Goal: Answer question/provide support: Share knowledge or assist other users

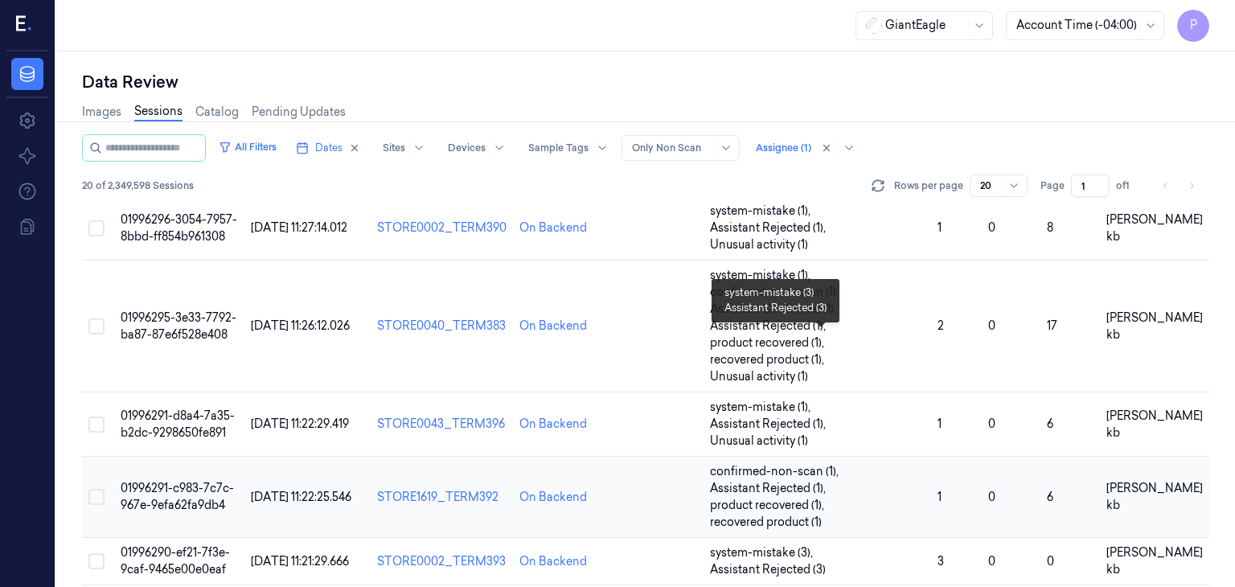
scroll to position [563, 0]
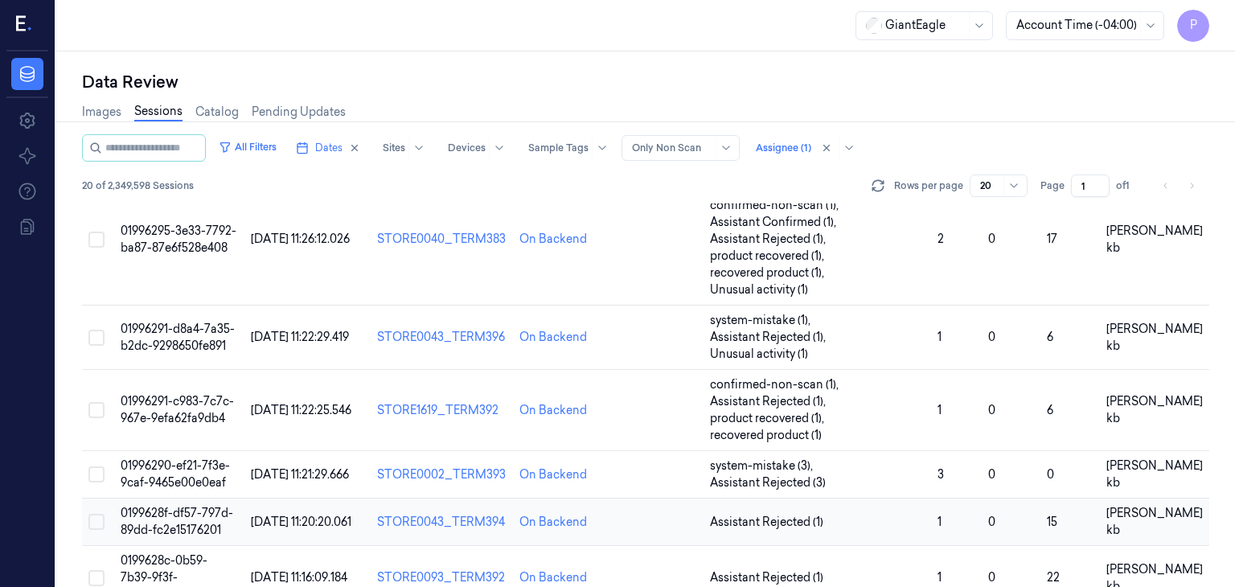
click at [177, 506] on span "0199628f-df57-797d-89dd-fc2e15176201" at bounding box center [177, 521] width 113 height 31
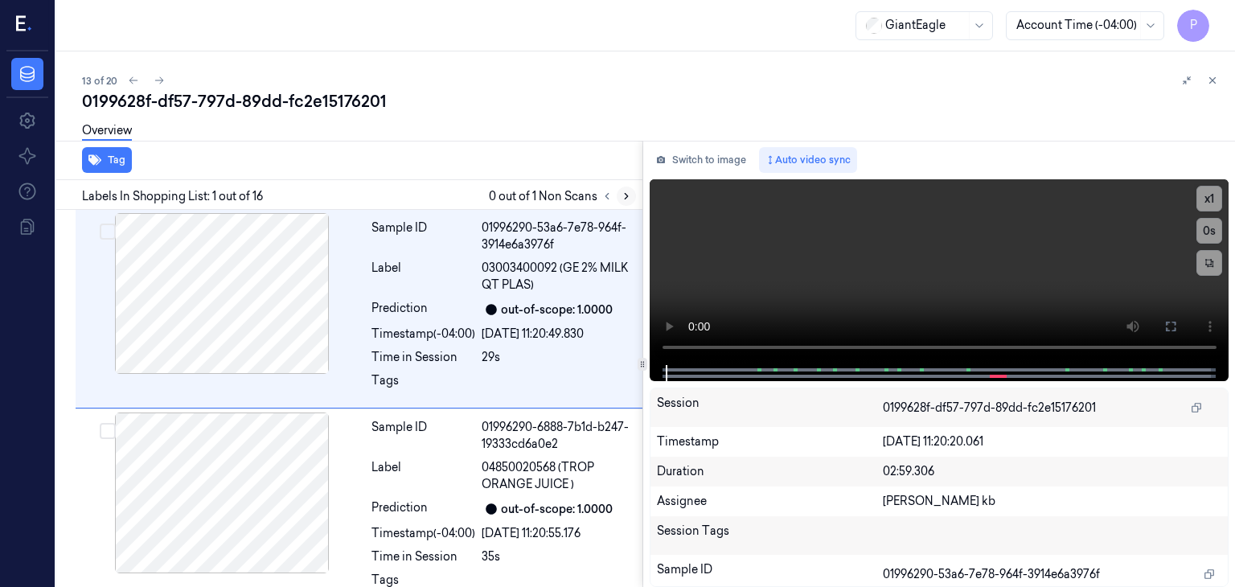
click at [629, 193] on icon at bounding box center [626, 196] width 11 height 11
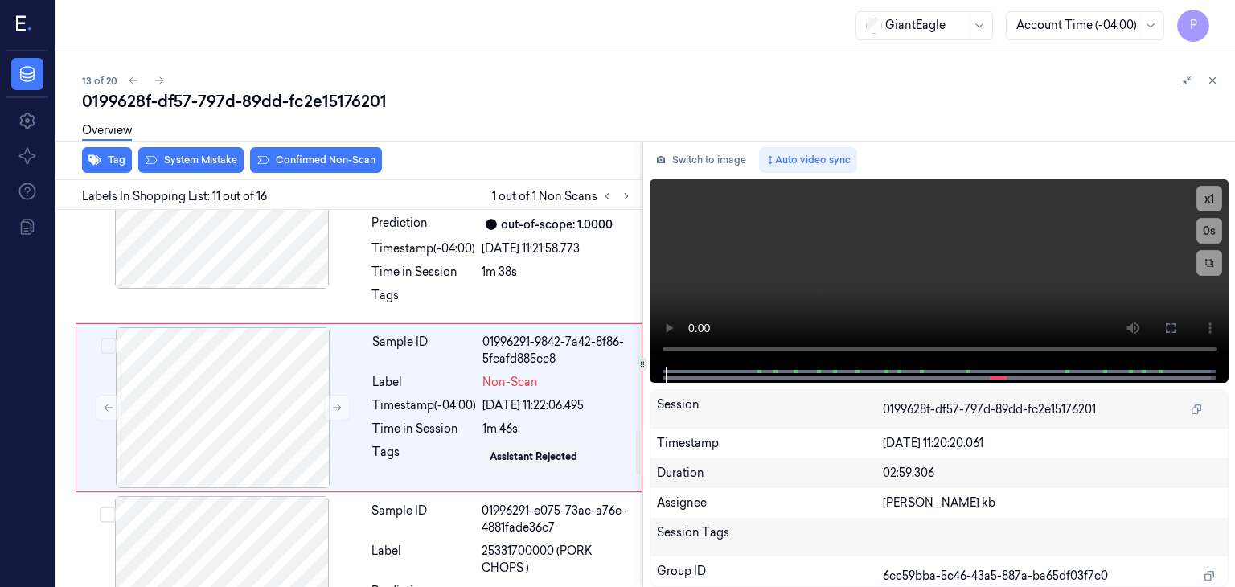
scroll to position [1886, 0]
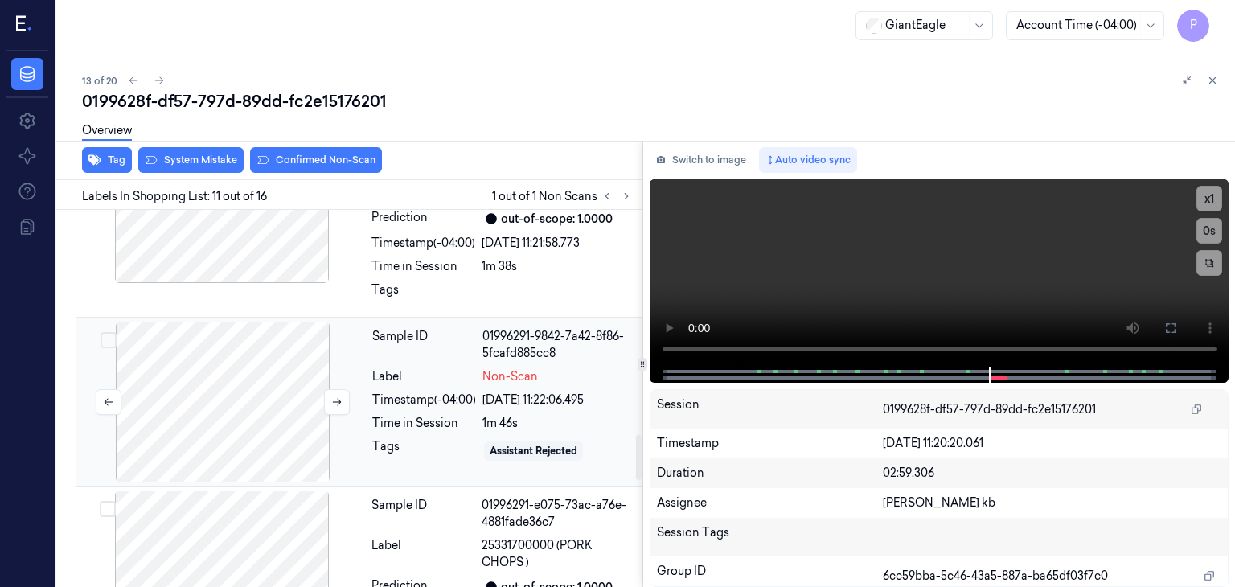
click at [187, 380] on div at bounding box center [223, 402] width 286 height 161
click at [278, 403] on div at bounding box center [223, 402] width 286 height 161
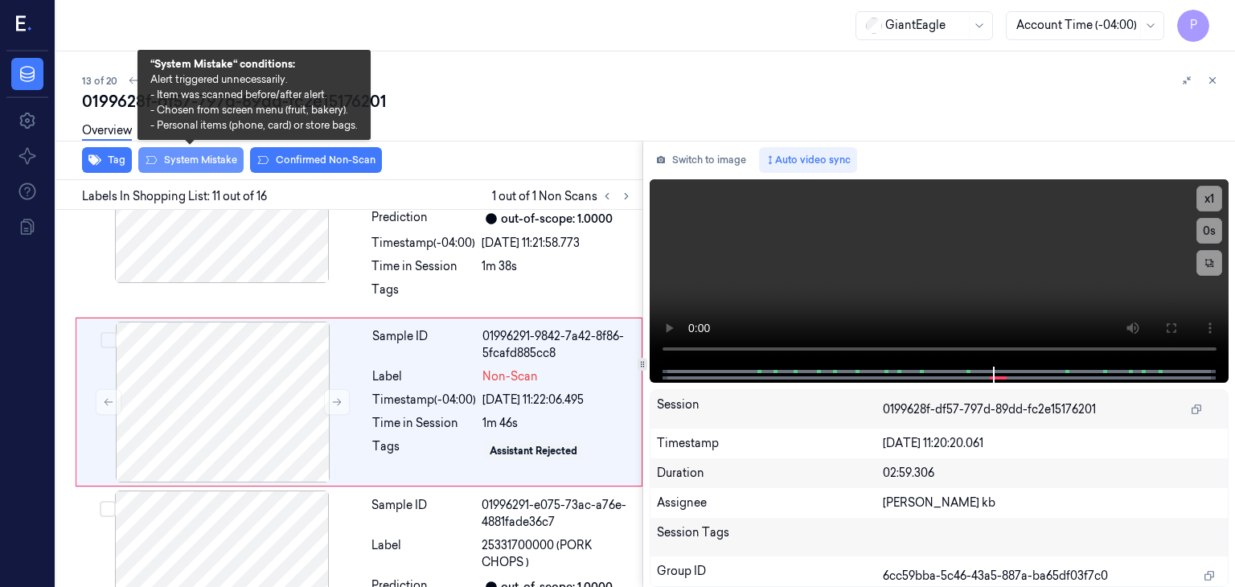
click at [209, 159] on button "System Mistake" at bounding box center [190, 160] width 105 height 26
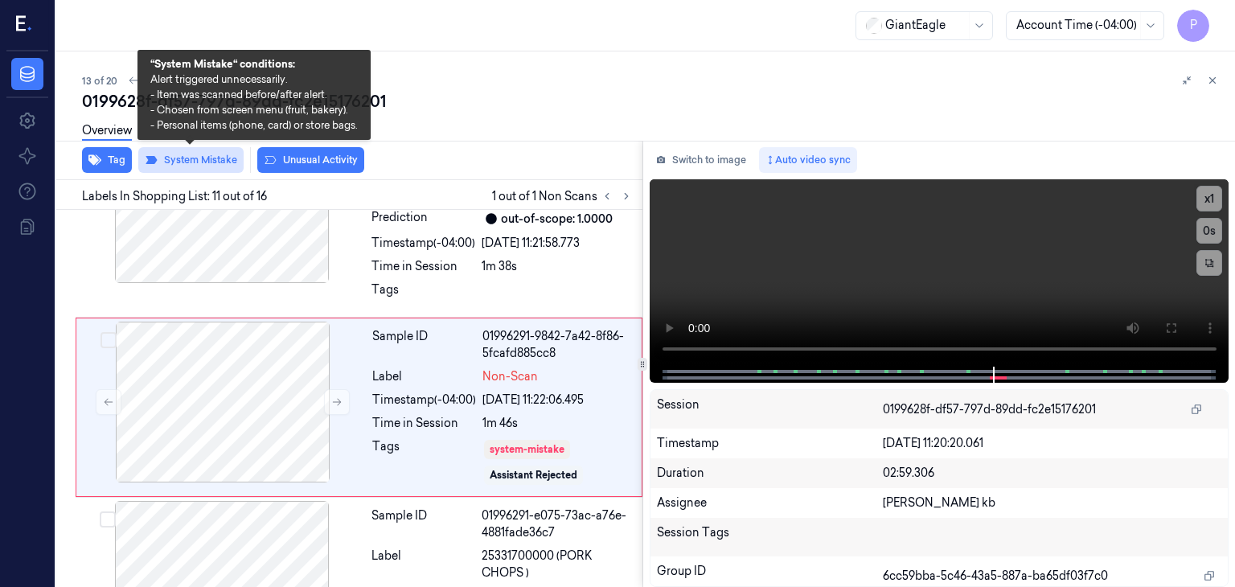
scroll to position [1891, 0]
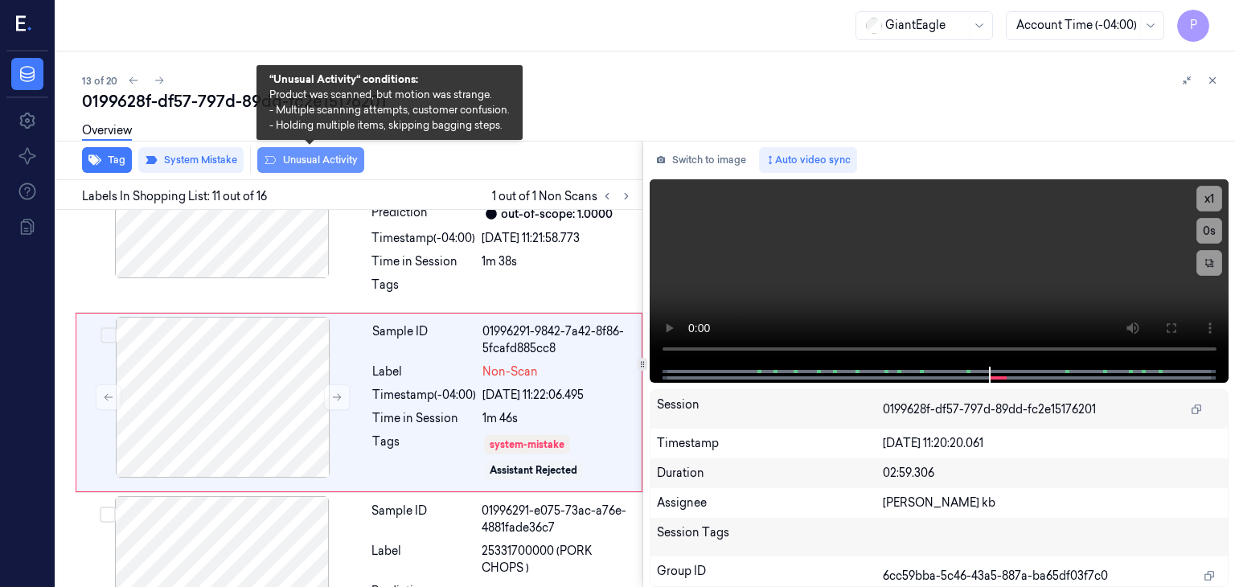
click at [302, 158] on button "Unusual Activity" at bounding box center [310, 160] width 107 height 26
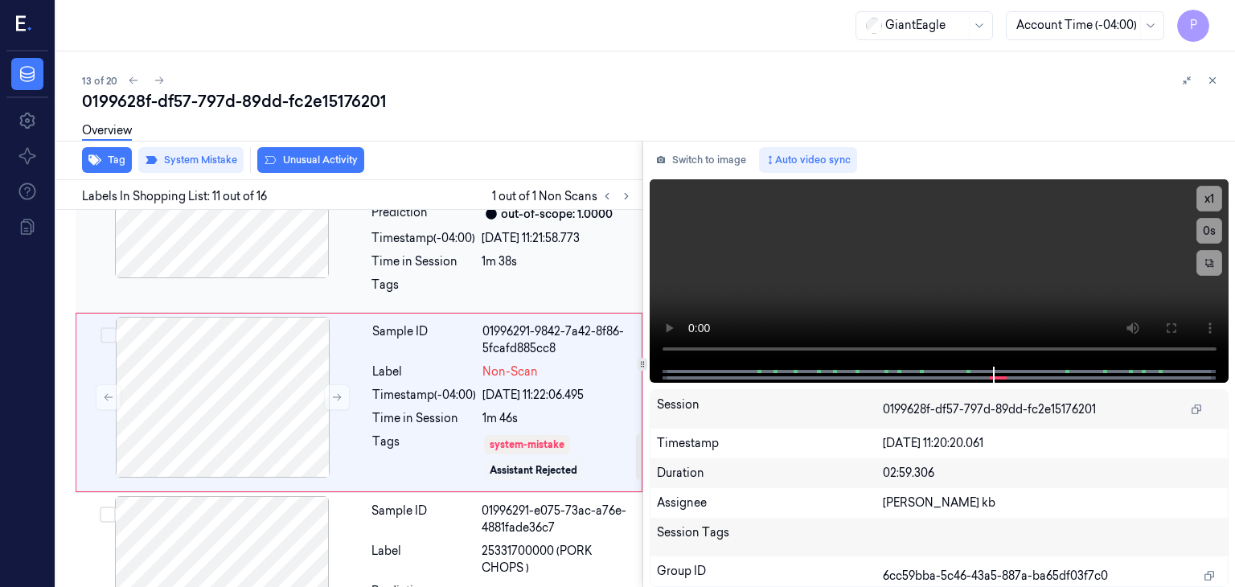
scroll to position [1901, 0]
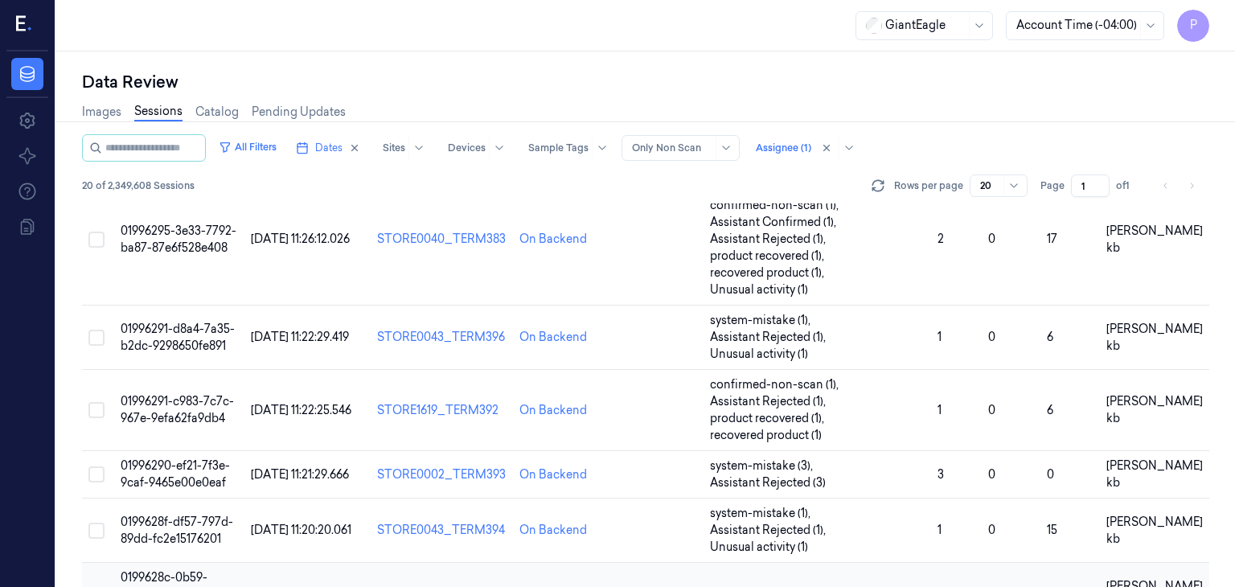
scroll to position [643, 0]
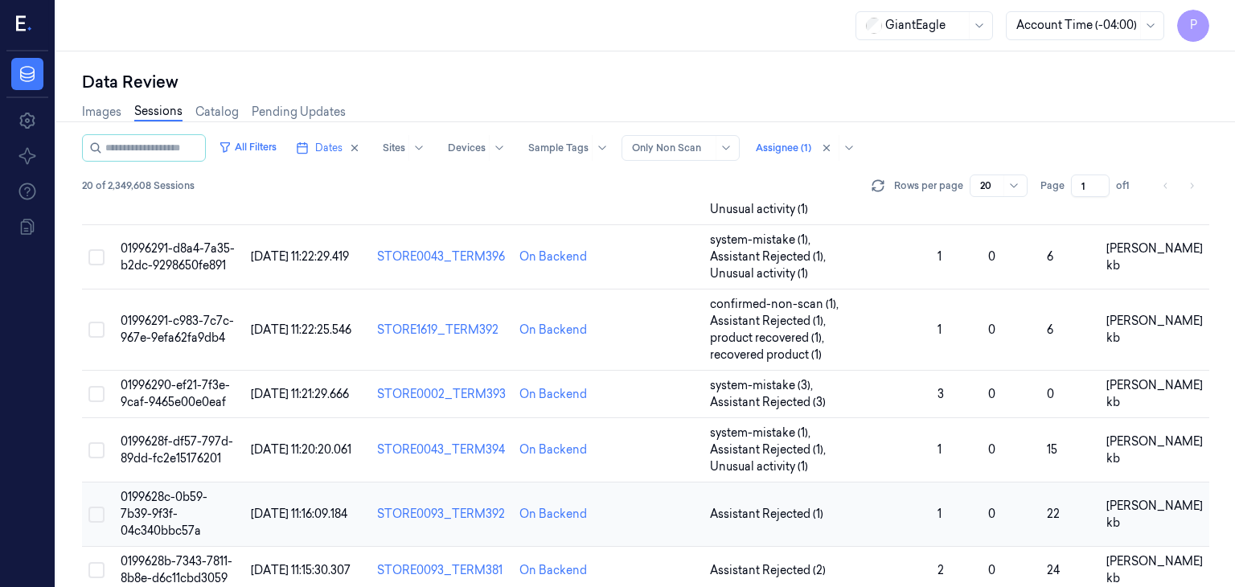
click at [145, 490] on span "0199628c-0b59-7b39-9f3f-04c340bbc57a" at bounding box center [164, 514] width 87 height 48
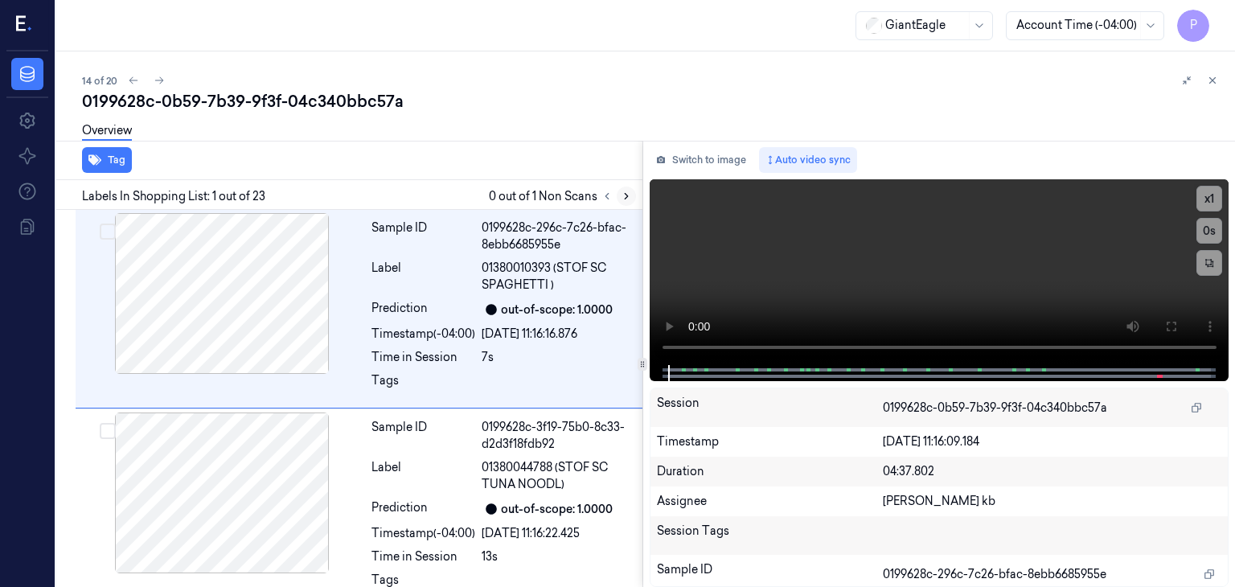
click at [626, 199] on icon at bounding box center [626, 196] width 11 height 11
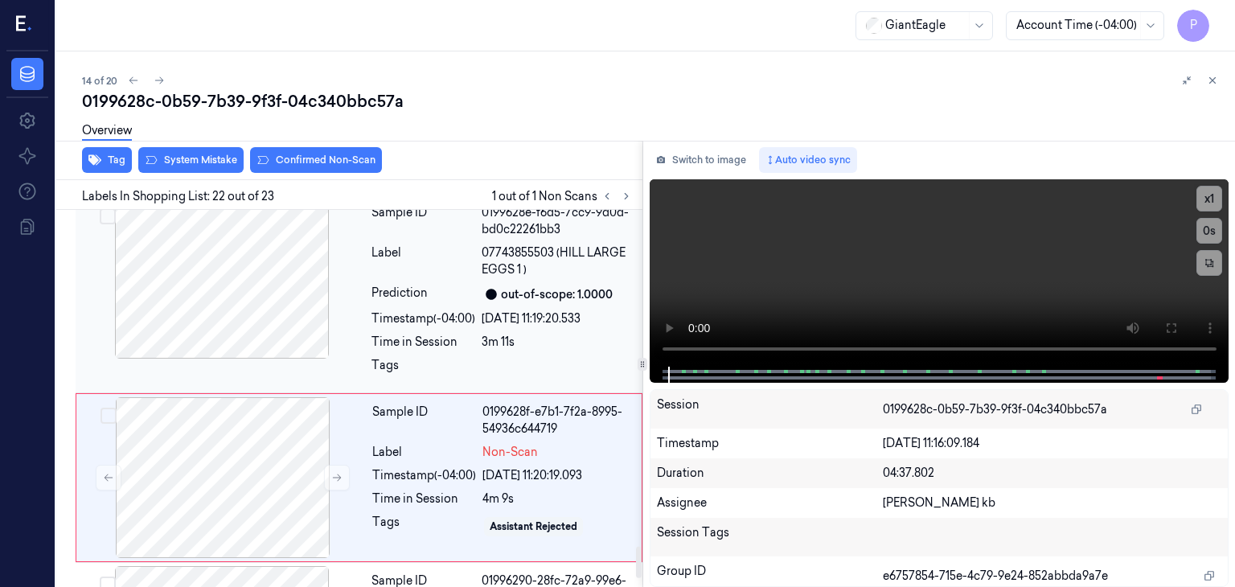
scroll to position [4060, 0]
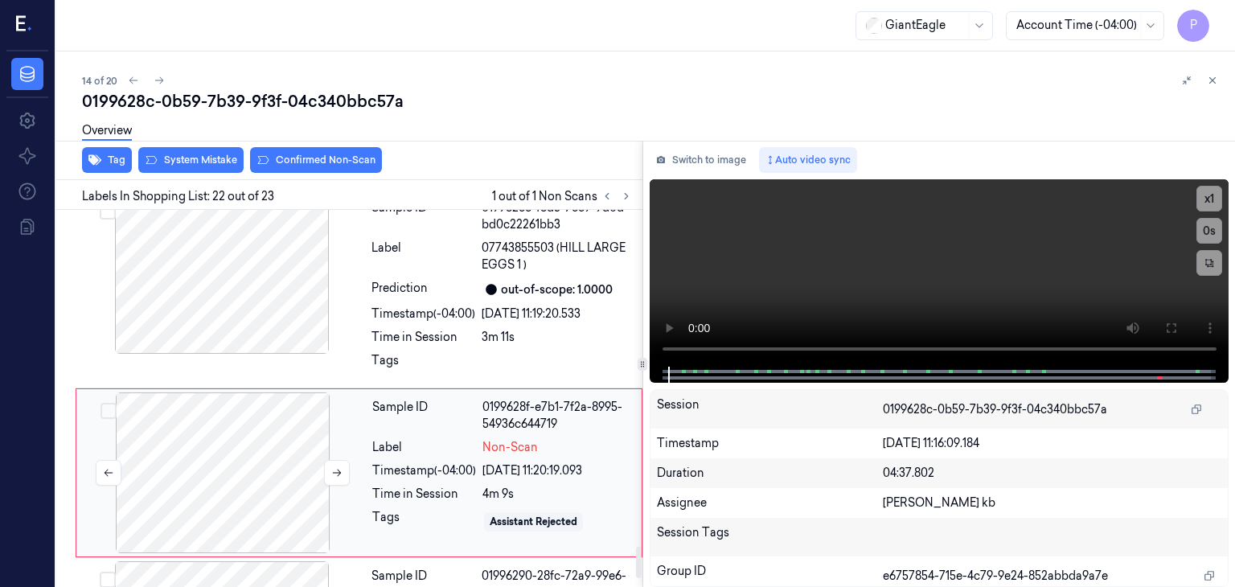
click at [238, 392] on div at bounding box center [223, 472] width 286 height 161
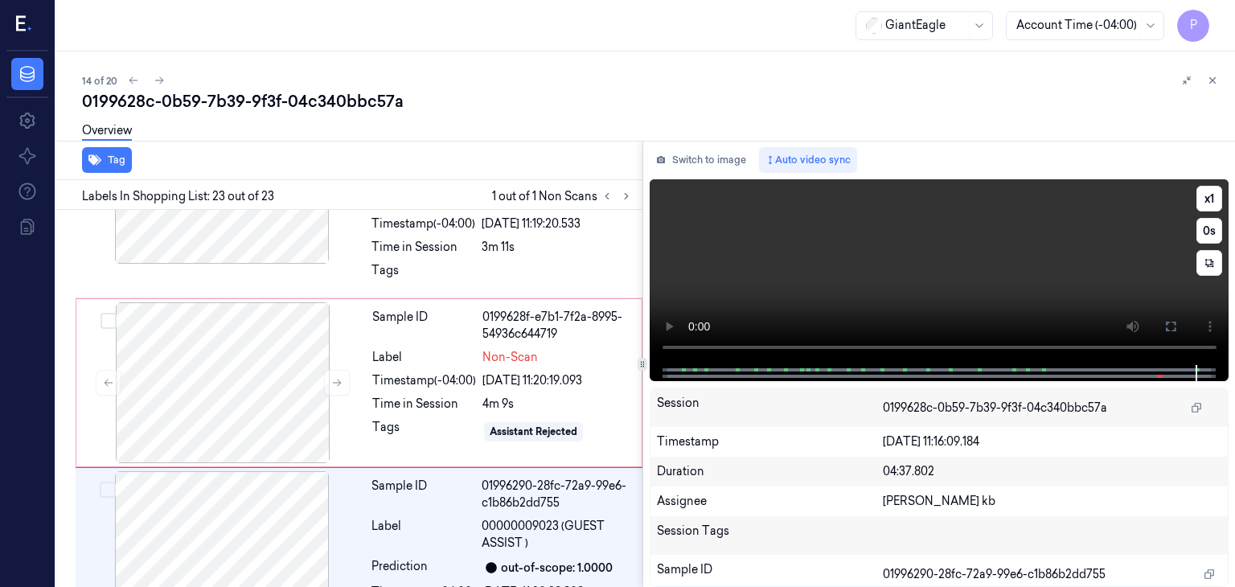
scroll to position [4160, 0]
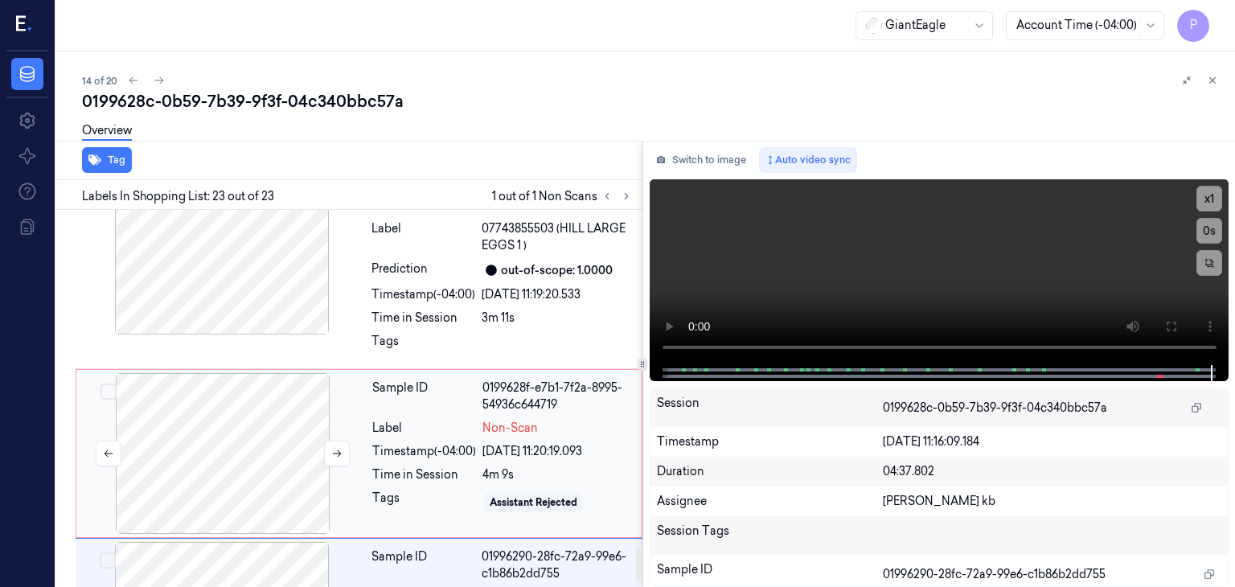
click at [268, 373] on div at bounding box center [223, 453] width 286 height 161
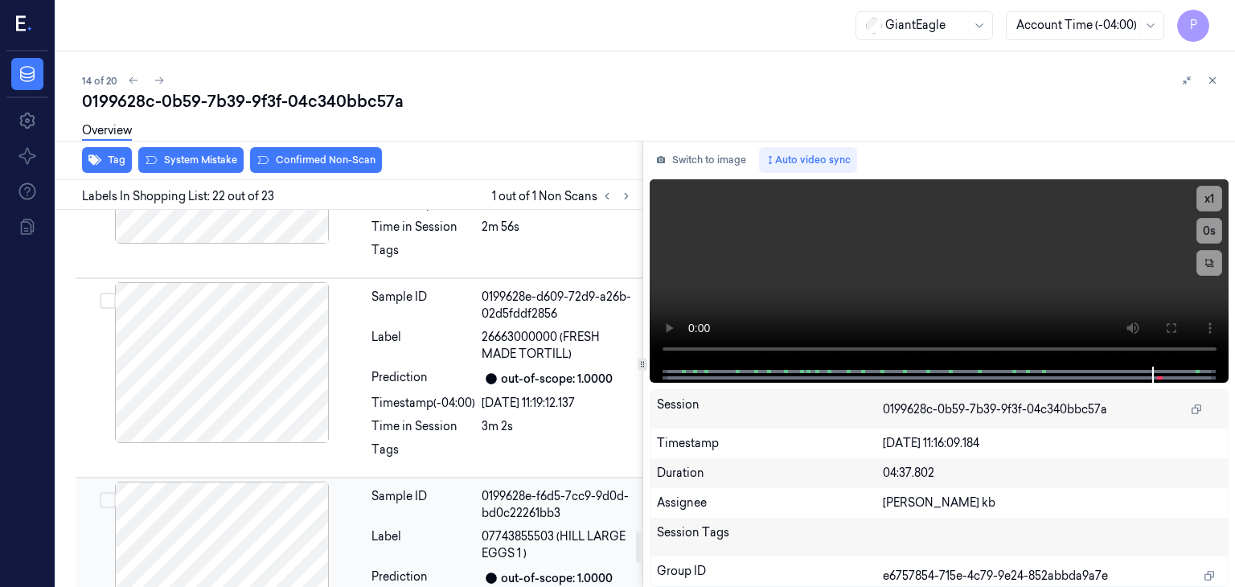
scroll to position [3738, 0]
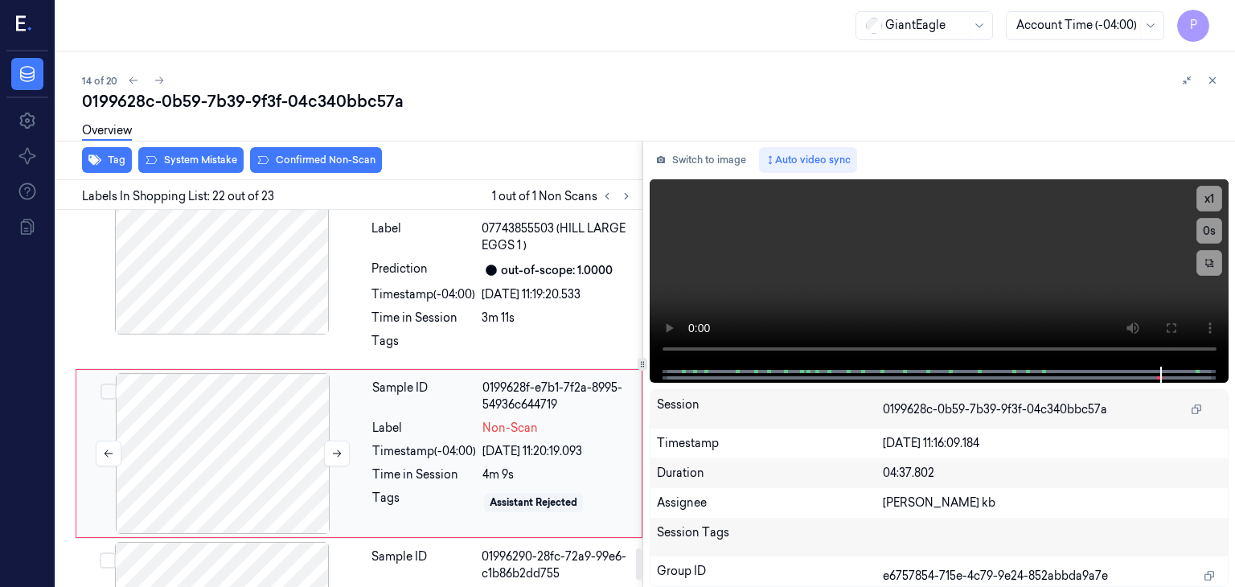
click at [260, 373] on div at bounding box center [223, 453] width 286 height 161
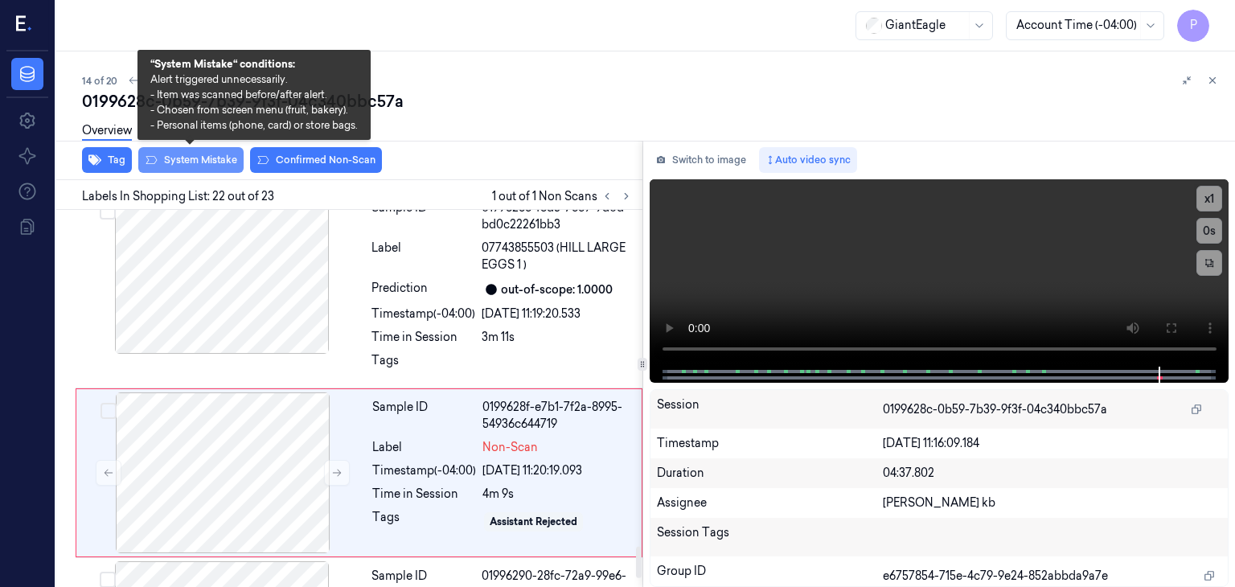
click at [203, 158] on button "System Mistake" at bounding box center [190, 160] width 105 height 26
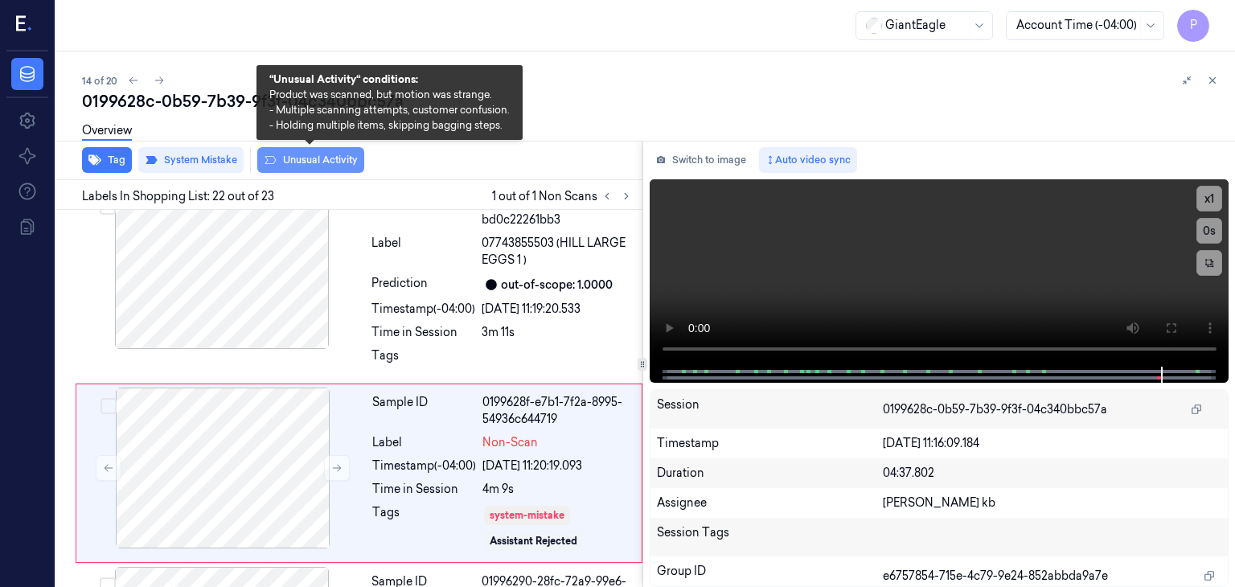
click at [308, 158] on button "Unusual Activity" at bounding box center [310, 160] width 107 height 26
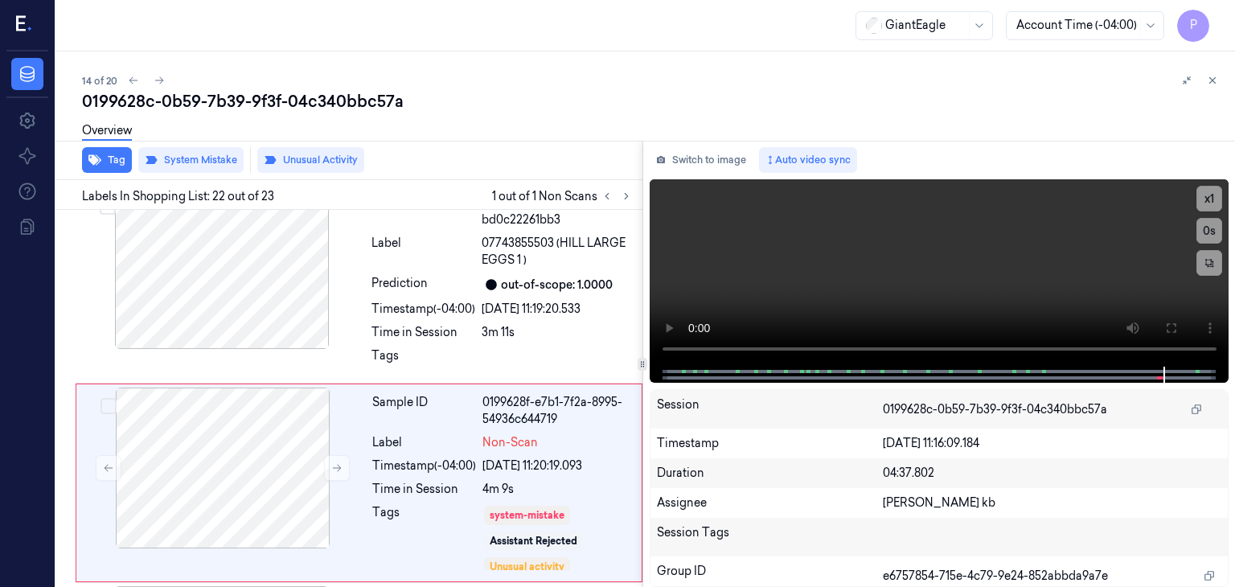
scroll to position [4074, 0]
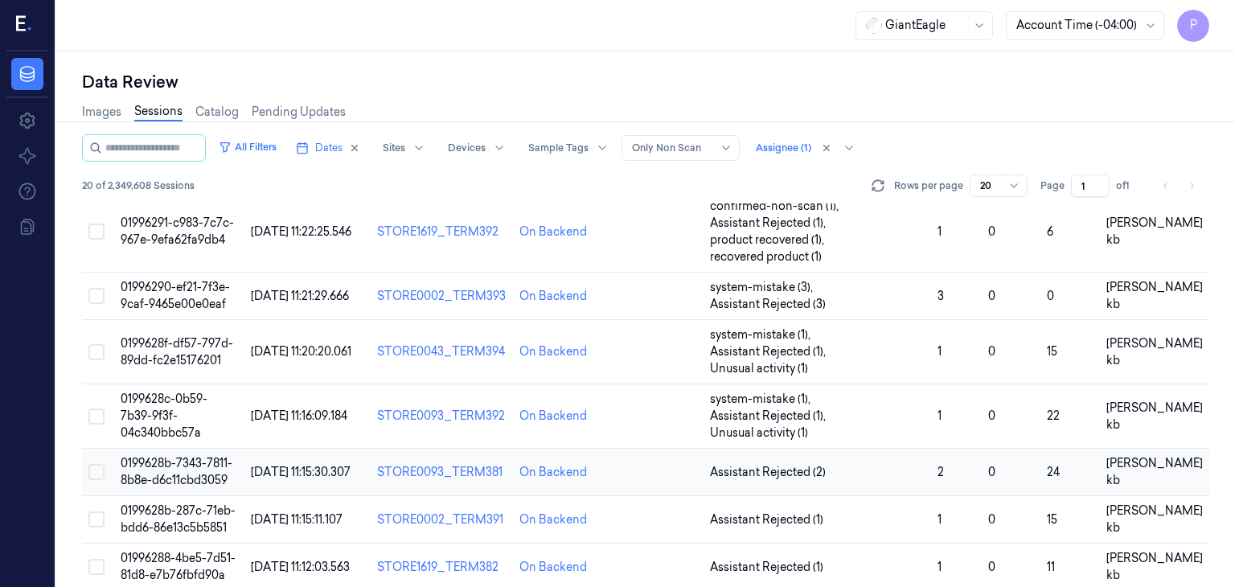
scroll to position [744, 0]
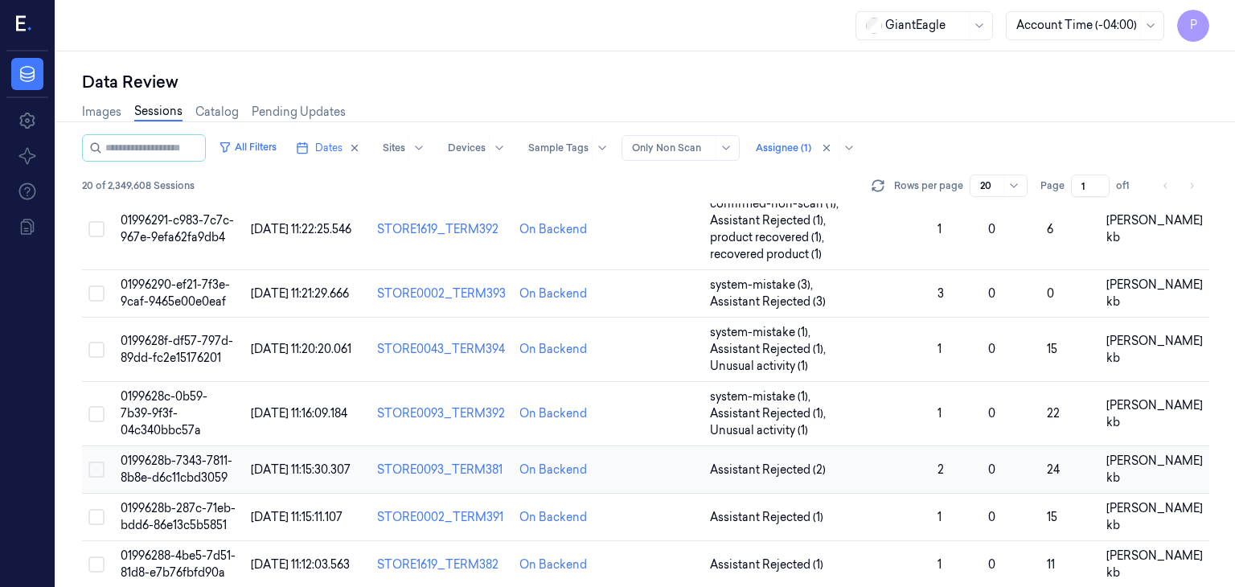
click at [162, 454] on span "0199628b-7343-7811-8b8e-d6c11cbd3059" at bounding box center [177, 469] width 112 height 31
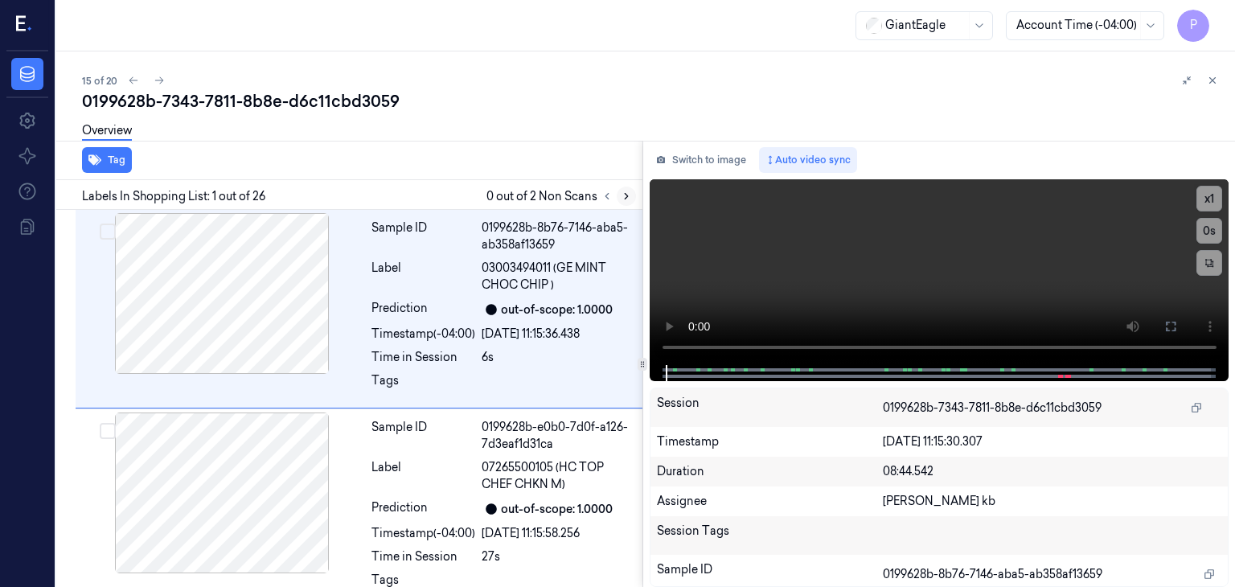
click at [628, 197] on icon at bounding box center [626, 196] width 11 height 11
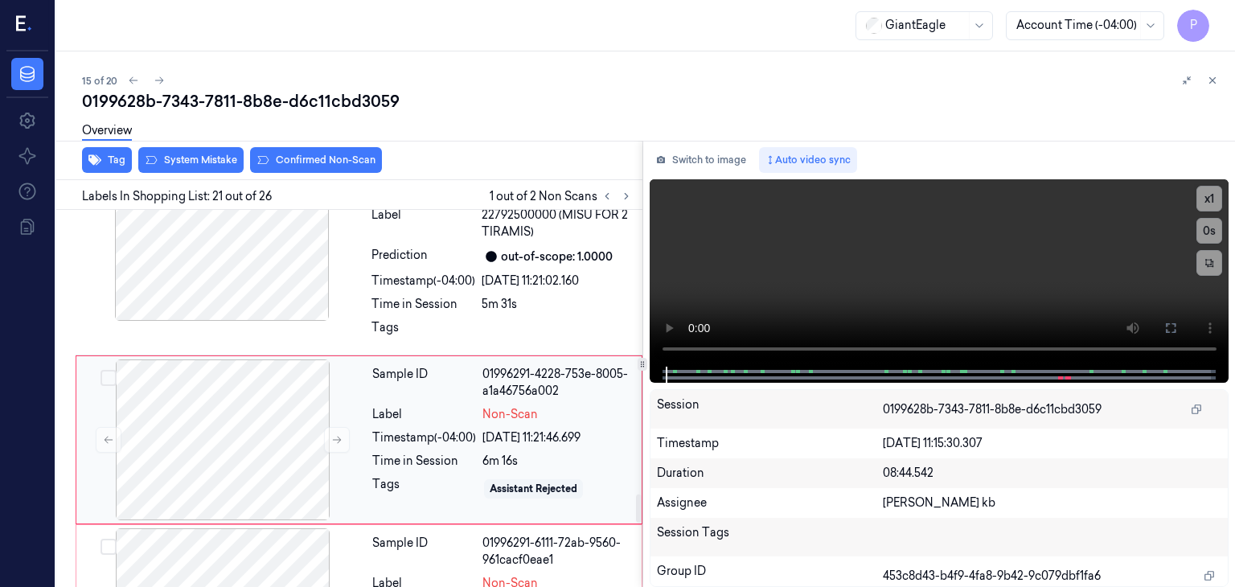
scroll to position [3843, 0]
click at [229, 399] on div at bounding box center [223, 439] width 286 height 161
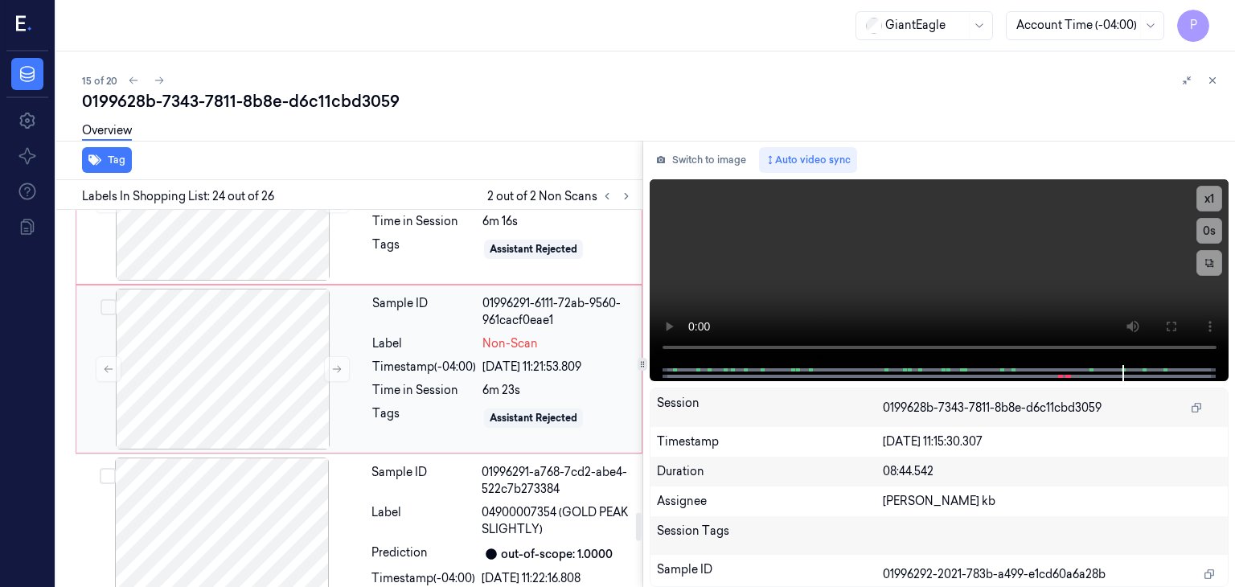
scroll to position [4073, 0]
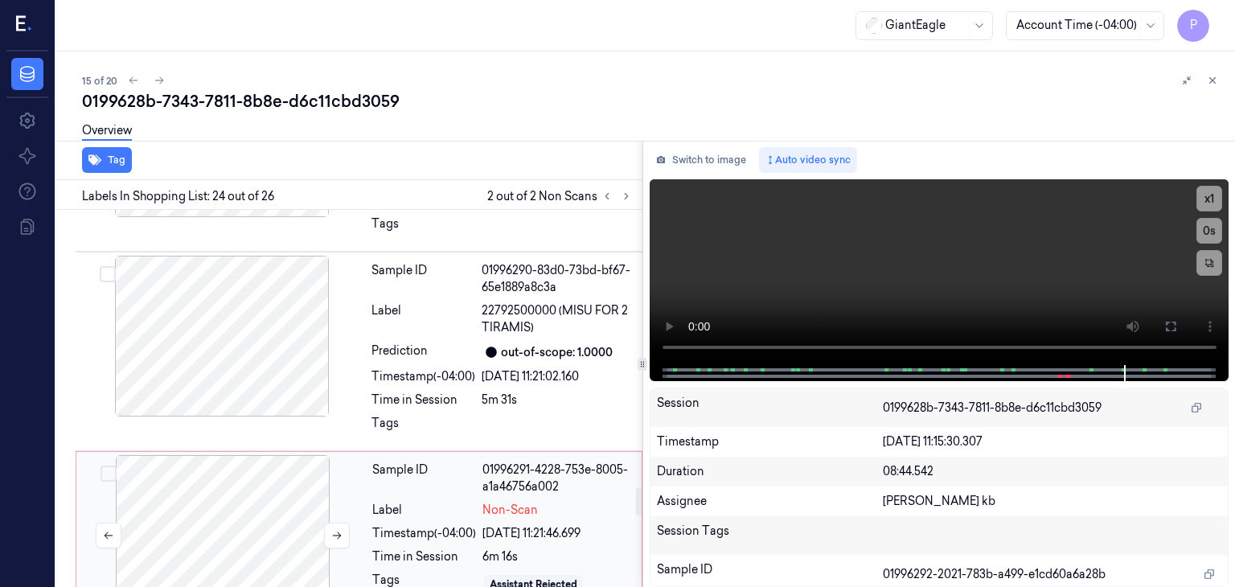
click at [254, 484] on div at bounding box center [223, 535] width 286 height 161
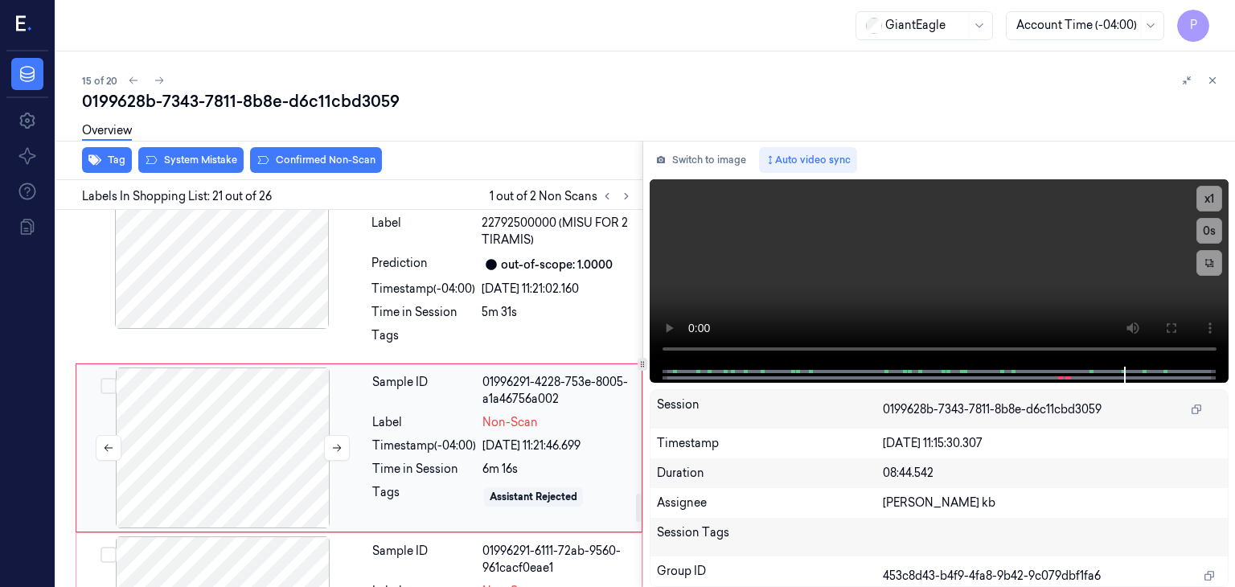
scroll to position [3843, 0]
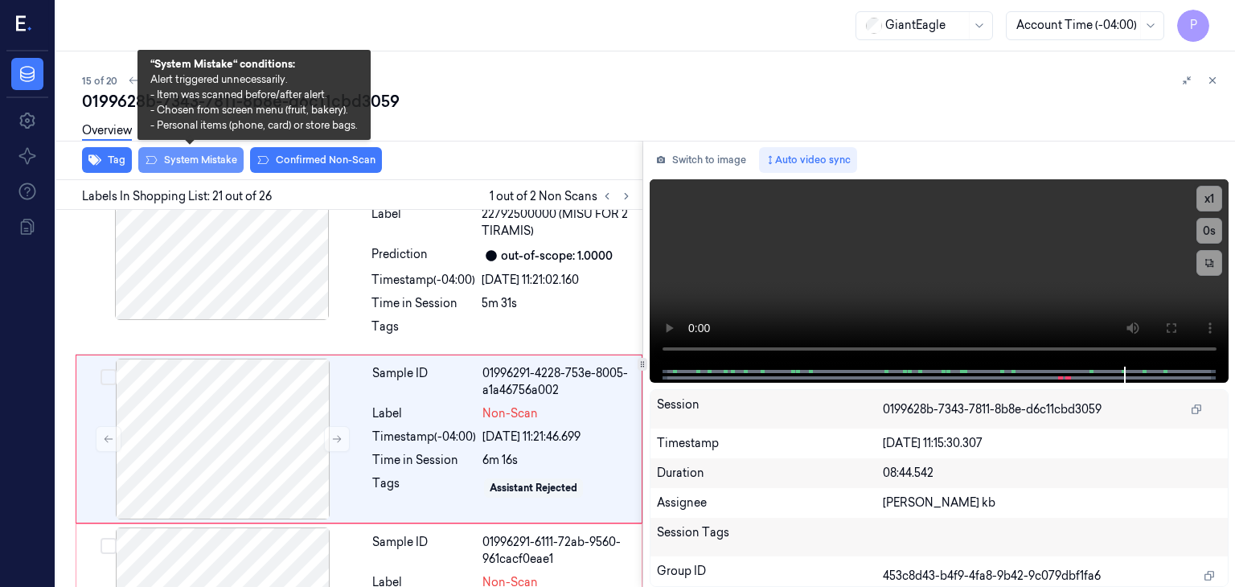
click at [222, 156] on button "System Mistake" at bounding box center [190, 160] width 105 height 26
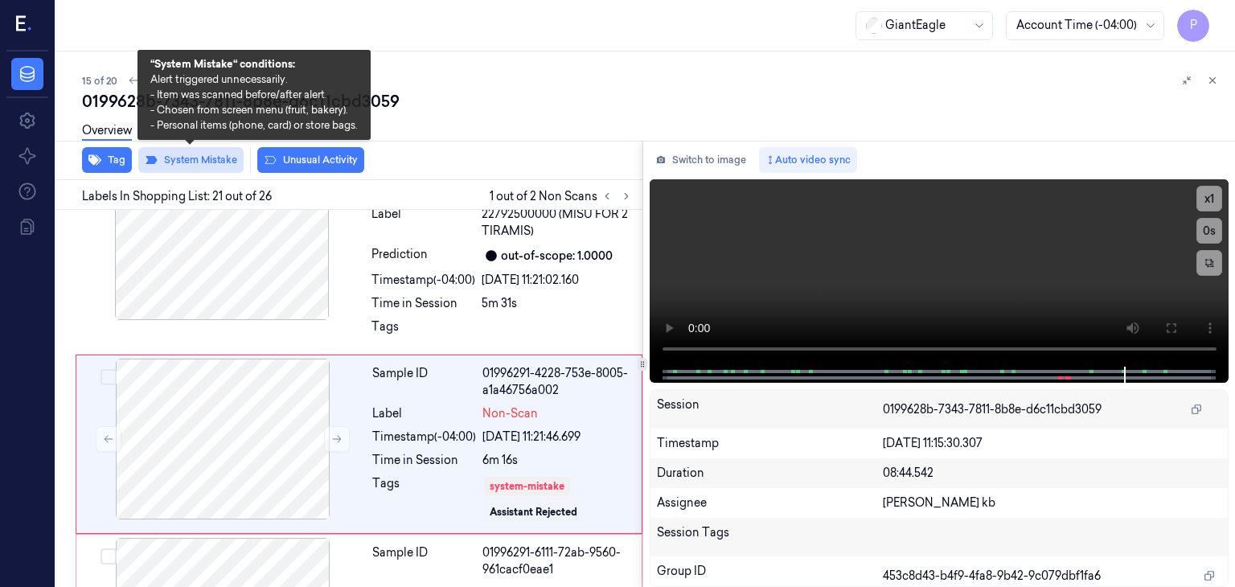
scroll to position [3848, 0]
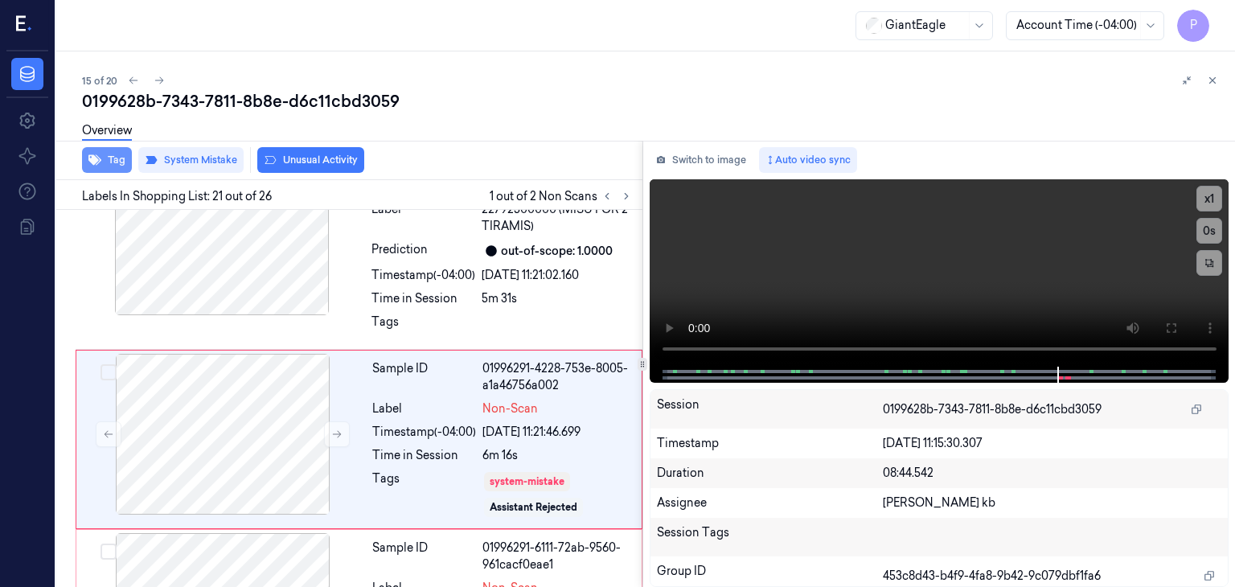
click at [119, 161] on button "Tag" at bounding box center [107, 160] width 50 height 26
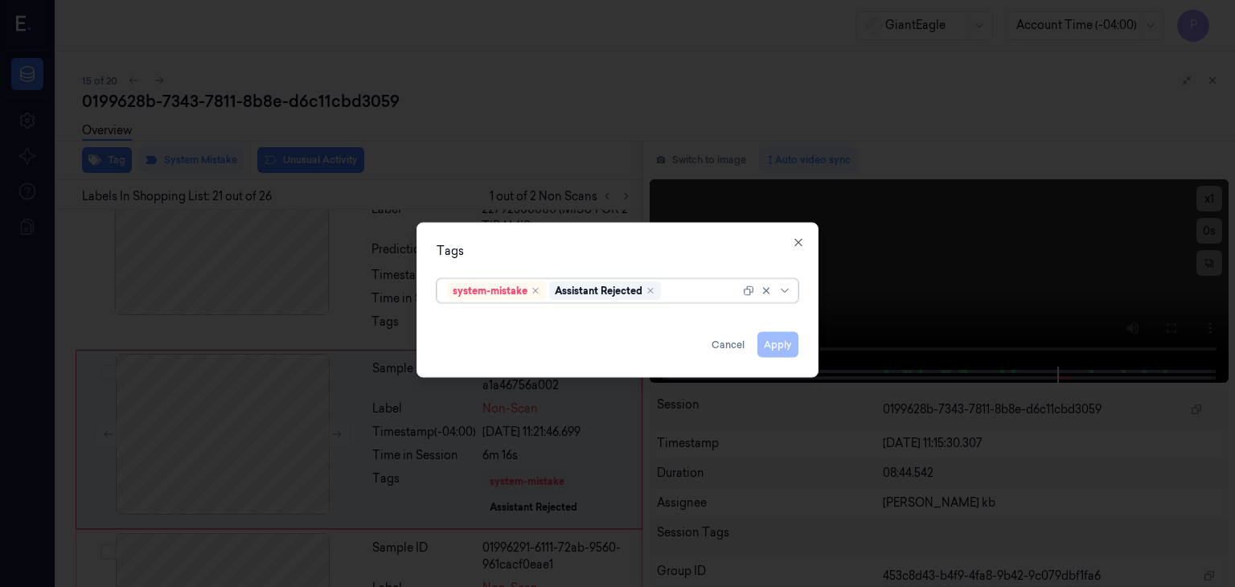
click at [685, 290] on div at bounding box center [702, 290] width 76 height 17
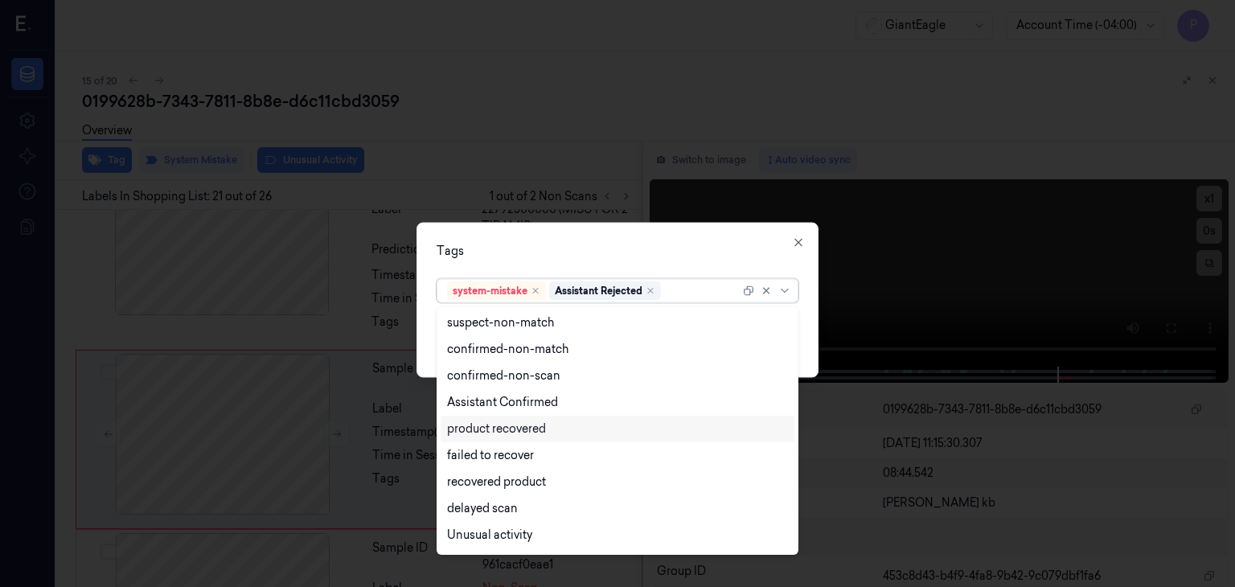
scroll to position [130, 0]
click at [462, 512] on div "Bag" at bounding box center [458, 511] width 22 height 17
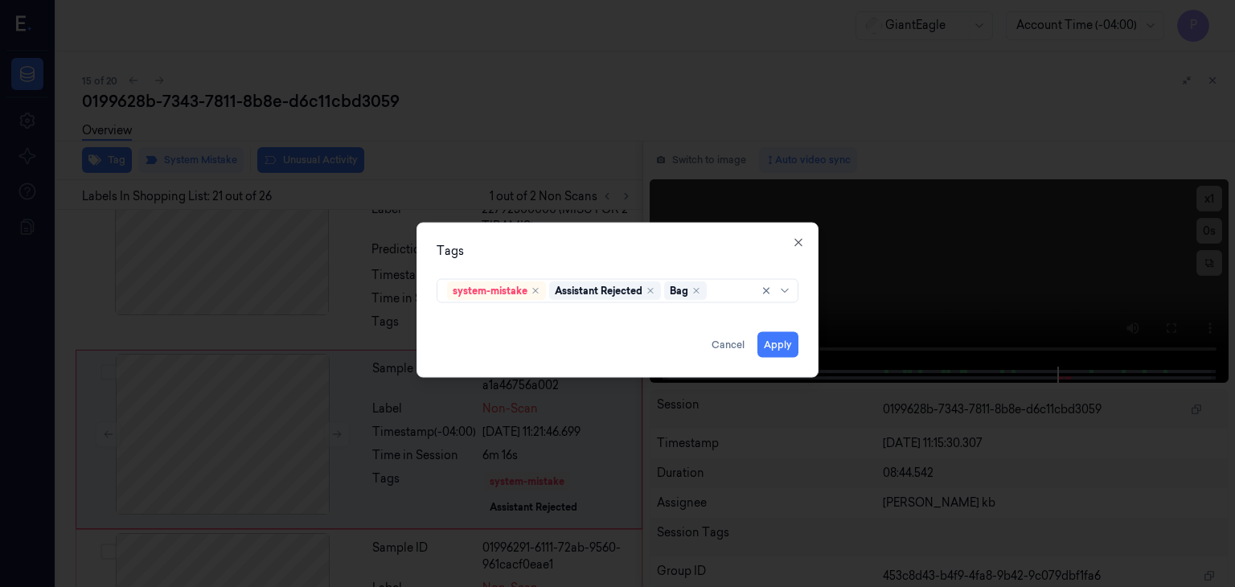
click at [742, 252] on div "Tags" at bounding box center [618, 251] width 362 height 17
click at [779, 338] on button "Apply" at bounding box center [778, 345] width 41 height 26
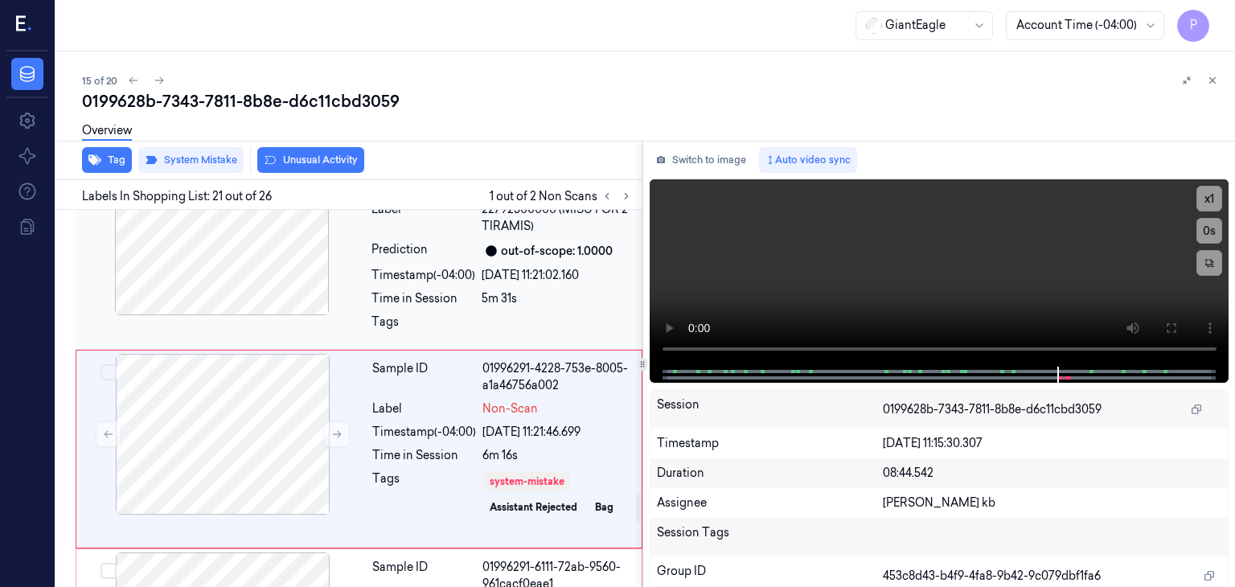
scroll to position [3858, 0]
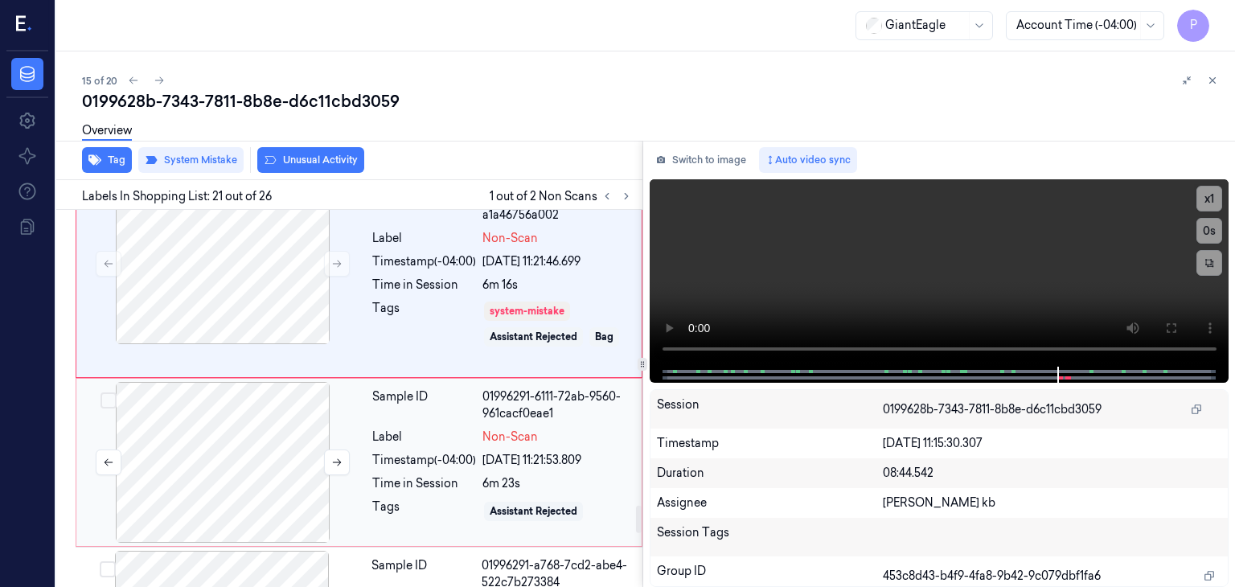
click at [254, 437] on div at bounding box center [223, 462] width 286 height 161
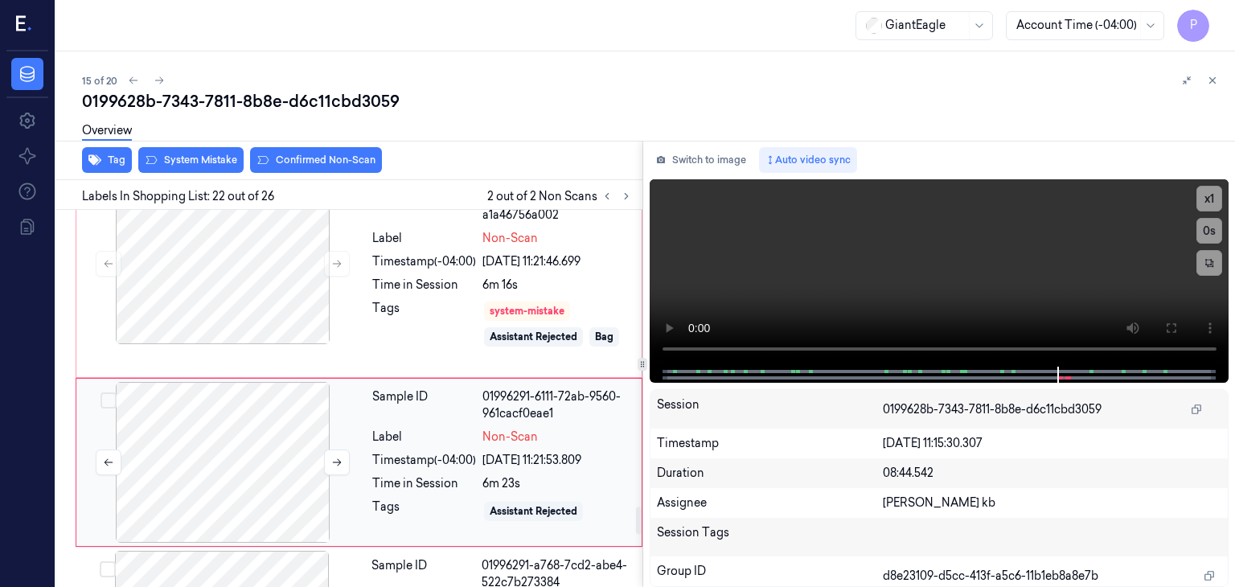
scroll to position [4041, 0]
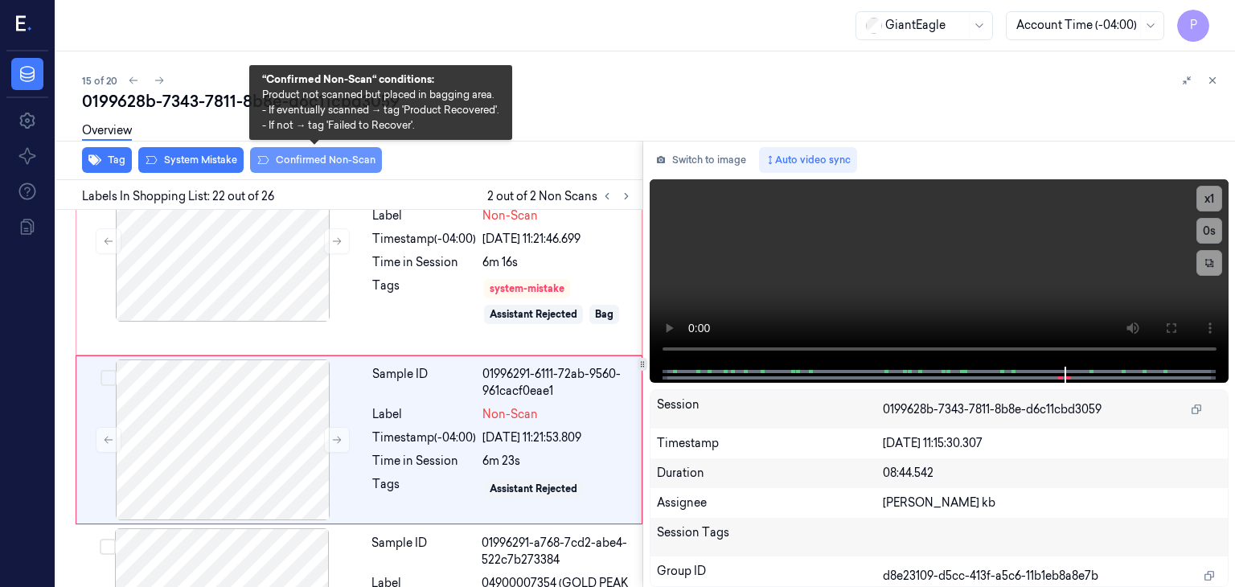
click at [320, 157] on button "Confirmed Non-Scan" at bounding box center [316, 160] width 132 height 26
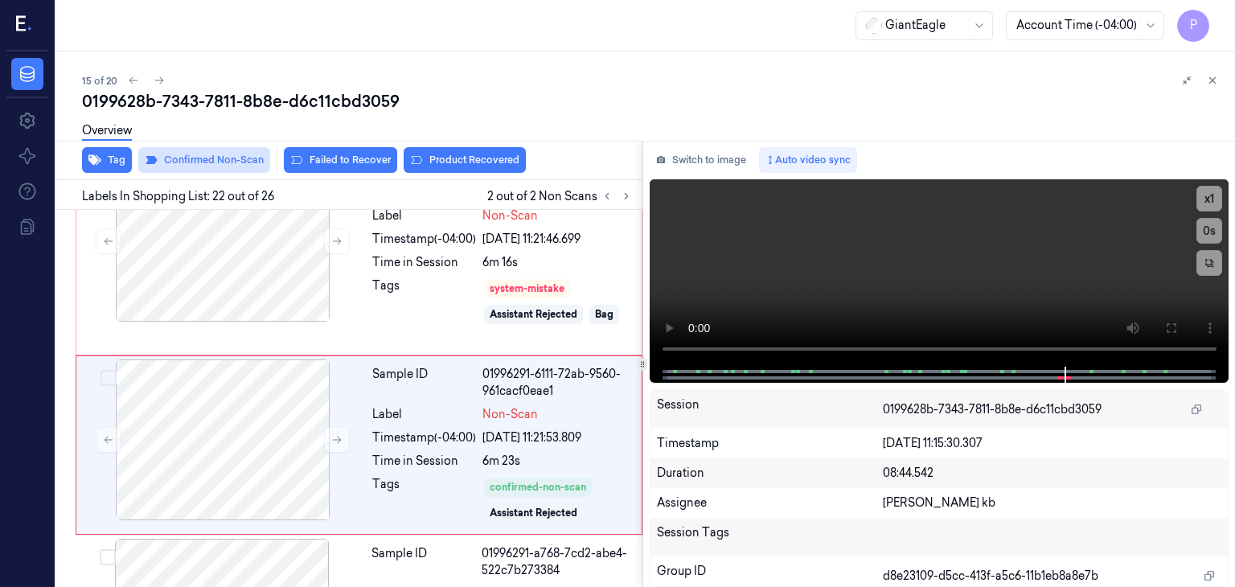
scroll to position [4047, 0]
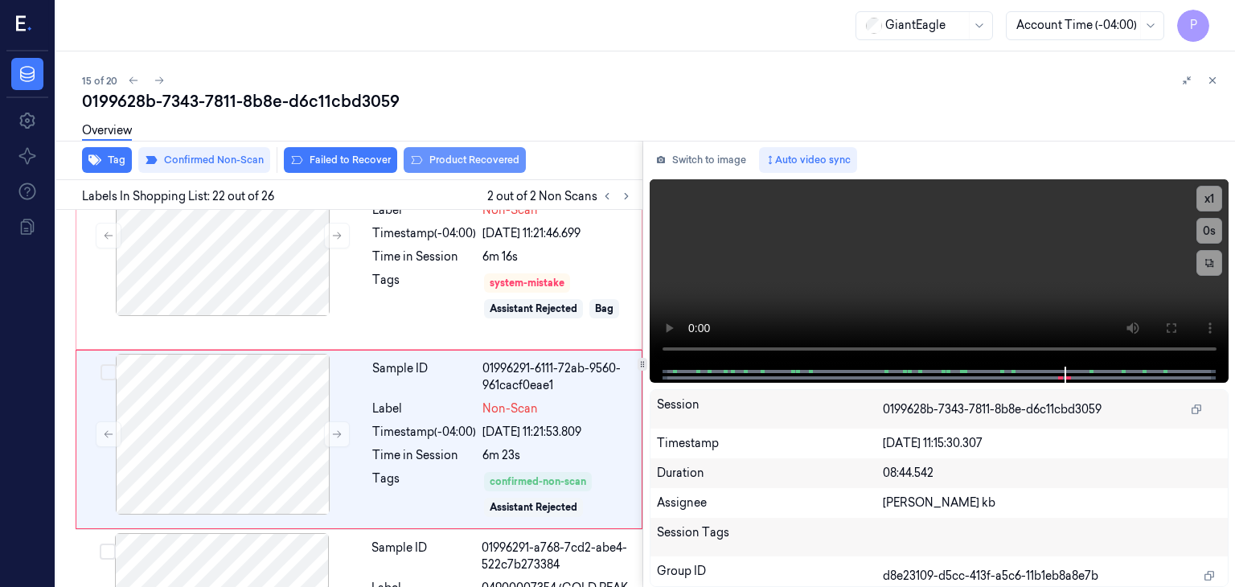
click at [470, 155] on button "Product Recovered" at bounding box center [465, 160] width 122 height 26
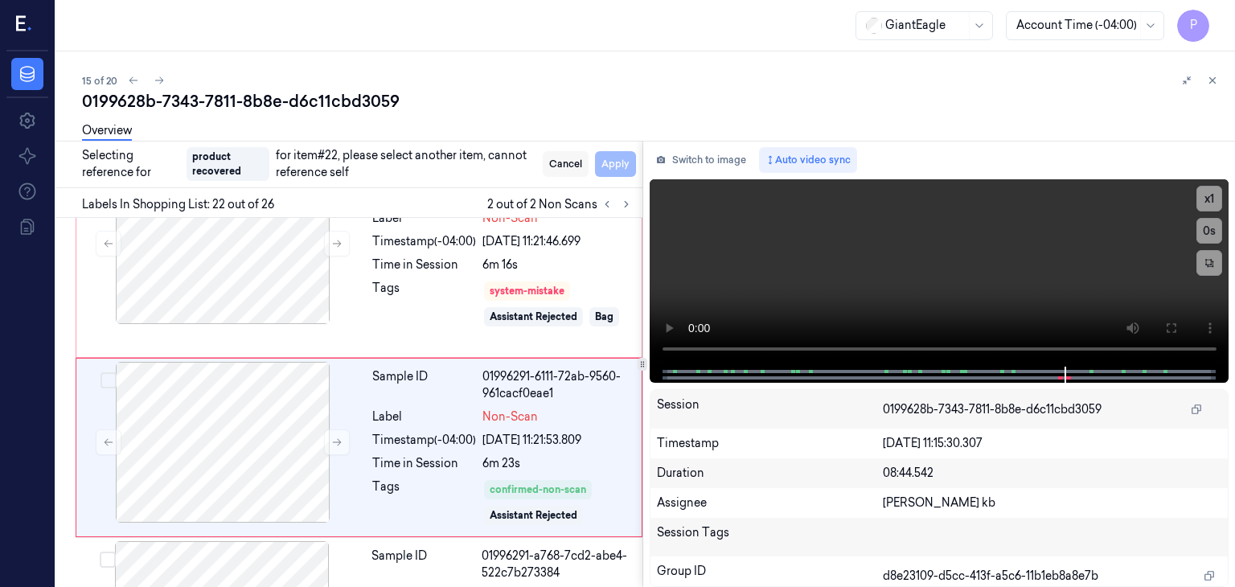
click at [573, 162] on button "Cancel" at bounding box center [566, 164] width 46 height 26
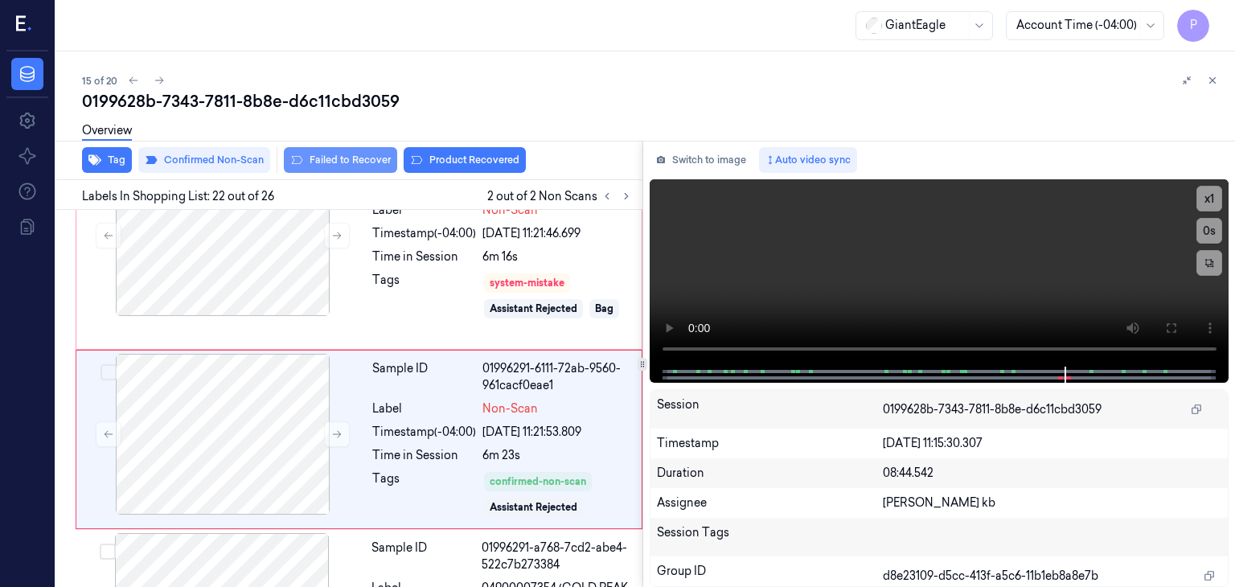
click at [335, 155] on button "Failed to Recover" at bounding box center [340, 160] width 113 height 26
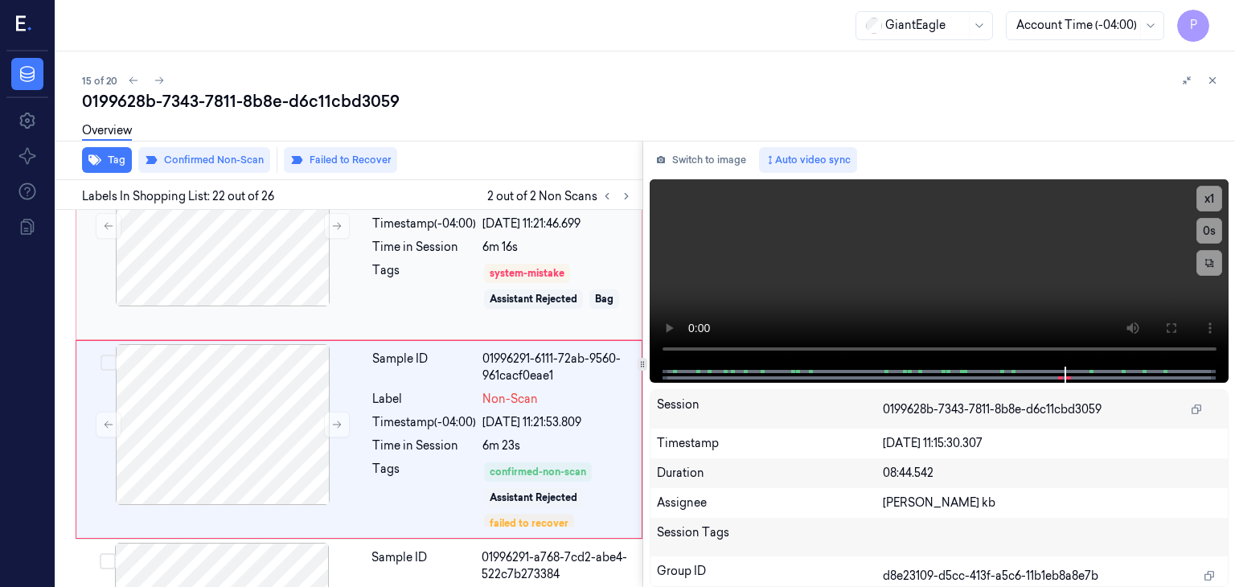
scroll to position [4057, 0]
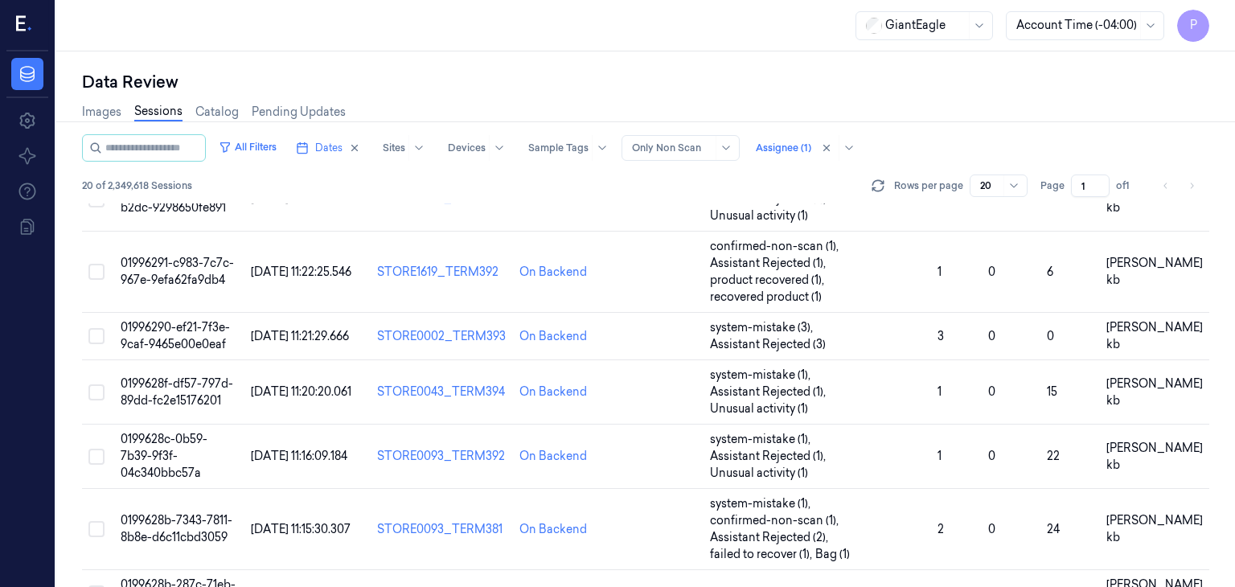
scroll to position [779, 0]
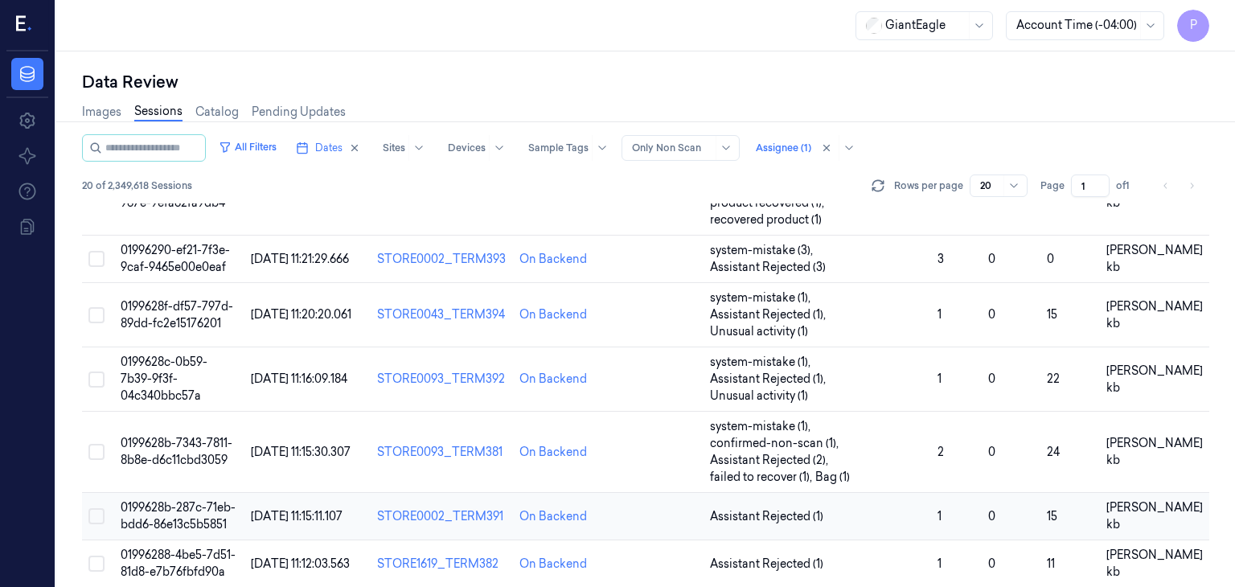
click at [184, 500] on span "0199628b-287c-71eb-bdd6-86e13c5b5851" at bounding box center [178, 515] width 115 height 31
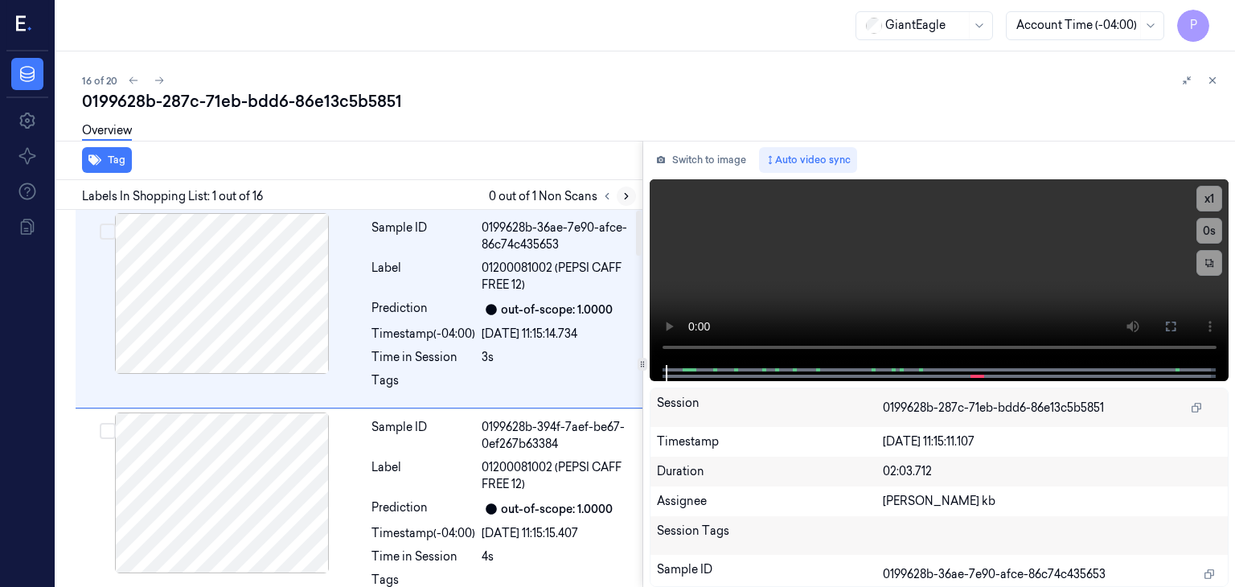
click at [622, 194] on icon at bounding box center [626, 196] width 11 height 11
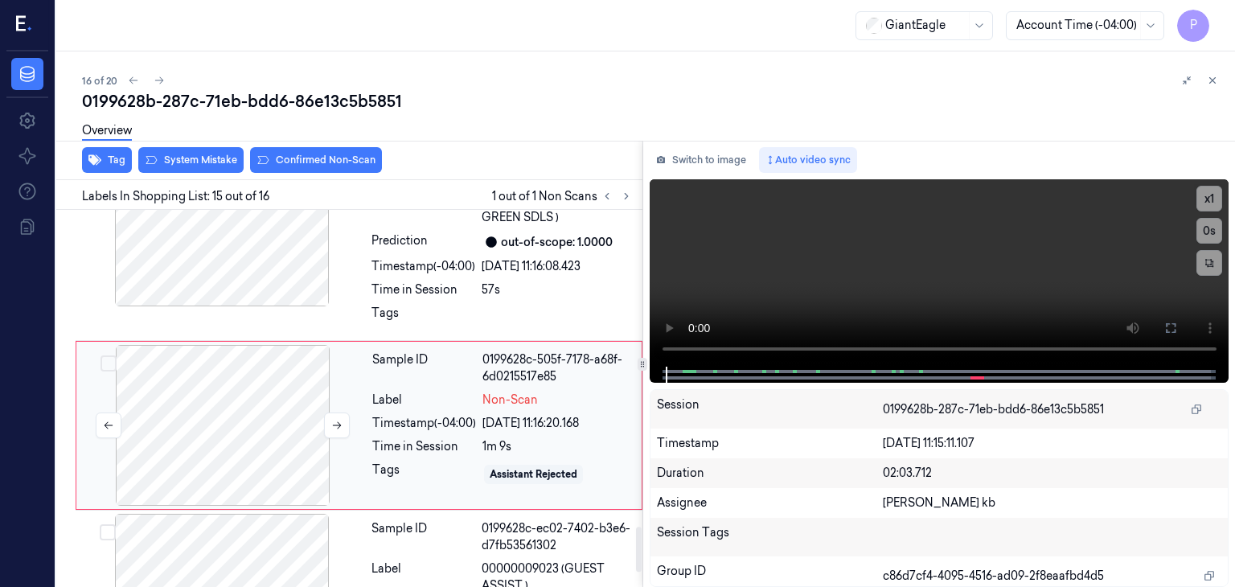
scroll to position [2683, 0]
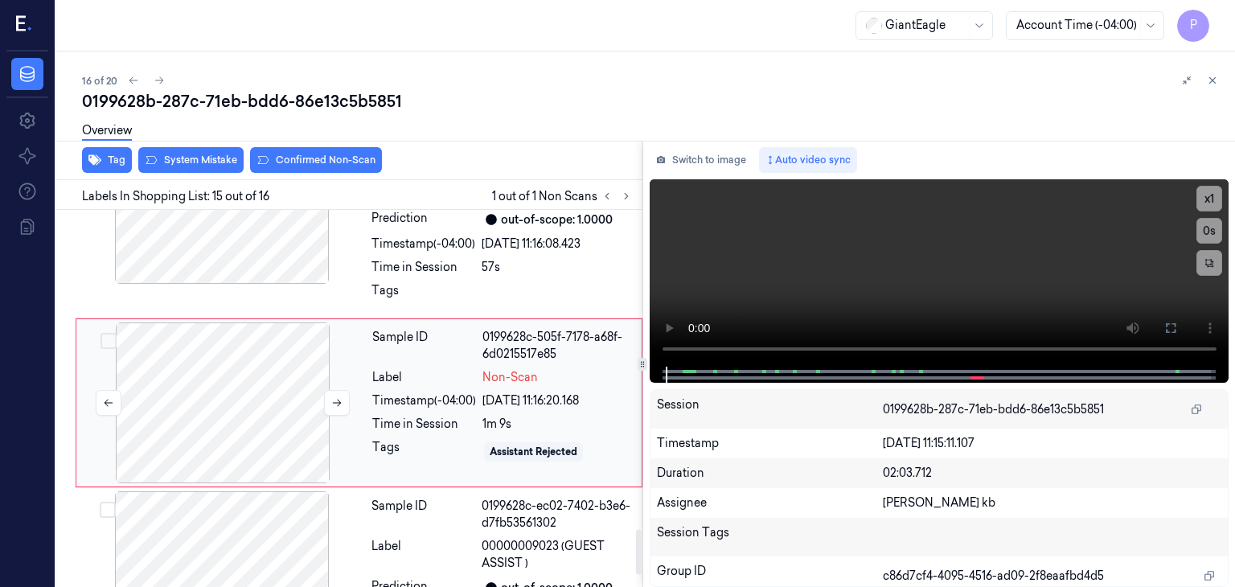
click at [261, 392] on div at bounding box center [223, 403] width 286 height 161
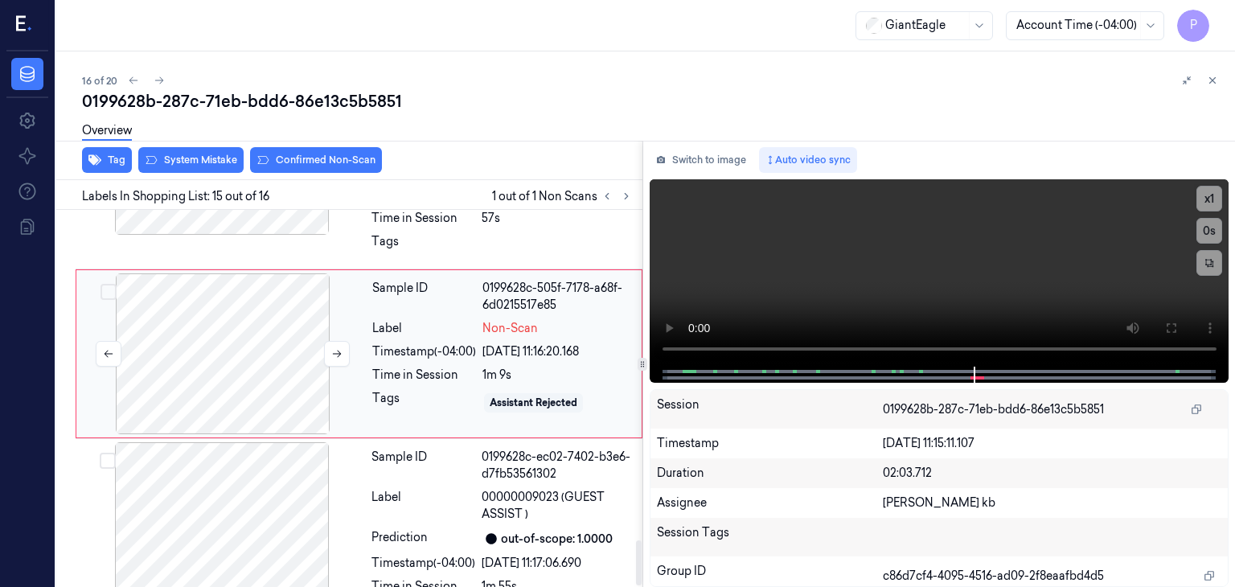
scroll to position [2783, 0]
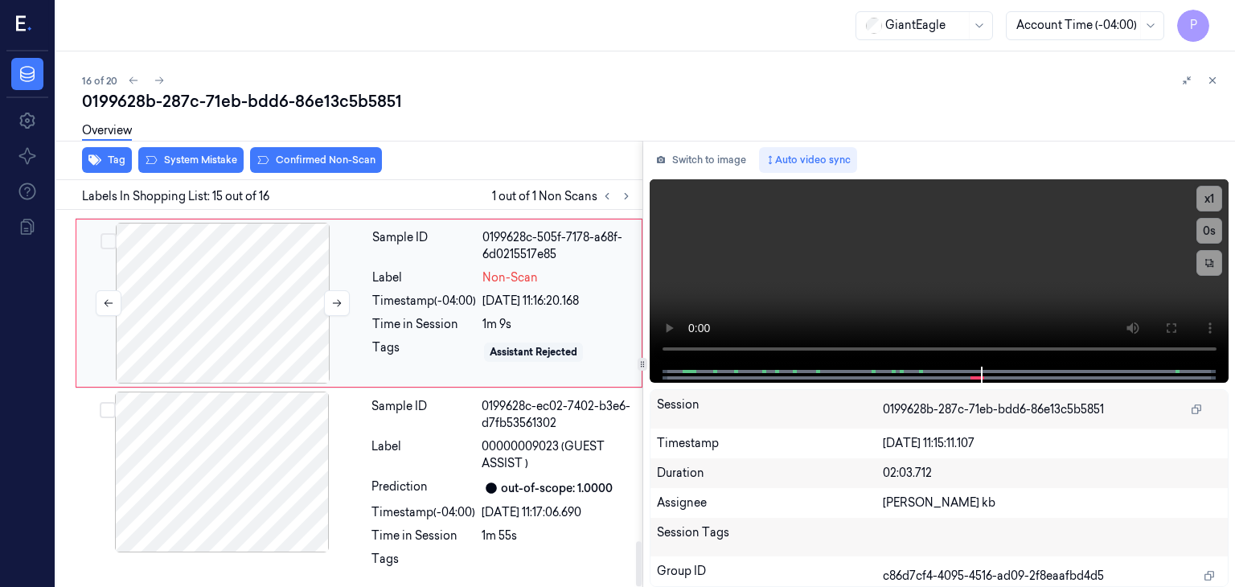
click at [254, 284] on div at bounding box center [223, 303] width 286 height 161
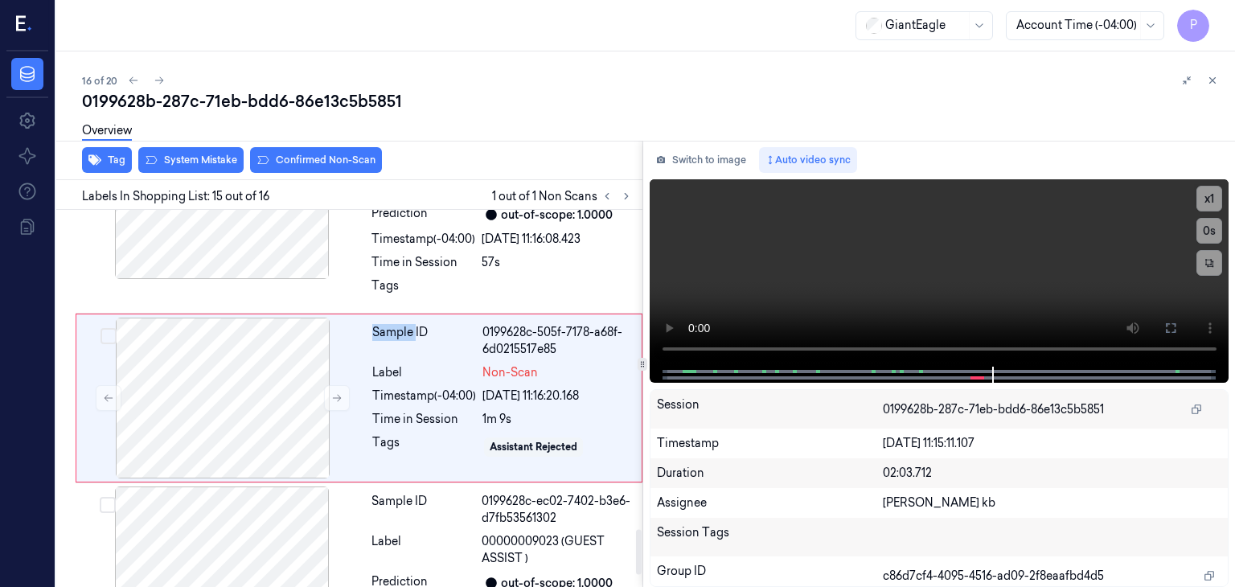
scroll to position [2683, 0]
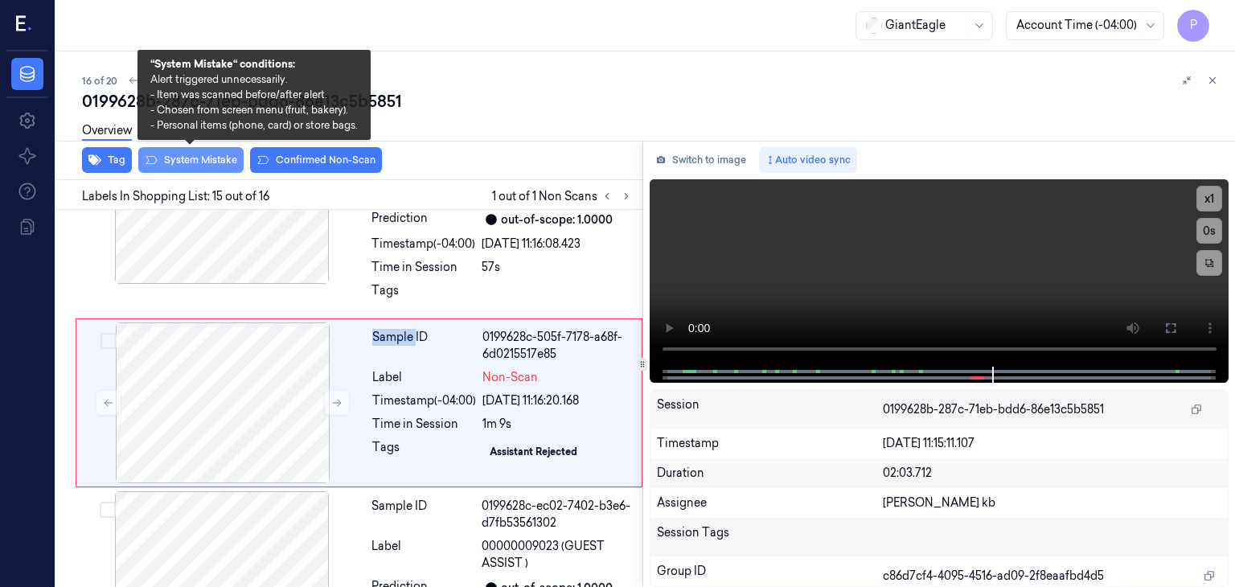
click at [206, 168] on button "System Mistake" at bounding box center [190, 160] width 105 height 26
click at [212, 157] on button "System Mistake" at bounding box center [190, 160] width 105 height 26
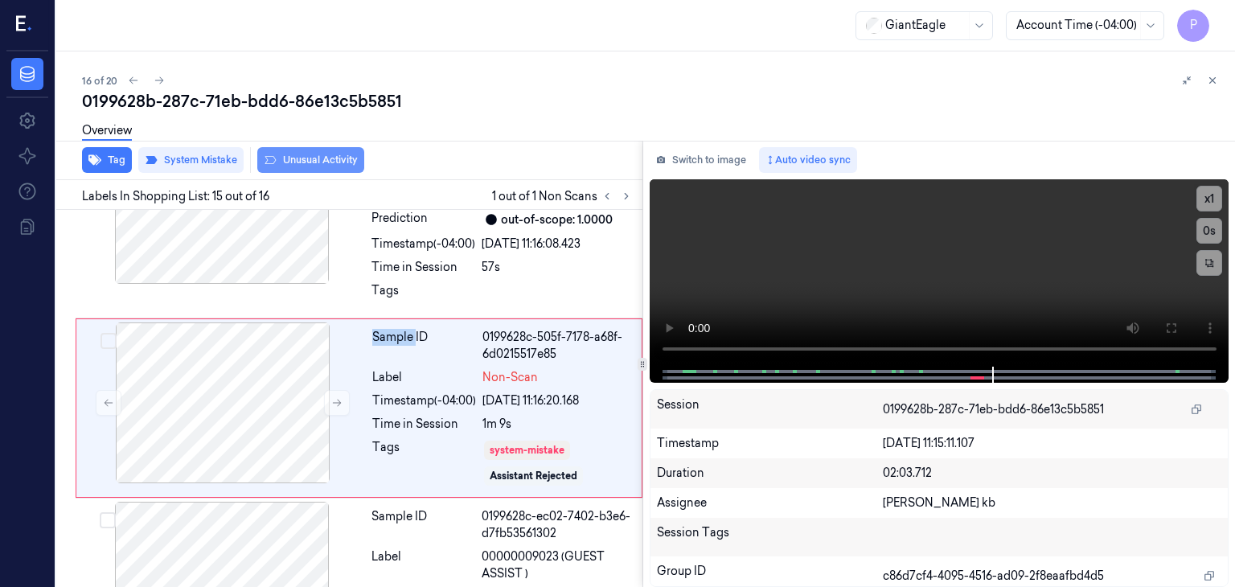
scroll to position [2687, 0]
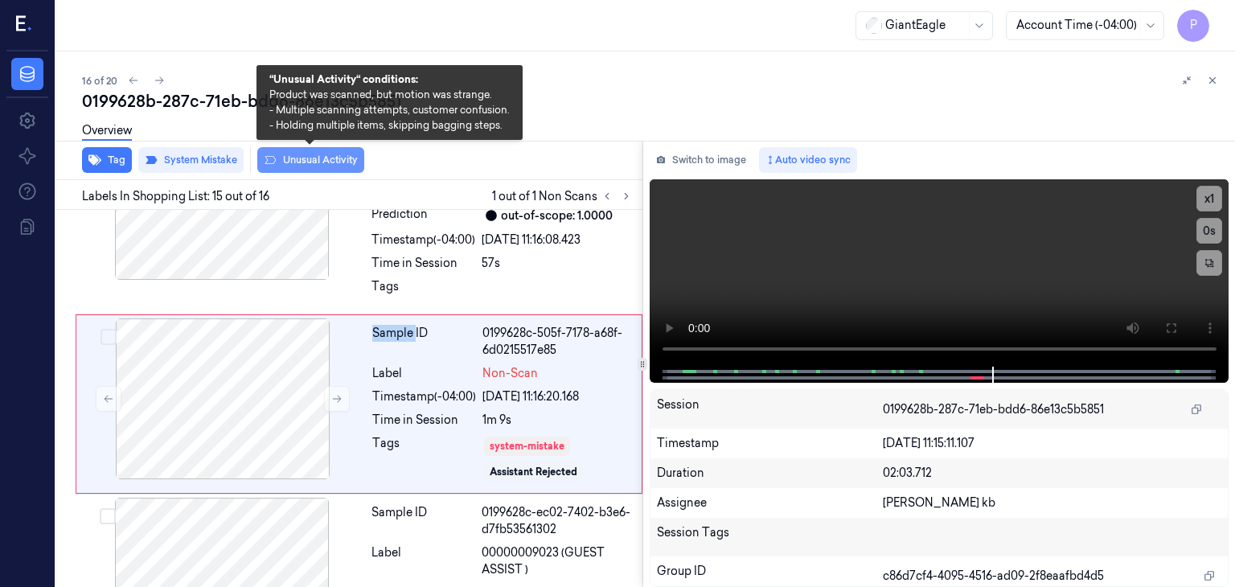
click at [316, 160] on button "Unusual Activity" at bounding box center [310, 160] width 107 height 26
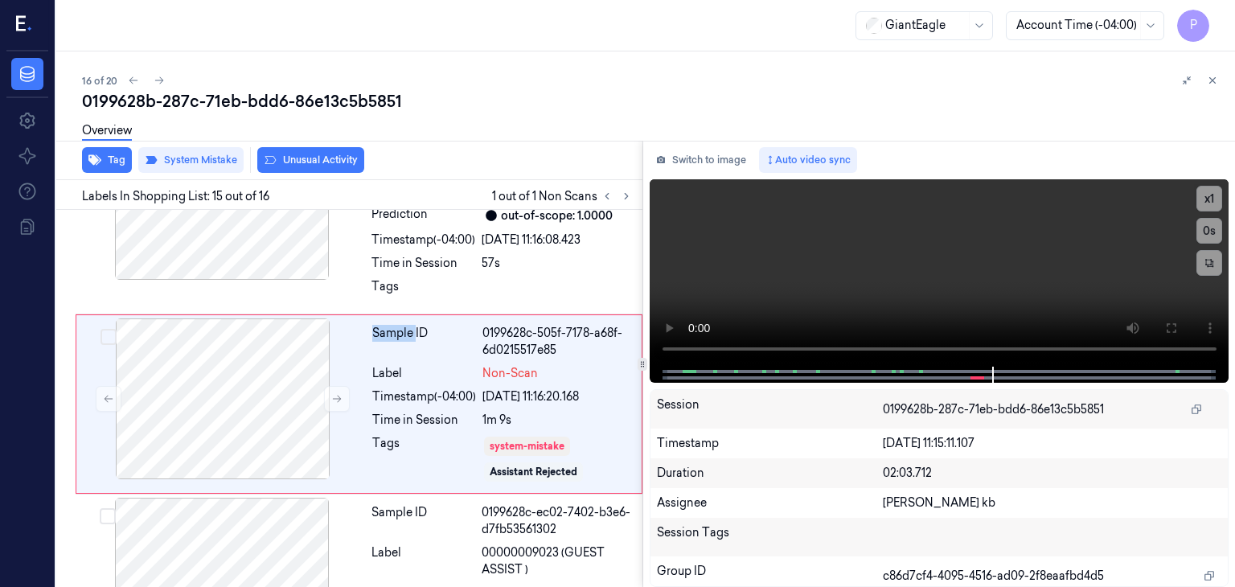
scroll to position [2697, 0]
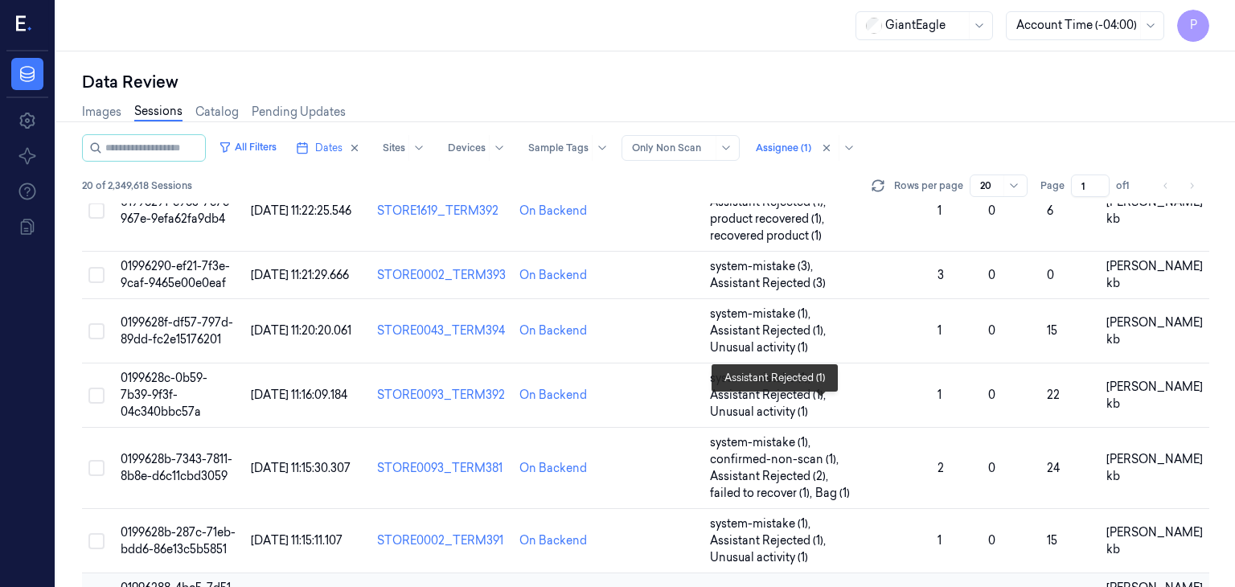
scroll to position [779, 0]
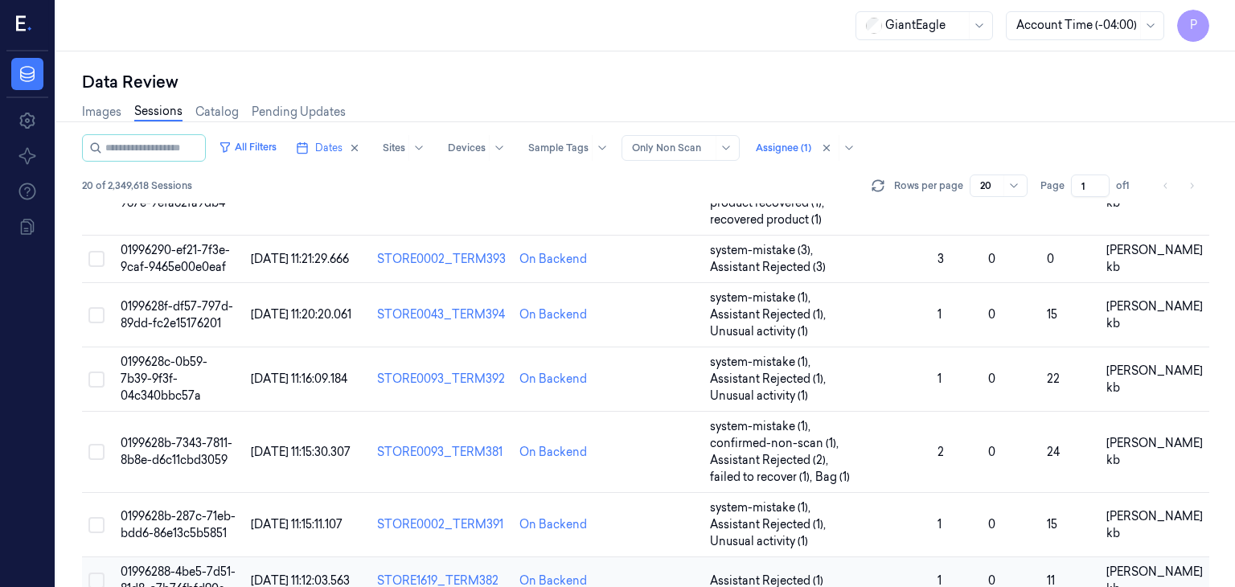
click at [182, 565] on span "01996288-4be5-7d51-81d8-e7b76fbfd90a" at bounding box center [178, 580] width 115 height 31
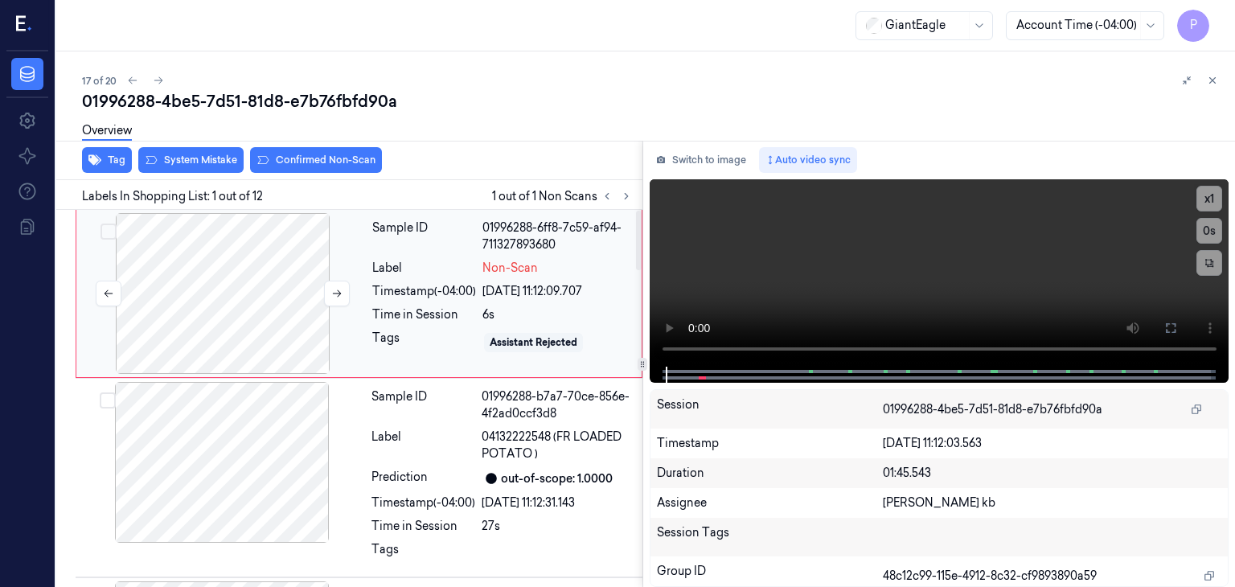
click at [296, 302] on div at bounding box center [223, 293] width 286 height 161
click at [341, 295] on icon at bounding box center [336, 293] width 11 height 11
click at [338, 293] on icon at bounding box center [337, 293] width 9 height 7
click at [338, 292] on icon at bounding box center [336, 293] width 11 height 11
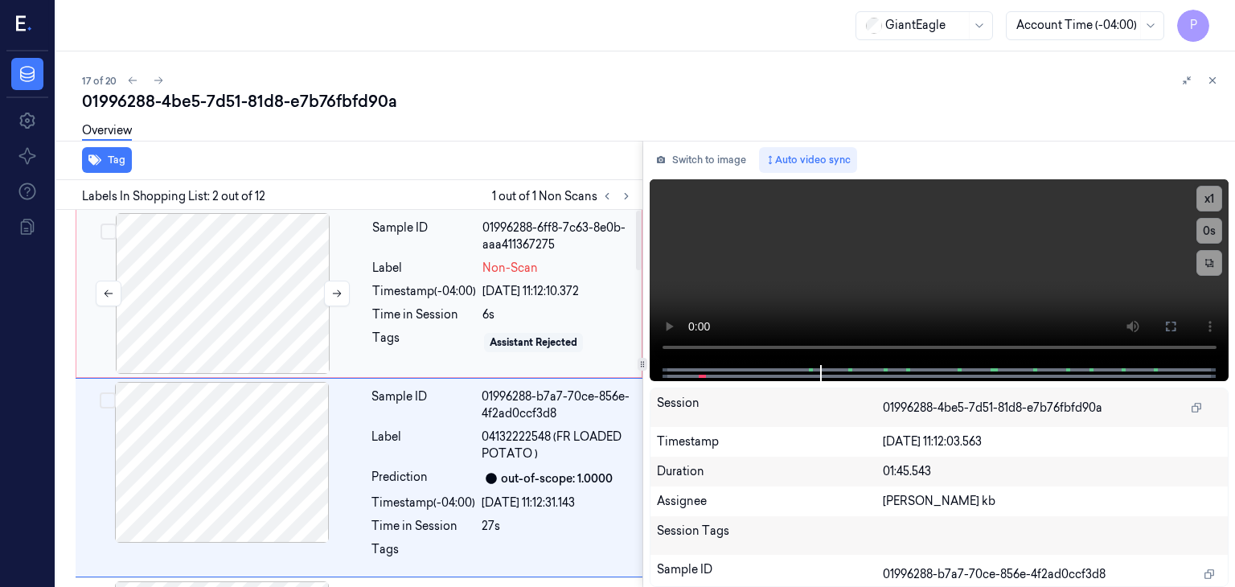
click at [254, 311] on div at bounding box center [223, 293] width 286 height 161
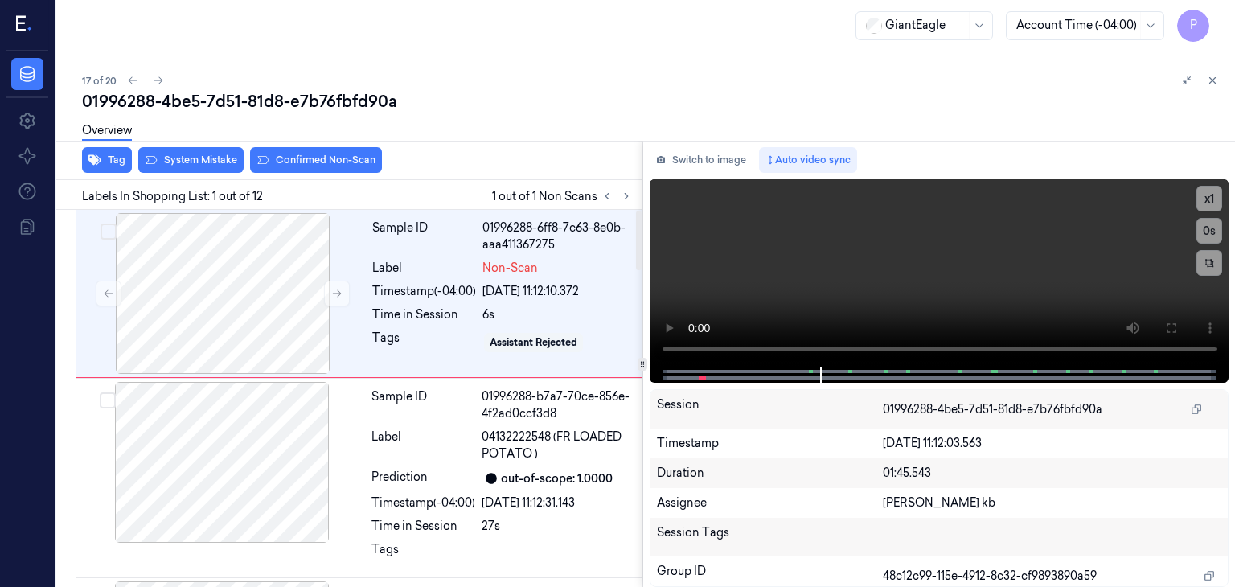
click at [212, 151] on div "Overview" at bounding box center [652, 133] width 1140 height 41
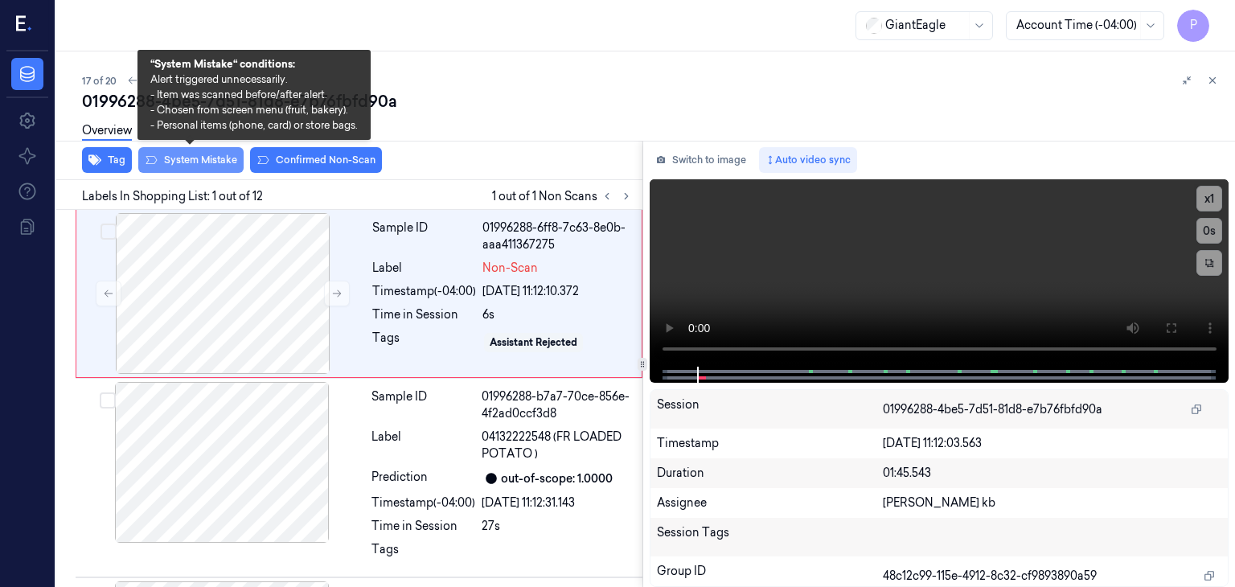
click at [206, 160] on button "System Mistake" at bounding box center [190, 160] width 105 height 26
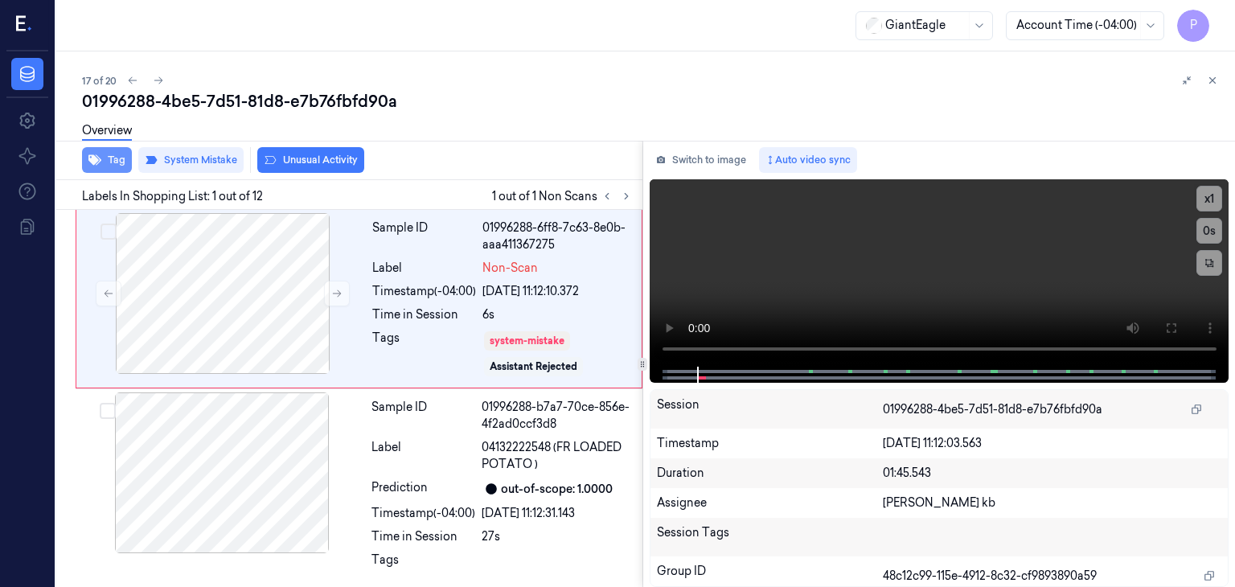
click at [117, 158] on button "Tag" at bounding box center [107, 160] width 50 height 26
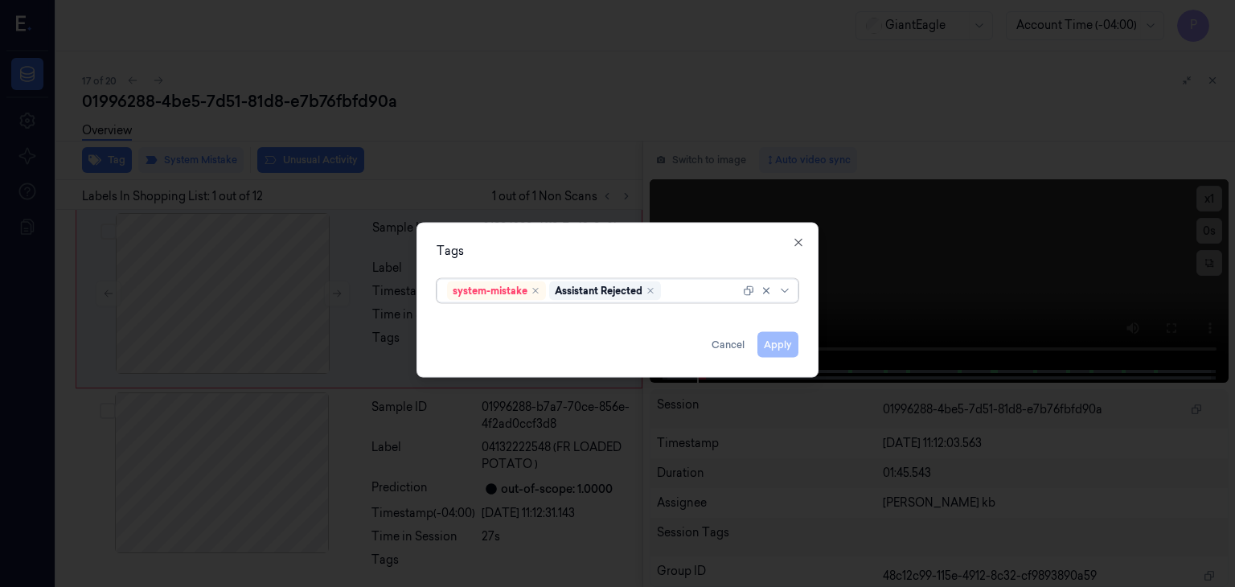
click at [682, 287] on div at bounding box center [702, 290] width 76 height 17
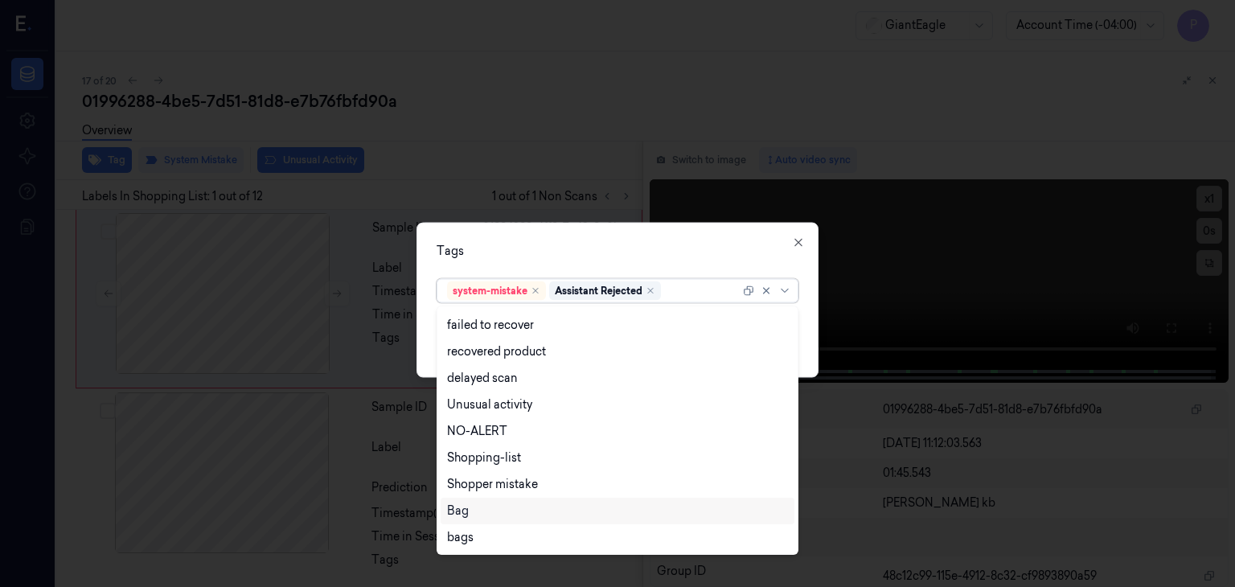
click at [481, 511] on div "Bag" at bounding box center [617, 511] width 341 height 17
click at [729, 245] on div "Tags" at bounding box center [618, 251] width 362 height 17
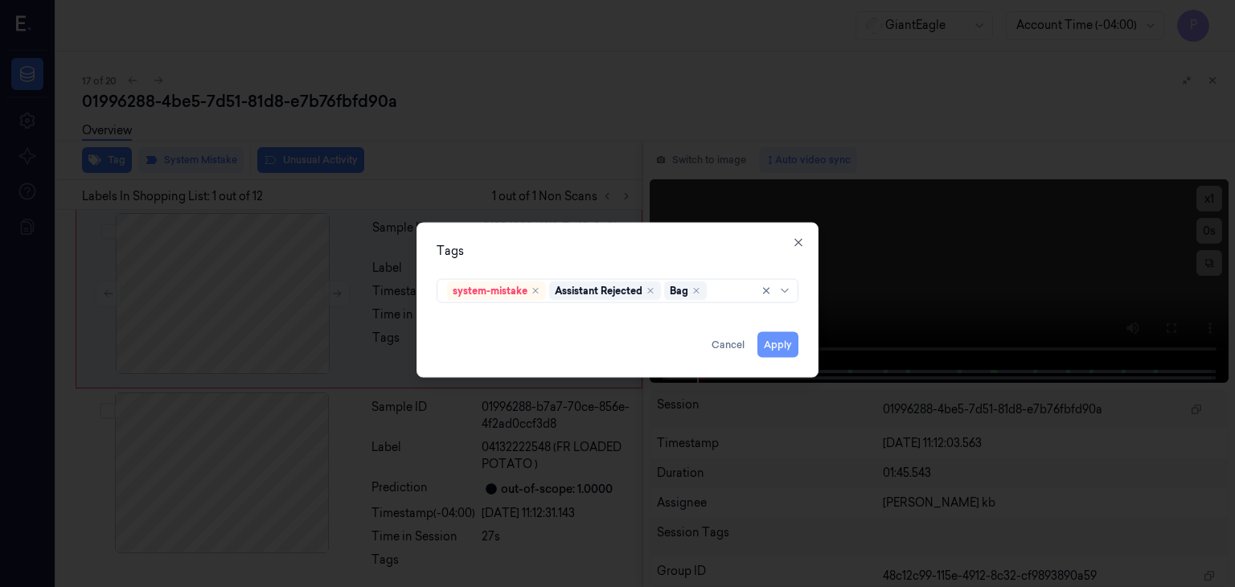
click at [782, 342] on button "Apply" at bounding box center [778, 345] width 41 height 26
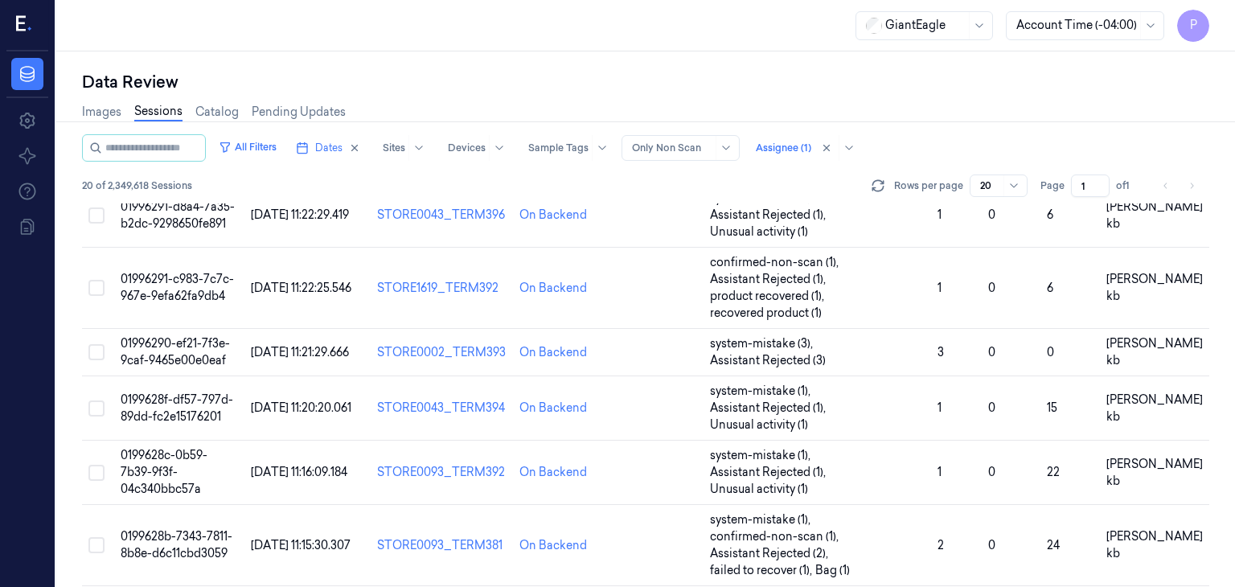
scroll to position [779, 0]
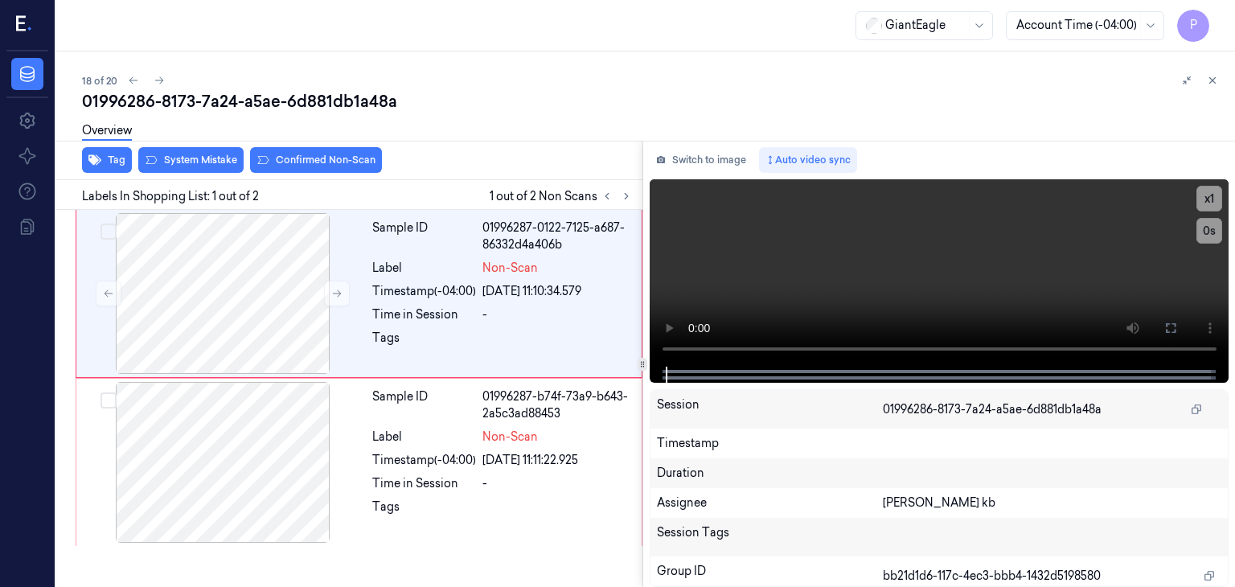
drag, startPoint x: 346, startPoint y: 2, endPoint x: 828, endPoint y: 85, distance: 489.7
click at [869, 97] on div "01996286-8173-7a24-a5ae-6d881db1a48a" at bounding box center [652, 101] width 1140 height 23
click at [238, 451] on div at bounding box center [223, 462] width 286 height 161
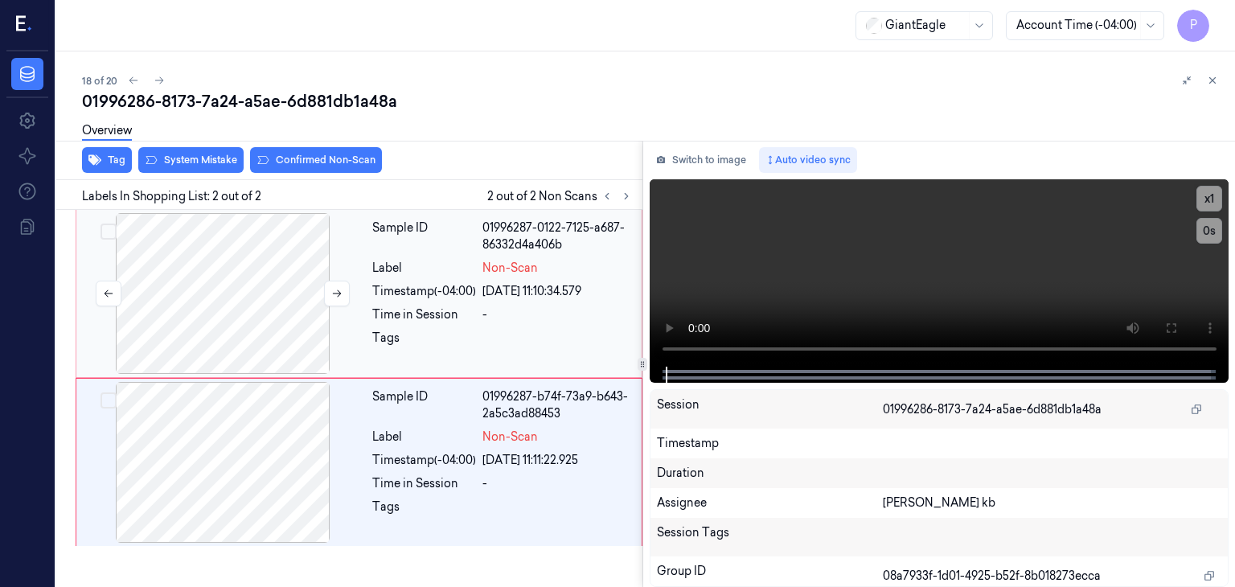
click at [278, 310] on div at bounding box center [223, 293] width 286 height 161
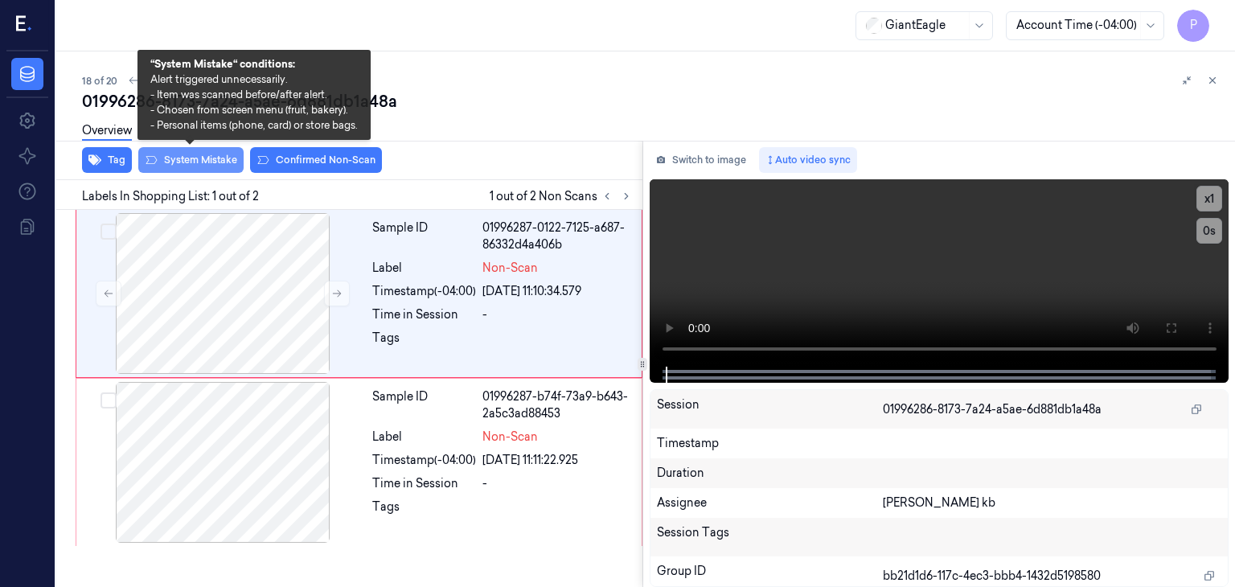
click at [224, 155] on button "System Mistake" at bounding box center [190, 160] width 105 height 26
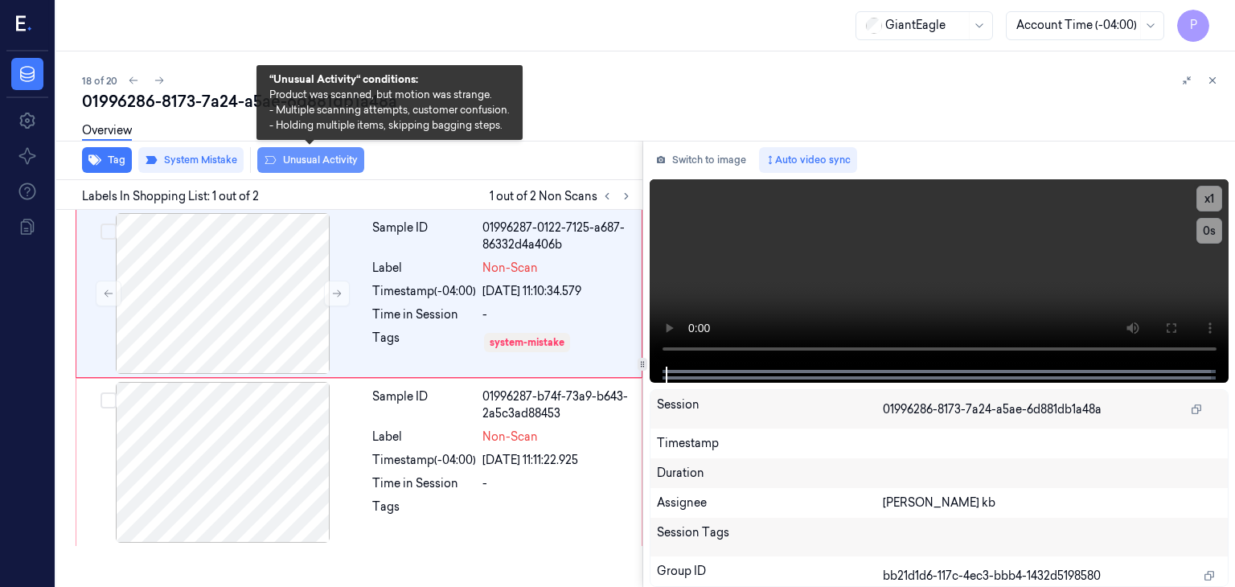
click at [301, 166] on button "Unusual Activity" at bounding box center [310, 160] width 107 height 26
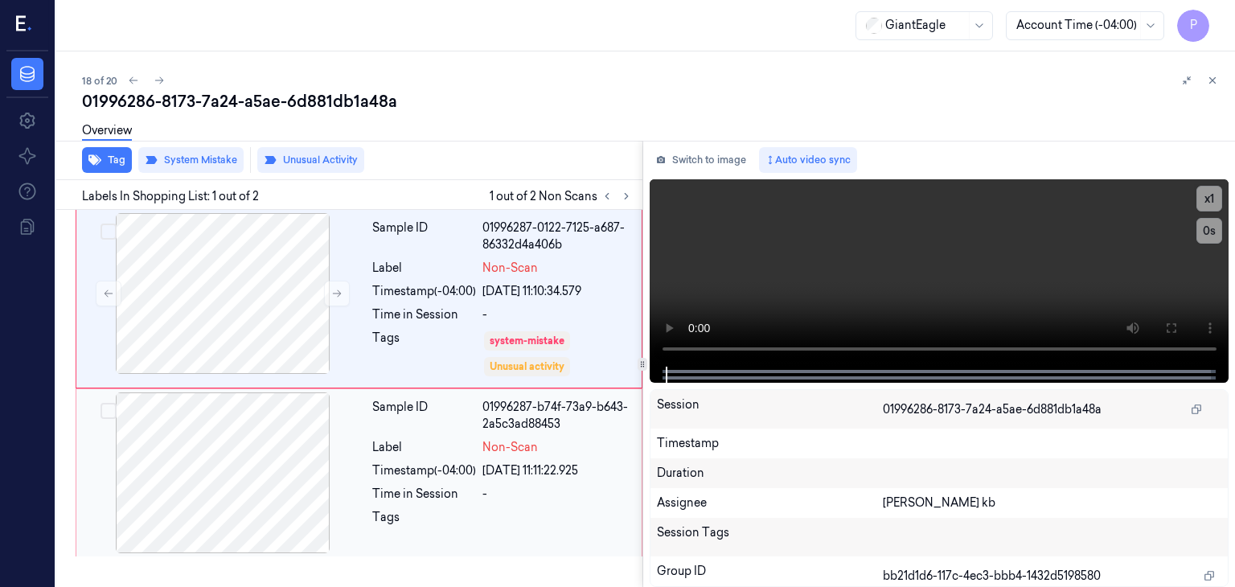
click at [256, 455] on div at bounding box center [223, 472] width 286 height 161
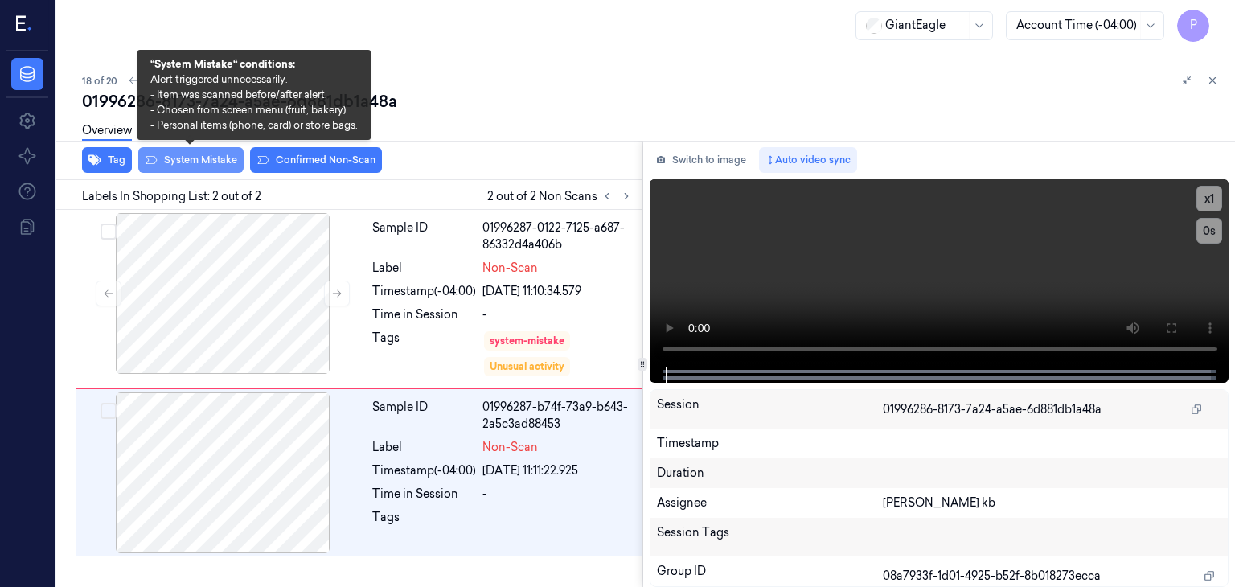
click at [216, 156] on button "System Mistake" at bounding box center [190, 160] width 105 height 26
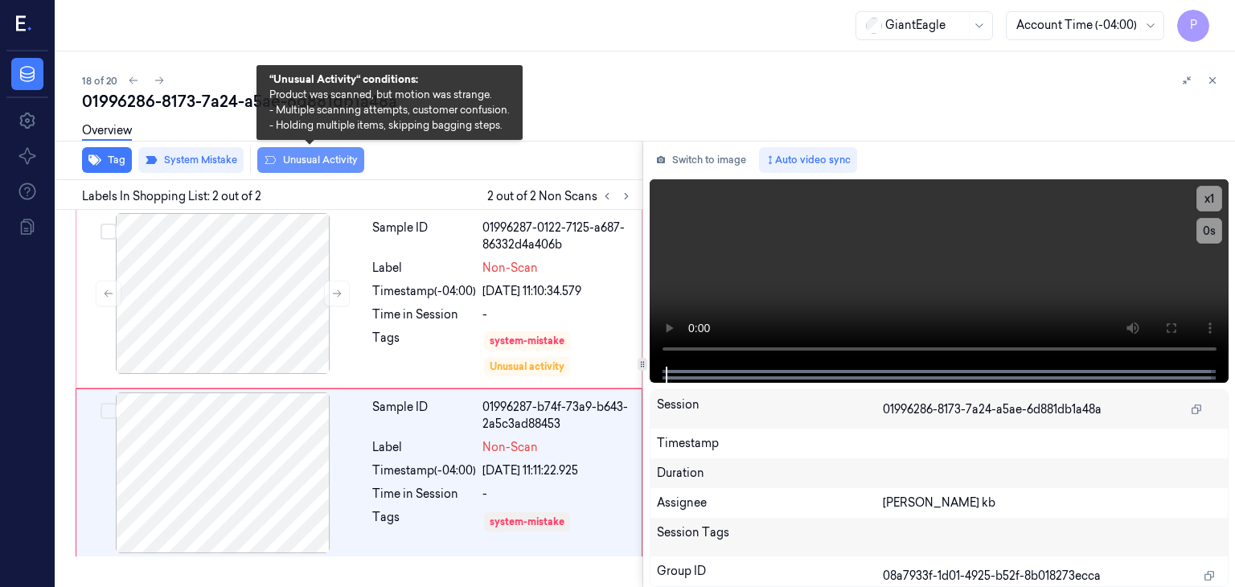
click at [325, 162] on button "Unusual Activity" at bounding box center [310, 160] width 107 height 26
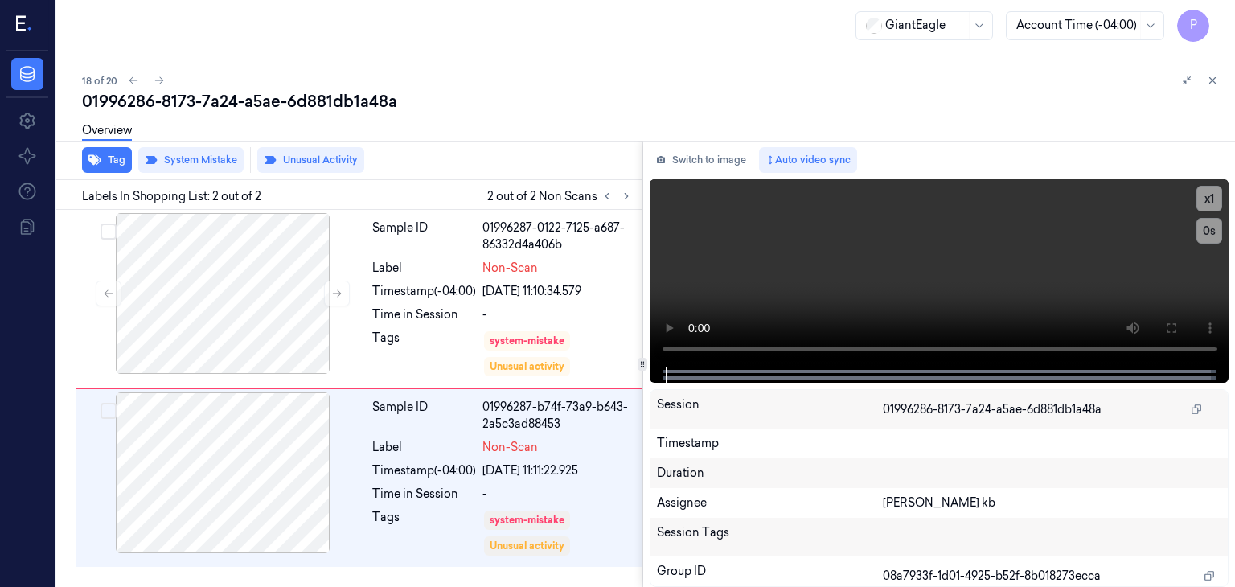
click at [1115, 506] on div "[PERSON_NAME] kb" at bounding box center [1052, 503] width 339 height 17
click at [240, 306] on div at bounding box center [223, 293] width 286 height 161
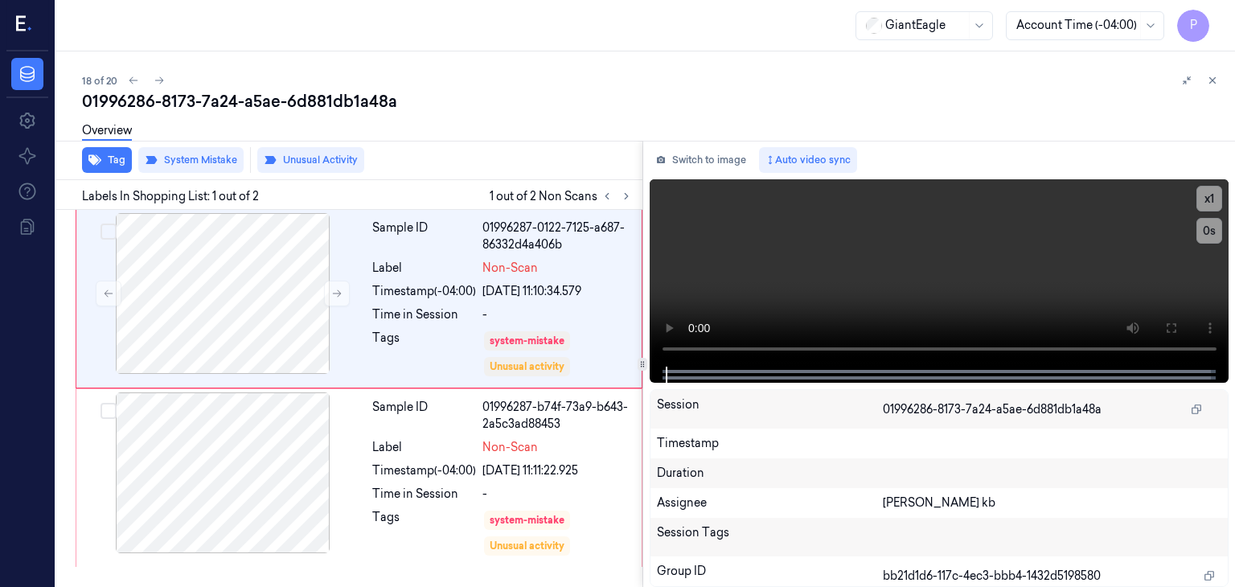
click at [328, 152] on div "Overview" at bounding box center [652, 133] width 1140 height 41
click at [254, 299] on div at bounding box center [223, 293] width 286 height 161
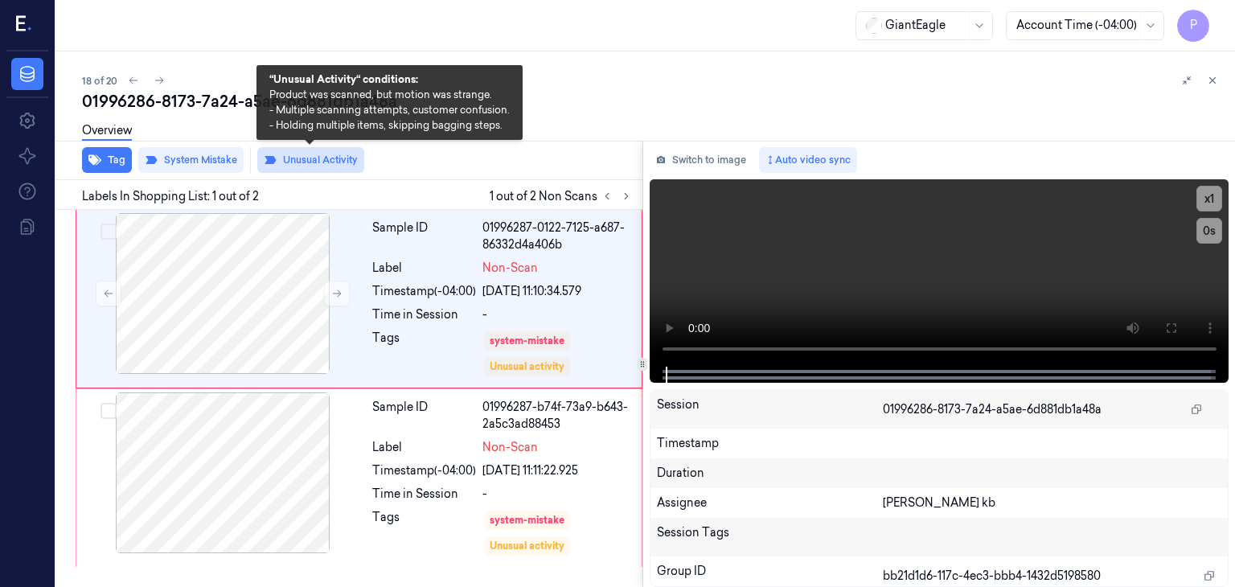
click at [318, 158] on button "Unusual Activity" at bounding box center [310, 160] width 107 height 26
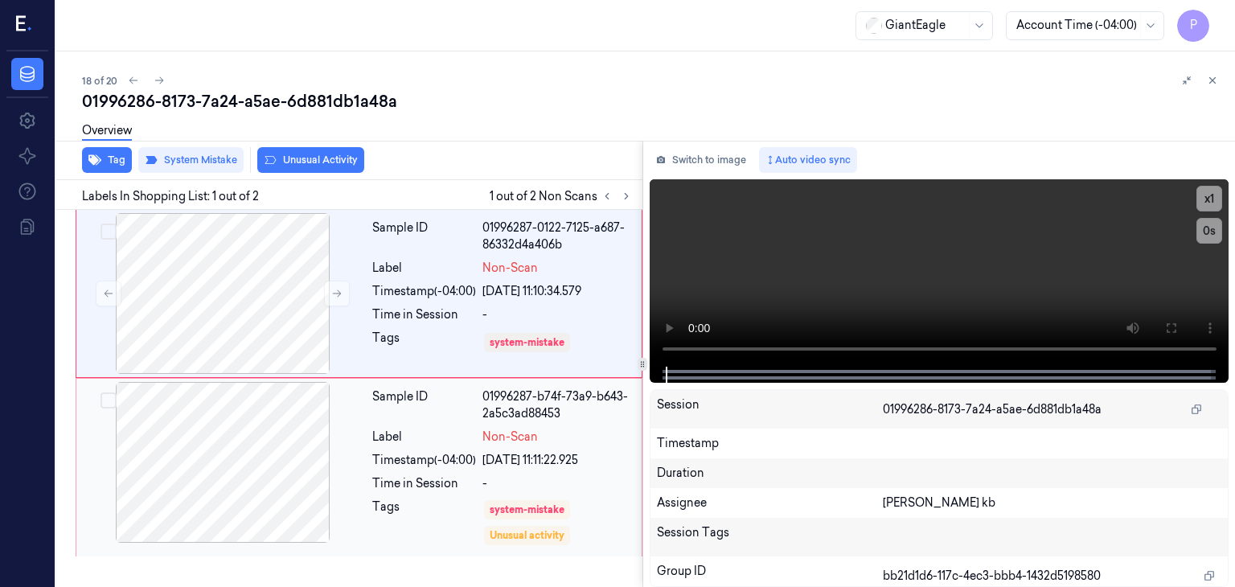
click at [244, 490] on div at bounding box center [223, 462] width 286 height 161
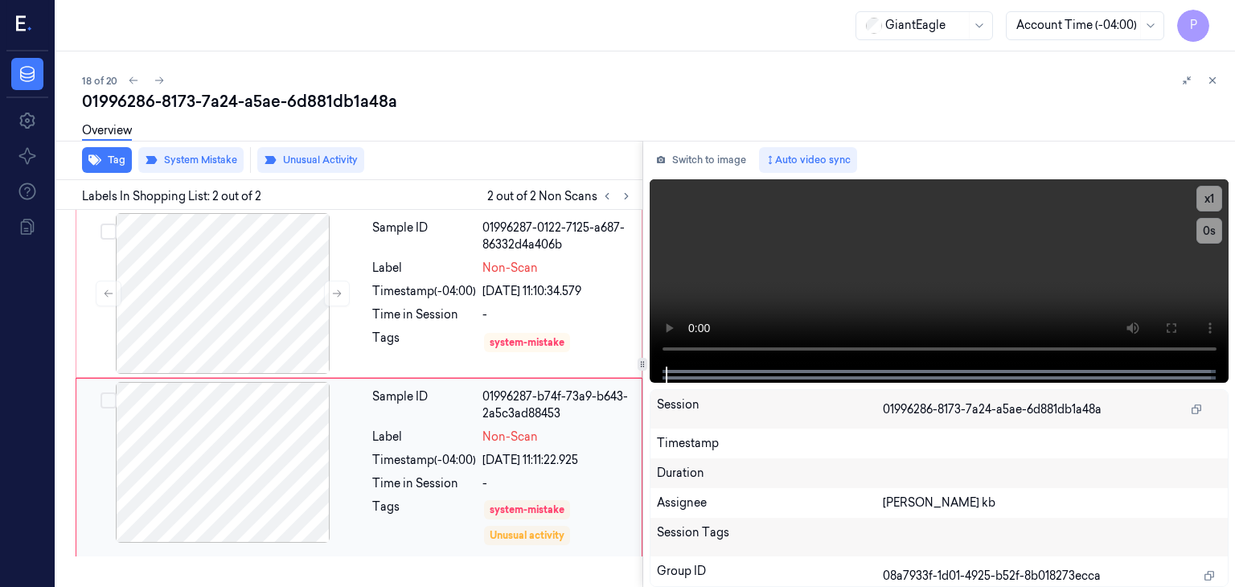
click at [207, 471] on div at bounding box center [223, 462] width 286 height 161
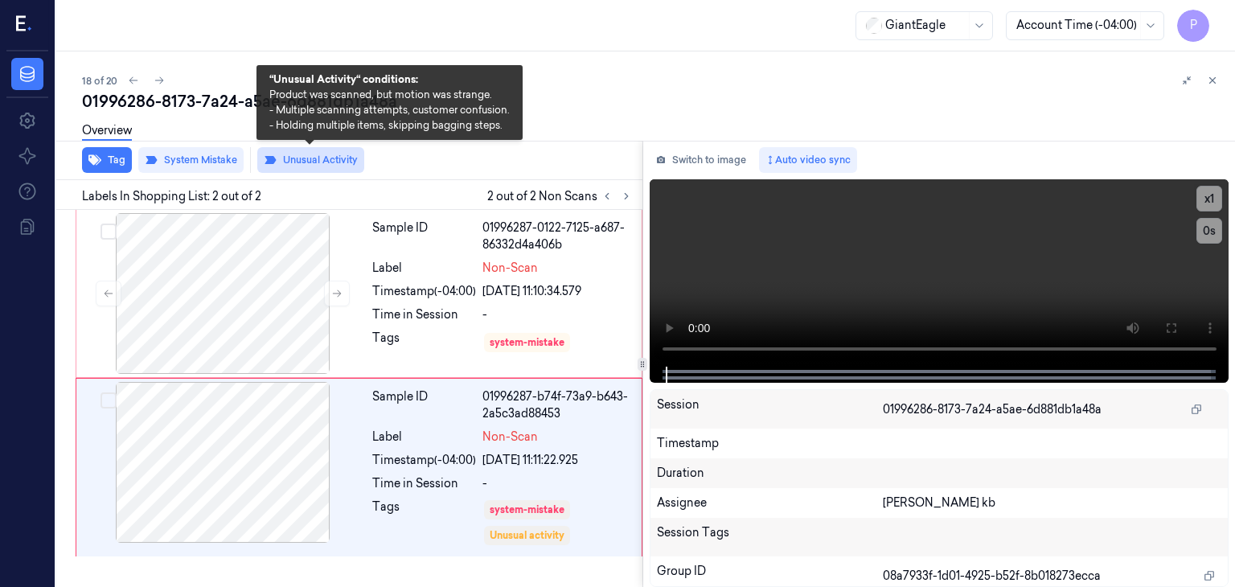
click at [306, 162] on button "Unusual Activity" at bounding box center [310, 160] width 107 height 26
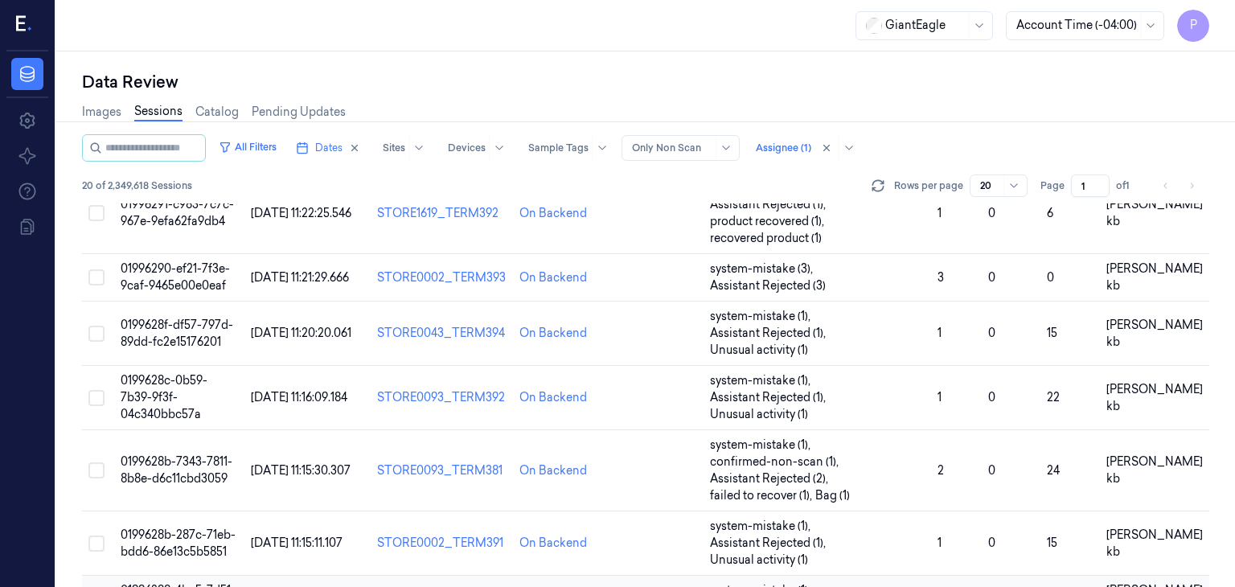
scroll to position [779, 0]
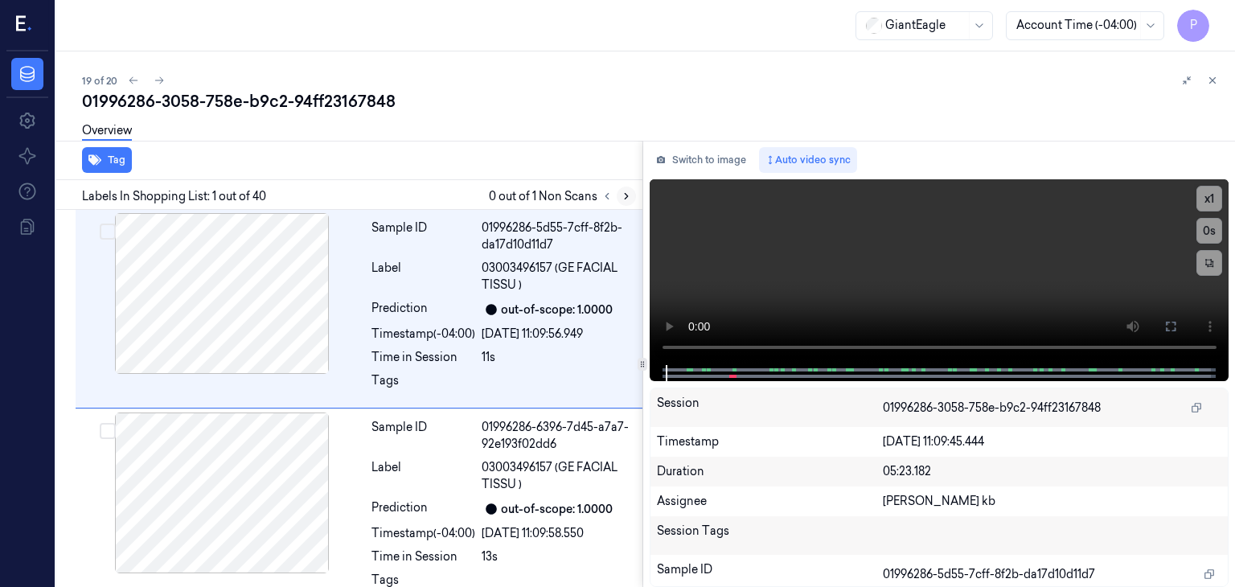
click at [623, 195] on icon at bounding box center [626, 196] width 11 height 11
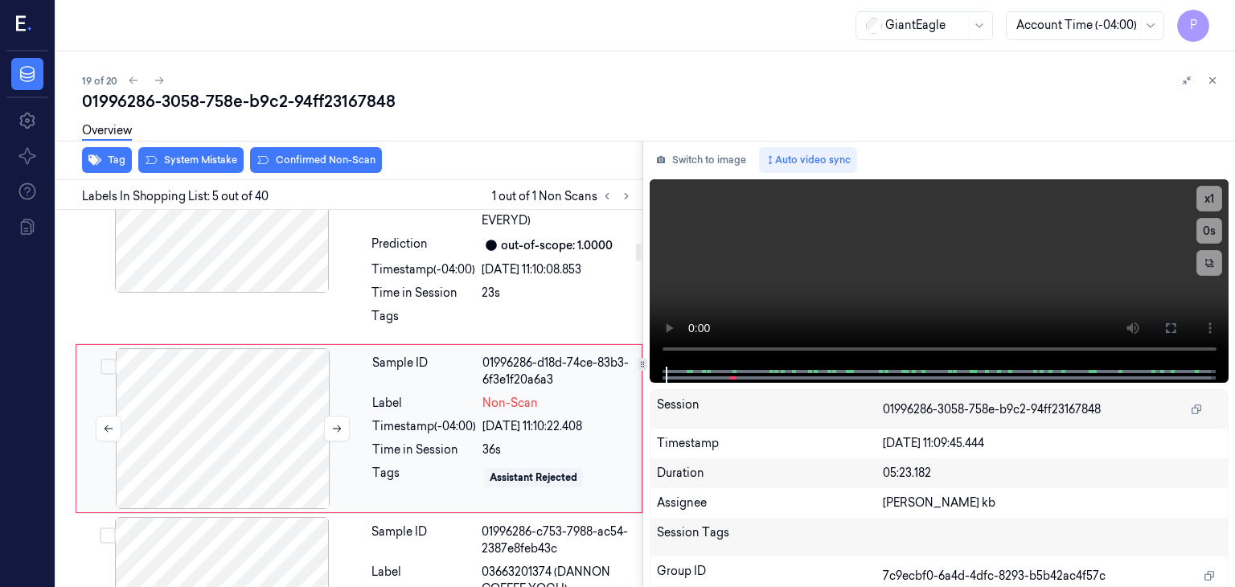
scroll to position [692, 0]
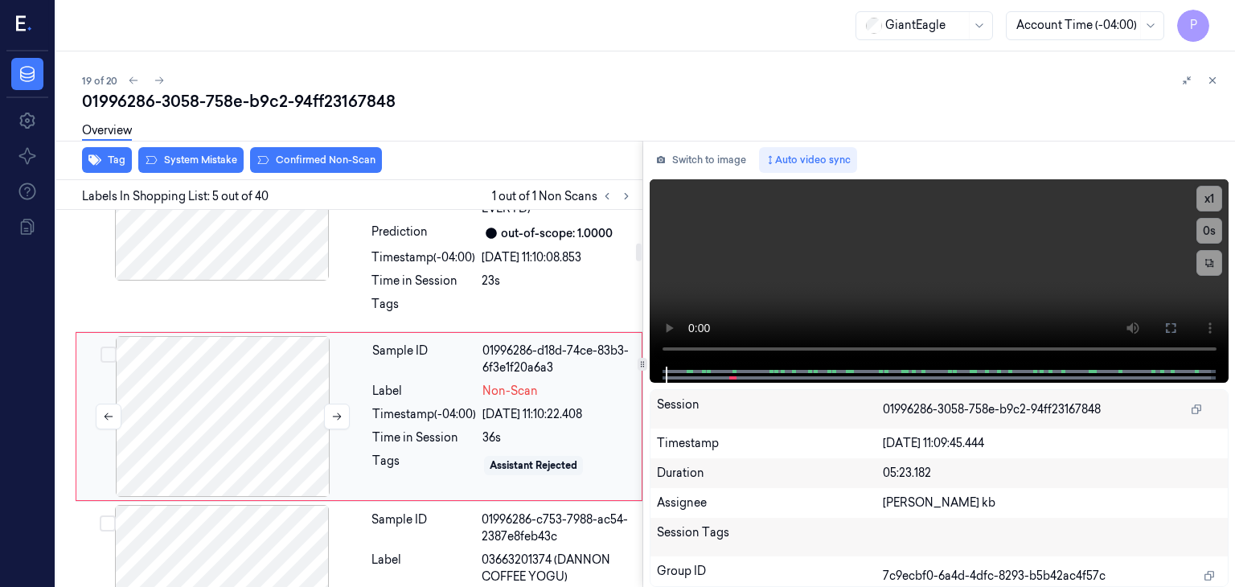
click at [236, 397] on div at bounding box center [223, 416] width 286 height 161
click at [335, 413] on icon at bounding box center [337, 416] width 9 height 7
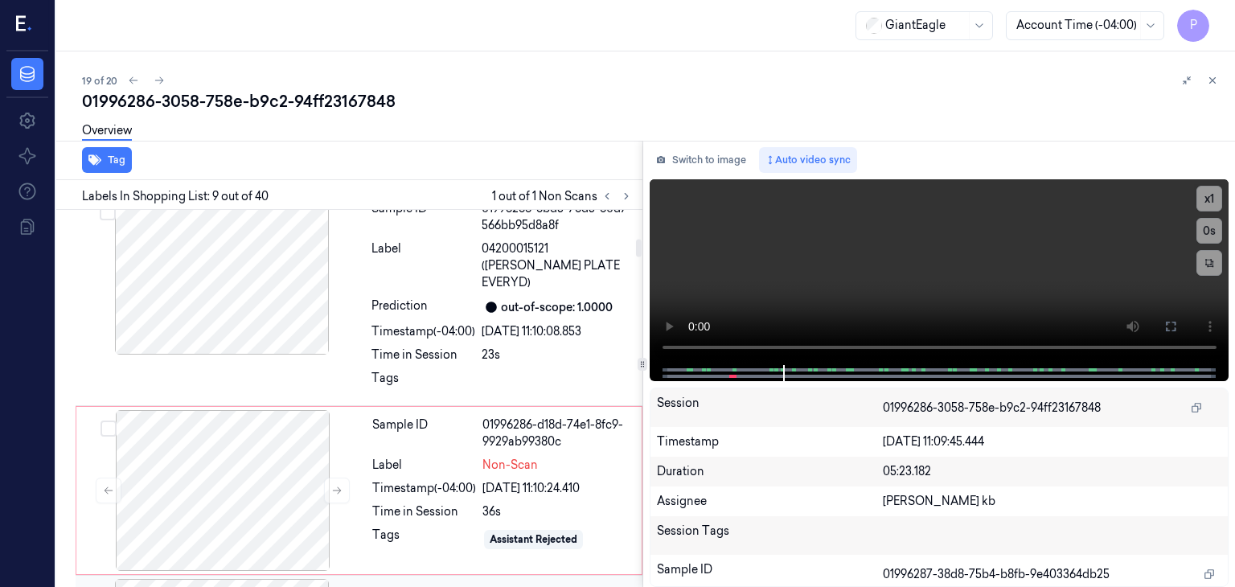
scroll to position [588, 0]
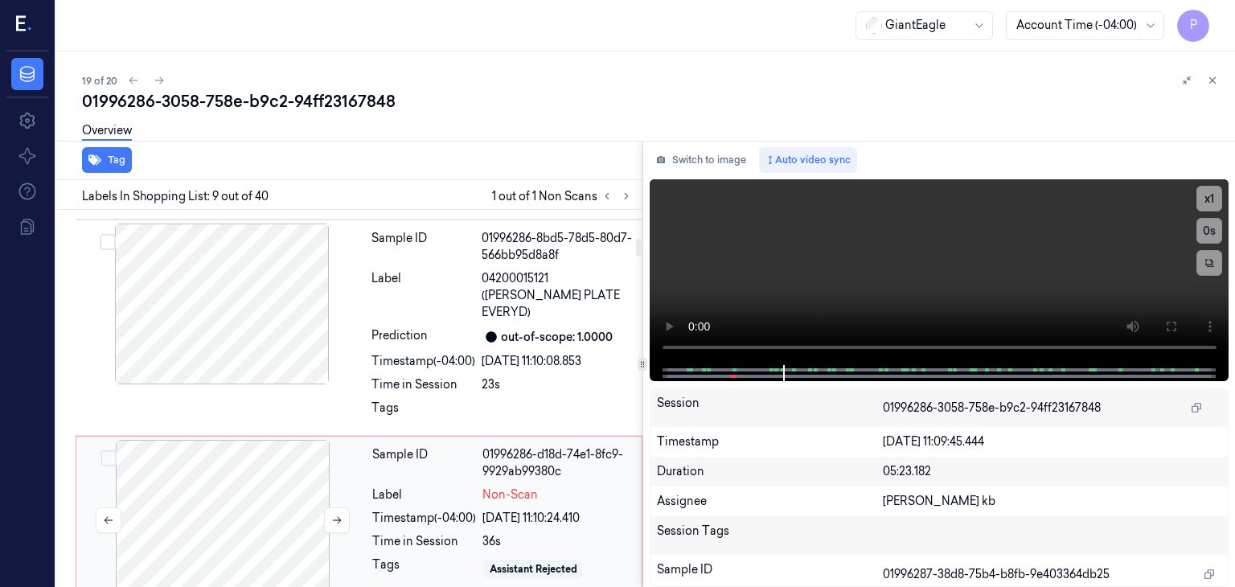
click at [261, 468] on div at bounding box center [223, 520] width 286 height 161
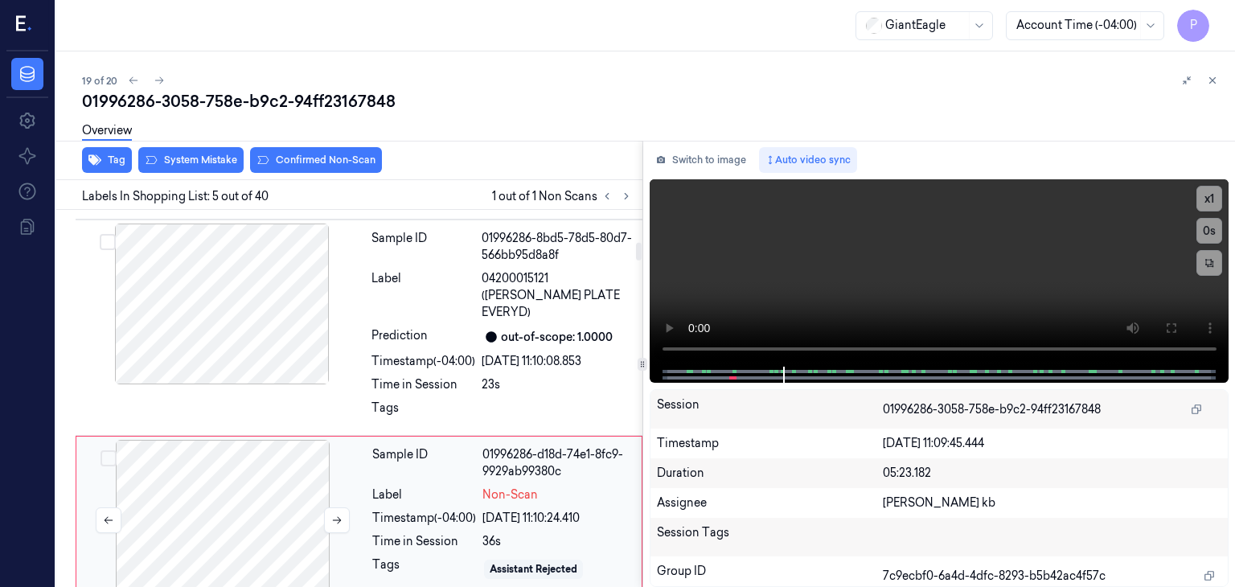
scroll to position [692, 0]
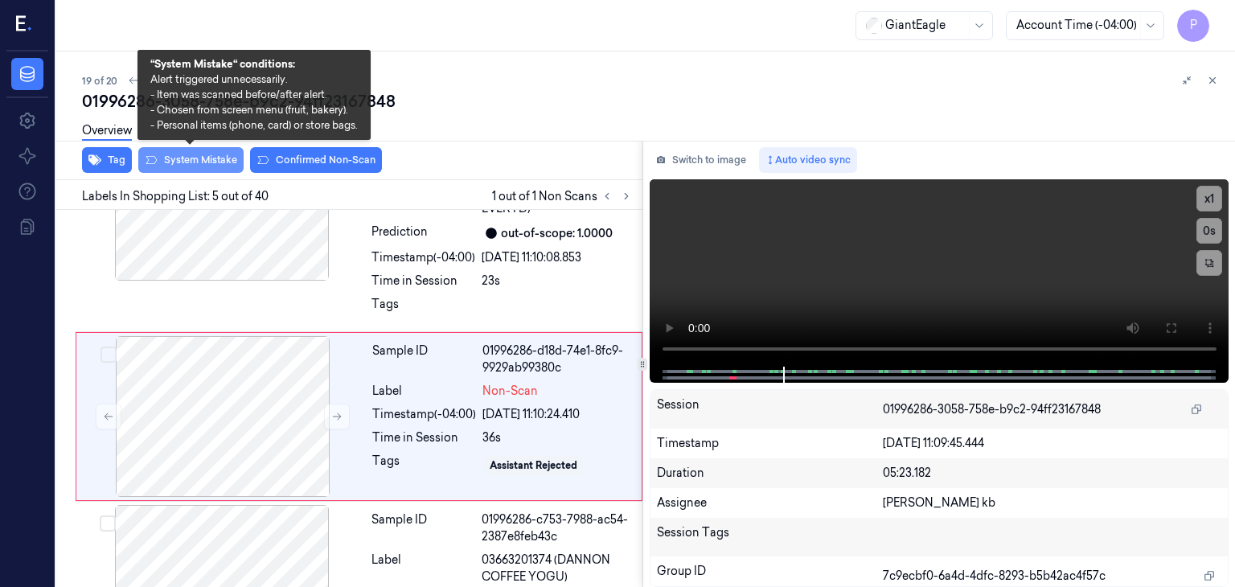
click at [213, 155] on button "System Mistake" at bounding box center [190, 160] width 105 height 26
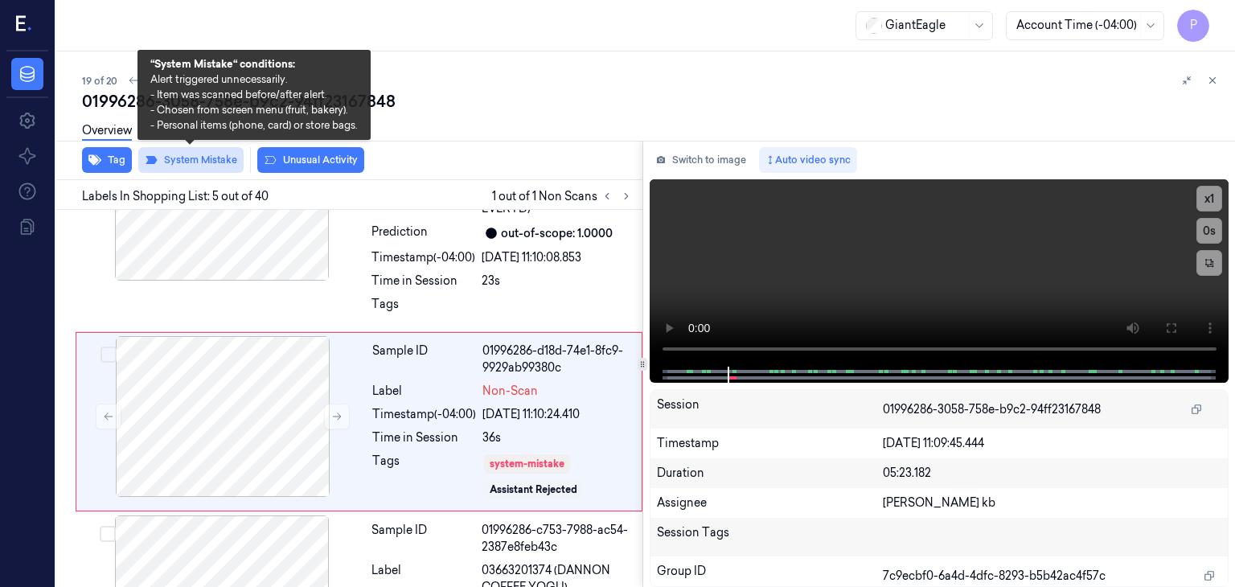
scroll to position [696, 0]
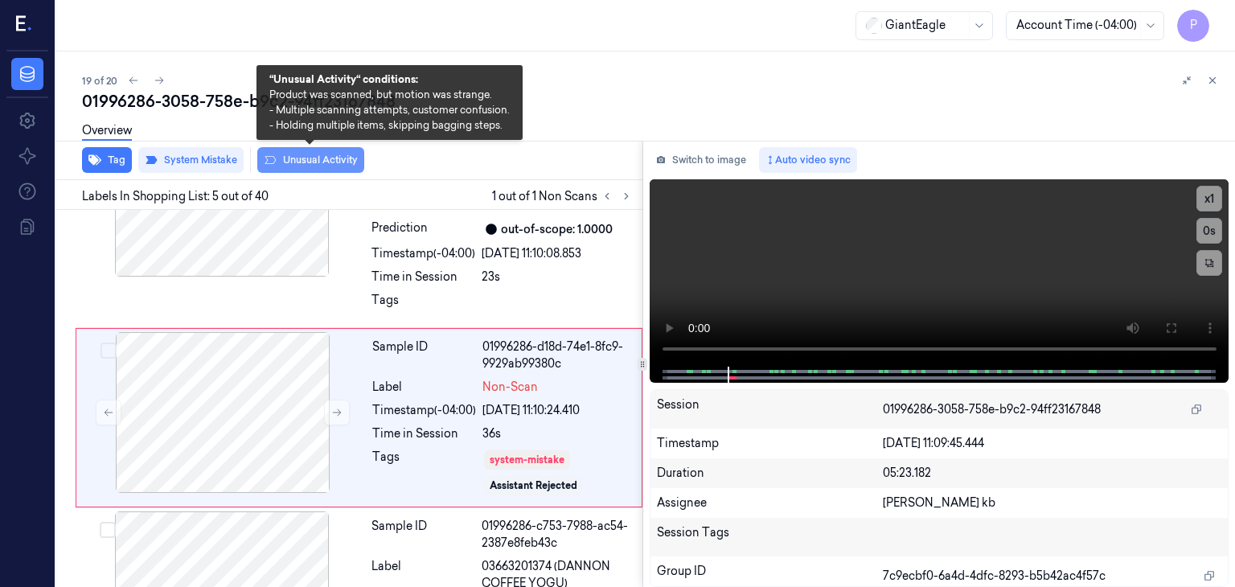
click at [299, 163] on button "Unusual Activity" at bounding box center [310, 160] width 107 height 26
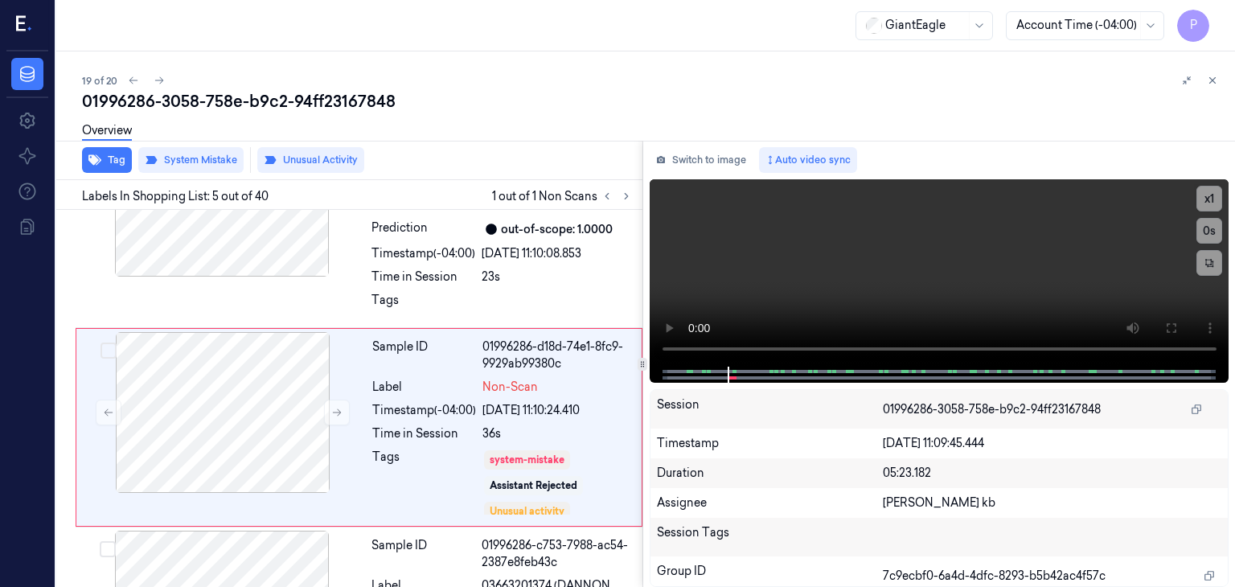
scroll to position [706, 0]
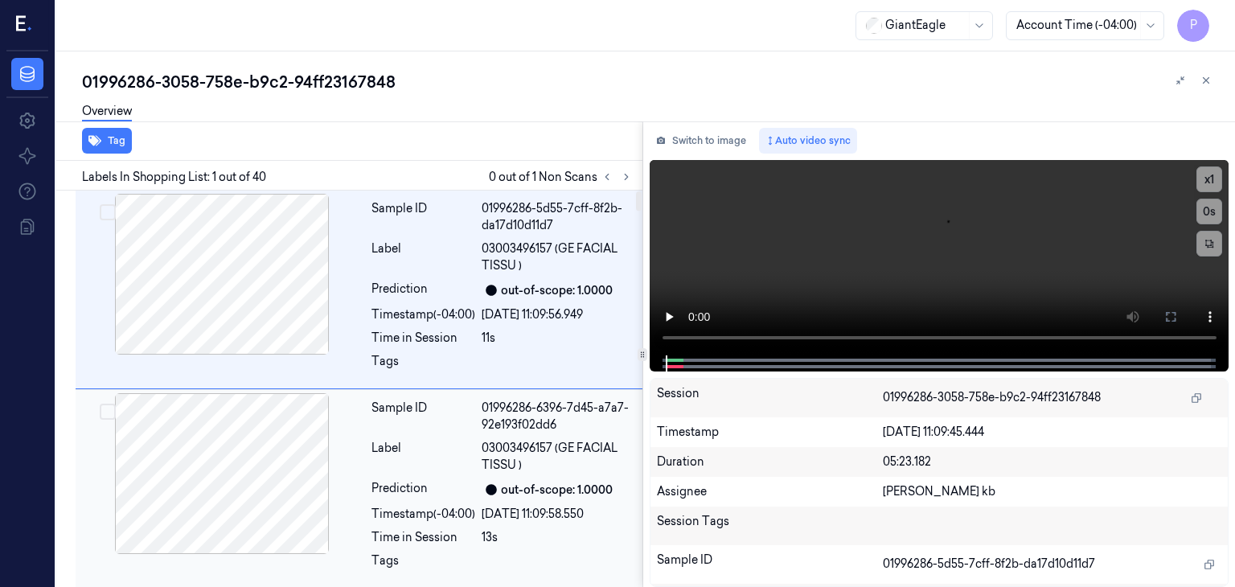
scroll to position [80, 0]
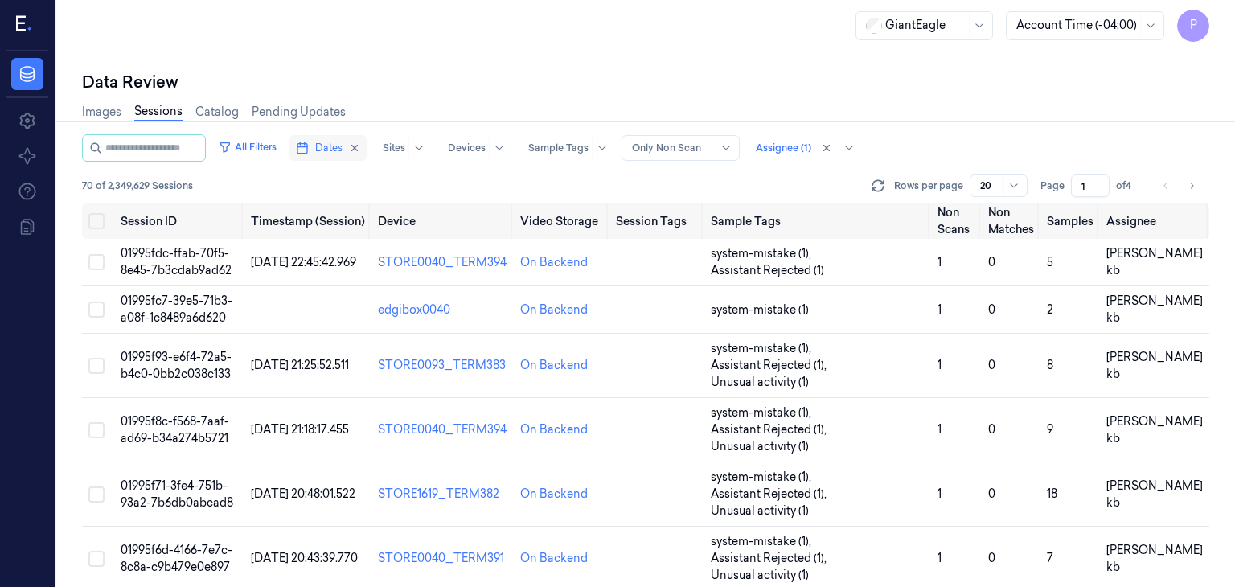
click at [341, 146] on span "Dates" at bounding box center [328, 148] width 27 height 14
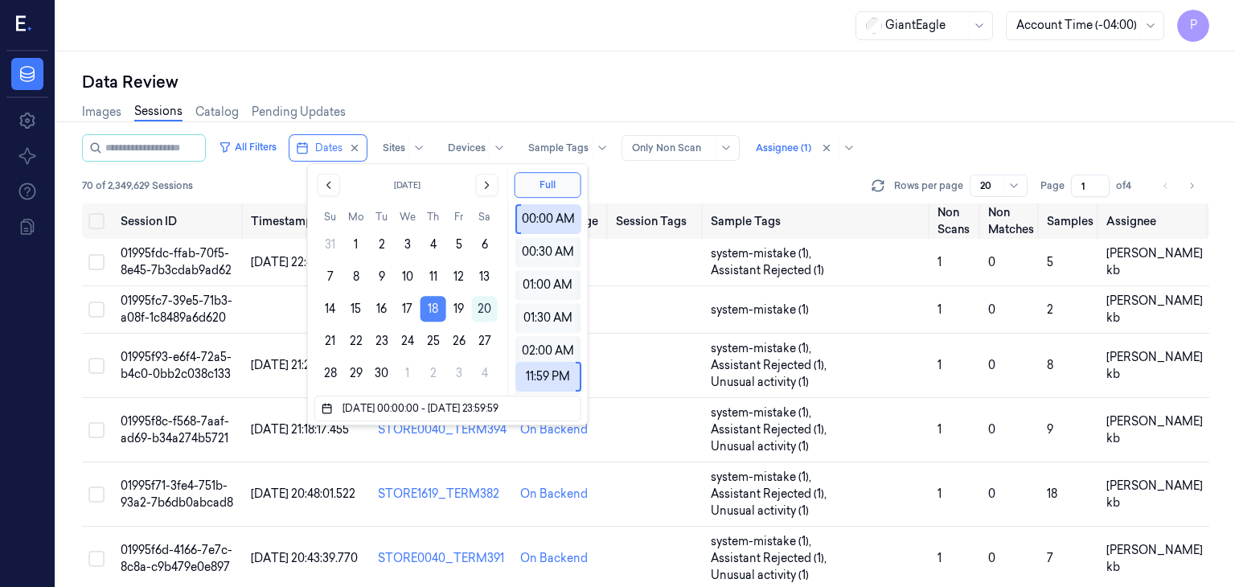
click at [438, 308] on button "18" at bounding box center [434, 309] width 26 height 26
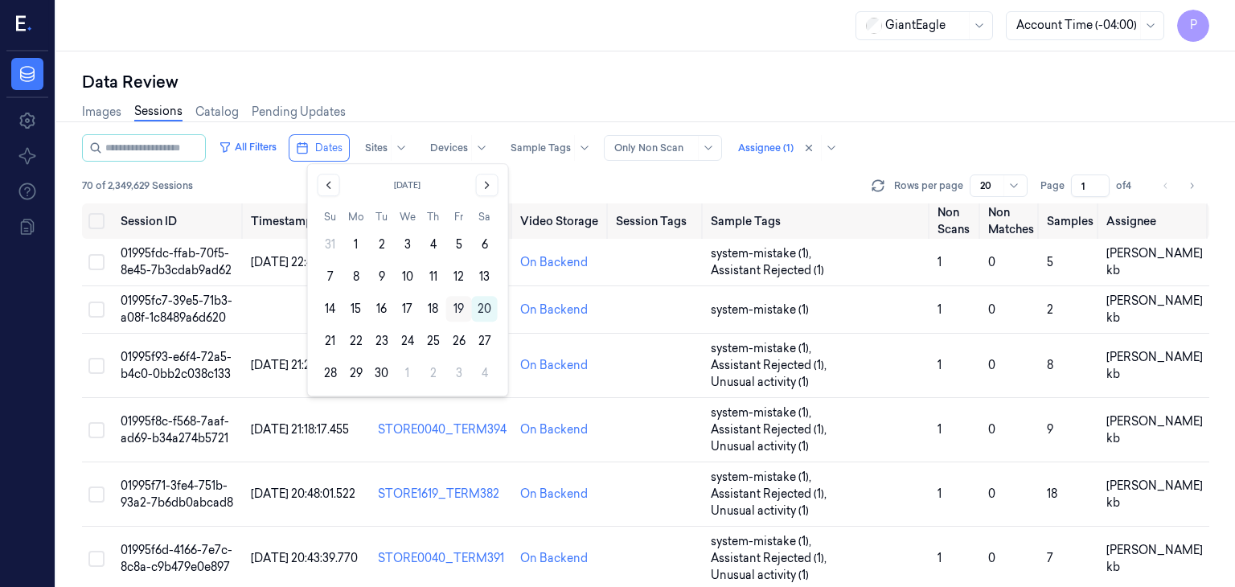
click at [460, 306] on button "19" at bounding box center [459, 309] width 26 height 26
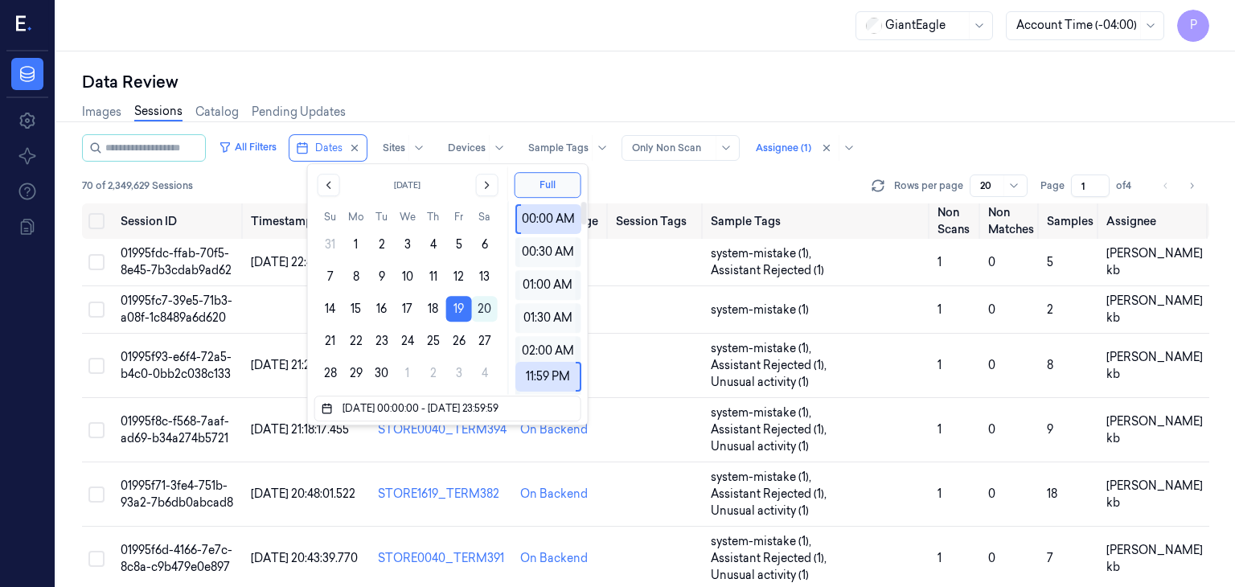
click at [695, 100] on div "Images Sessions Catalog Pending Updates" at bounding box center [646, 113] width 1128 height 41
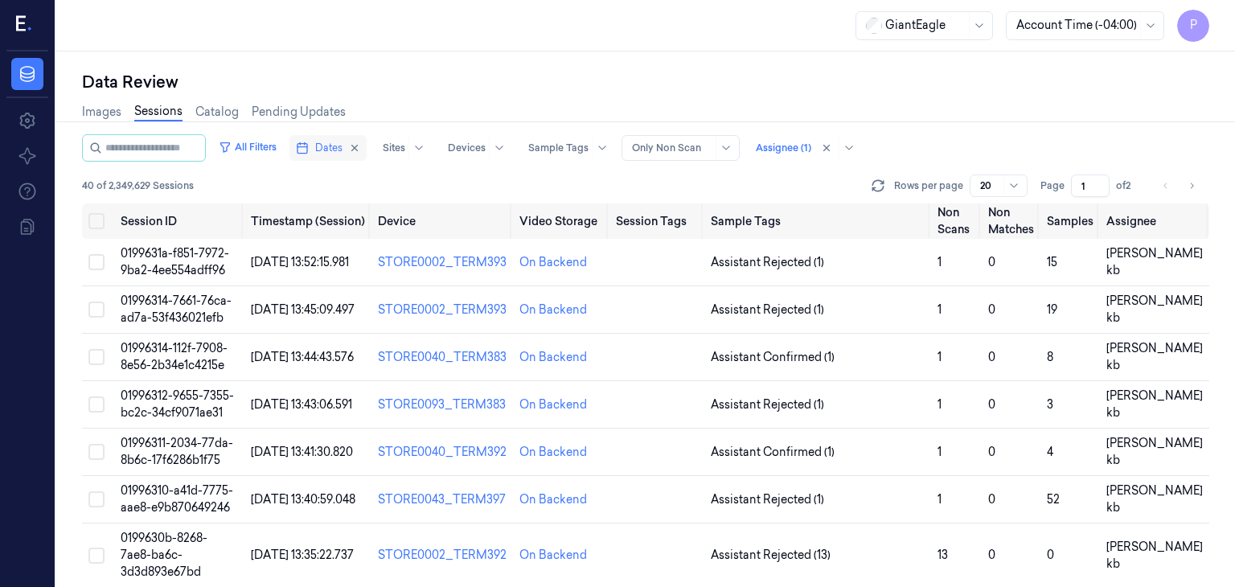
click at [339, 146] on span "Dates" at bounding box center [328, 148] width 27 height 14
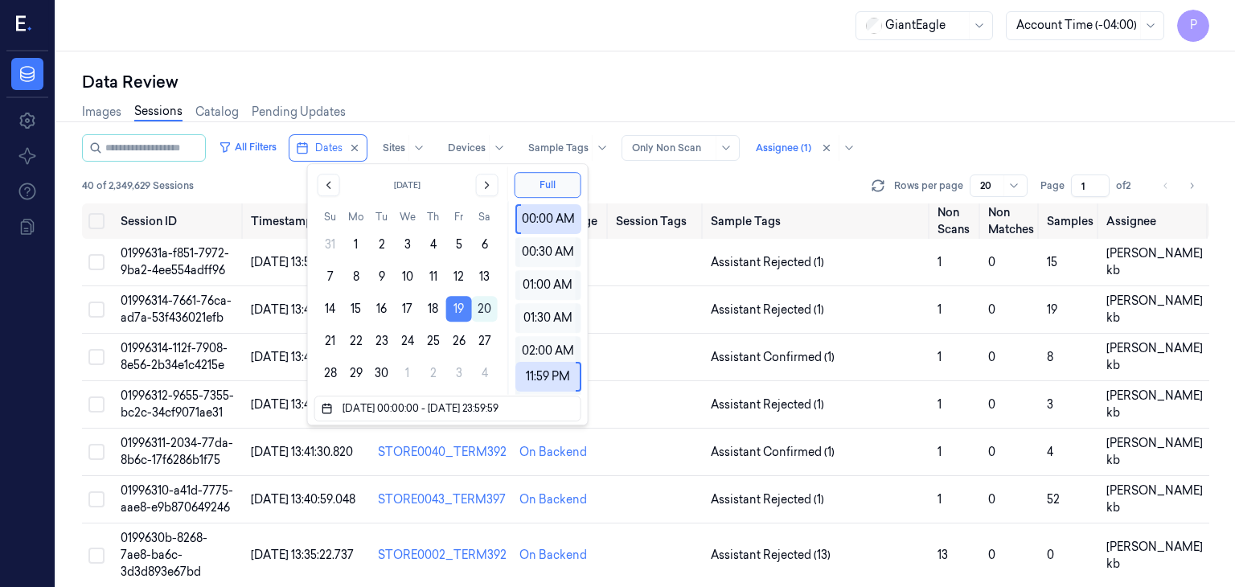
click at [460, 307] on button "19" at bounding box center [459, 309] width 26 height 26
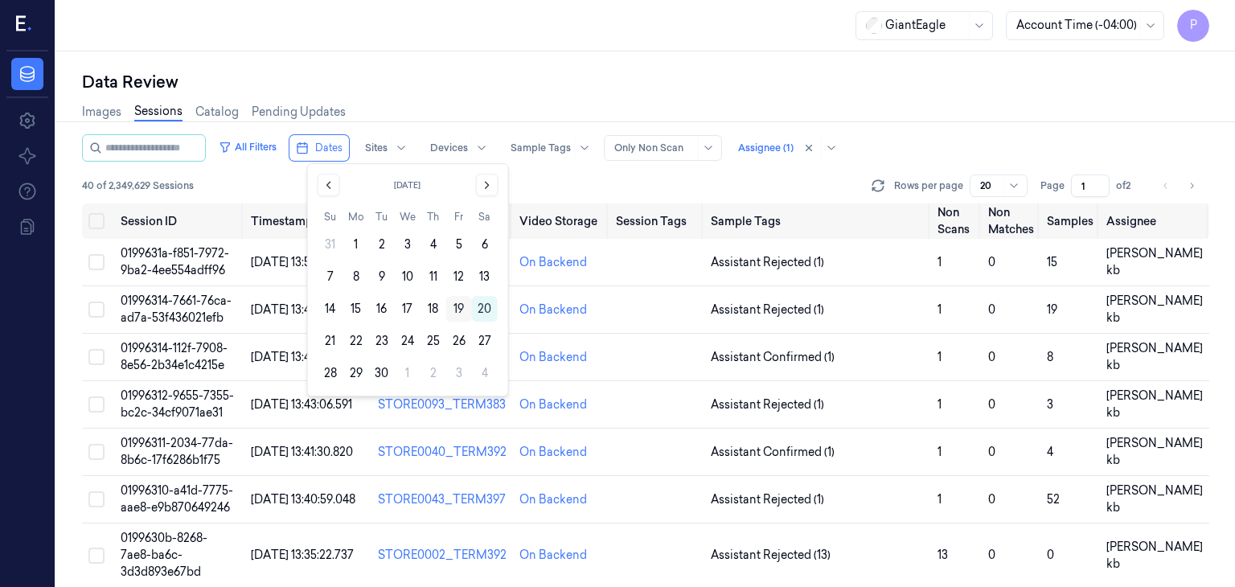
click at [457, 309] on button "19" at bounding box center [459, 309] width 26 height 26
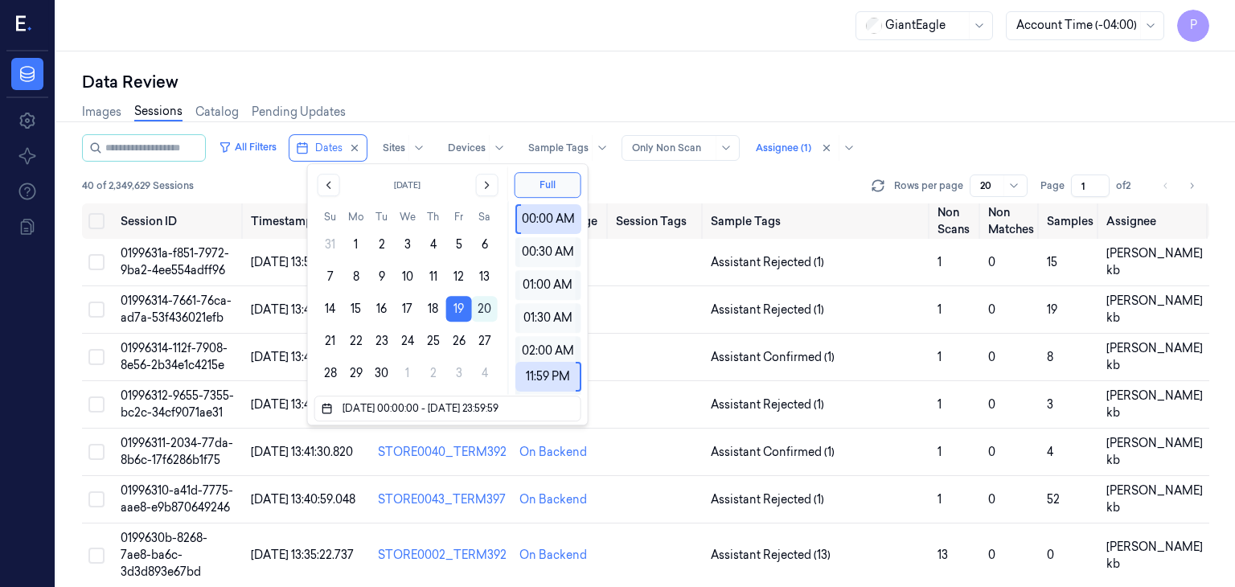
click at [711, 180] on div "40 of 2,349,629 Sessions Rows per page 20 Page 1 of 2" at bounding box center [646, 186] width 1128 height 23
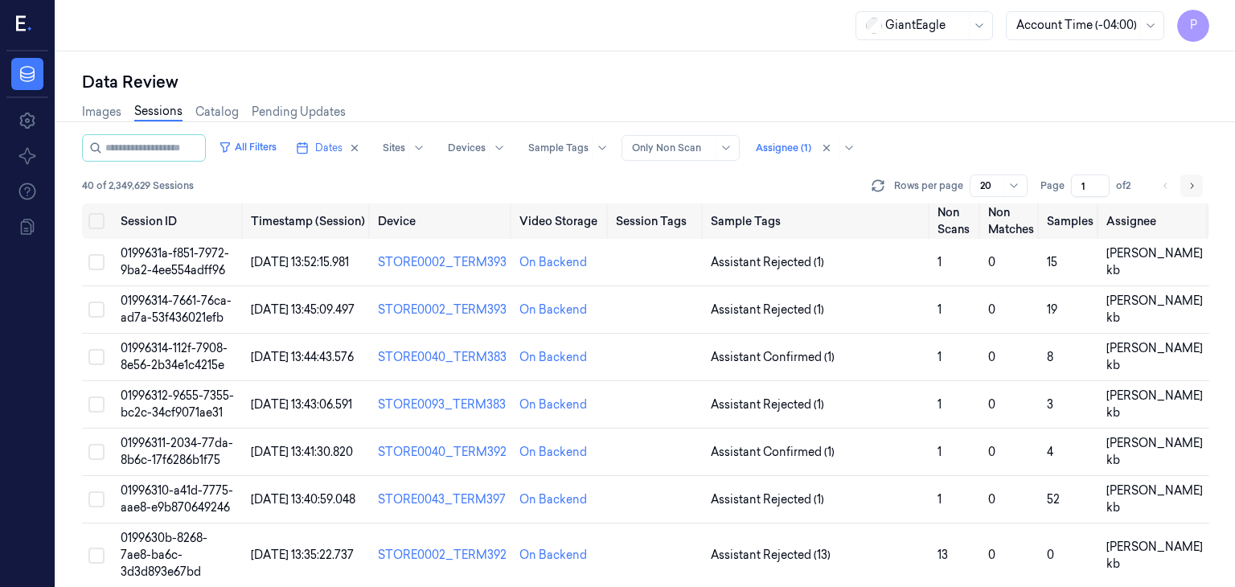
click at [1192, 184] on icon "Go to next page" at bounding box center [1192, 185] width 10 height 13
type input "2"
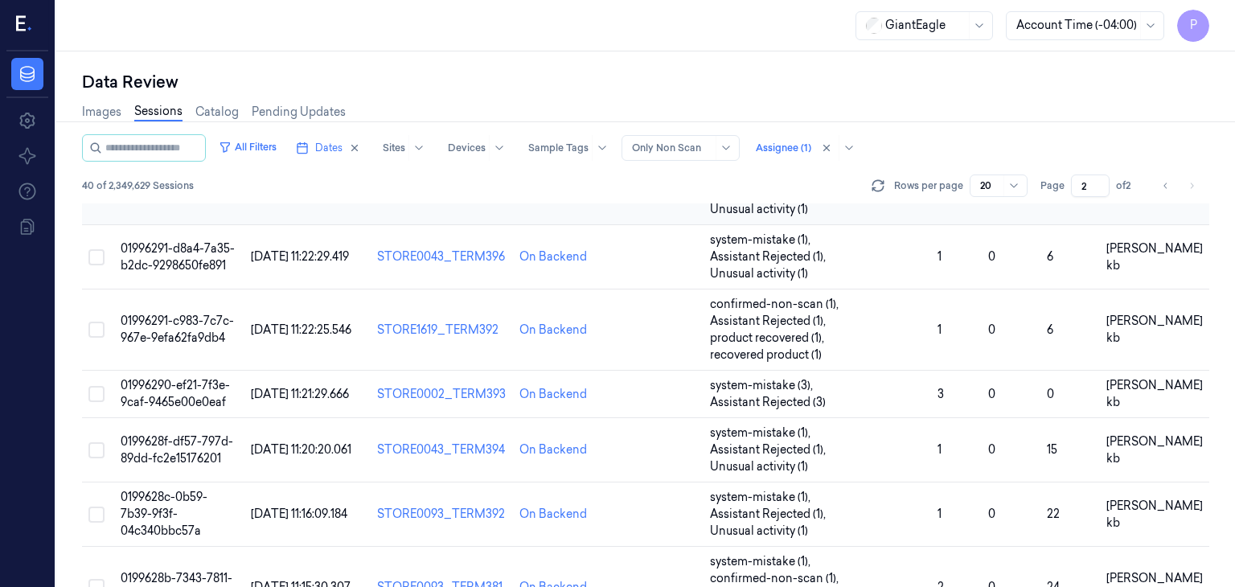
scroll to position [779, 0]
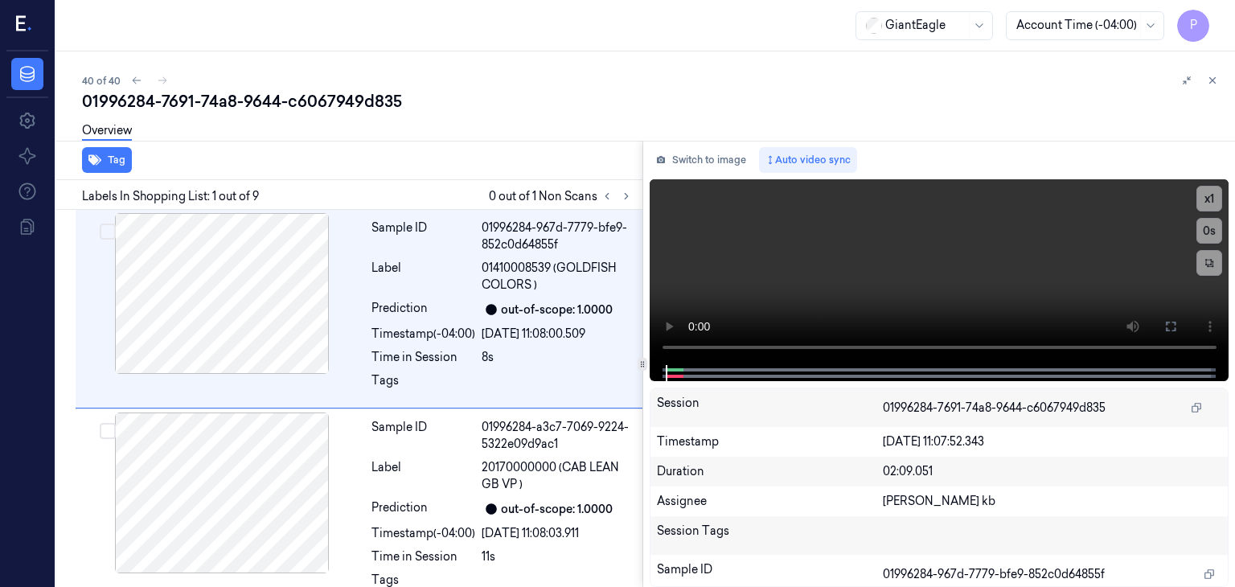
drag, startPoint x: 434, startPoint y: 2, endPoint x: 688, endPoint y: 44, distance: 257.7
click at [774, 78] on div "40 of 40" at bounding box center [652, 80] width 1140 height 19
click at [626, 194] on icon at bounding box center [626, 197] width 3 height 6
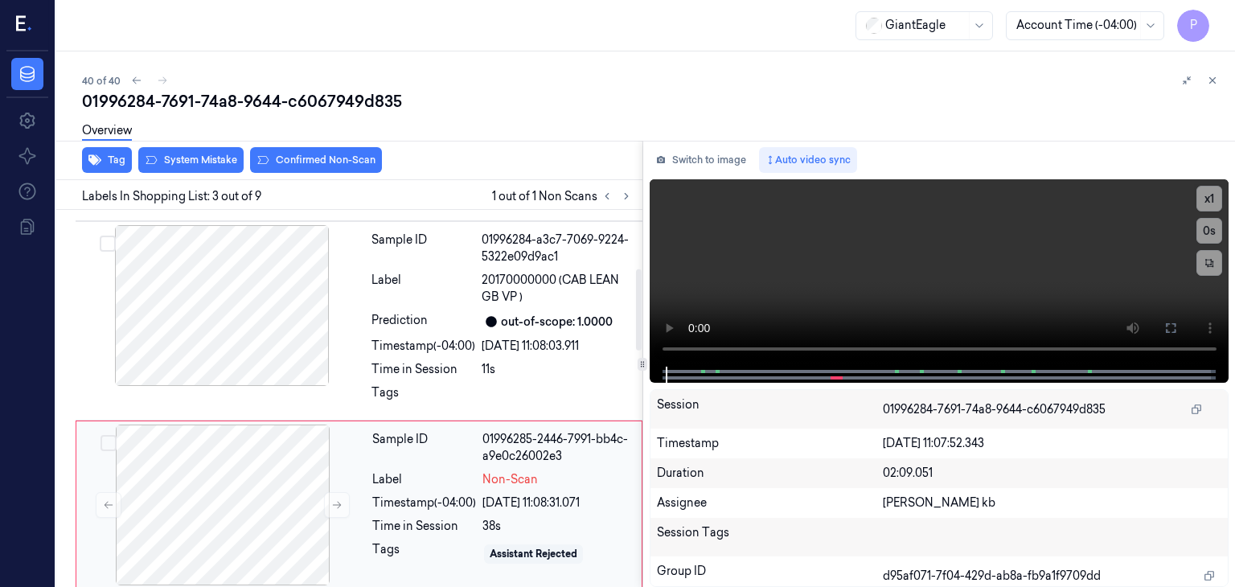
scroll to position [293, 0]
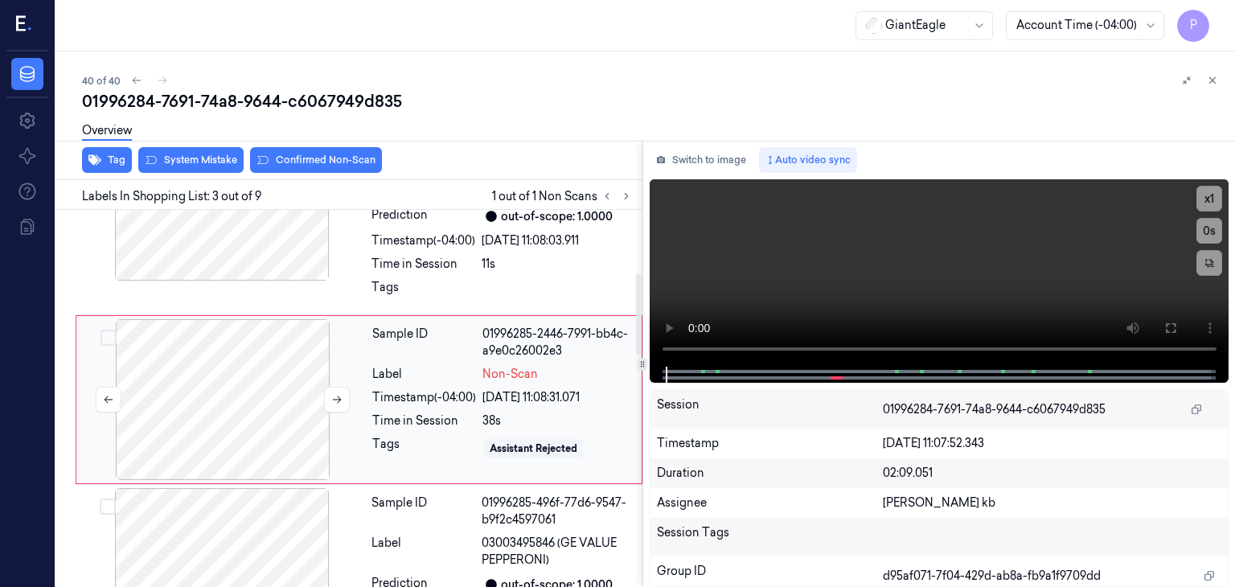
click at [243, 379] on div at bounding box center [223, 399] width 286 height 161
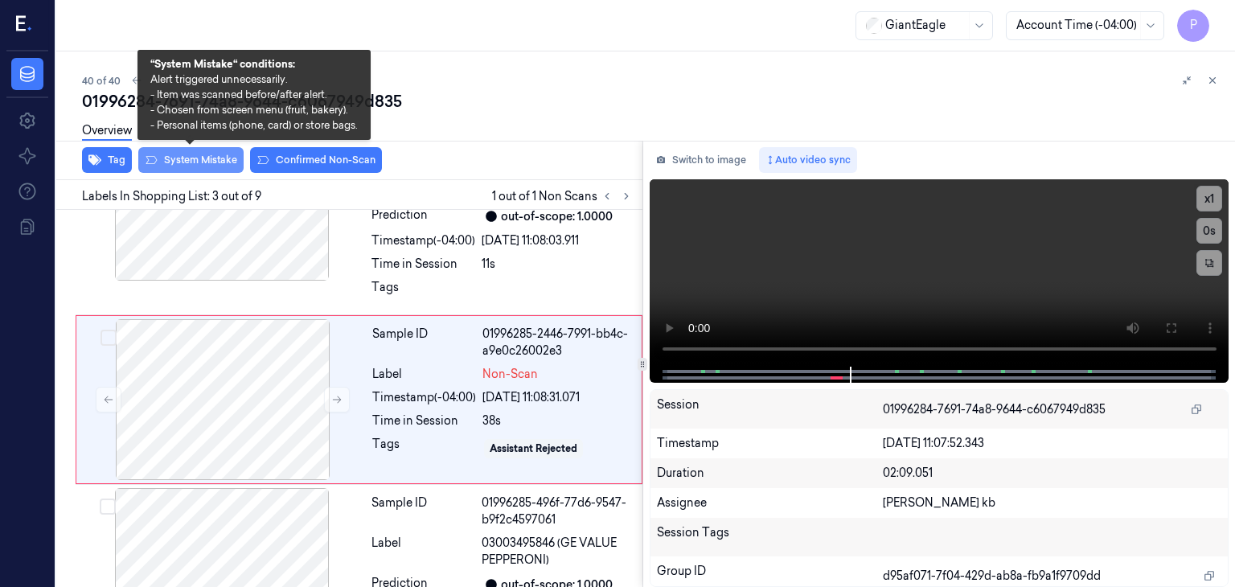
click at [183, 154] on button "System Mistake" at bounding box center [190, 160] width 105 height 26
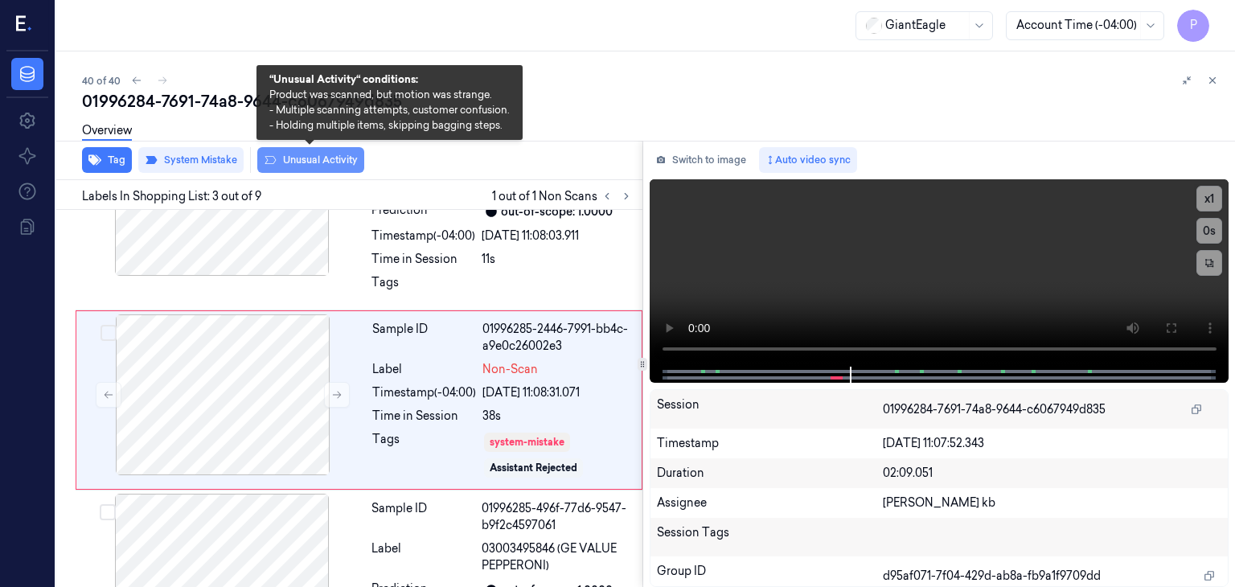
click at [310, 158] on button "Unusual Activity" at bounding box center [310, 160] width 107 height 26
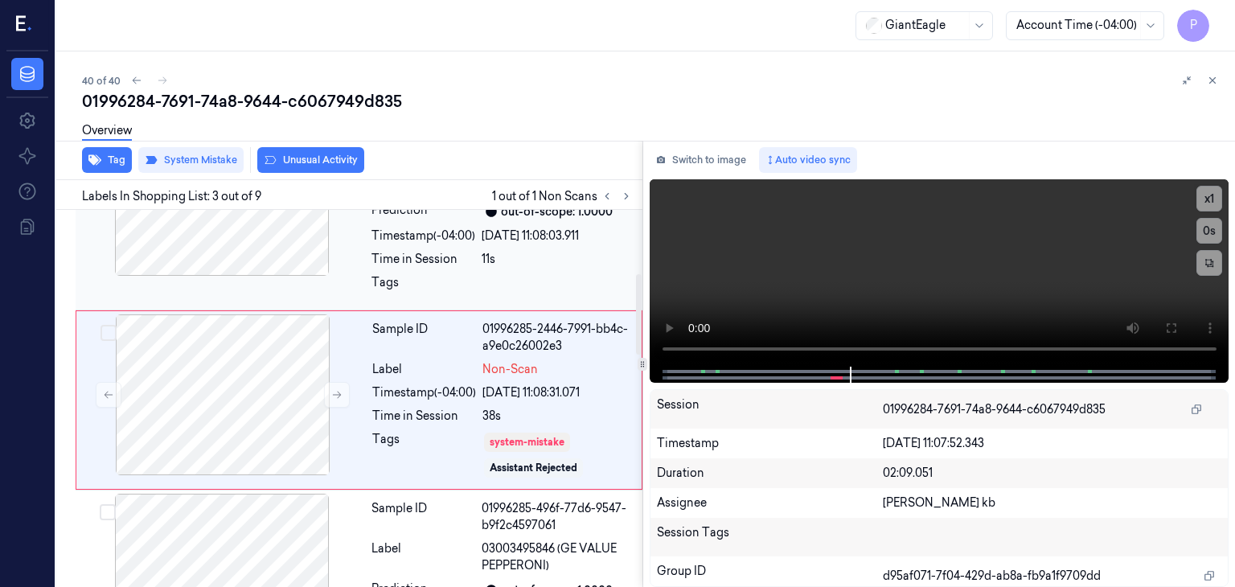
scroll to position [308, 0]
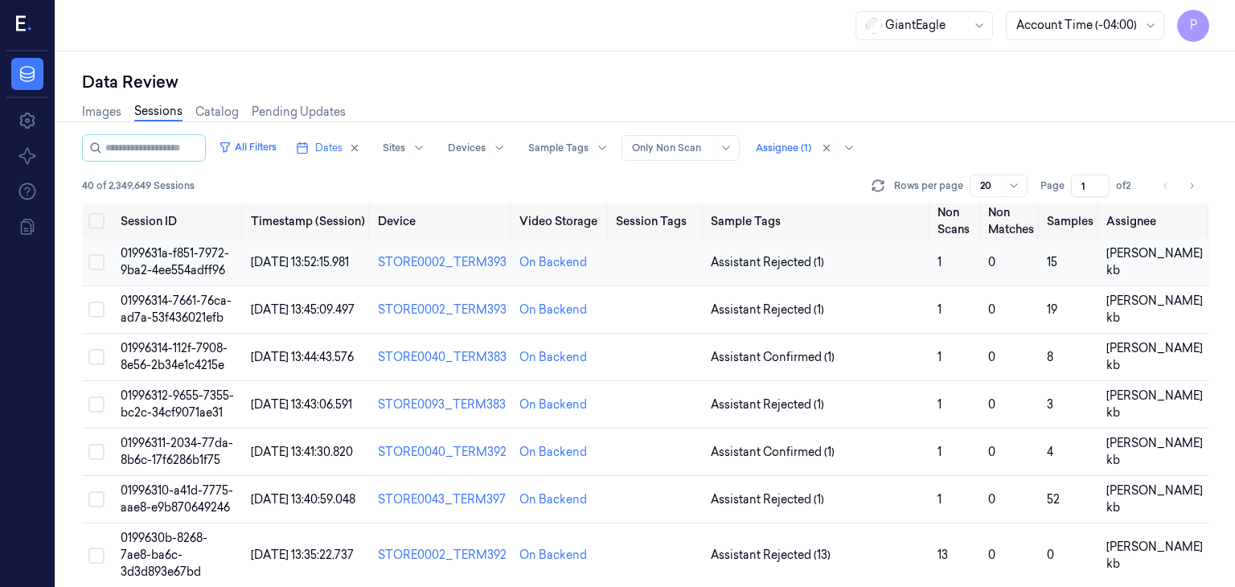
click at [178, 255] on span "0199631a-f851-7972-9ba2-4ee554adff96" at bounding box center [175, 261] width 109 height 31
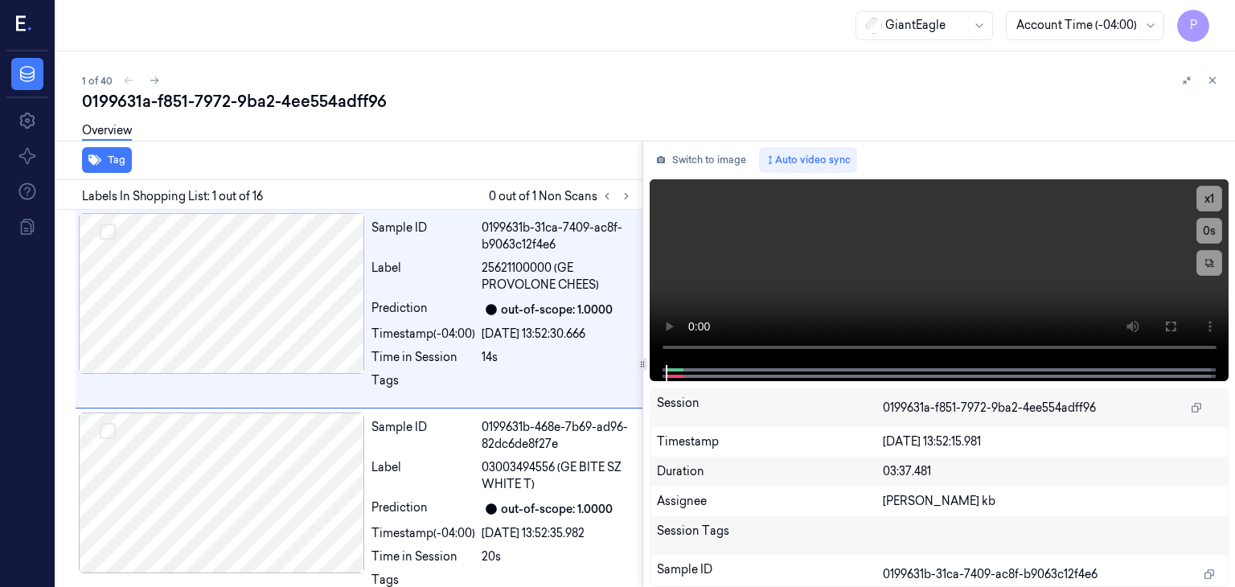
drag, startPoint x: 814, startPoint y: 101, endPoint x: 757, endPoint y: 72, distance: 64.4
click at [815, 101] on div "0199631a-f851-7972-9ba2-4ee554adff96" at bounding box center [652, 101] width 1140 height 23
click at [626, 198] on icon at bounding box center [626, 196] width 11 height 11
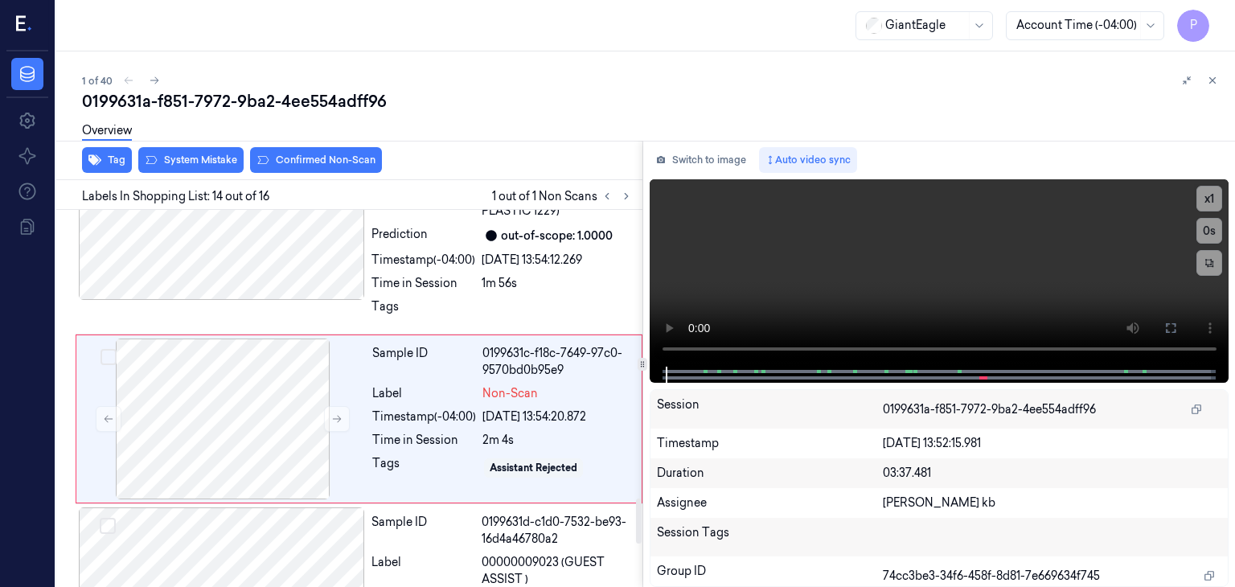
scroll to position [2484, 0]
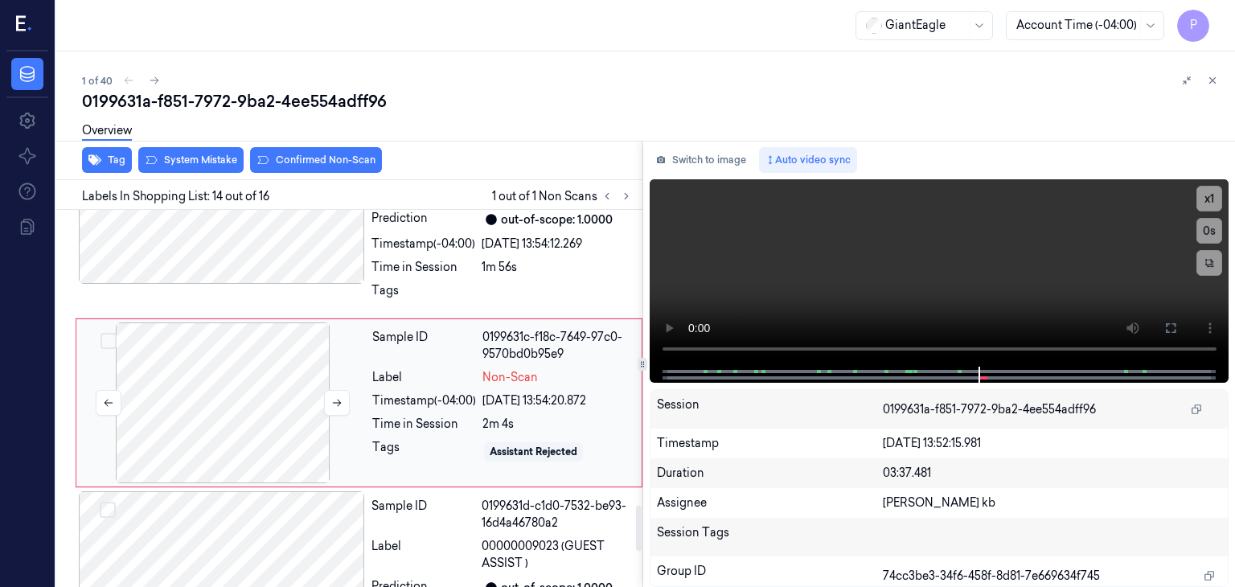
click at [268, 387] on div at bounding box center [223, 403] width 286 height 161
click at [250, 374] on div at bounding box center [223, 403] width 286 height 161
click at [244, 372] on div at bounding box center [223, 403] width 286 height 161
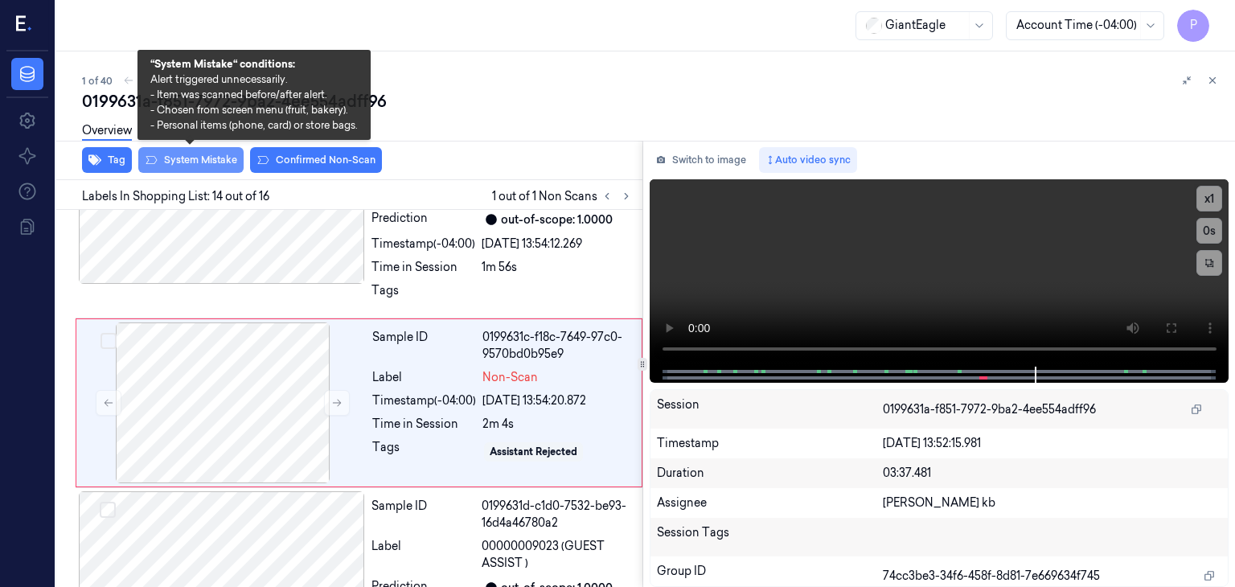
click at [197, 158] on button "System Mistake" at bounding box center [190, 160] width 105 height 26
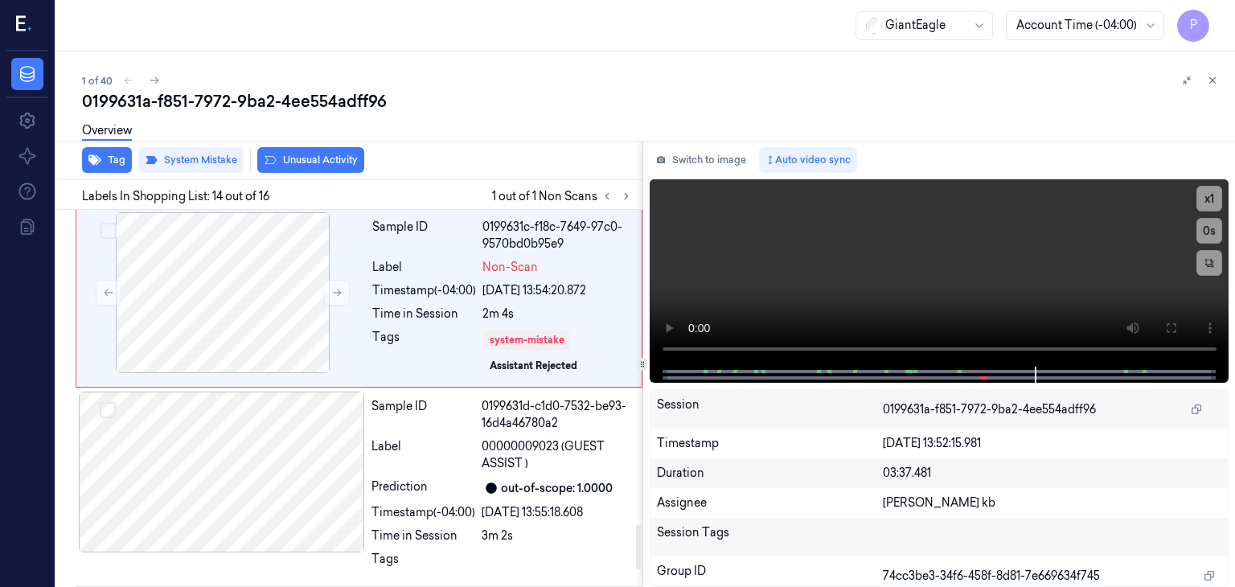
scroll to position [2569, 0]
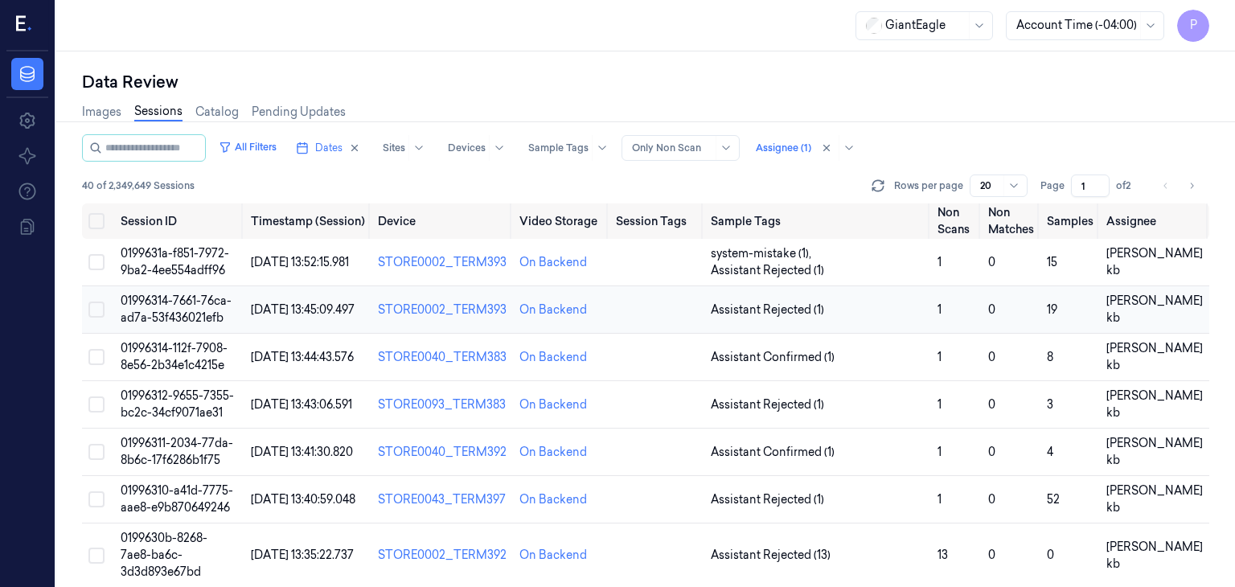
click at [171, 300] on span "01996314-7661-76ca-ad7a-53f436021efb" at bounding box center [176, 309] width 111 height 31
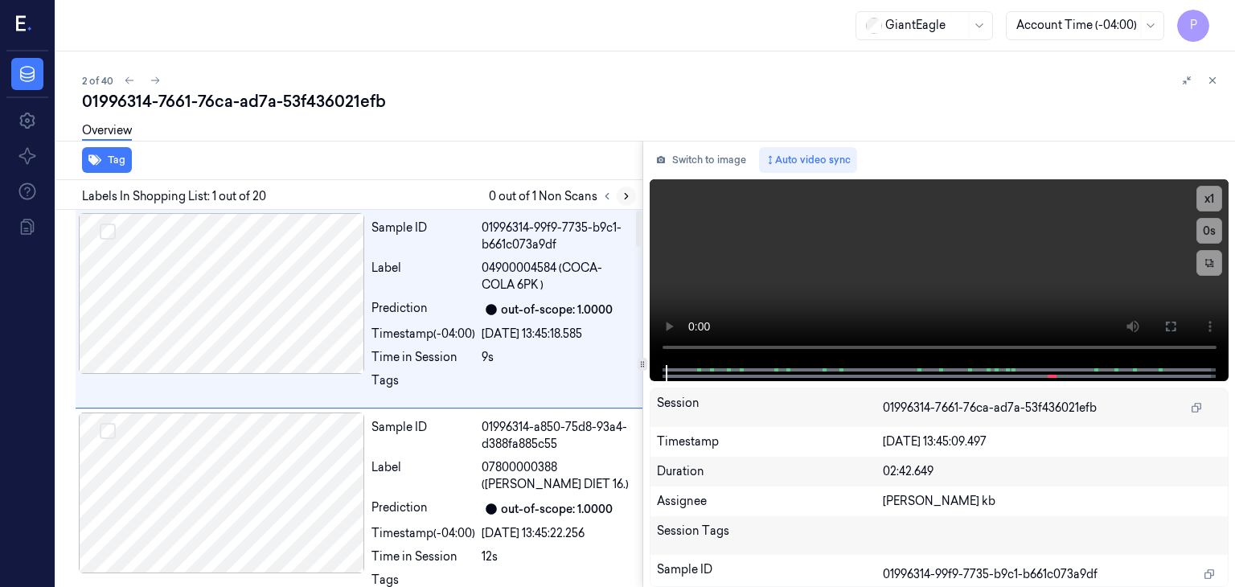
click at [631, 195] on button at bounding box center [626, 196] width 19 height 19
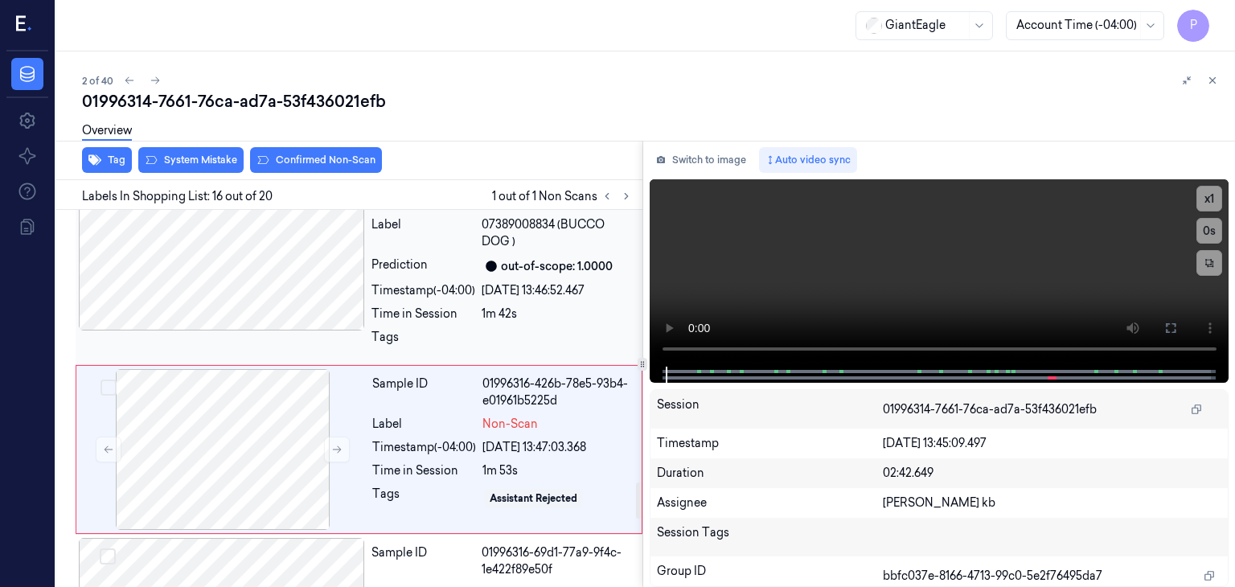
scroll to position [2882, 0]
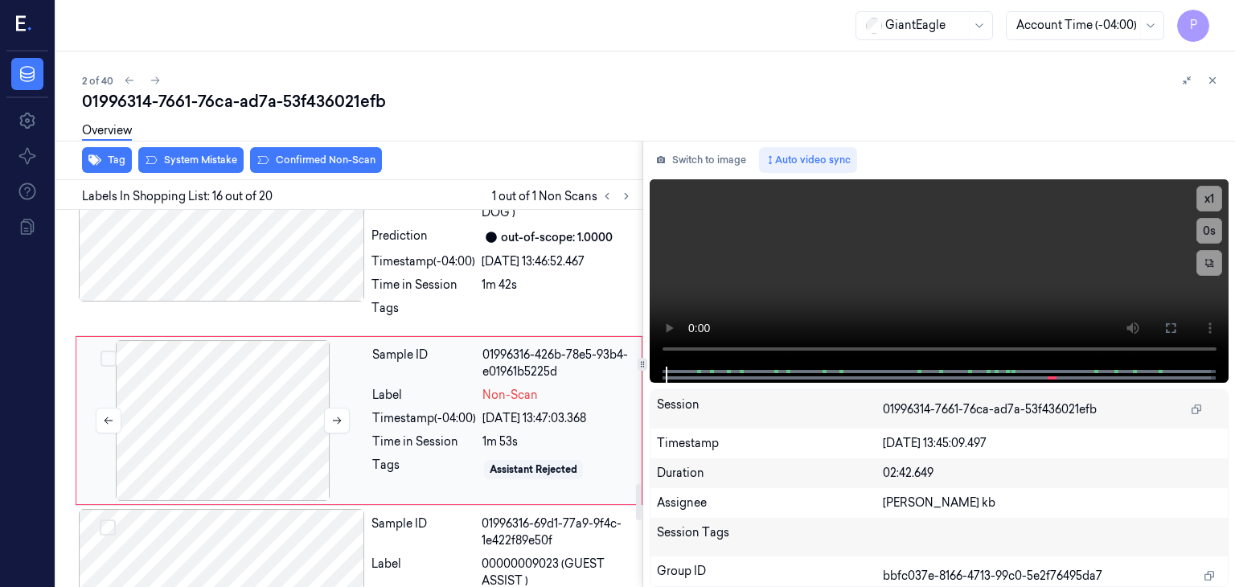
click at [248, 391] on div at bounding box center [223, 420] width 286 height 161
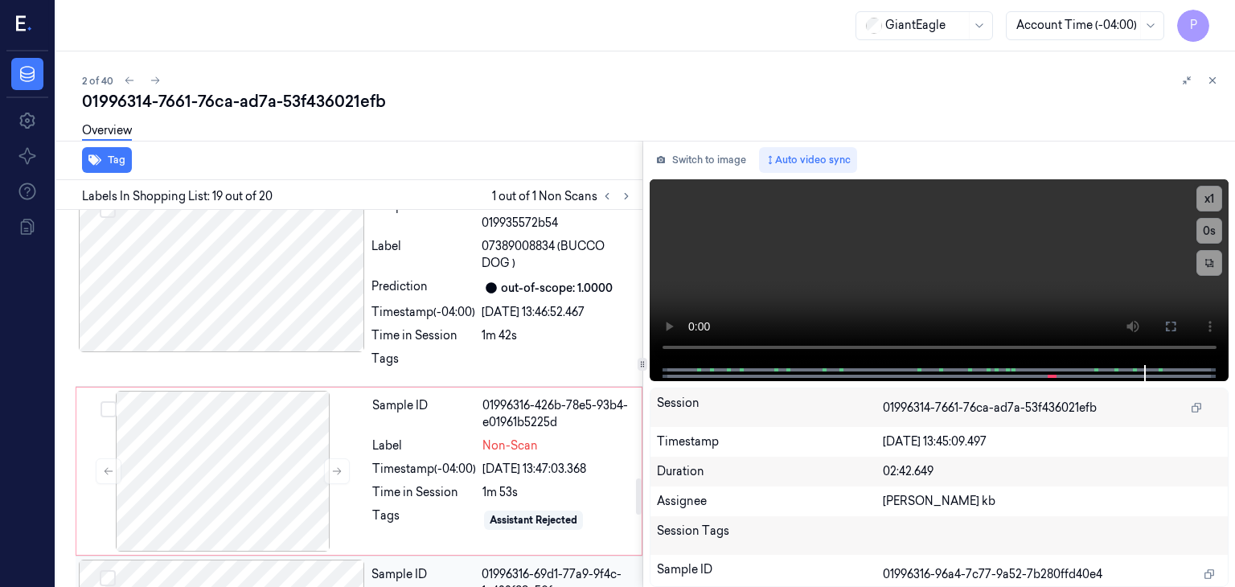
scroll to position [2820, 0]
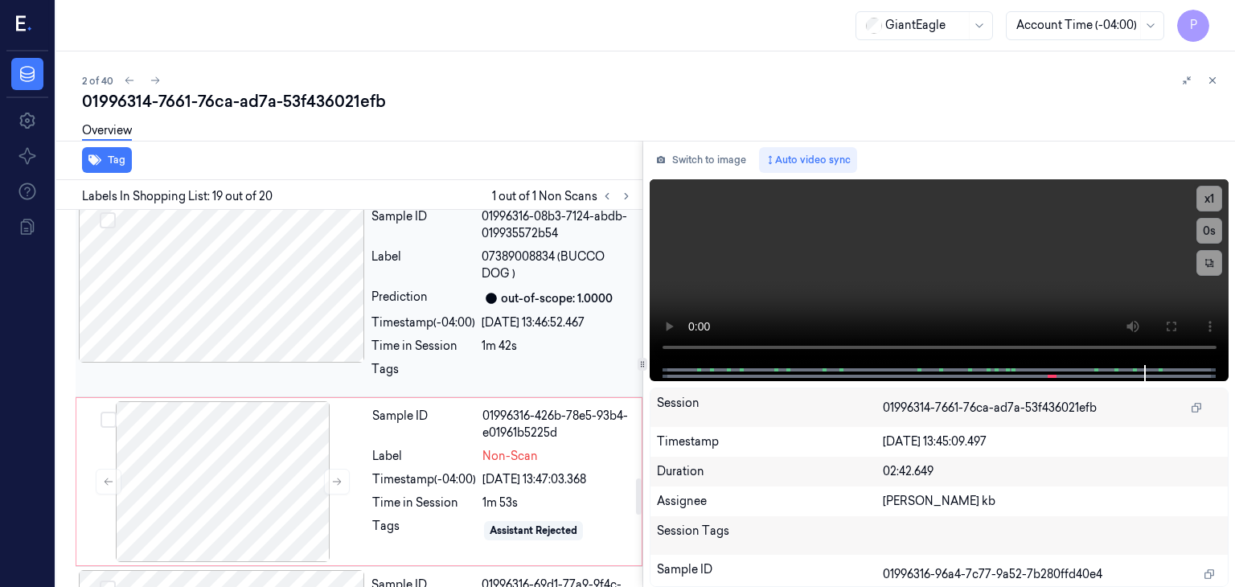
click at [270, 249] on div at bounding box center [222, 282] width 286 height 161
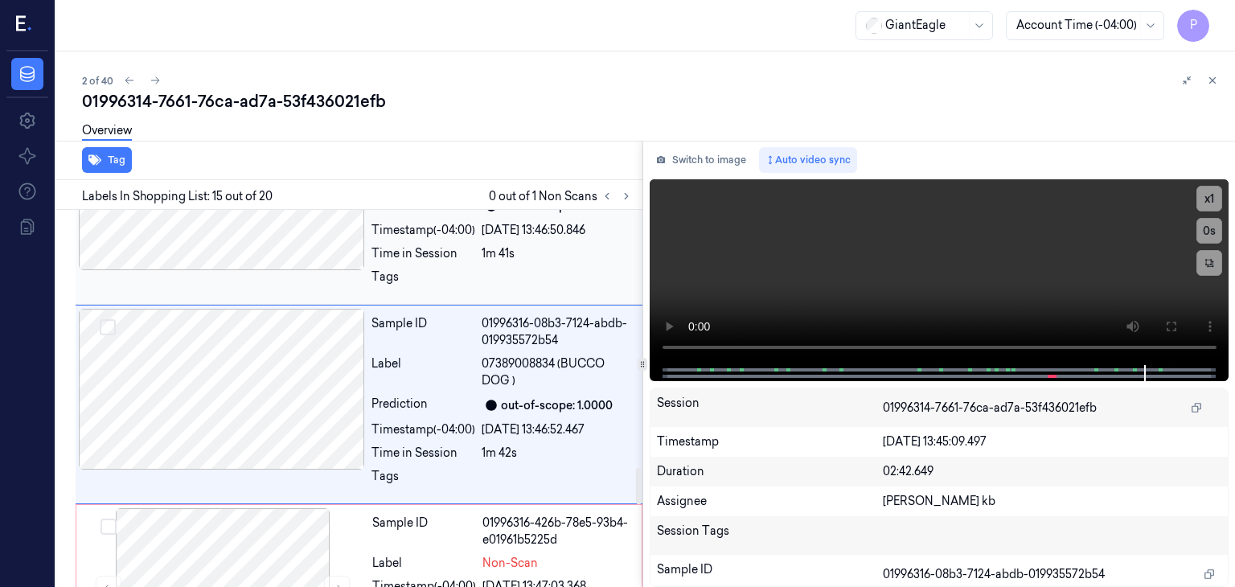
scroll to position [2697, 0]
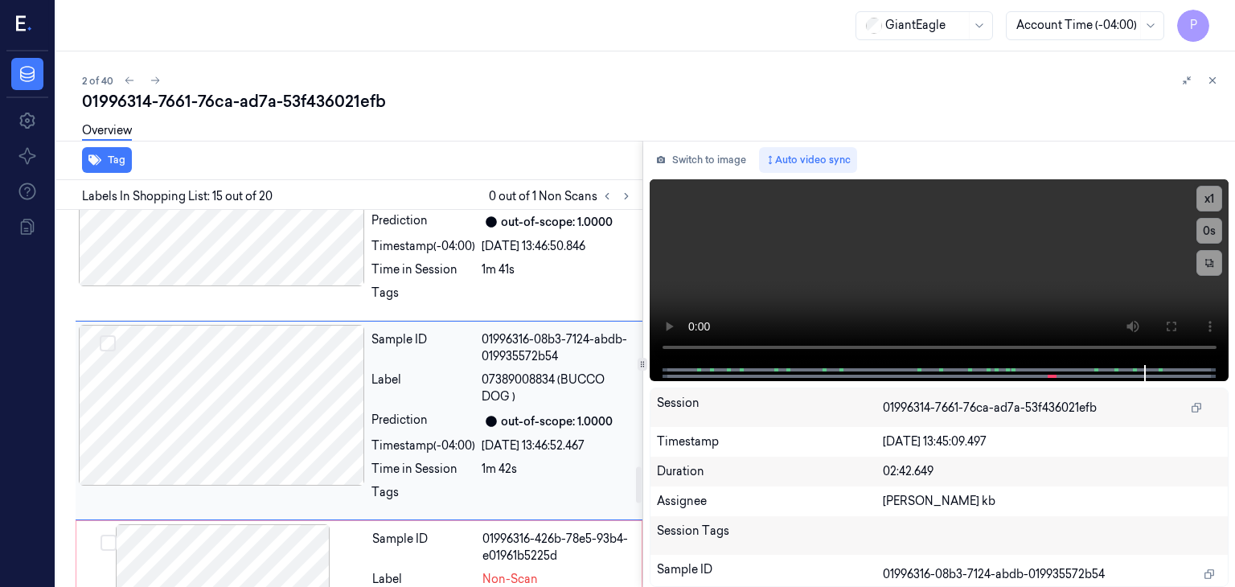
click at [307, 380] on div at bounding box center [222, 405] width 286 height 161
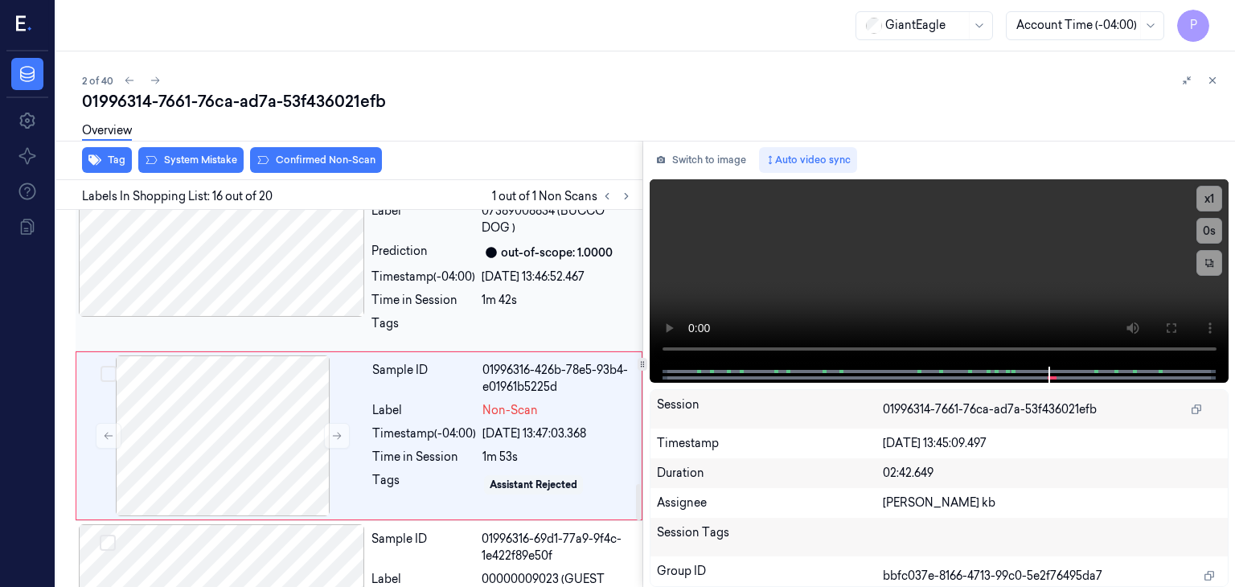
scroll to position [2882, 0]
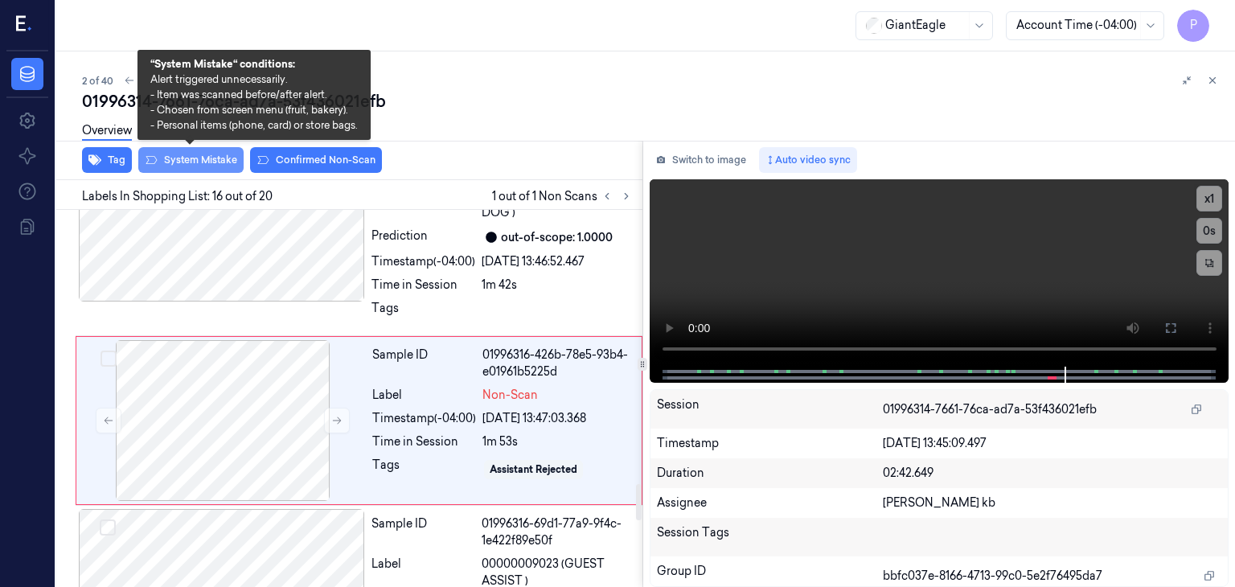
click at [200, 159] on button "System Mistake" at bounding box center [190, 160] width 105 height 26
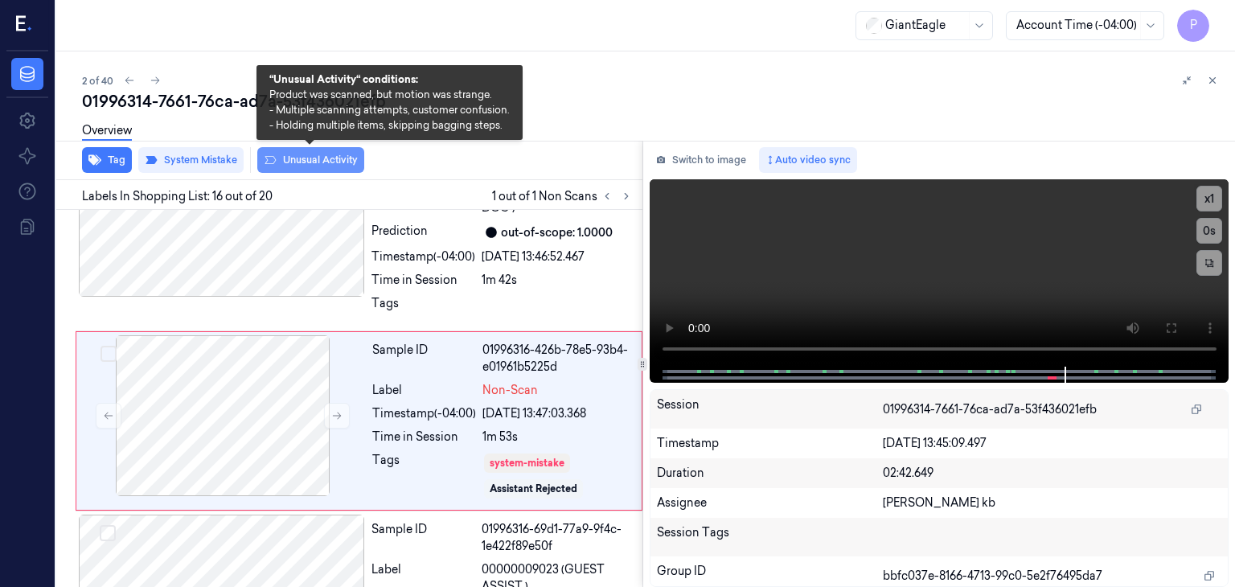
click at [319, 160] on button "Unusual Activity" at bounding box center [310, 160] width 107 height 26
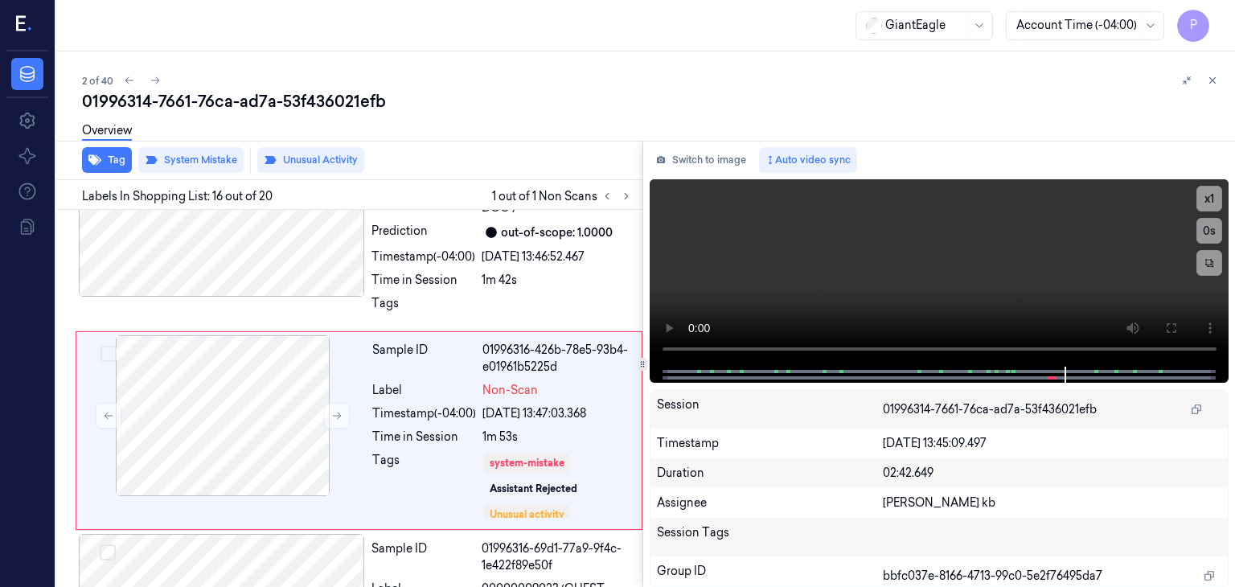
scroll to position [2896, 0]
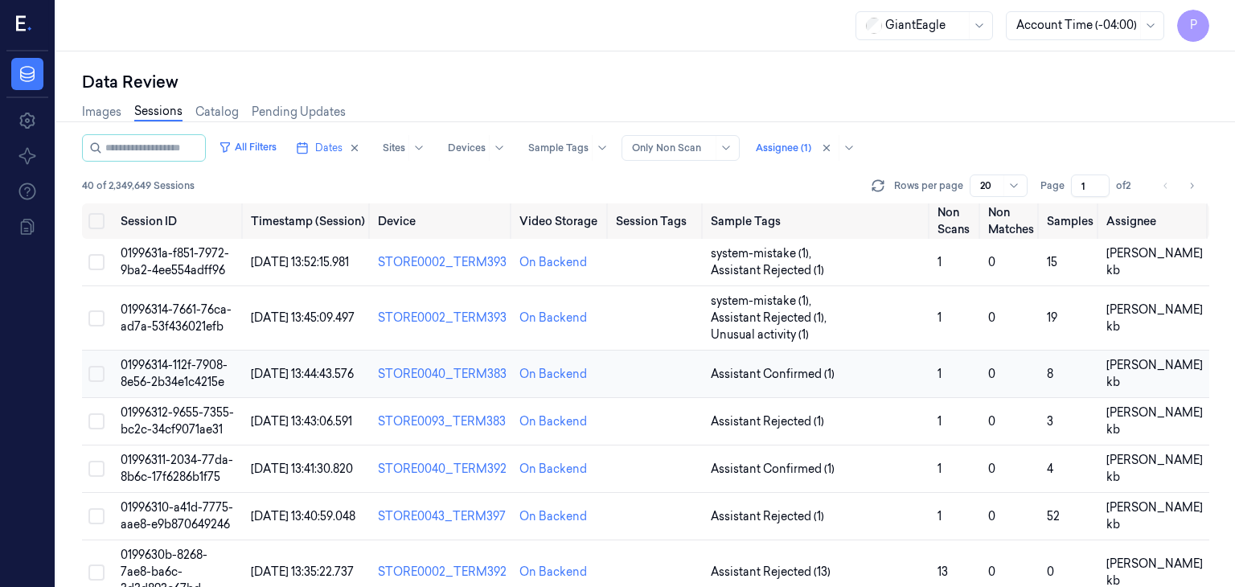
click at [198, 358] on span "01996314-112f-7908-8e56-2b34e1c4215e" at bounding box center [174, 373] width 107 height 31
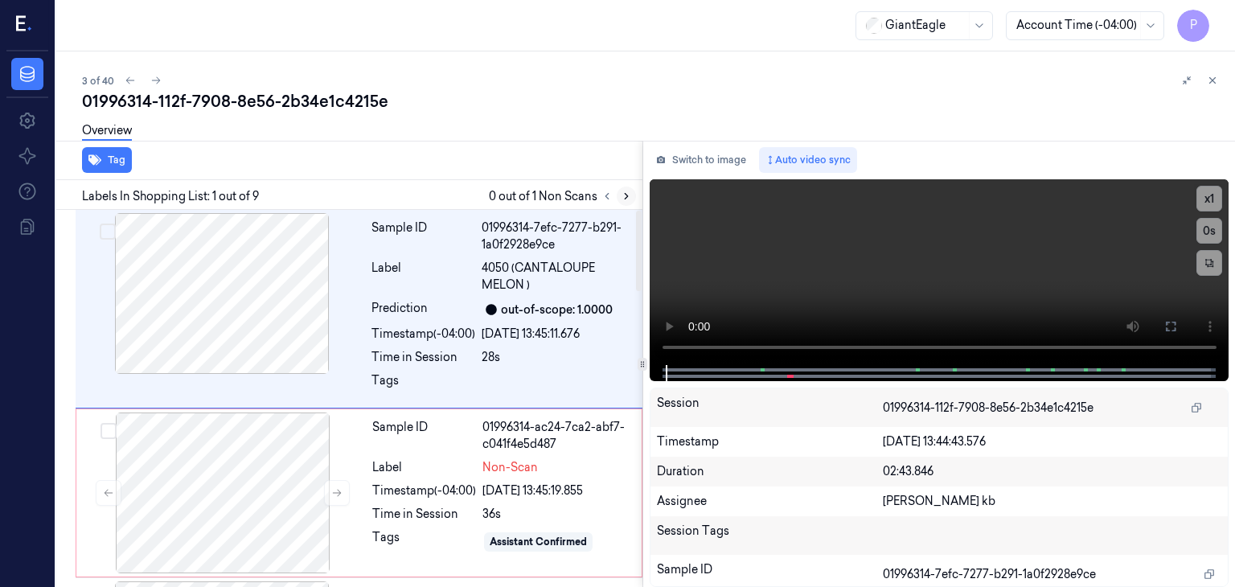
click at [630, 195] on icon at bounding box center [626, 196] width 11 height 11
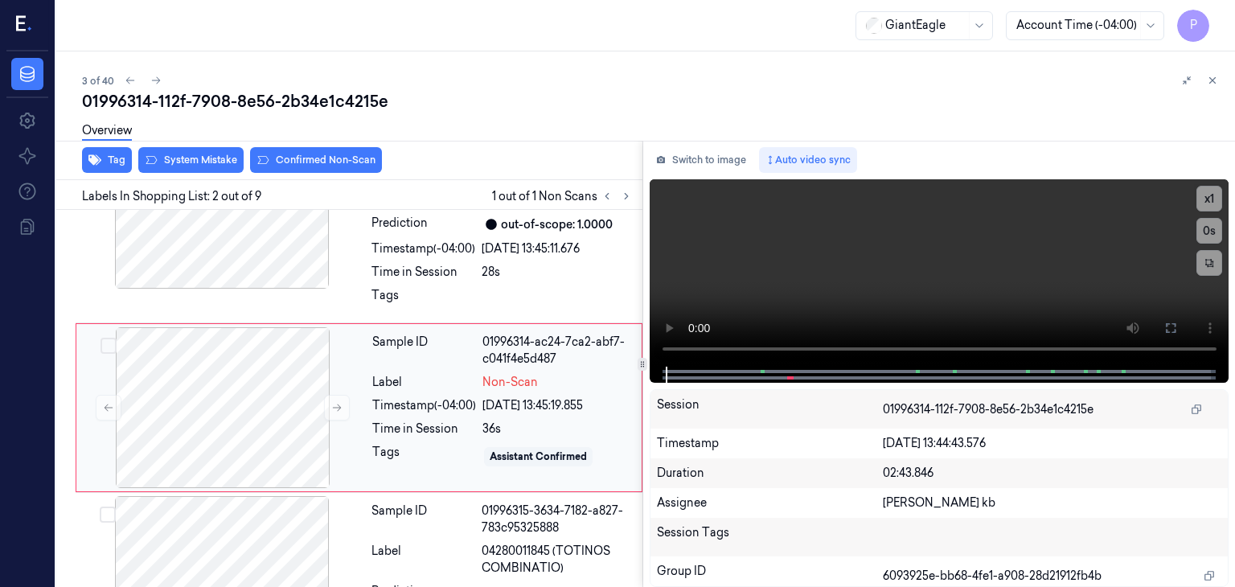
scroll to position [93, 0]
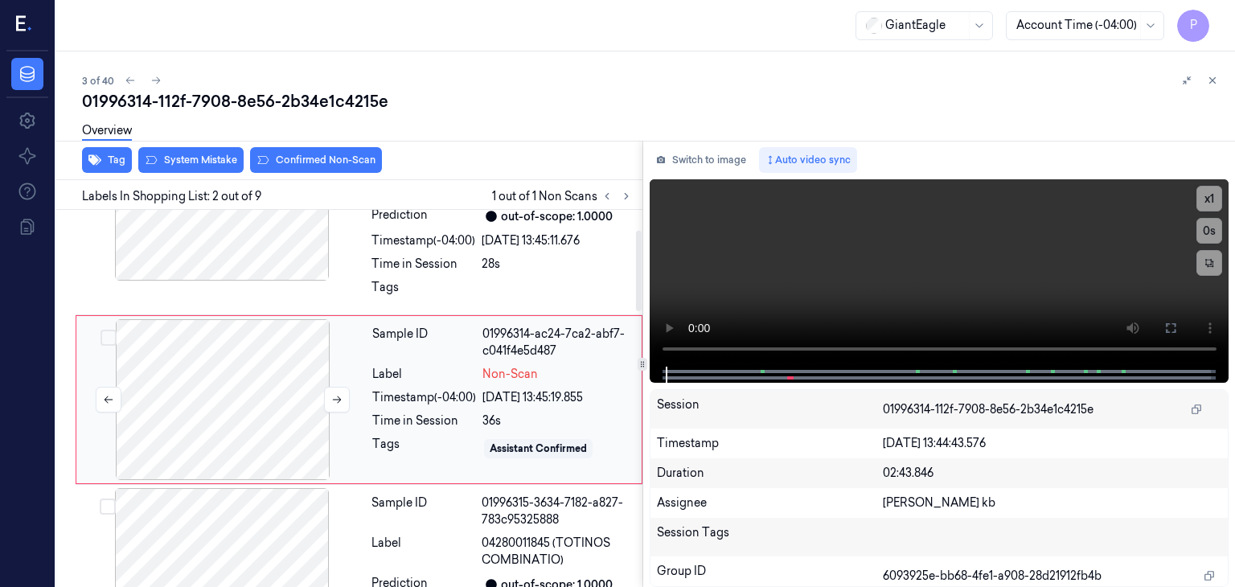
click at [291, 407] on div at bounding box center [223, 399] width 286 height 161
click at [333, 397] on icon at bounding box center [337, 399] width 9 height 7
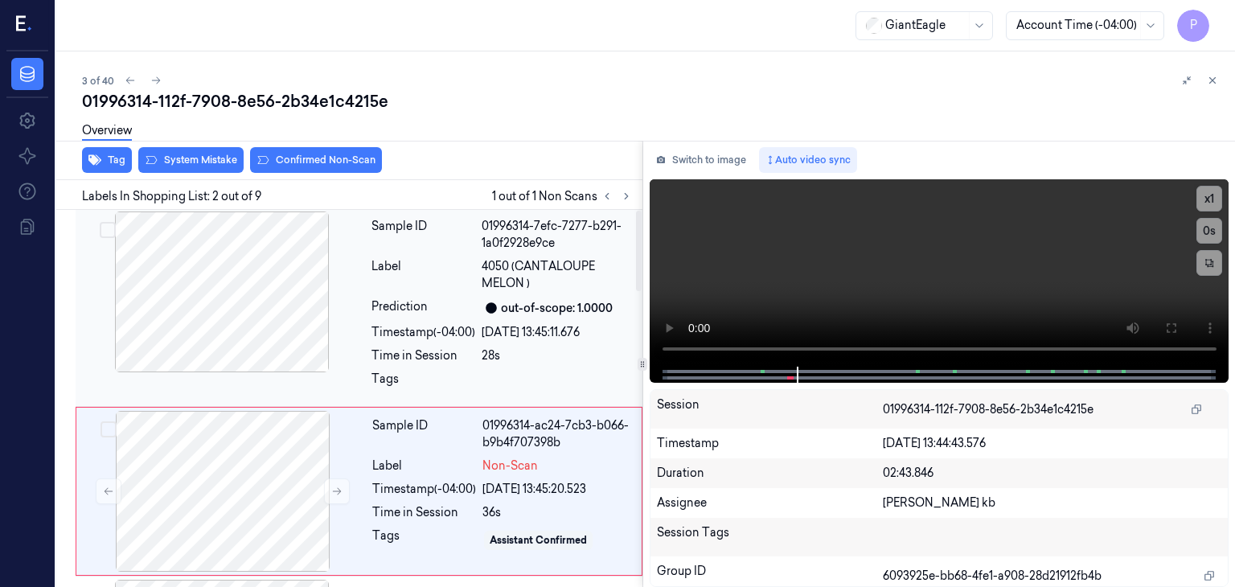
scroll to position [0, 0]
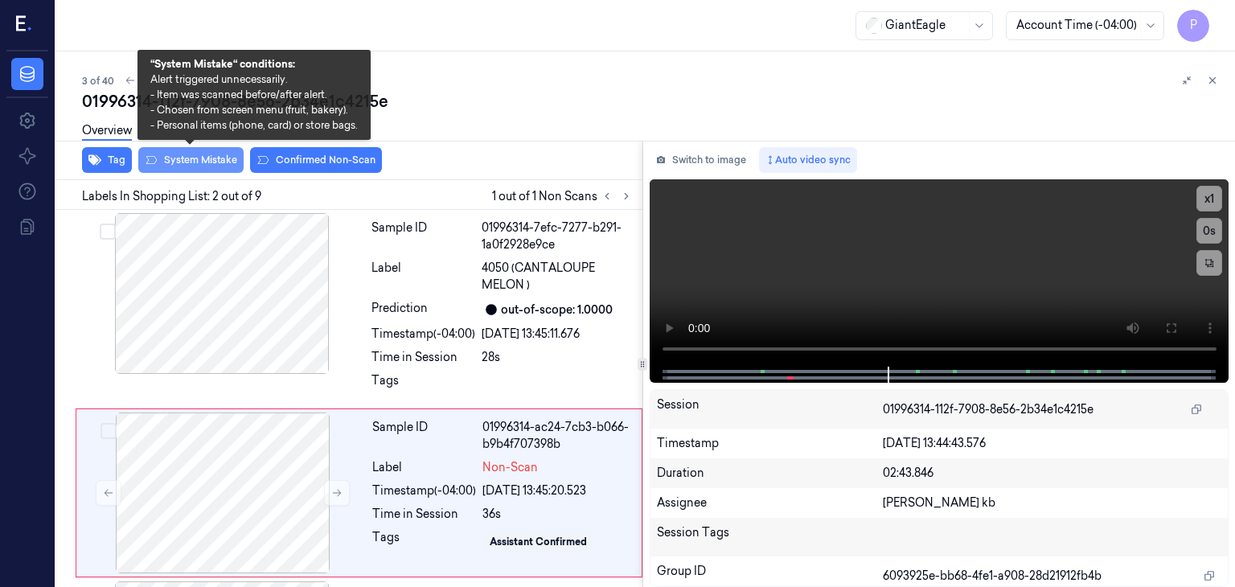
click at [219, 159] on button "System Mistake" at bounding box center [190, 160] width 105 height 26
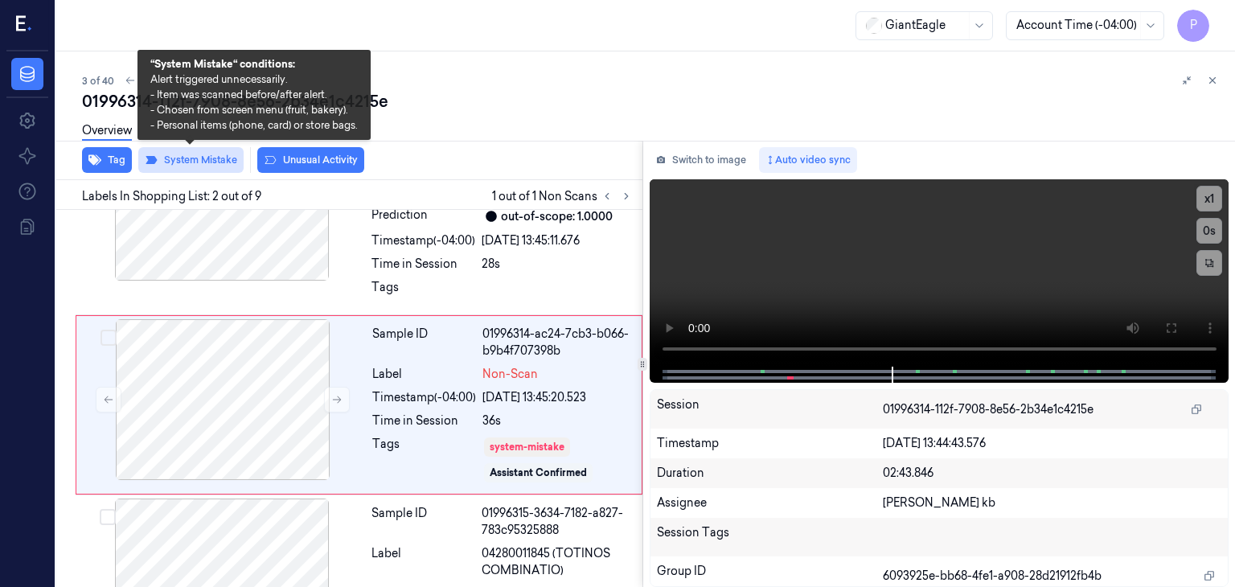
scroll to position [99, 0]
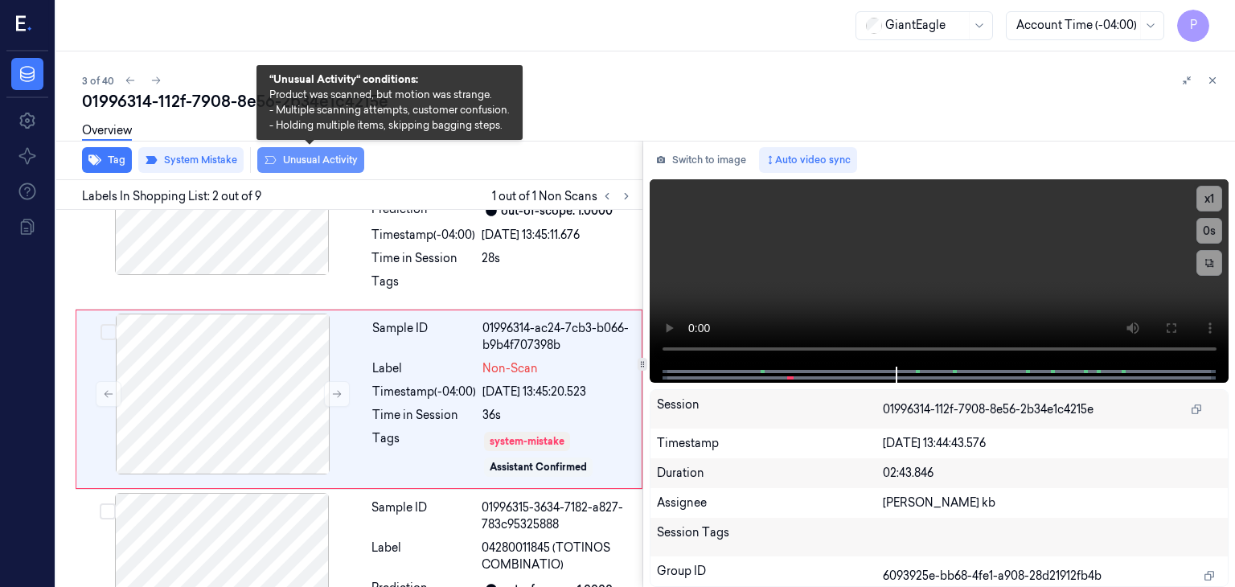
click at [306, 162] on button "Unusual Activity" at bounding box center [310, 160] width 107 height 26
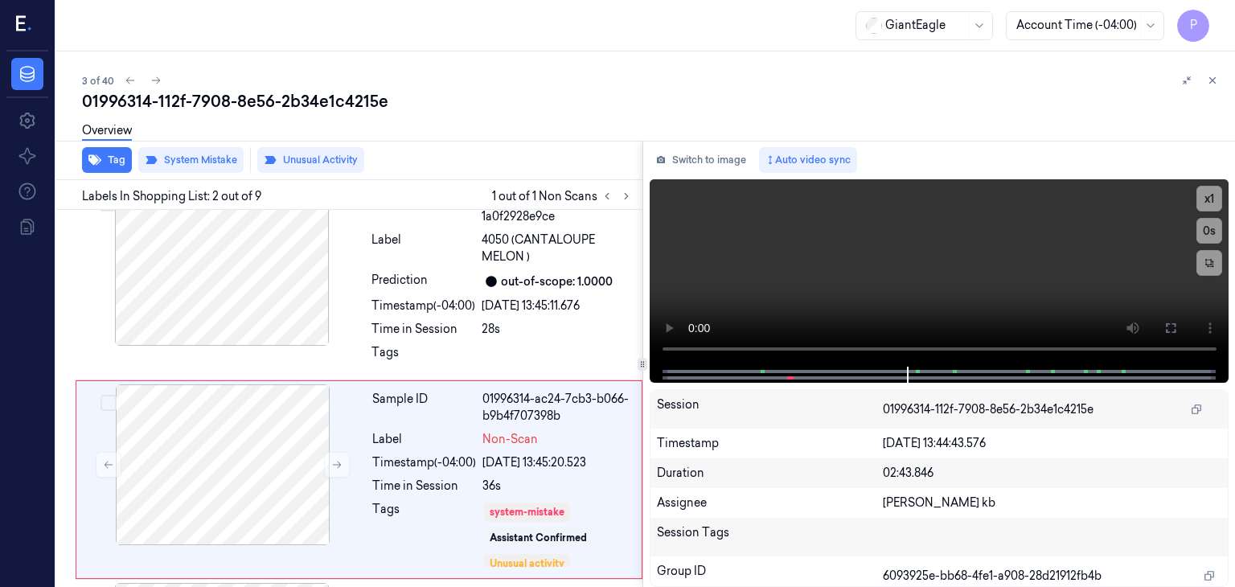
scroll to position [109, 0]
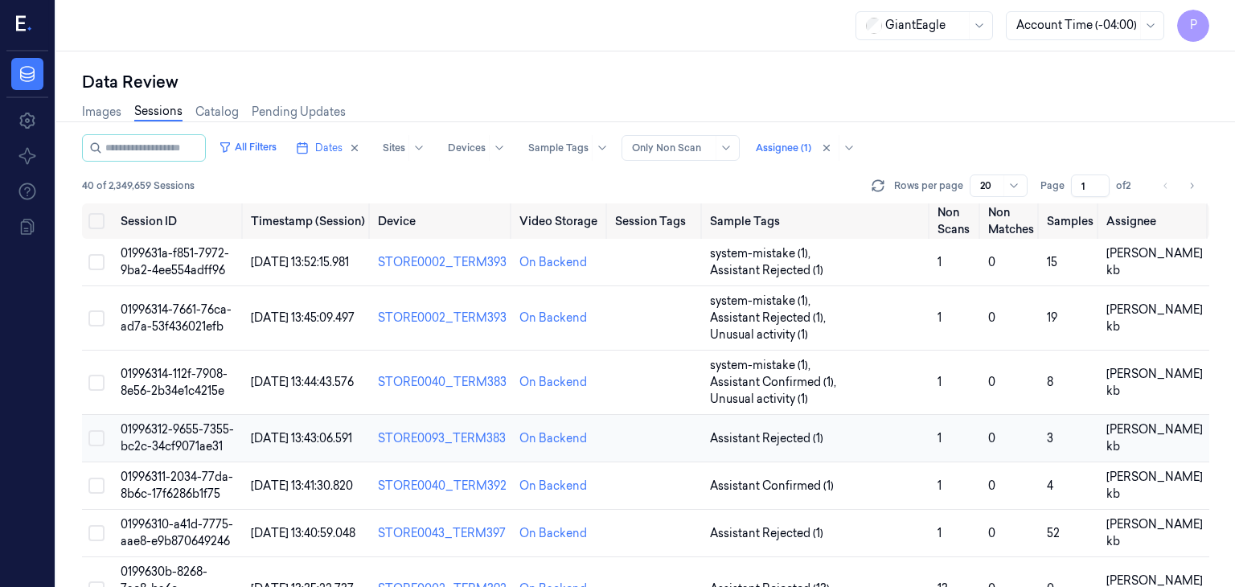
click at [184, 422] on span "01996312-9655-7355-bc2c-34cf9071ae31" at bounding box center [177, 437] width 113 height 31
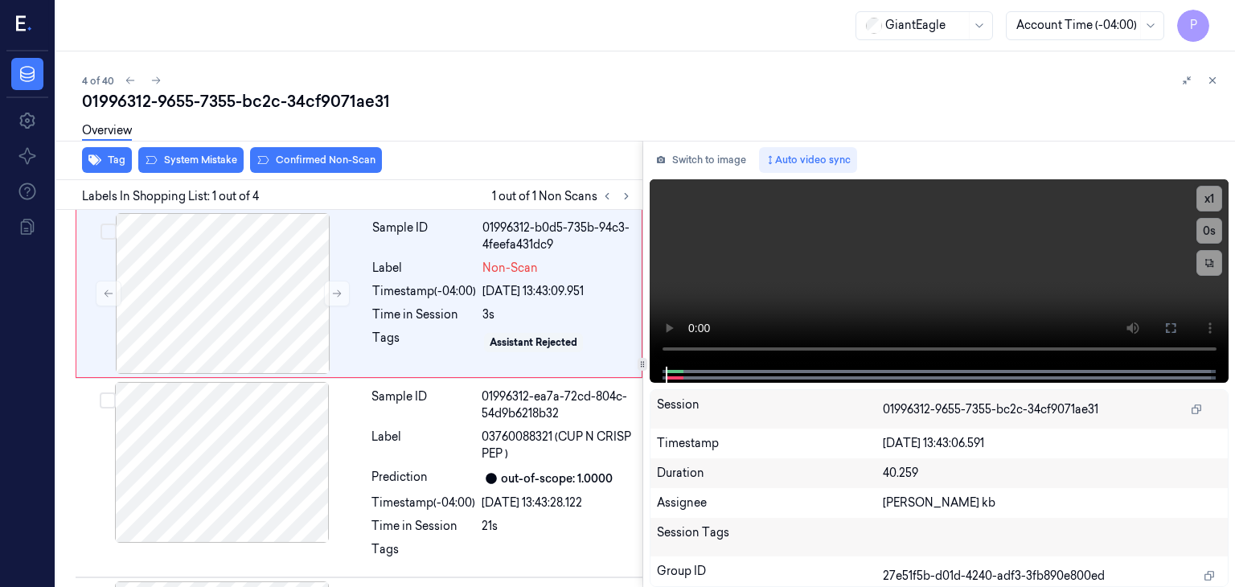
drag, startPoint x: 393, startPoint y: 0, endPoint x: 862, endPoint y: 96, distance: 478.5
click at [862, 96] on div "01996312-9655-7355-bc2c-34cf9071ae31" at bounding box center [652, 101] width 1140 height 23
click at [244, 300] on div at bounding box center [223, 293] width 286 height 161
click at [261, 253] on div at bounding box center [223, 293] width 286 height 161
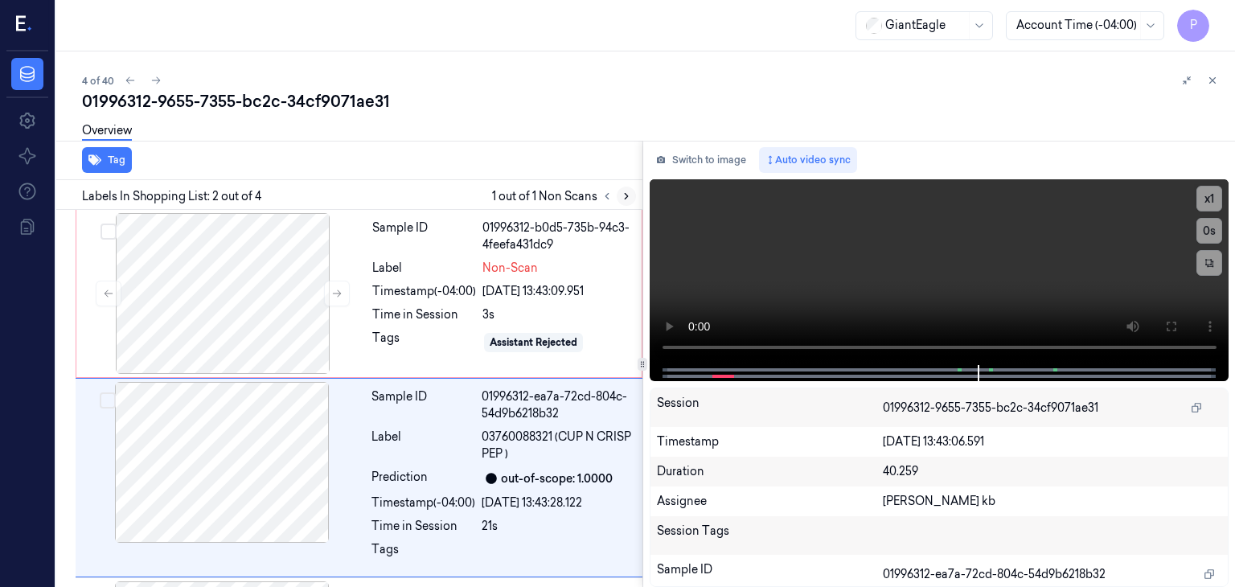
click at [631, 193] on icon at bounding box center [626, 196] width 11 height 11
click at [255, 281] on div at bounding box center [223, 293] width 286 height 161
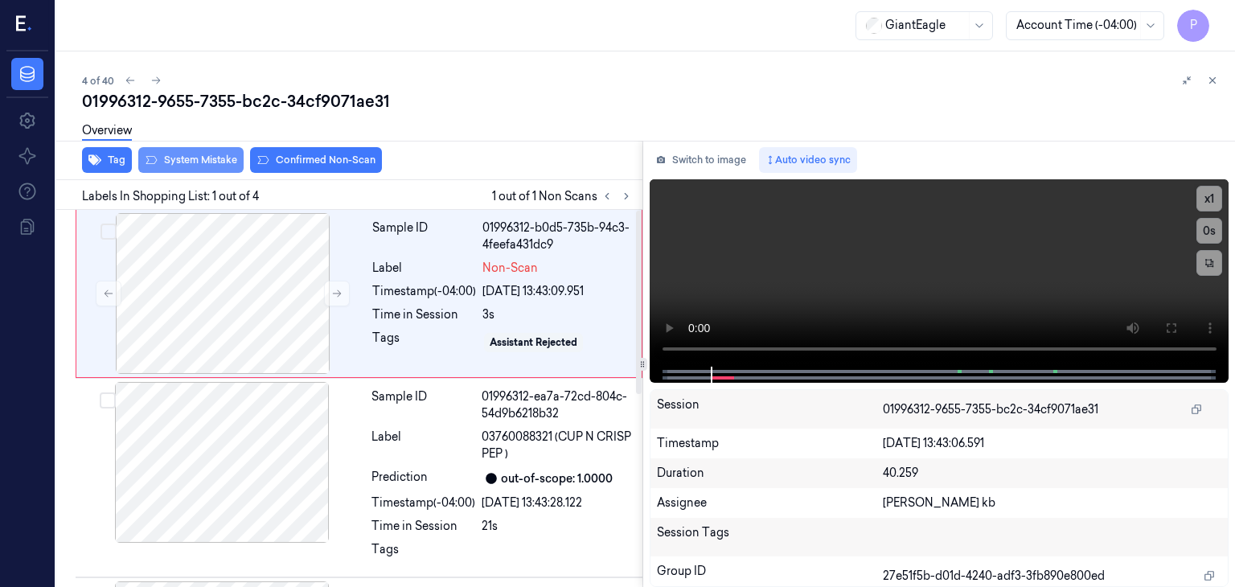
click at [203, 155] on button "System Mistake" at bounding box center [190, 160] width 105 height 26
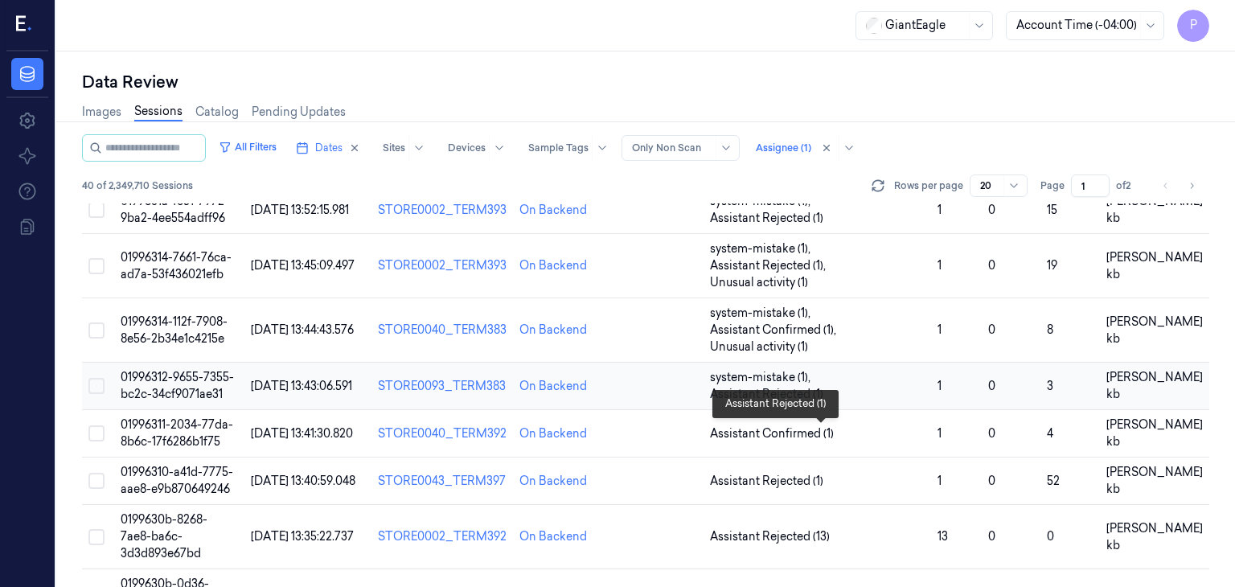
scroll to position [80, 0]
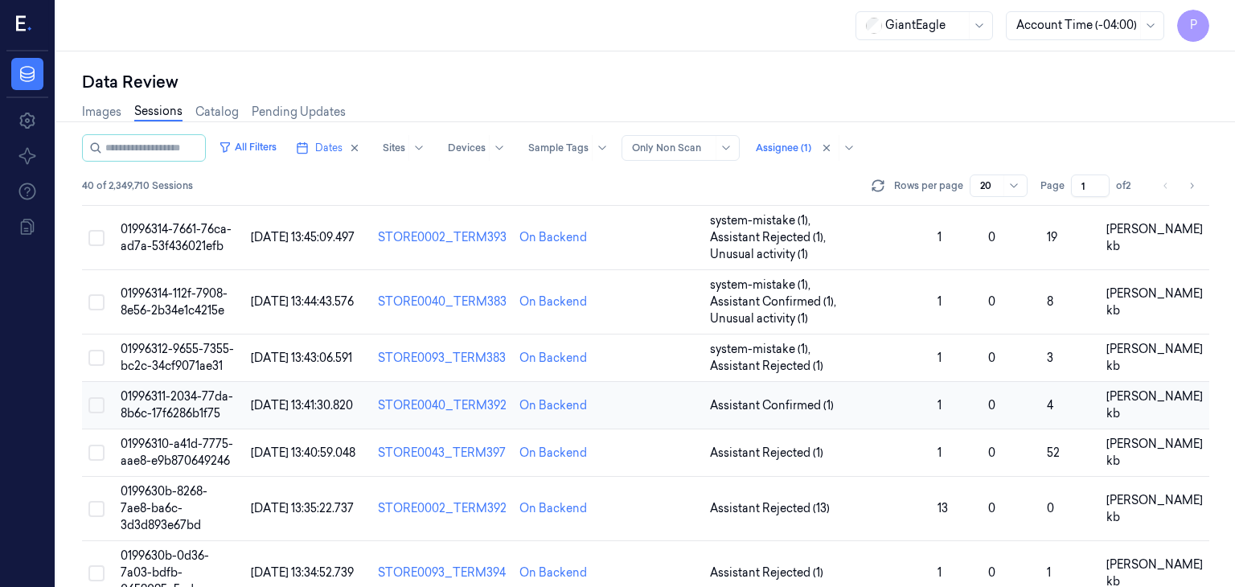
click at [185, 389] on span "01996311-2034-77da-8b6c-17f6286b1f75" at bounding box center [177, 404] width 113 height 31
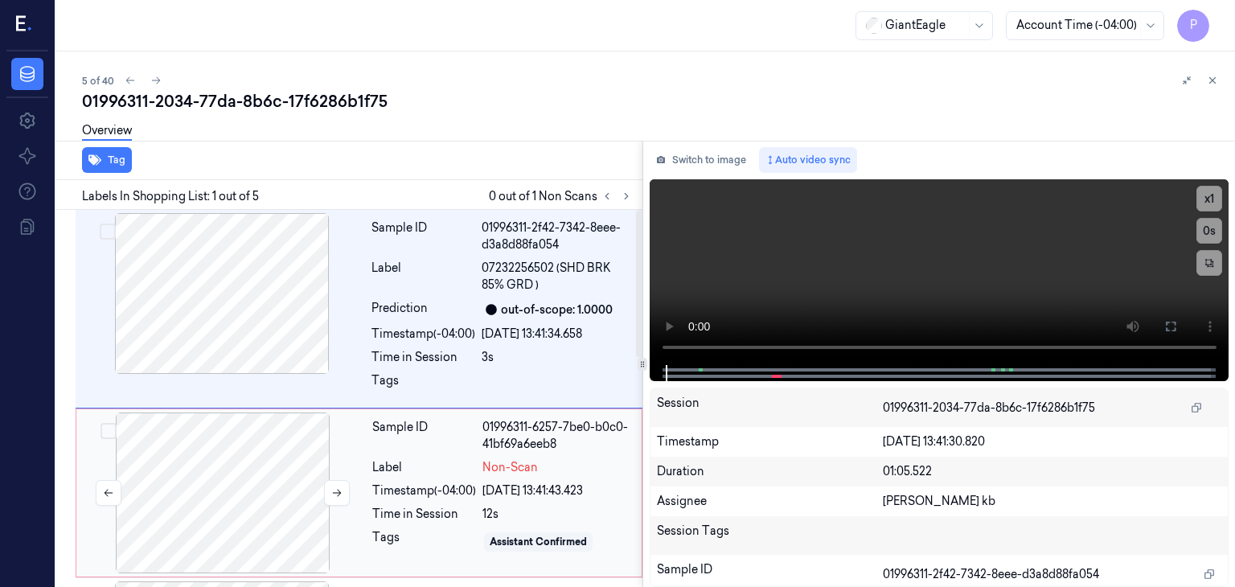
click at [297, 476] on div at bounding box center [223, 493] width 286 height 161
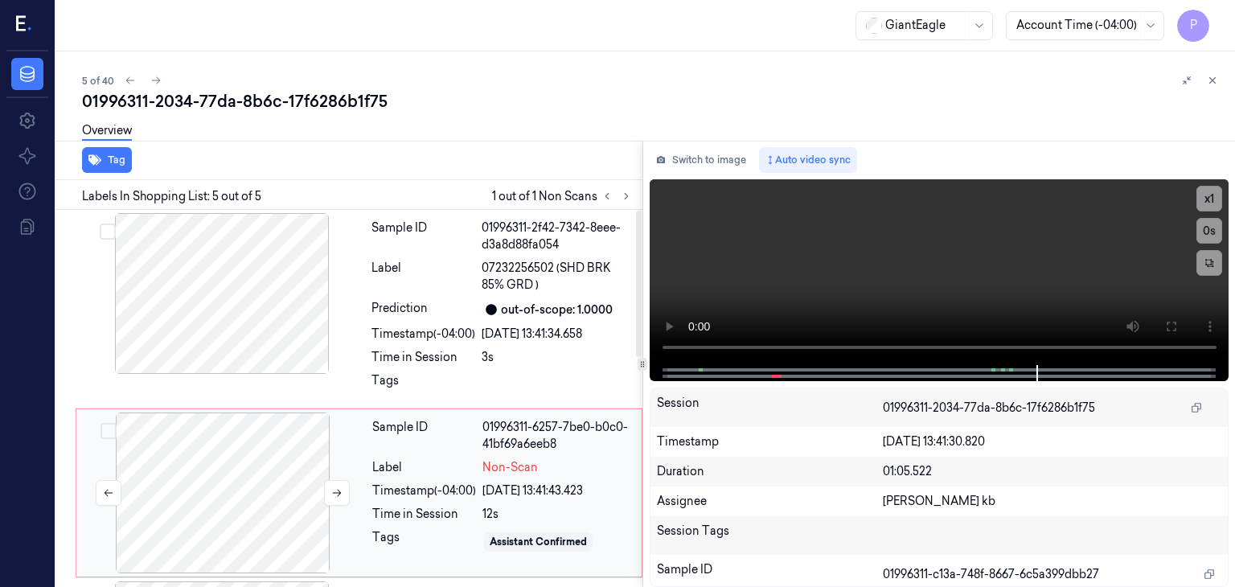
drag, startPoint x: 206, startPoint y: 487, endPoint x: 245, endPoint y: 467, distance: 43.9
click at [207, 487] on div at bounding box center [223, 493] width 286 height 161
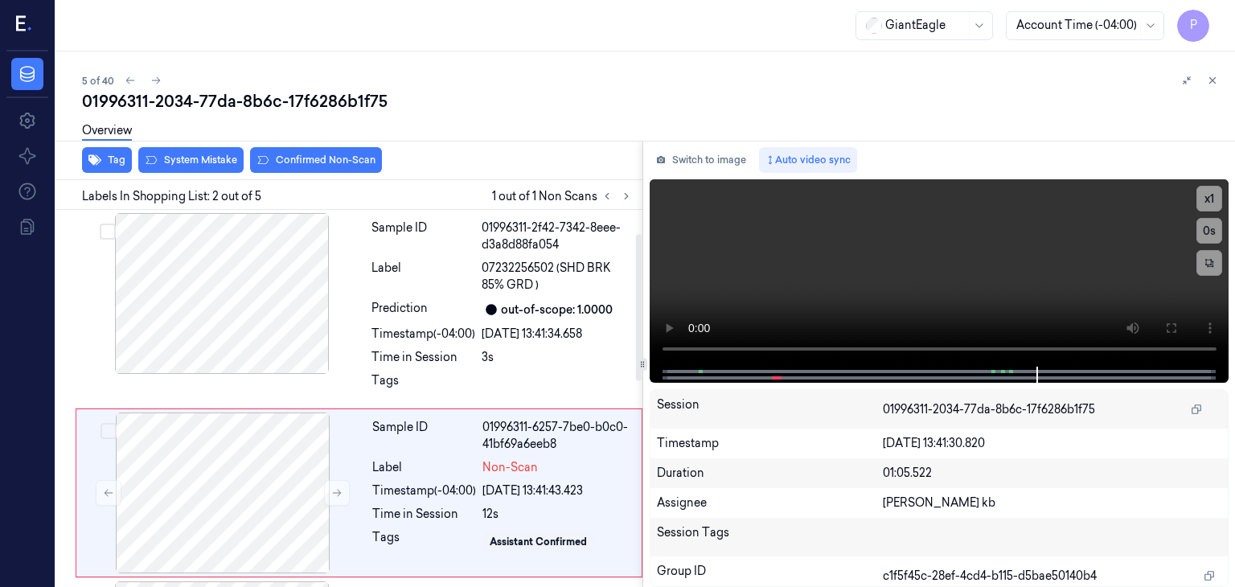
scroll to position [93, 0]
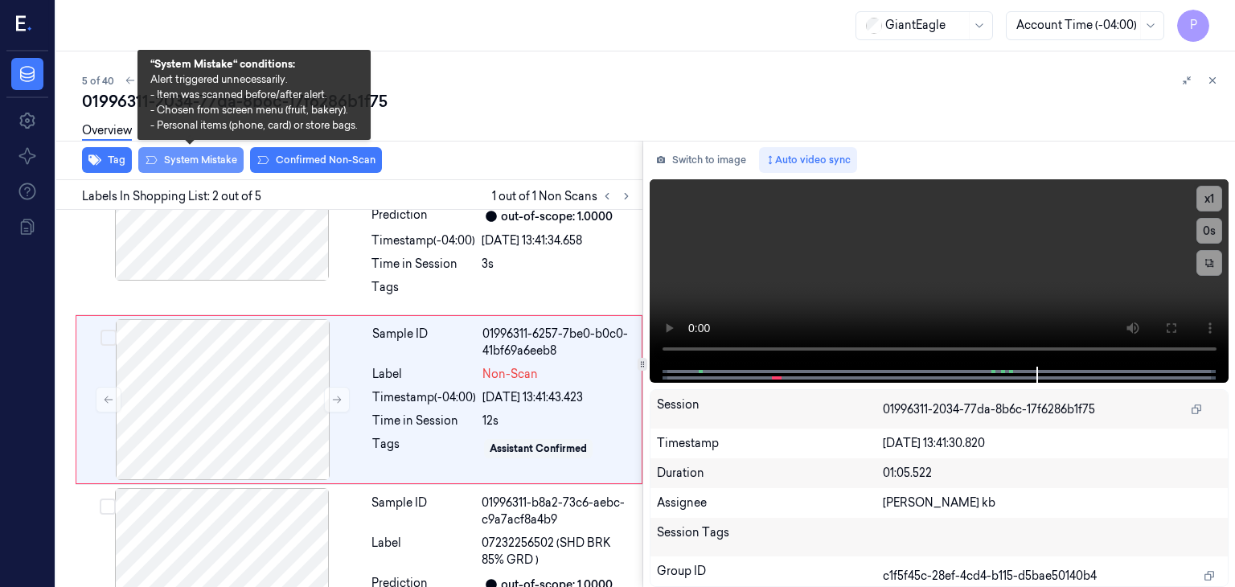
click at [204, 155] on button "System Mistake" at bounding box center [190, 160] width 105 height 26
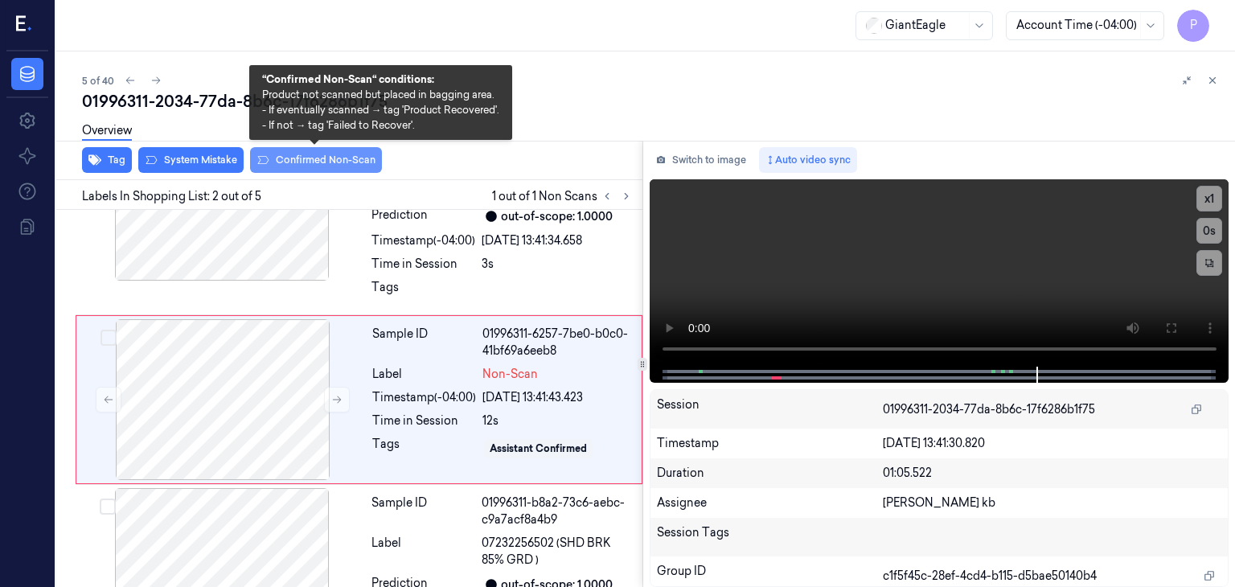
scroll to position [99, 0]
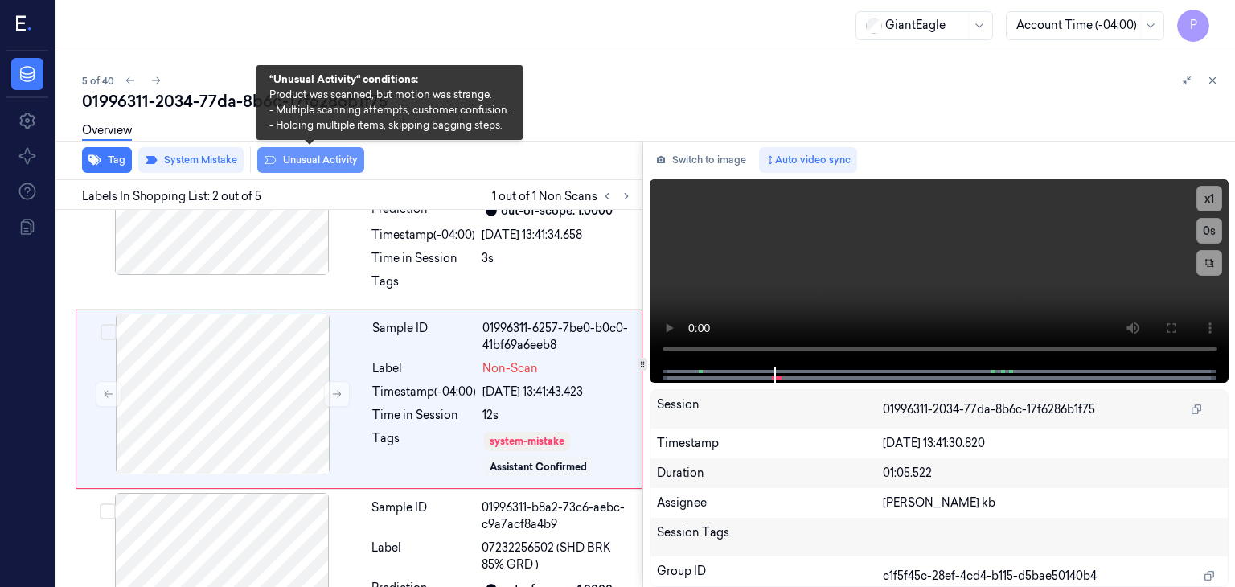
click at [316, 159] on button "Unusual Activity" at bounding box center [310, 160] width 107 height 26
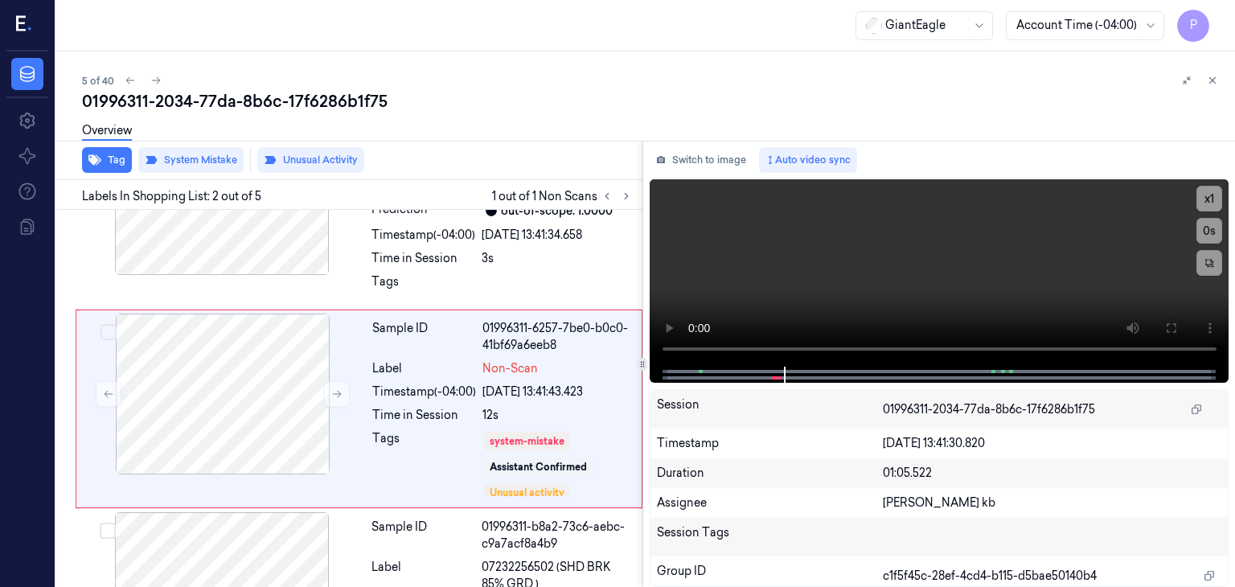
scroll to position [109, 0]
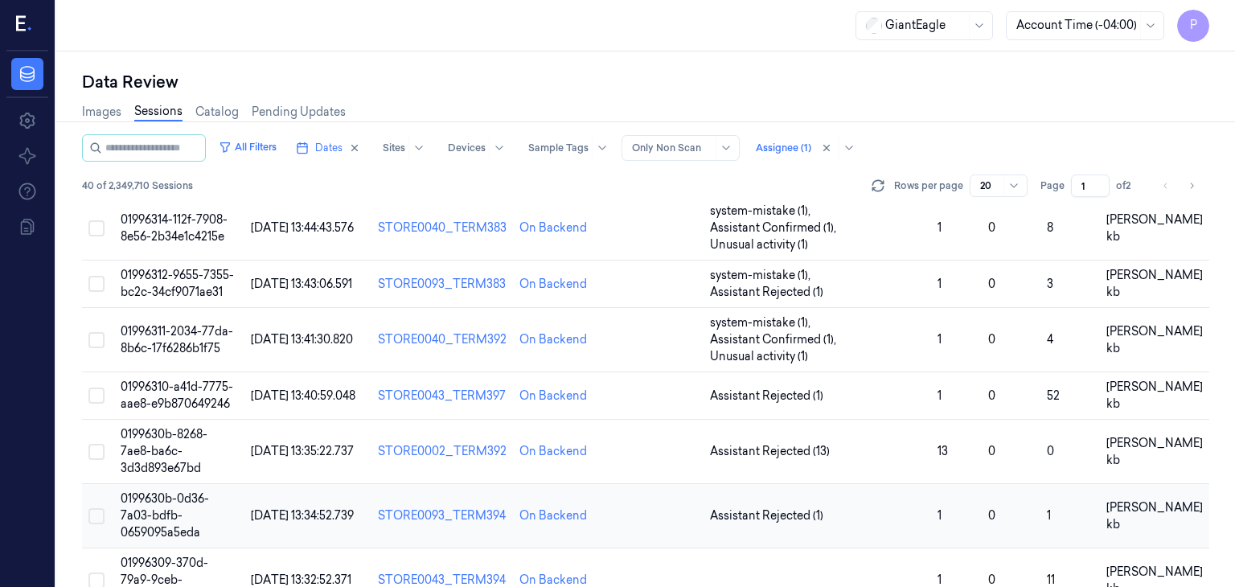
scroll to position [161, 0]
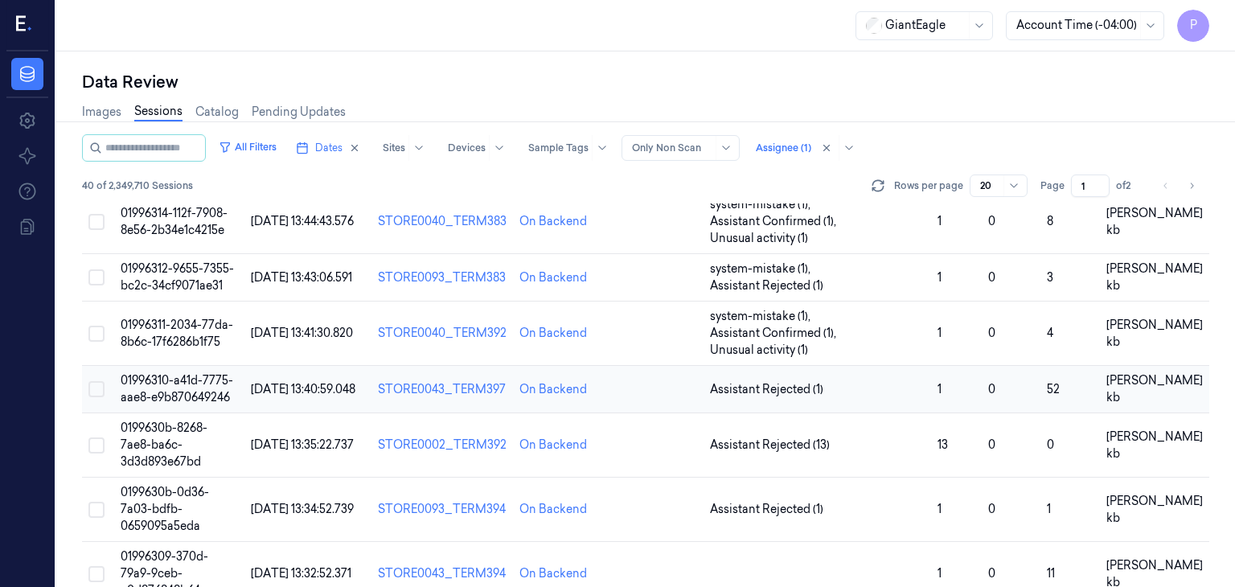
click at [199, 373] on span "01996310-a41d-7775-aae8-e9b870649246" at bounding box center [177, 388] width 113 height 31
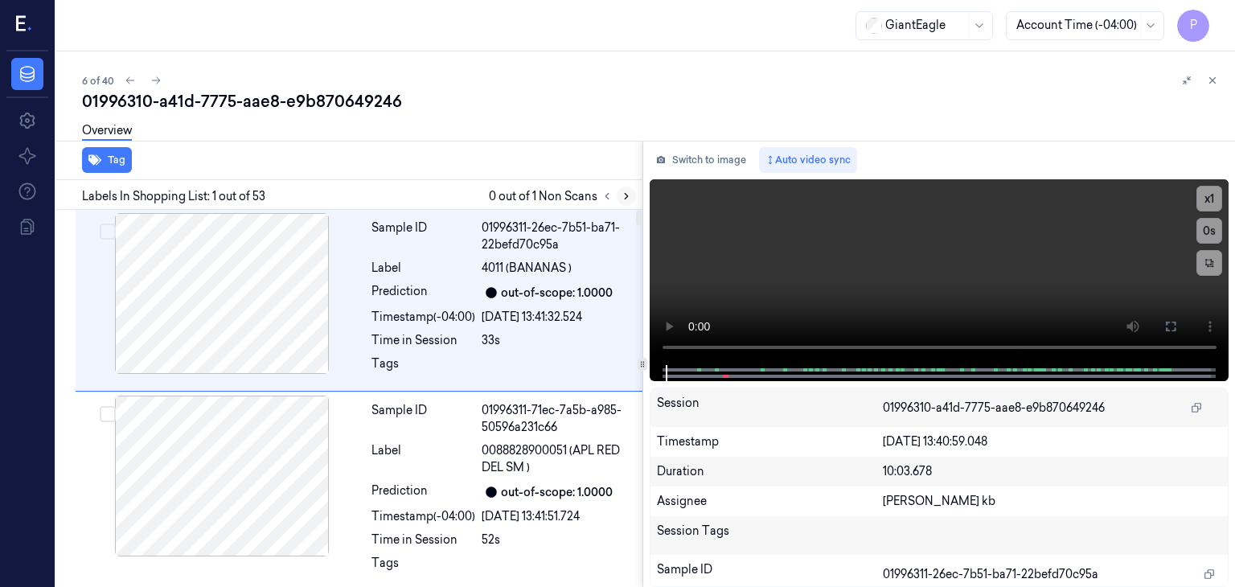
click at [627, 194] on icon at bounding box center [626, 196] width 11 height 11
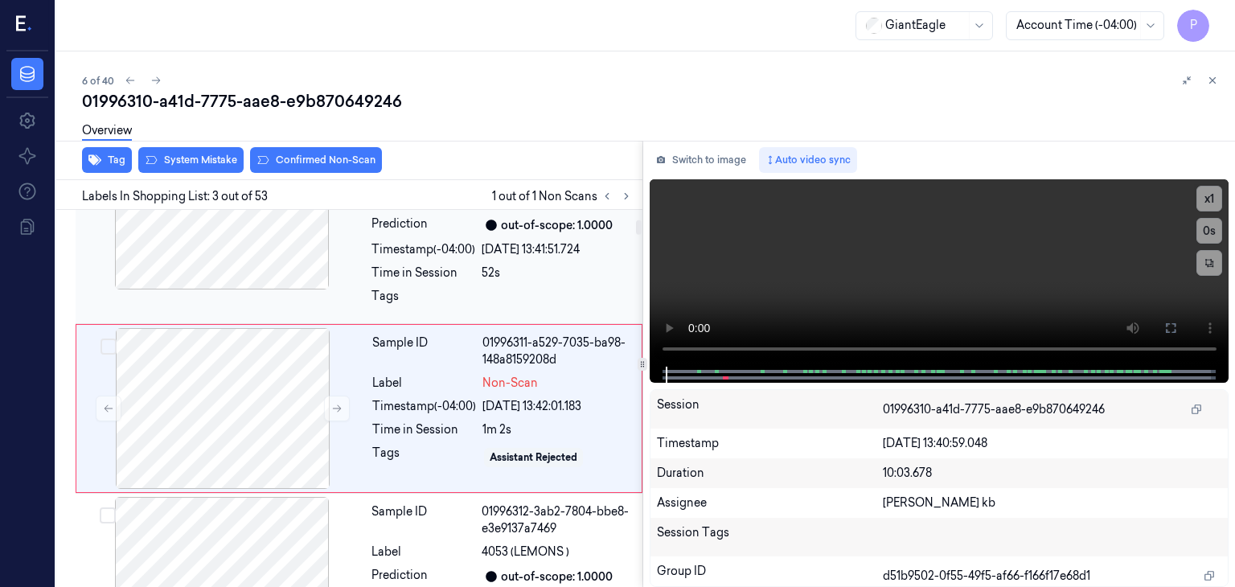
scroll to position [276, 0]
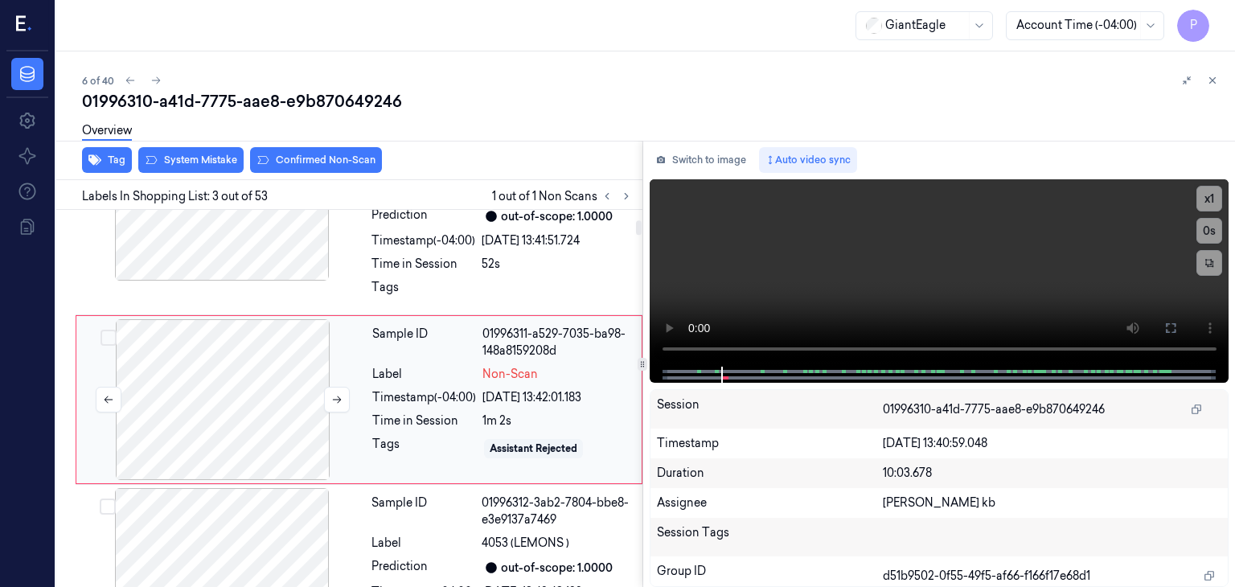
click at [246, 396] on div at bounding box center [223, 399] width 286 height 161
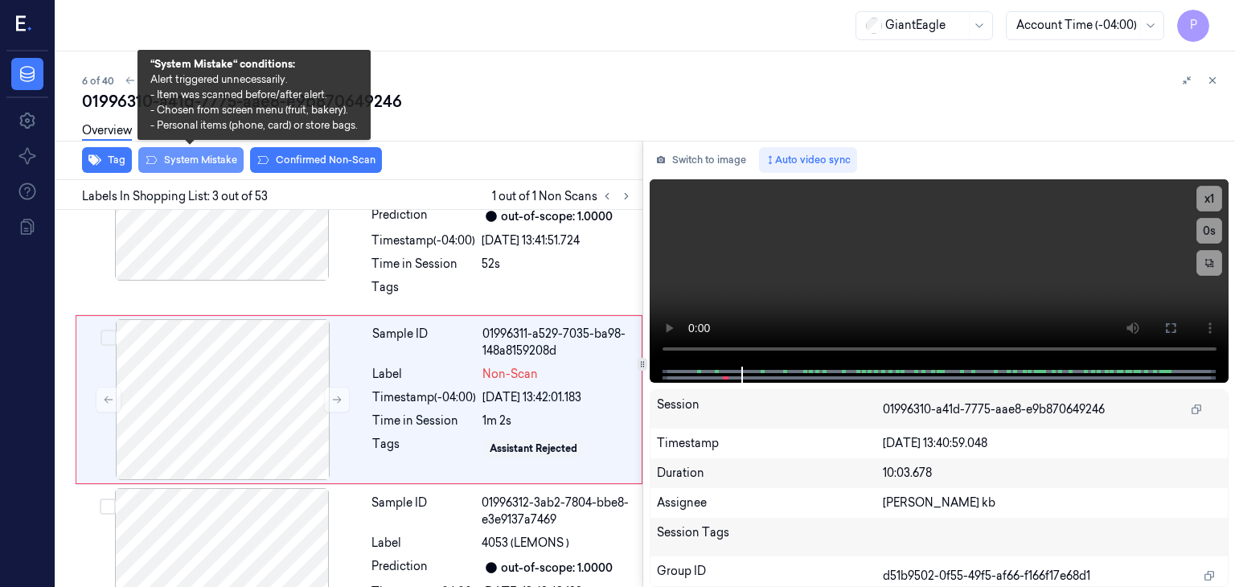
click at [207, 163] on button "System Mistake" at bounding box center [190, 160] width 105 height 26
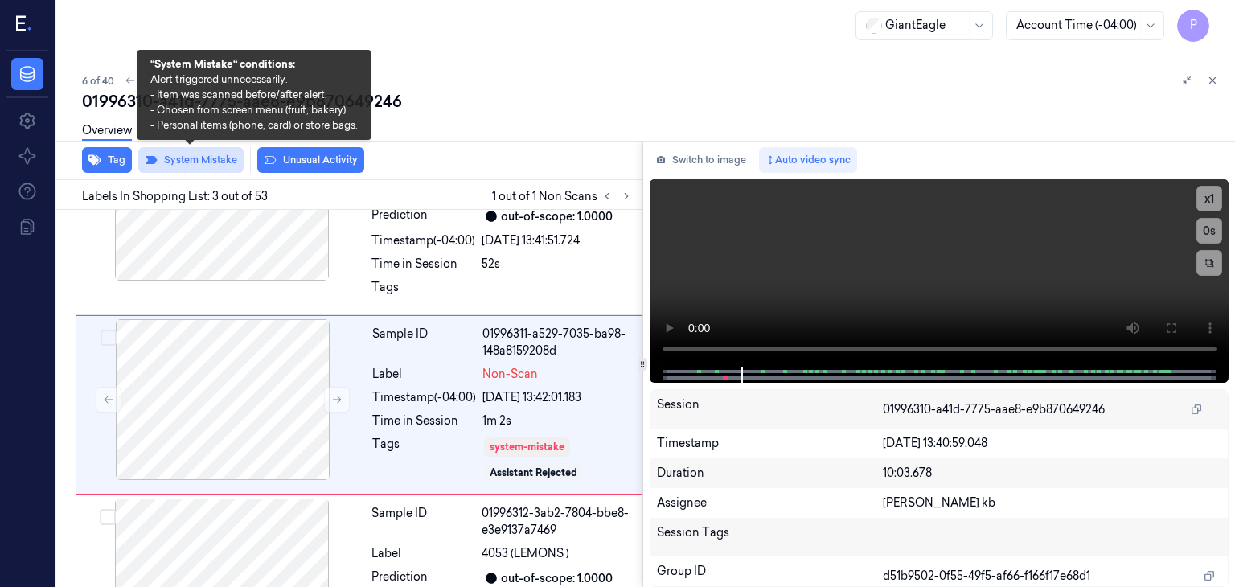
scroll to position [281, 0]
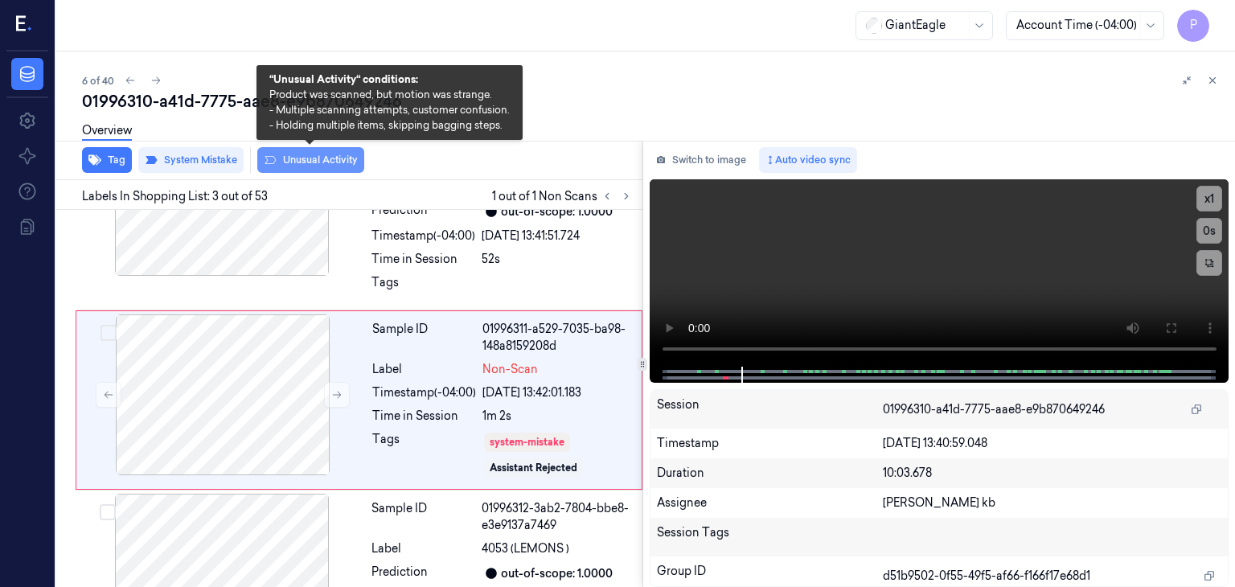
click at [310, 161] on button "Unusual Activity" at bounding box center [310, 160] width 107 height 26
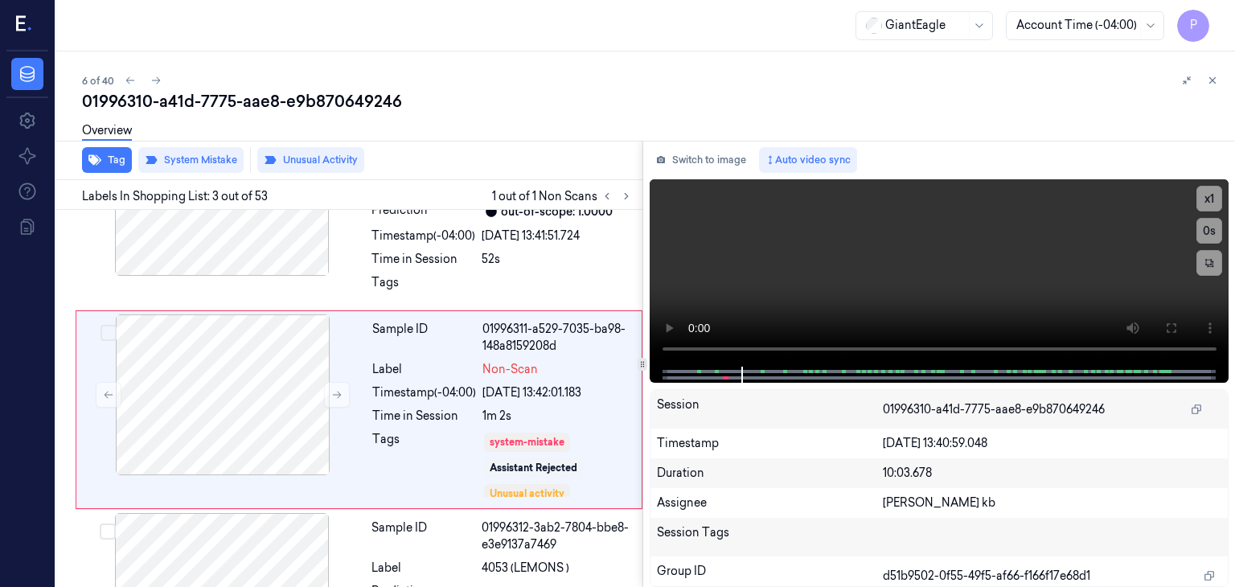
scroll to position [291, 0]
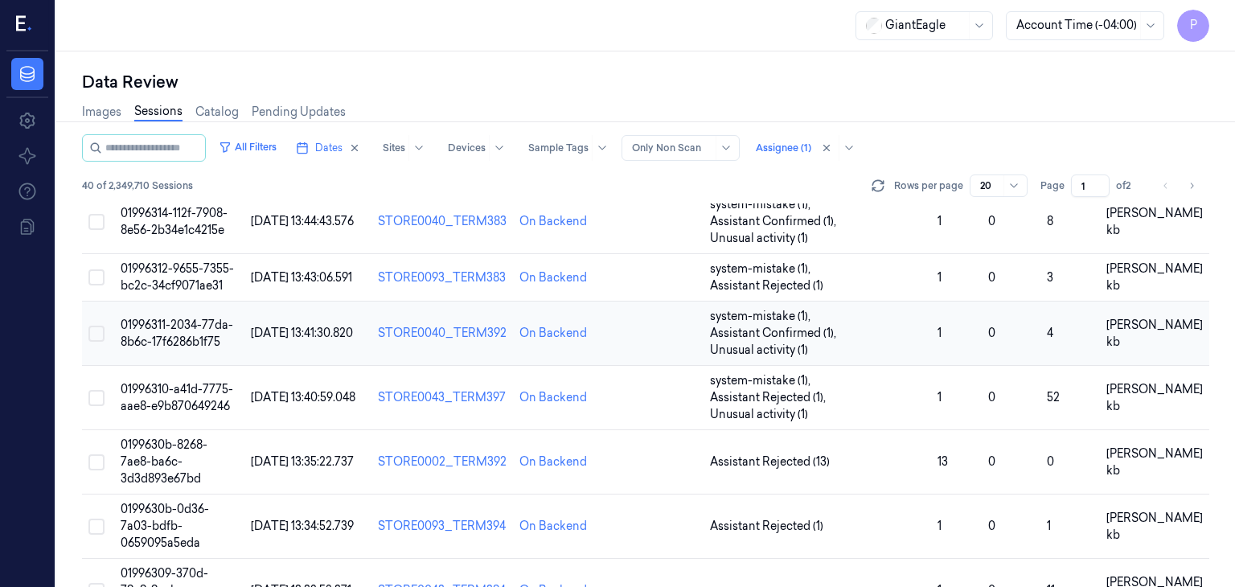
scroll to position [241, 0]
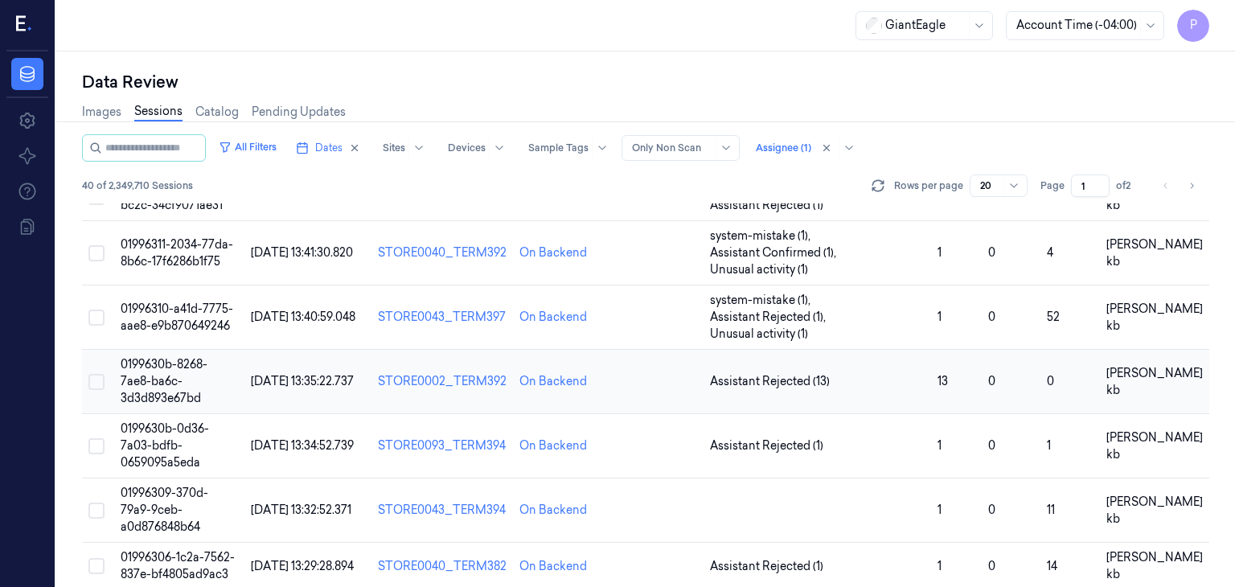
click at [158, 357] on span "0199630b-8268-7ae8-ba6c-3d3d893e67bd" at bounding box center [164, 381] width 87 height 48
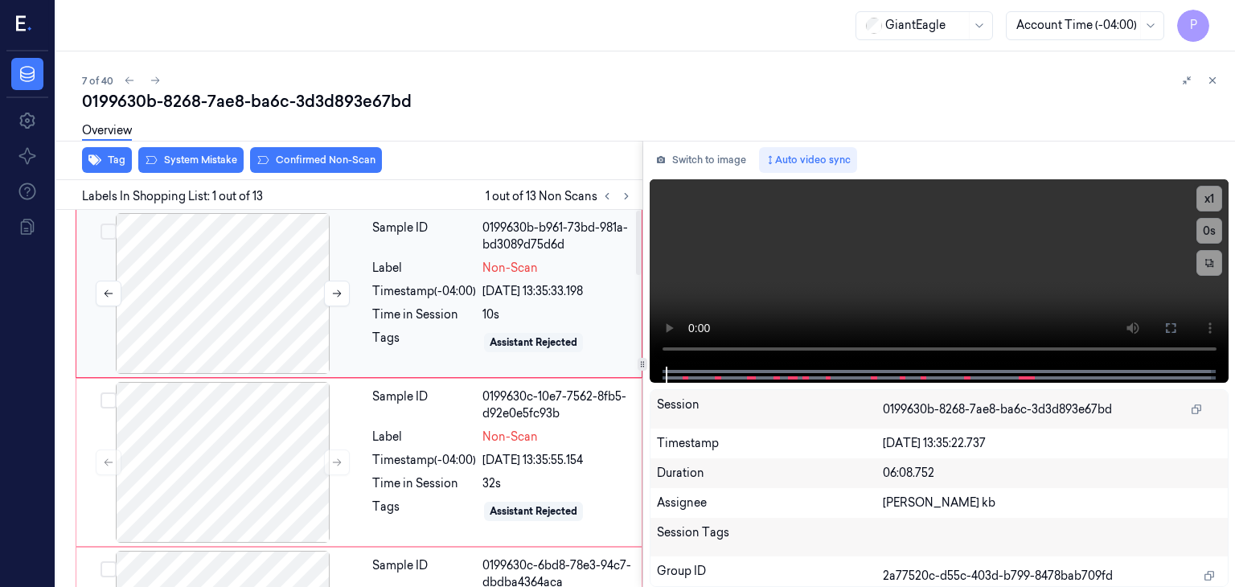
click at [271, 304] on div at bounding box center [223, 293] width 286 height 161
click at [293, 261] on div at bounding box center [223, 293] width 286 height 161
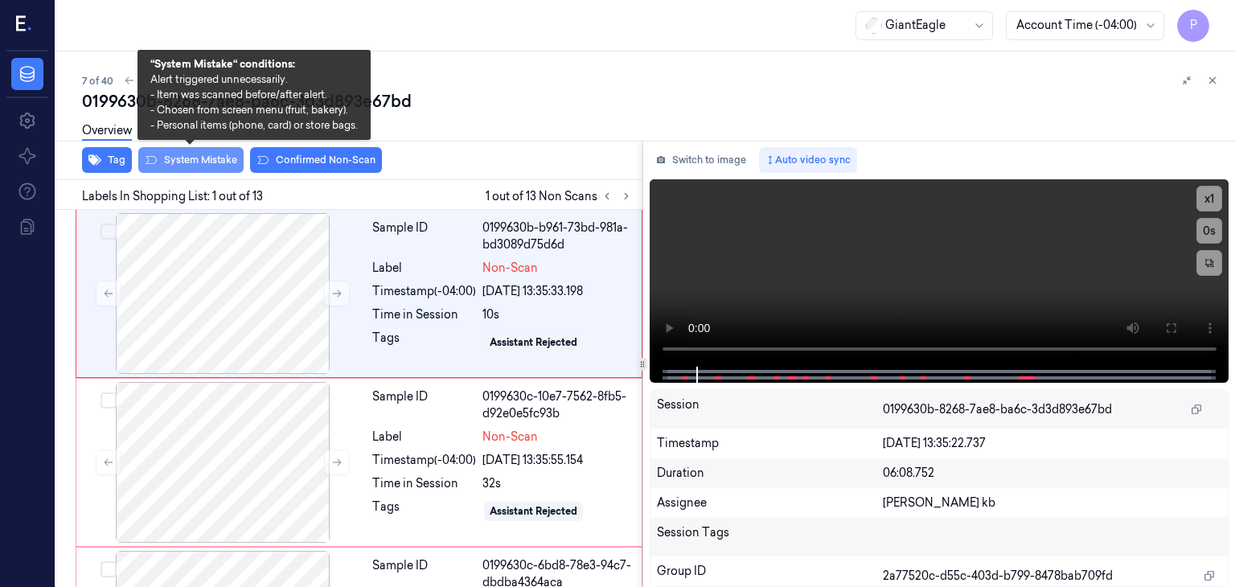
click at [212, 162] on button "System Mistake" at bounding box center [190, 160] width 105 height 26
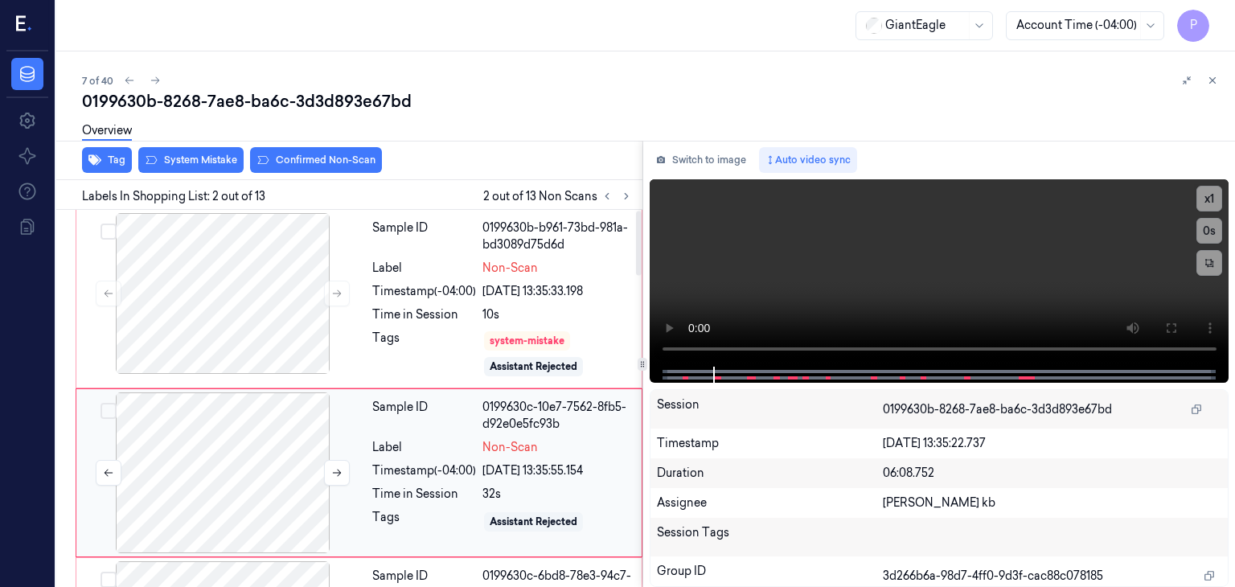
scroll to position [73, 0]
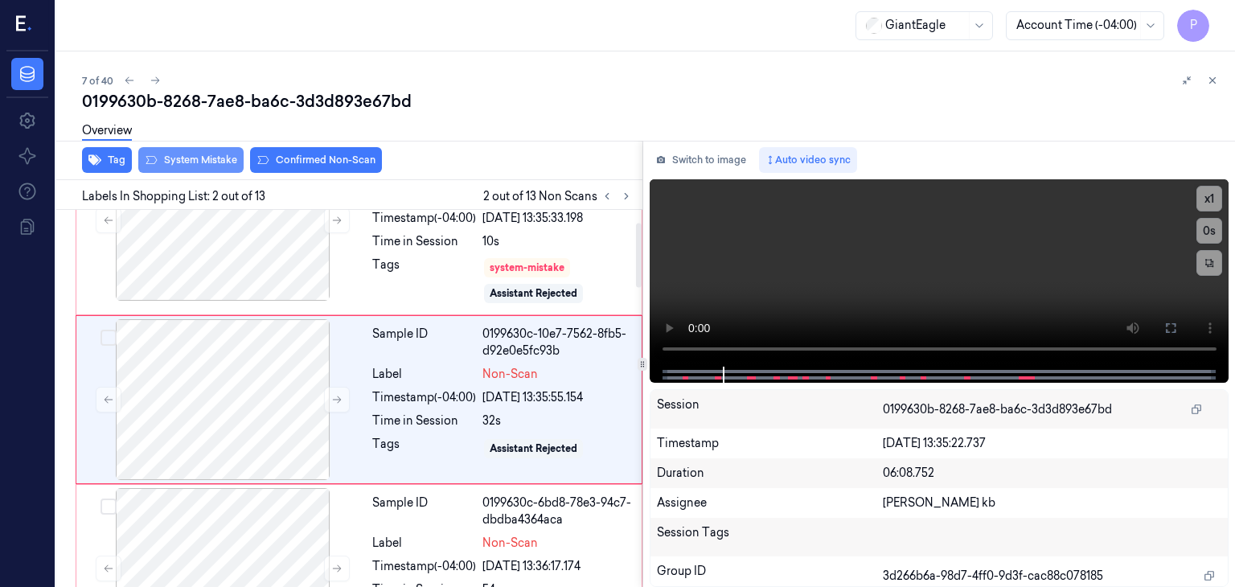
click at [222, 158] on button "System Mistake" at bounding box center [190, 160] width 105 height 26
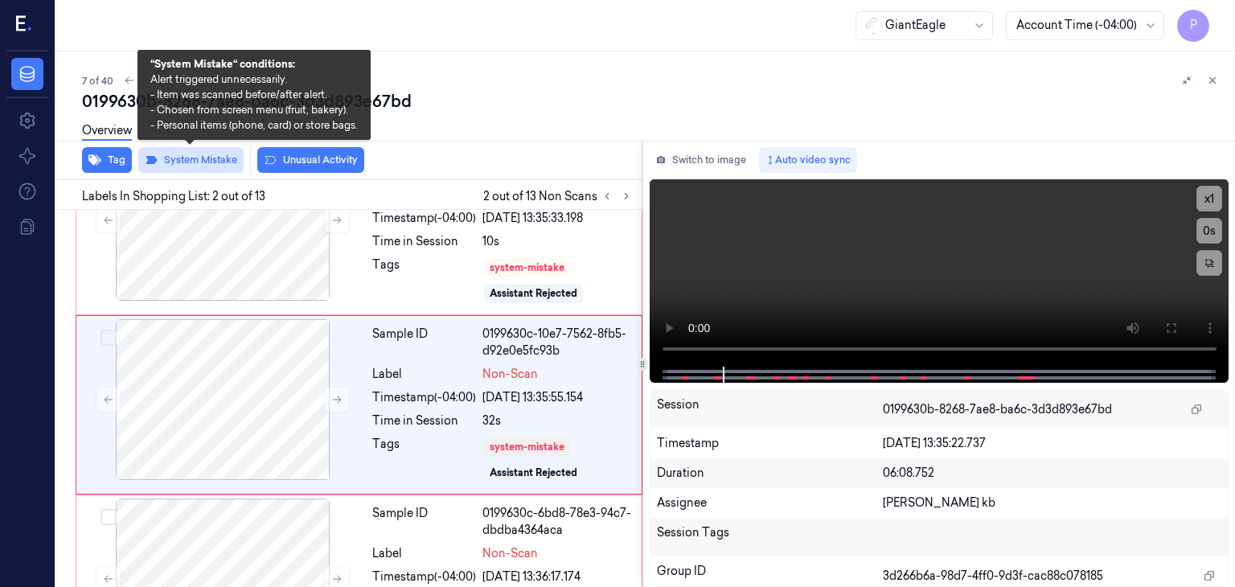
scroll to position [78, 0]
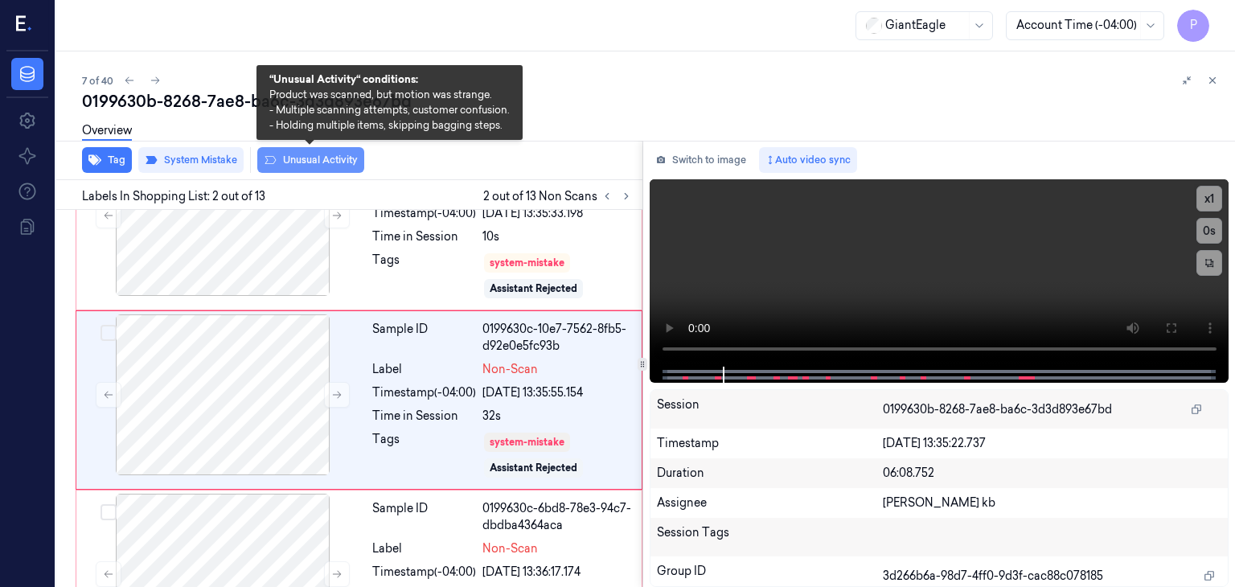
click at [335, 156] on button "Unusual Activity" at bounding box center [310, 160] width 107 height 26
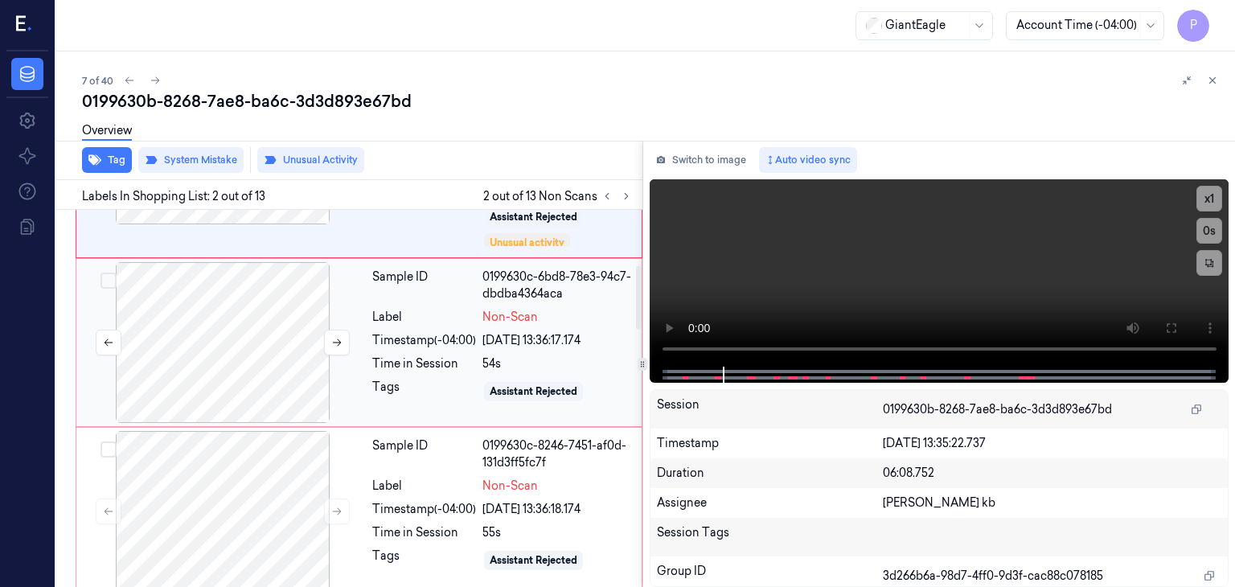
click at [287, 355] on div at bounding box center [223, 342] width 286 height 161
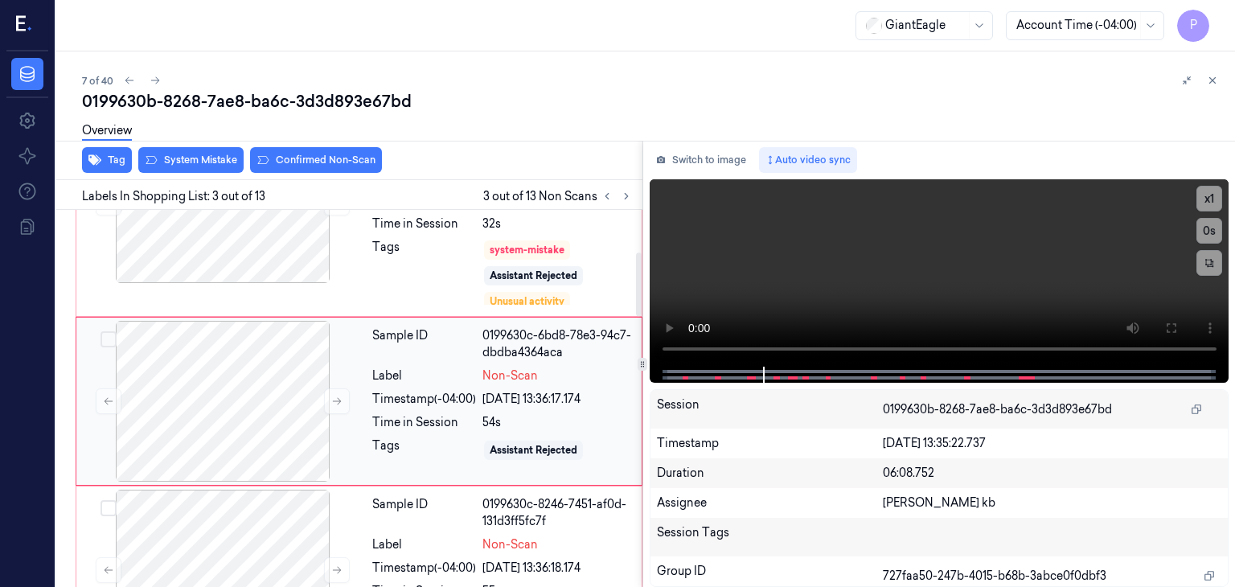
scroll to position [271, 0]
click at [237, 389] on div at bounding box center [223, 400] width 286 height 161
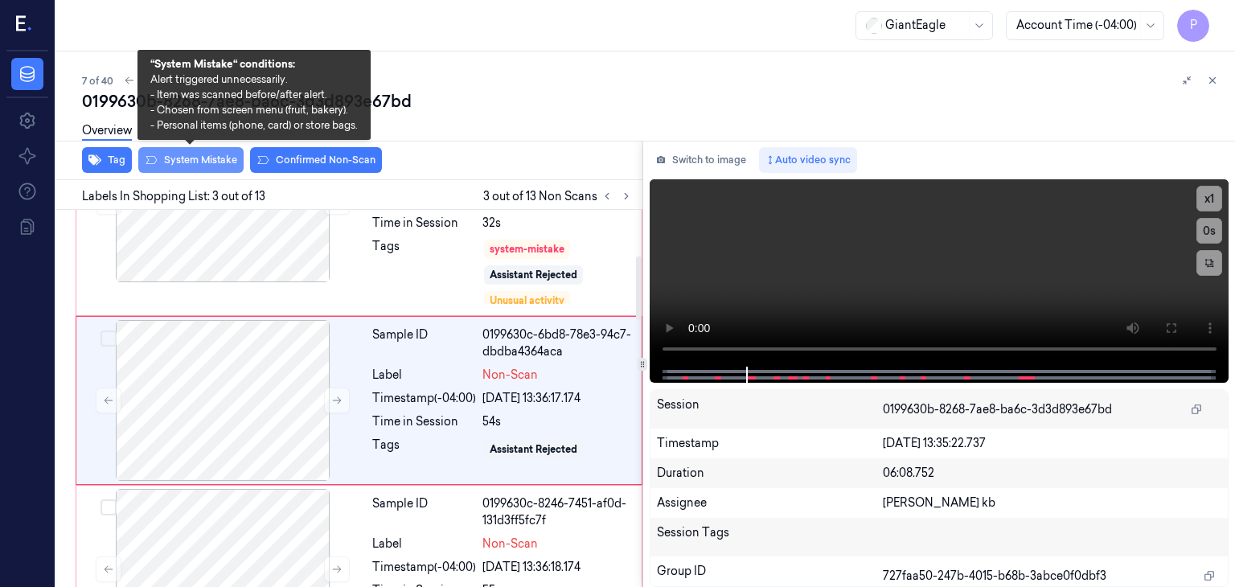
click at [212, 157] on button "System Mistake" at bounding box center [190, 160] width 105 height 26
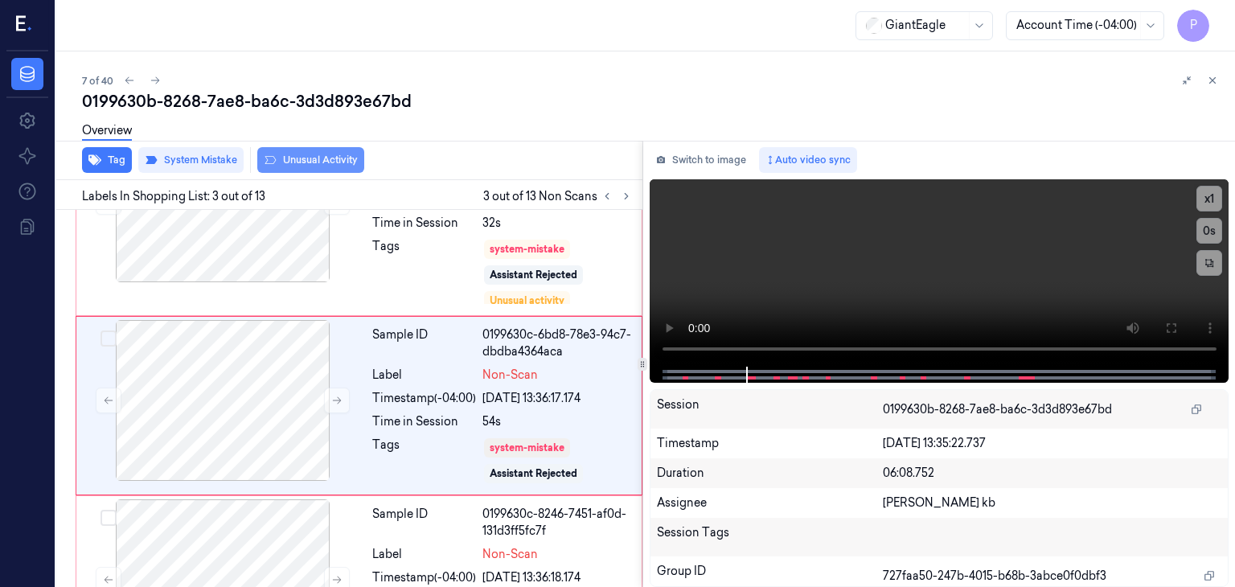
scroll to position [277, 0]
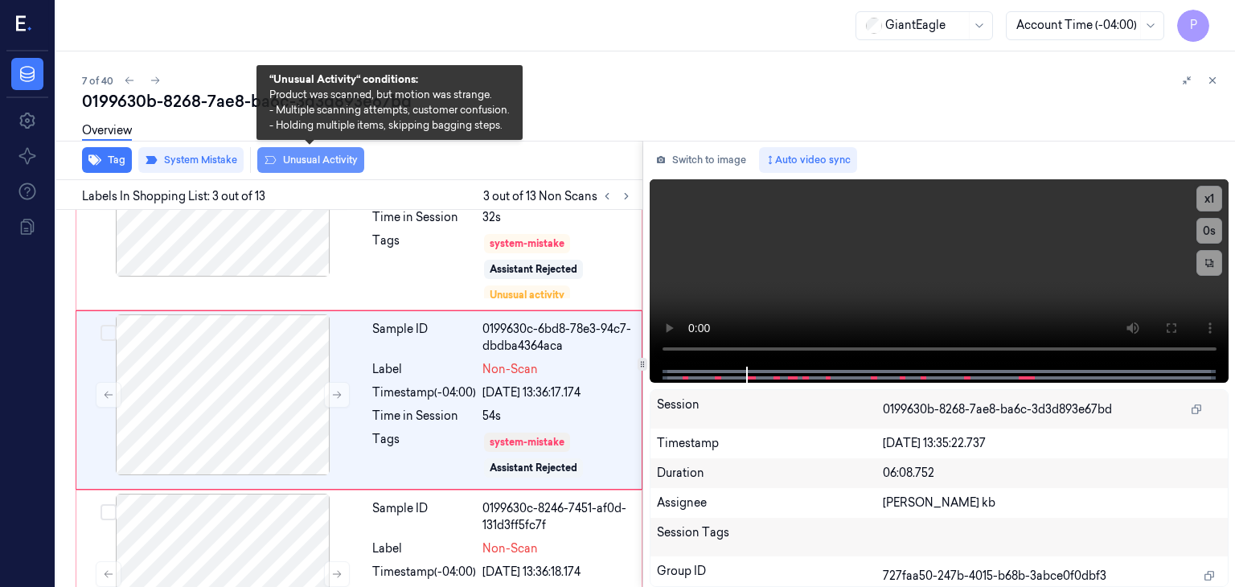
click at [310, 158] on button "Unusual Activity" at bounding box center [310, 160] width 107 height 26
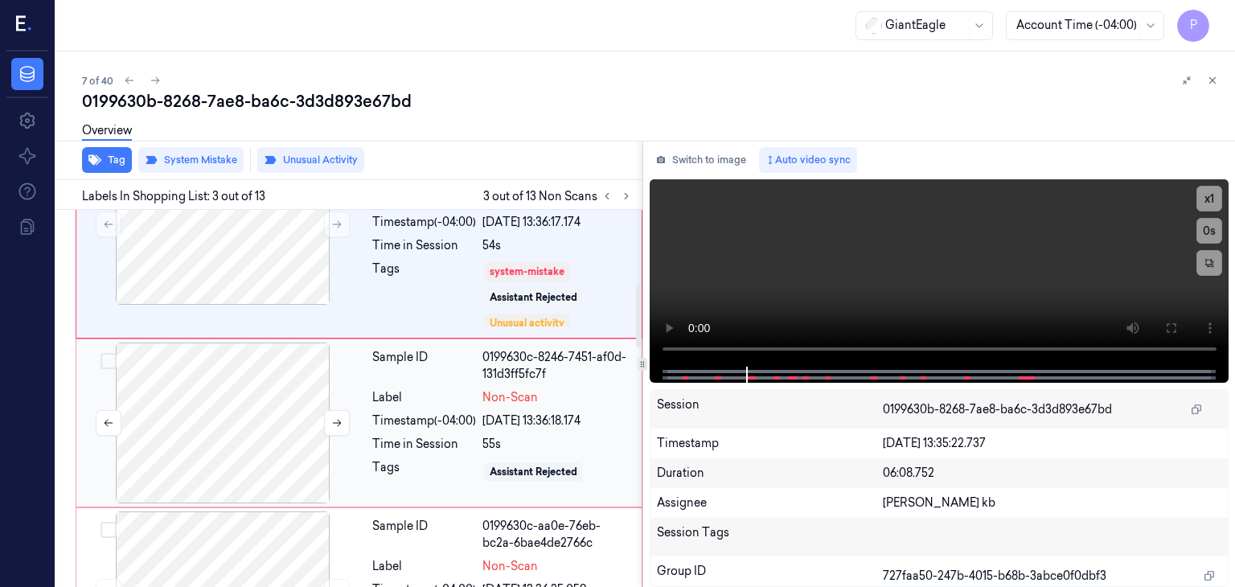
click at [251, 421] on div at bounding box center [223, 423] width 286 height 161
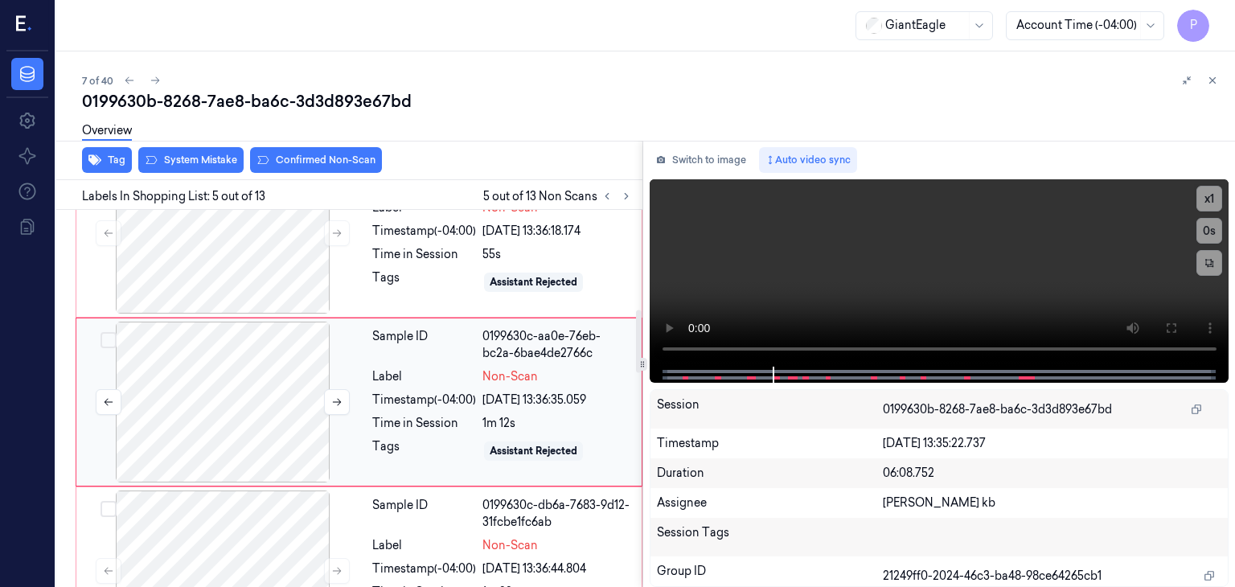
scroll to position [638, 0]
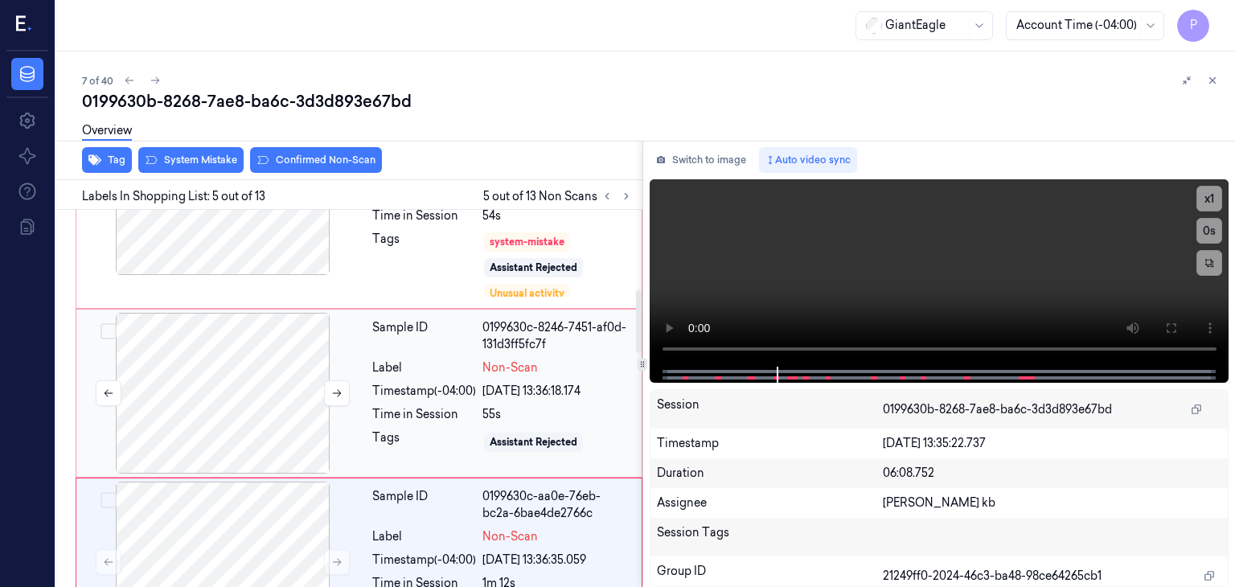
click at [316, 372] on div at bounding box center [223, 393] width 286 height 161
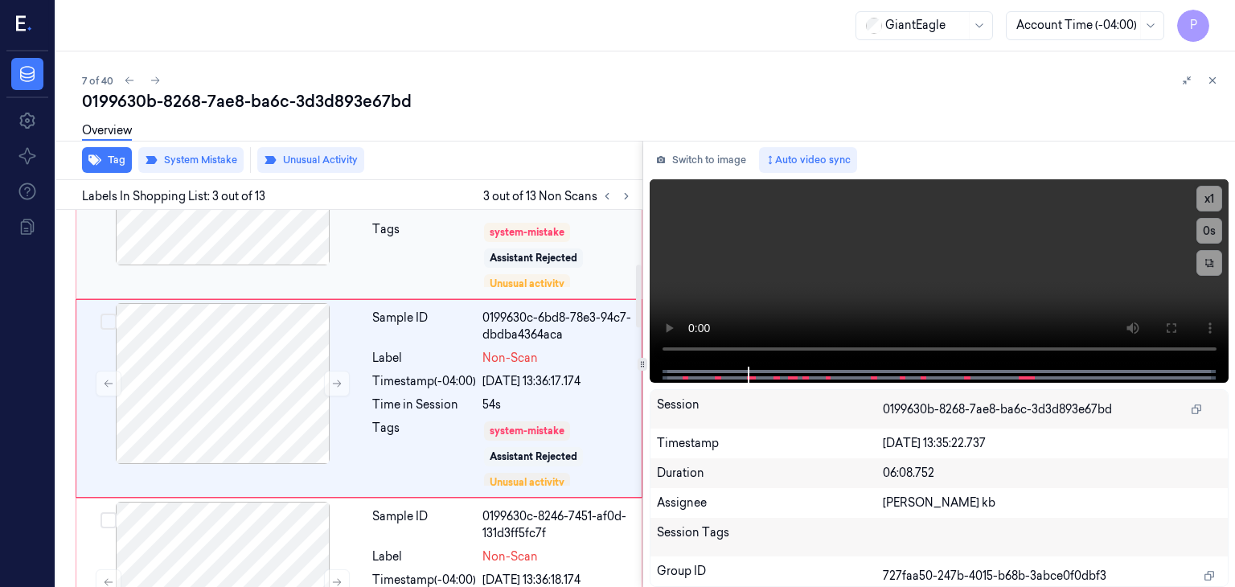
scroll to position [286, 0]
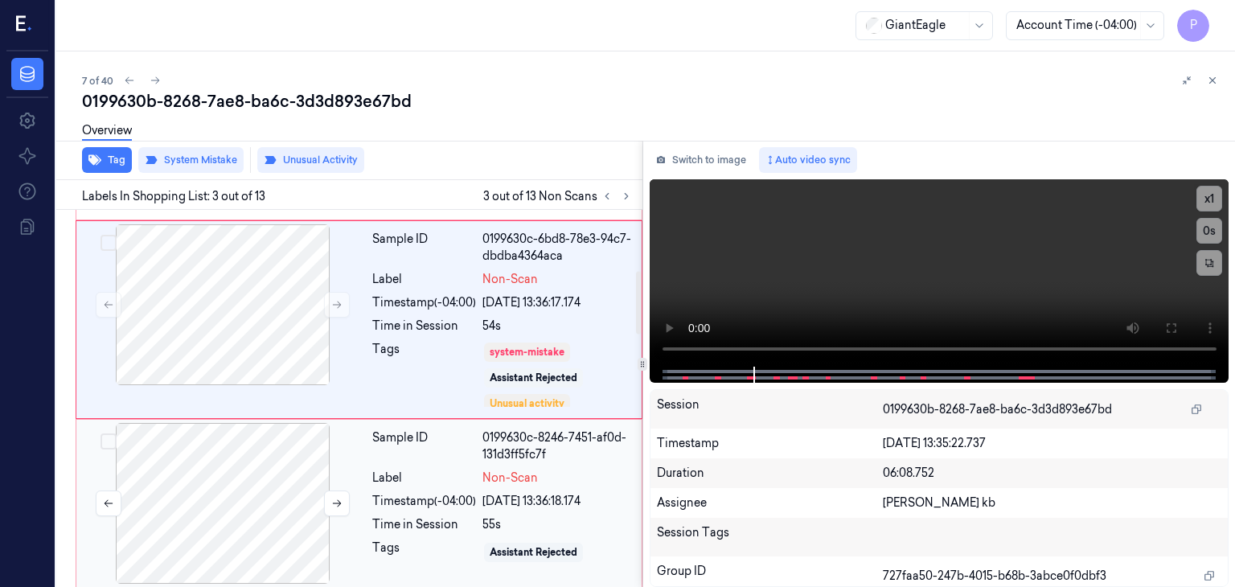
click at [228, 451] on div at bounding box center [223, 503] width 286 height 161
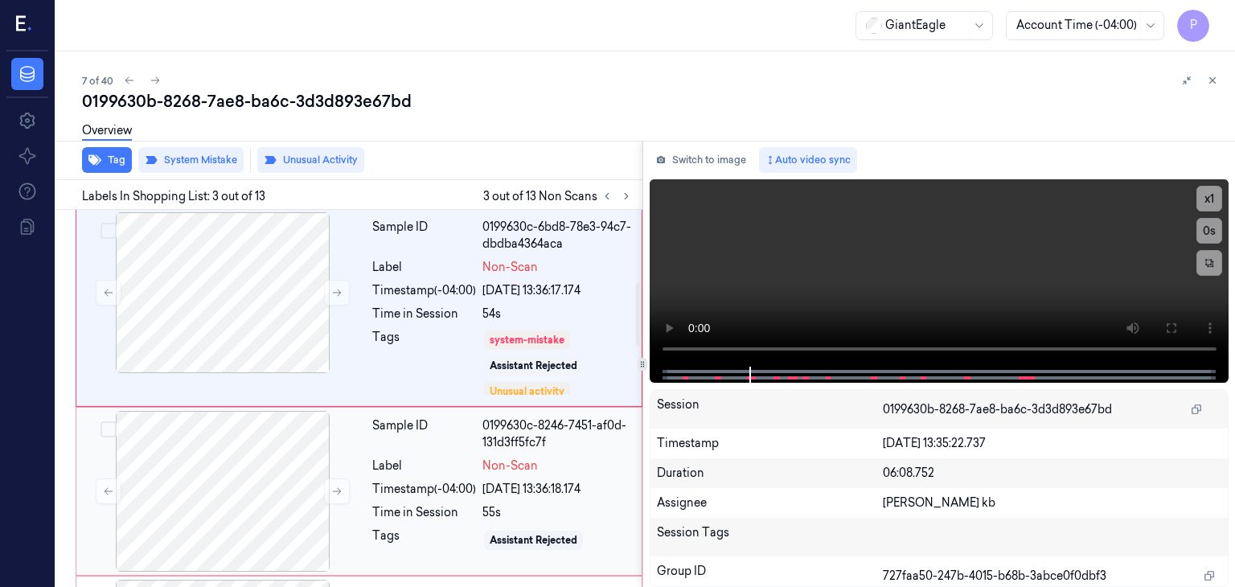
scroll to position [447, 0]
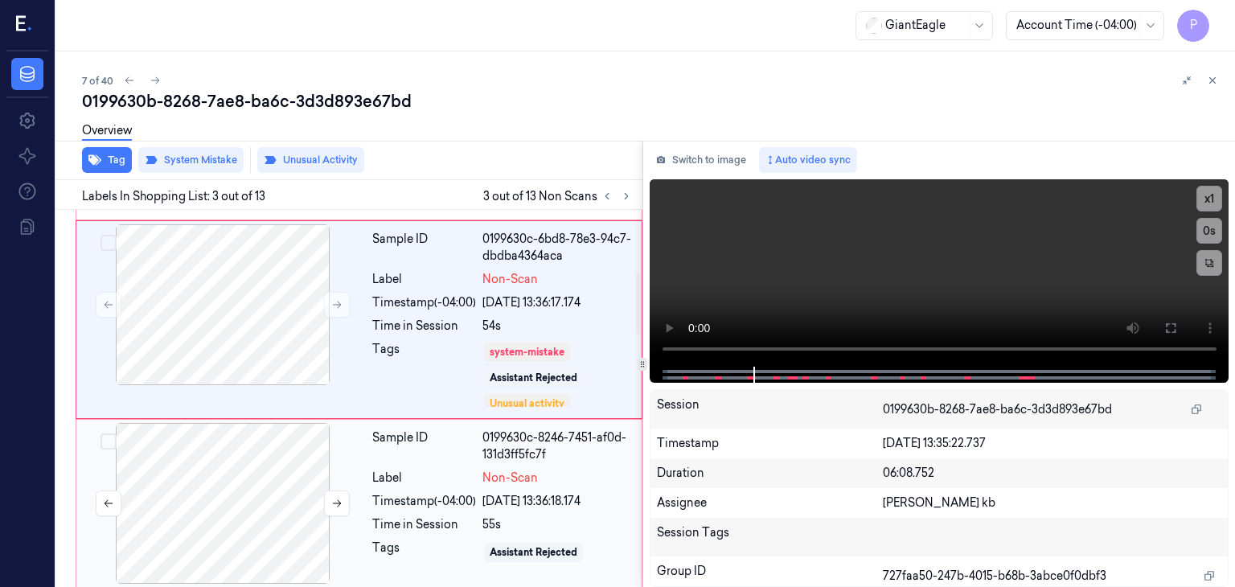
click at [257, 451] on div at bounding box center [223, 503] width 286 height 161
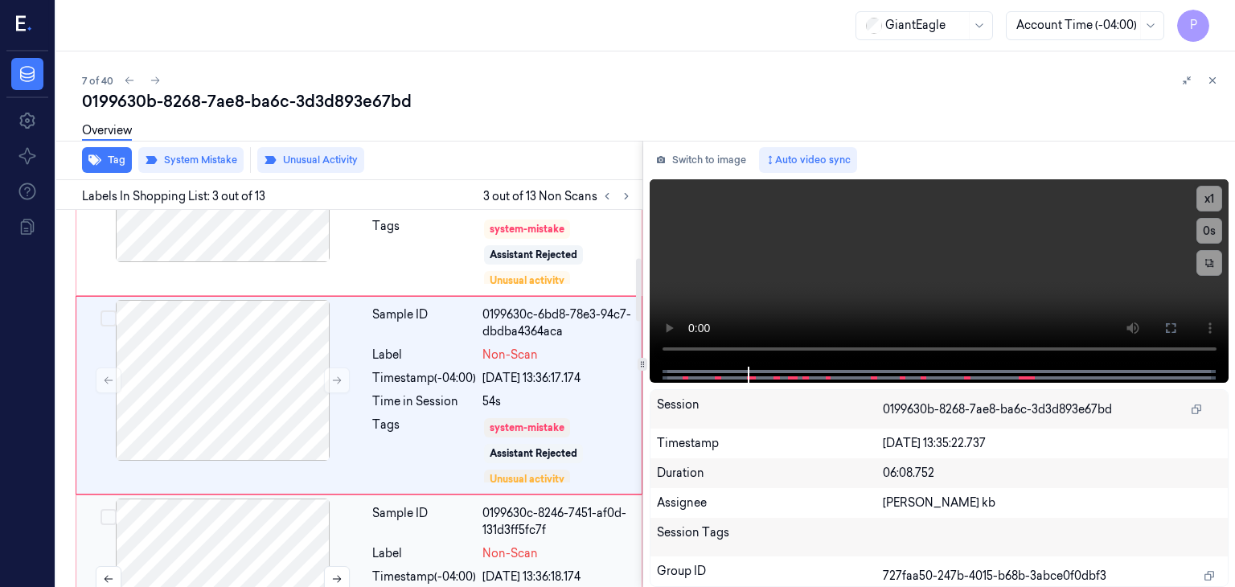
scroll to position [286, 0]
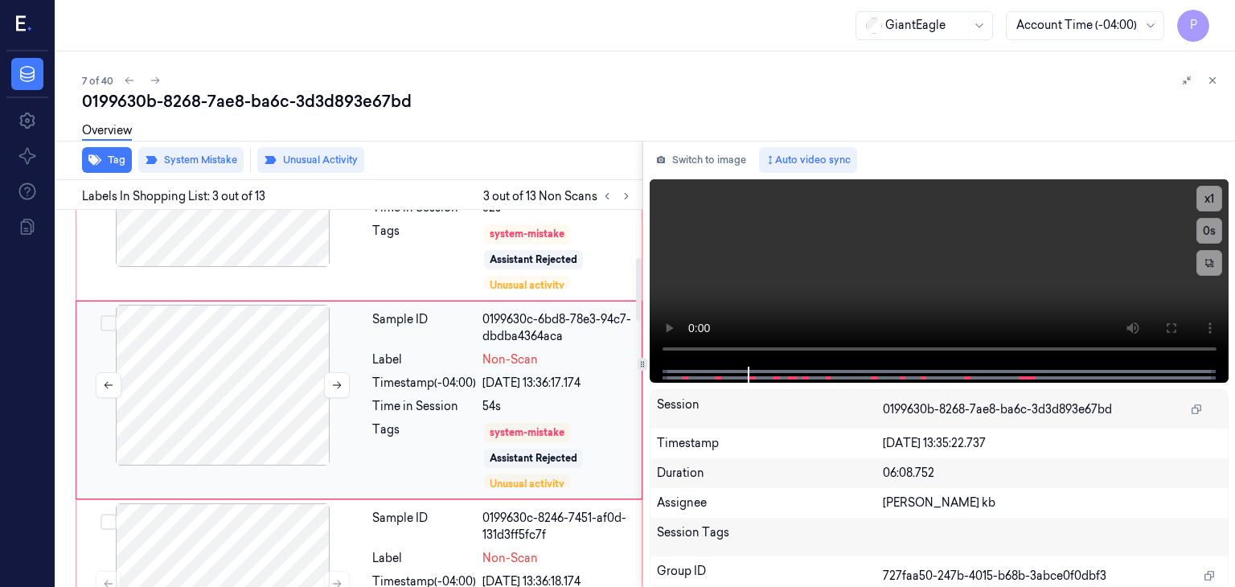
click at [290, 377] on div at bounding box center [223, 385] width 286 height 161
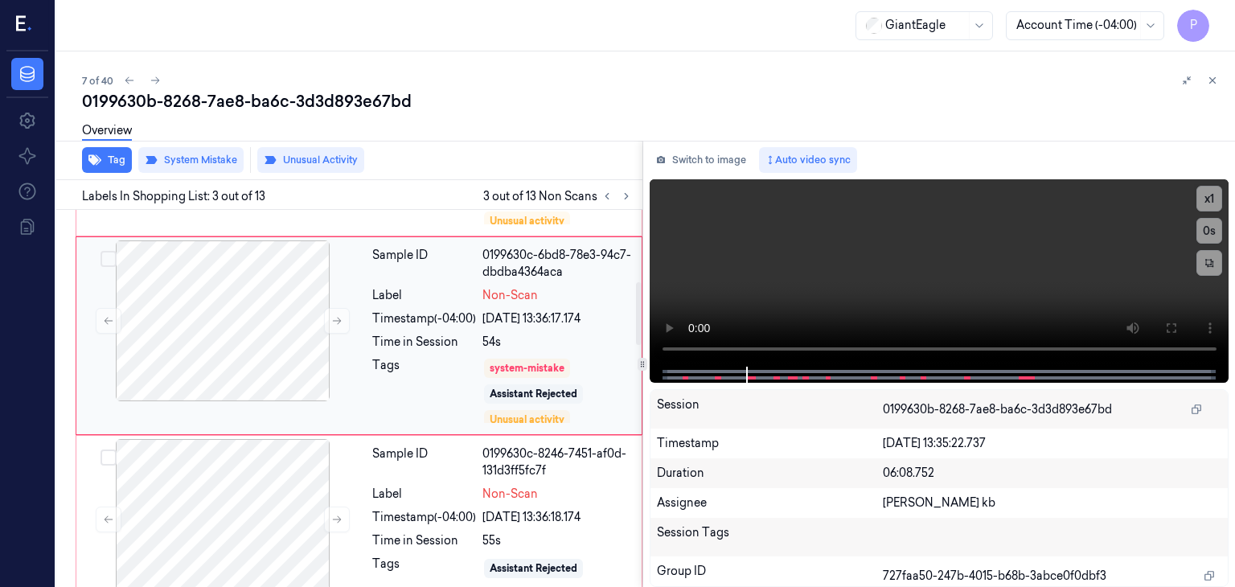
scroll to position [447, 0]
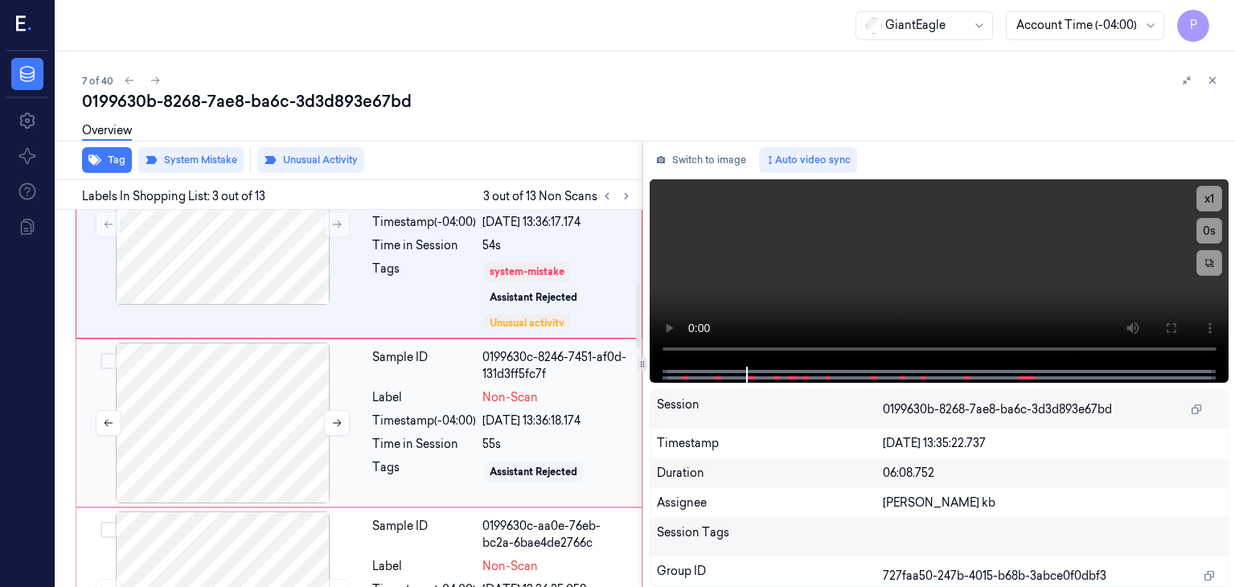
click at [254, 409] on div at bounding box center [223, 423] width 286 height 161
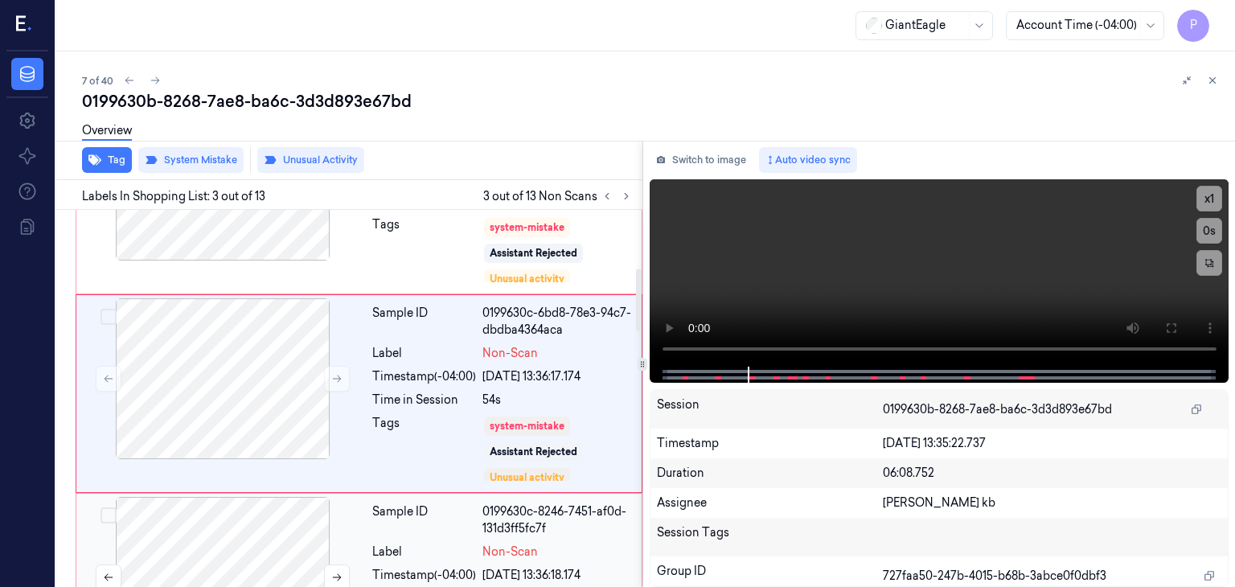
scroll to position [286, 0]
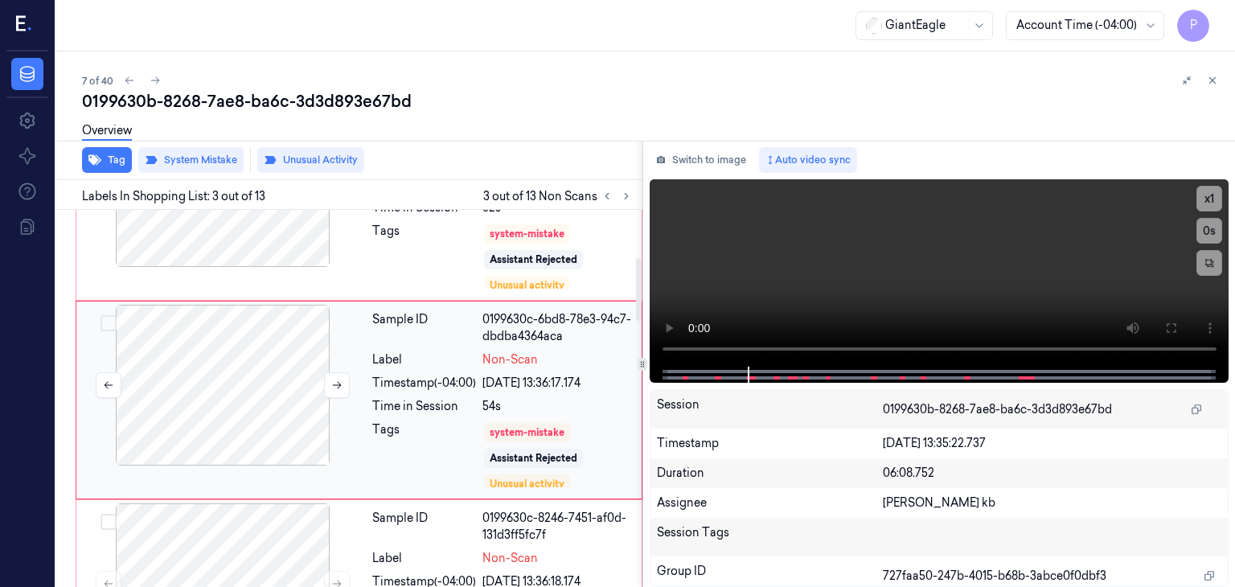
click at [273, 384] on div at bounding box center [223, 385] width 286 height 161
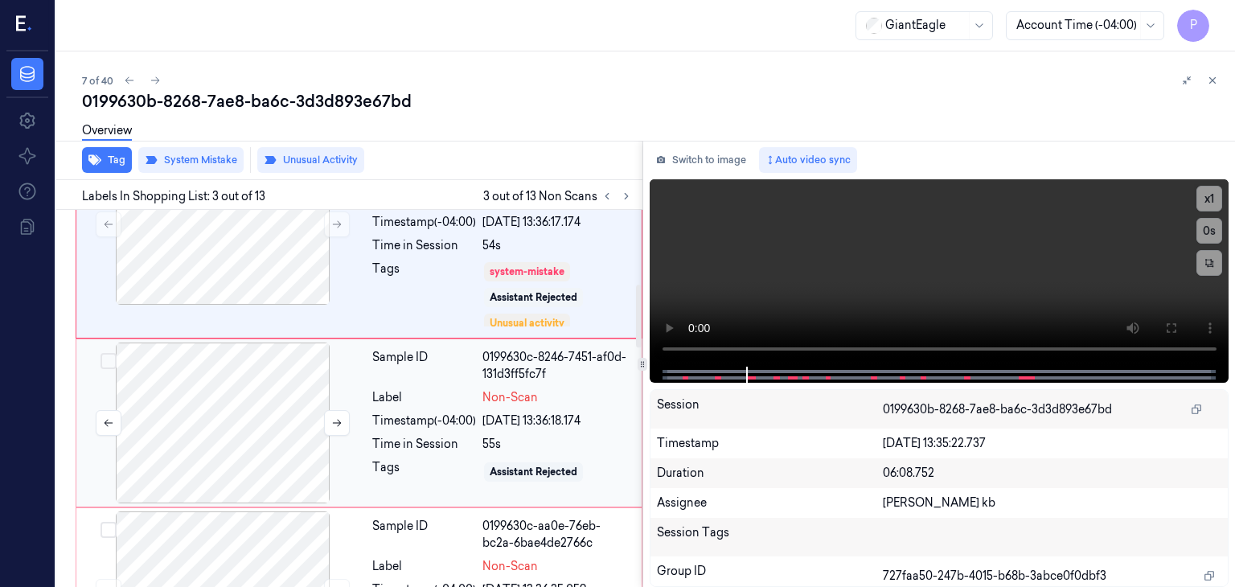
click at [244, 416] on div at bounding box center [223, 423] width 286 height 161
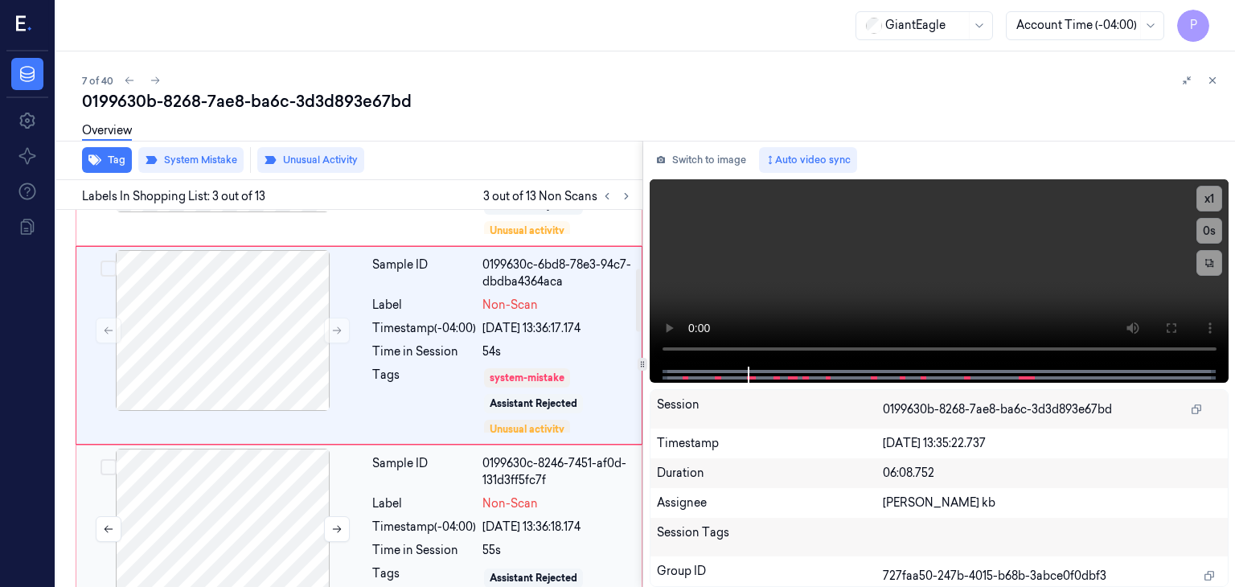
scroll to position [367, 0]
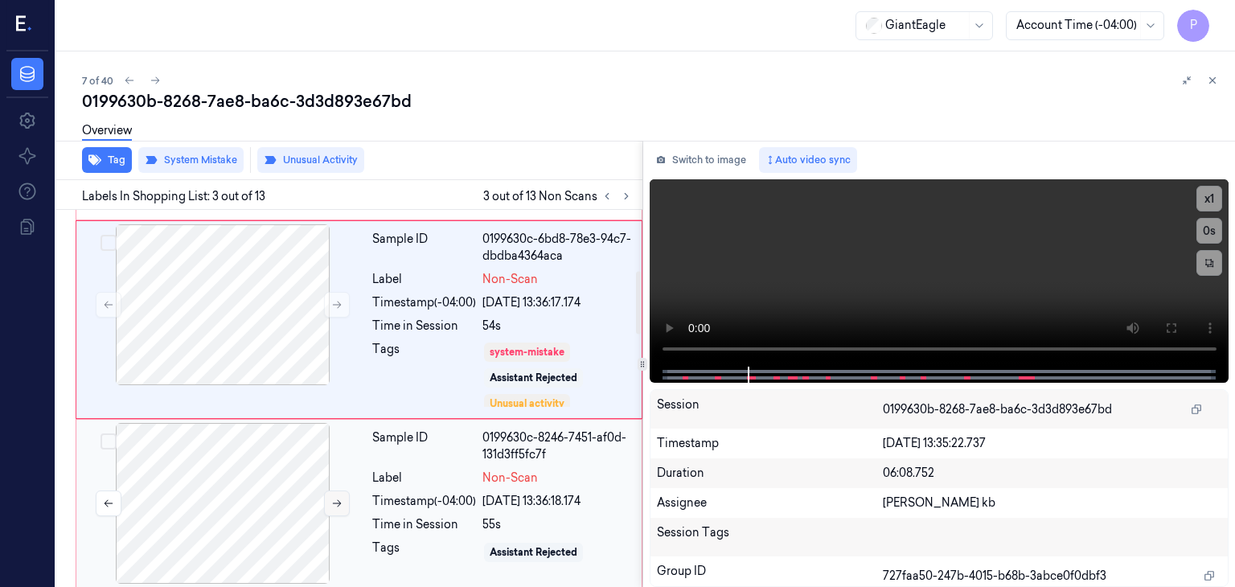
click at [338, 498] on icon at bounding box center [336, 503] width 11 height 11
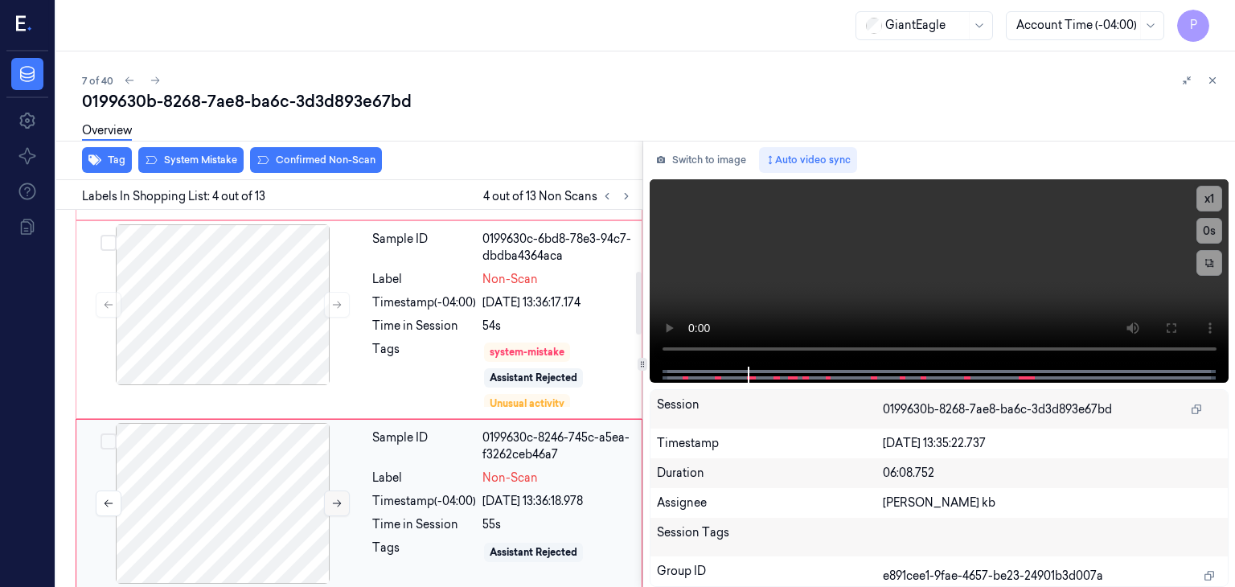
scroll to position [470, 0]
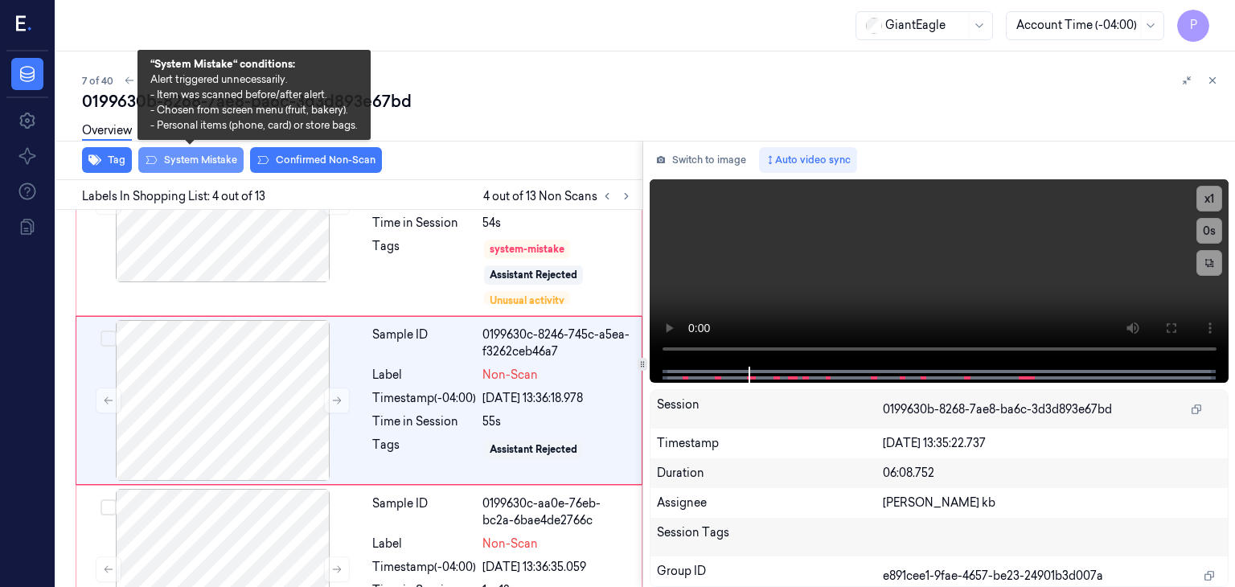
click at [206, 165] on button "System Mistake" at bounding box center [190, 160] width 105 height 26
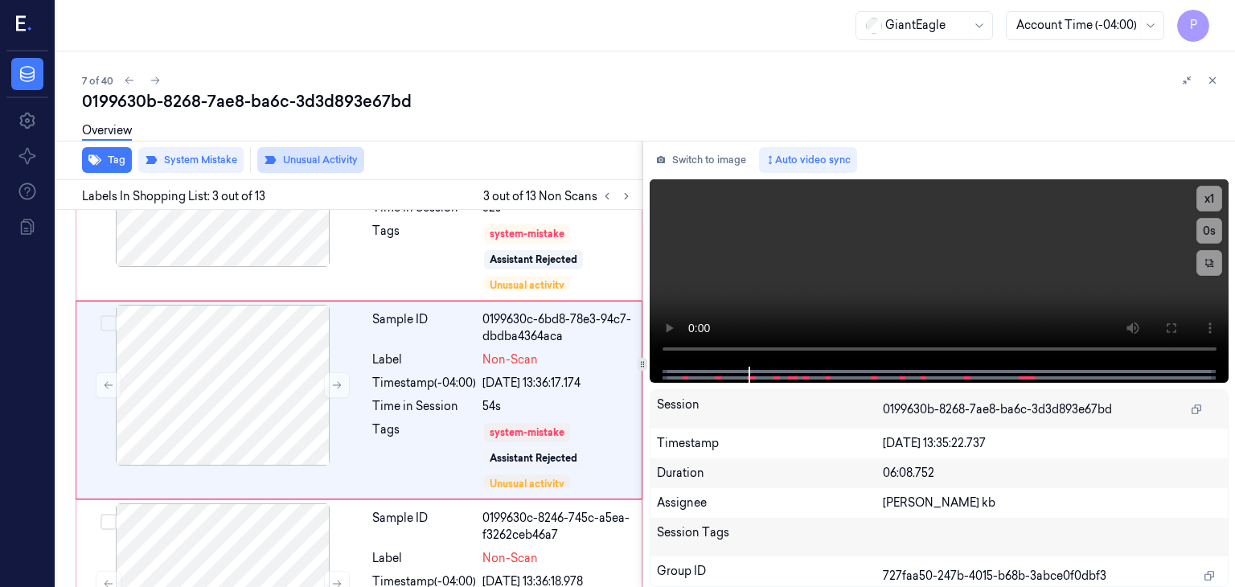
scroll to position [286, 0]
click at [319, 162] on button "Unusual Activity" at bounding box center [310, 160] width 107 height 26
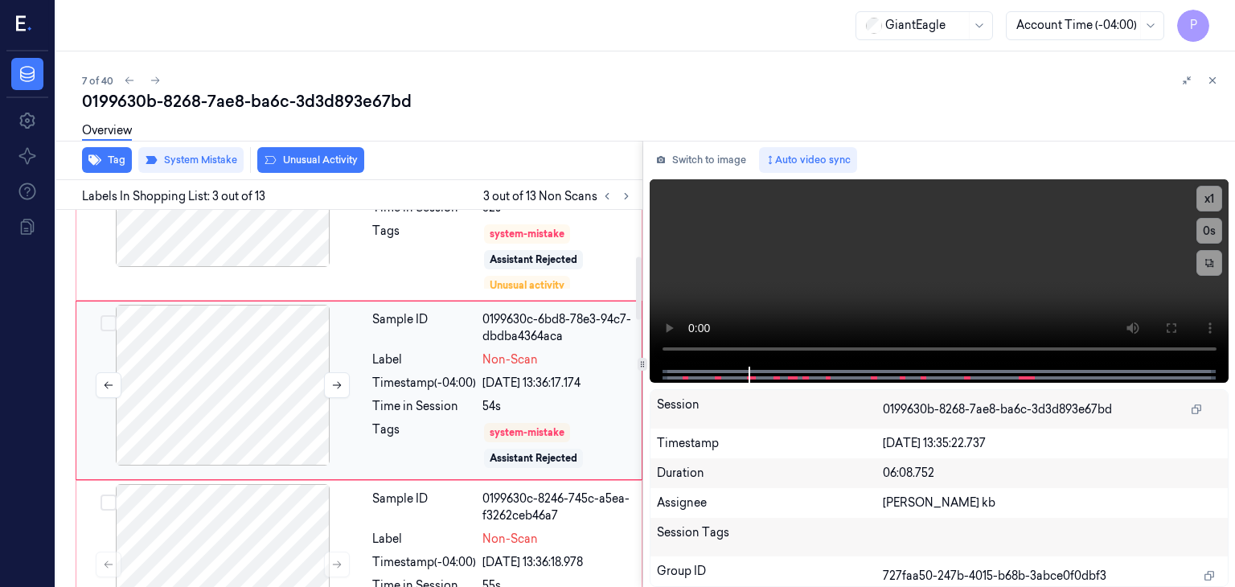
scroll to position [277, 0]
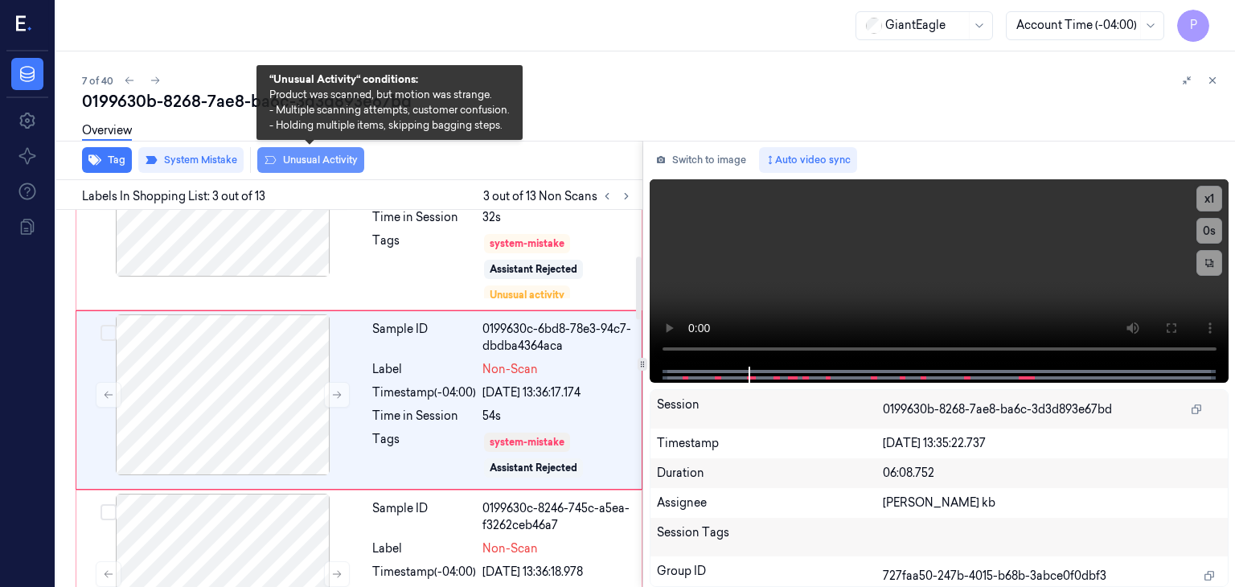
click at [318, 158] on button "Unusual Activity" at bounding box center [310, 160] width 107 height 26
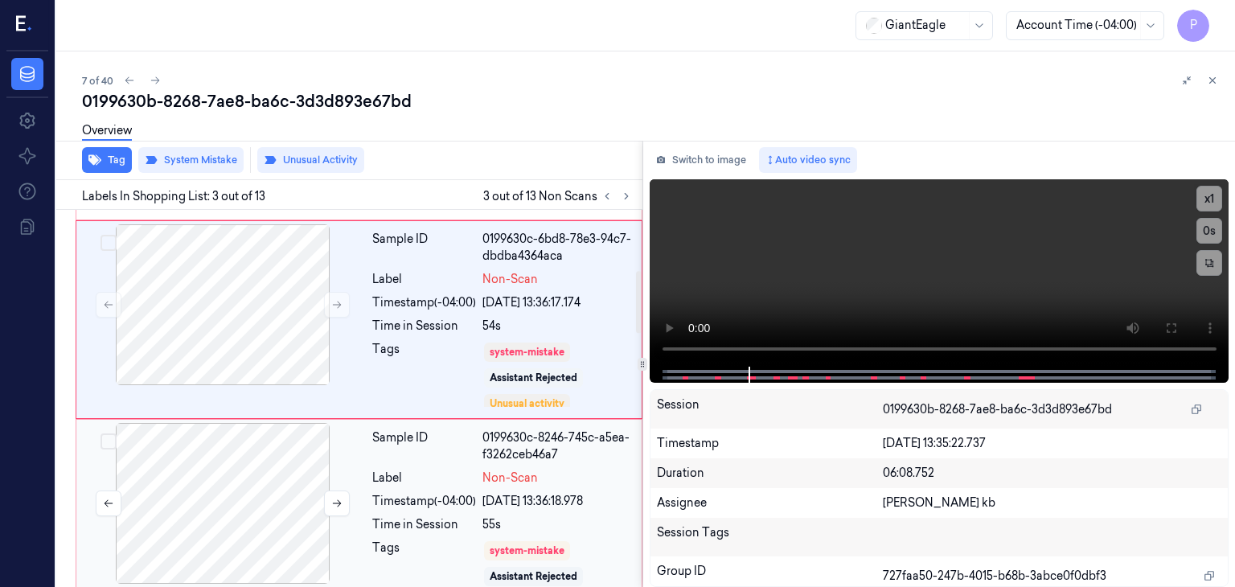
scroll to position [528, 0]
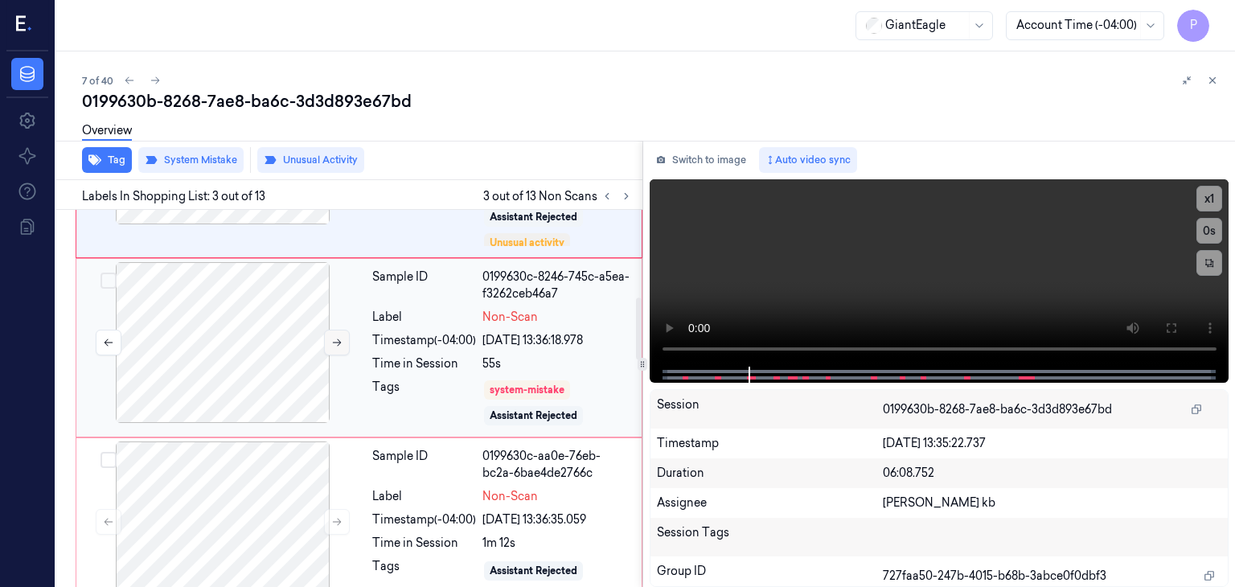
click at [342, 339] on button at bounding box center [337, 343] width 26 height 26
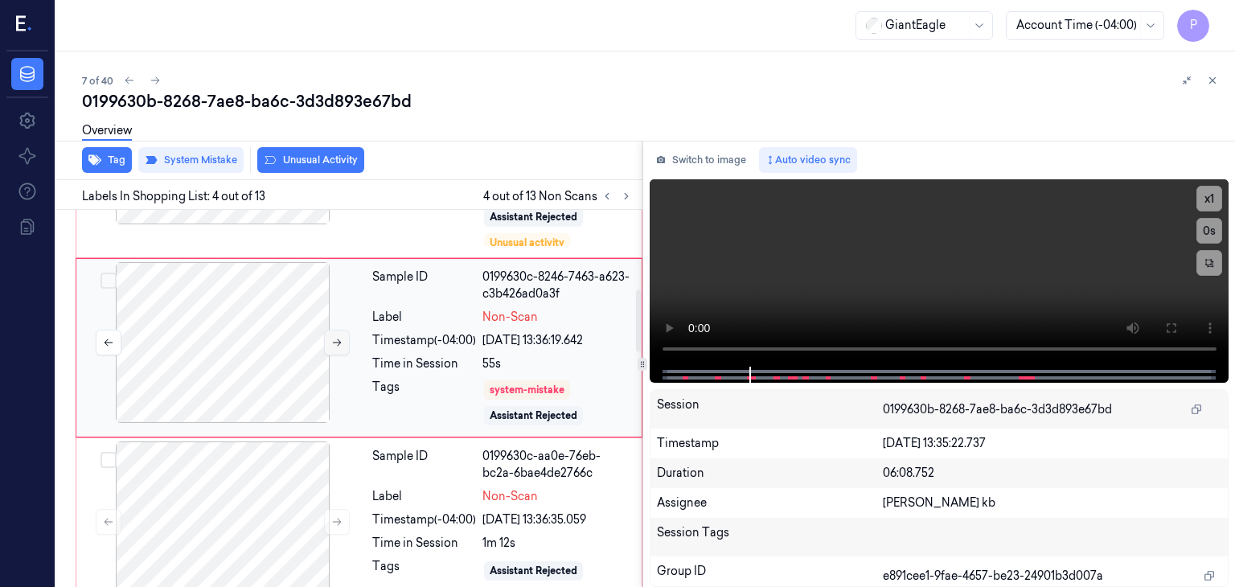
scroll to position [475, 0]
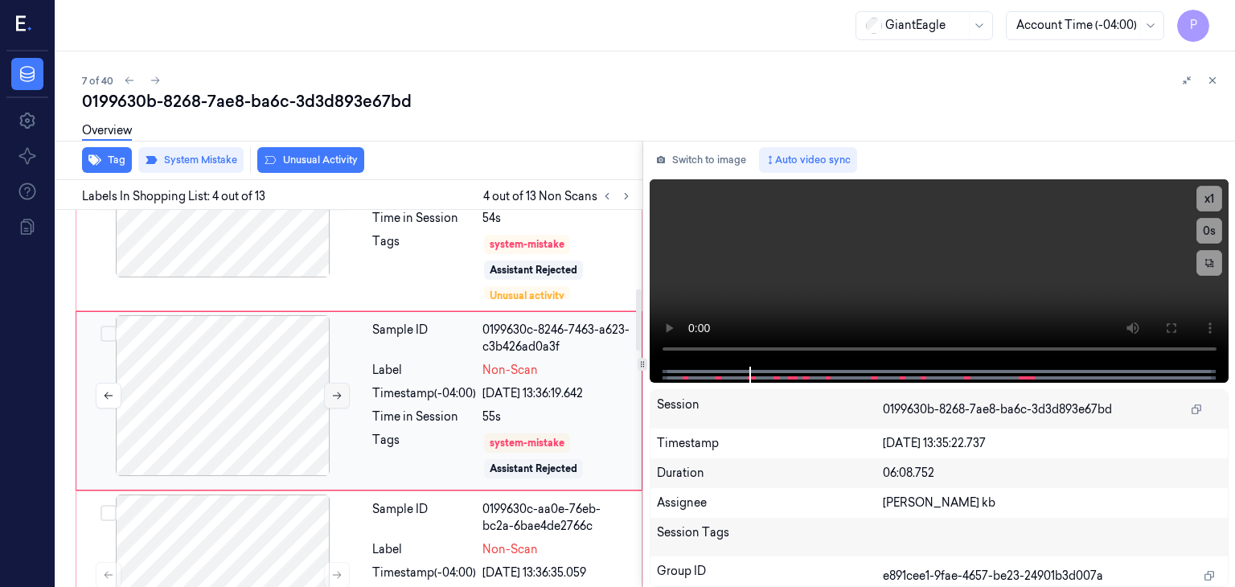
click at [331, 390] on icon at bounding box center [336, 395] width 11 height 11
click at [279, 400] on div at bounding box center [223, 395] width 286 height 161
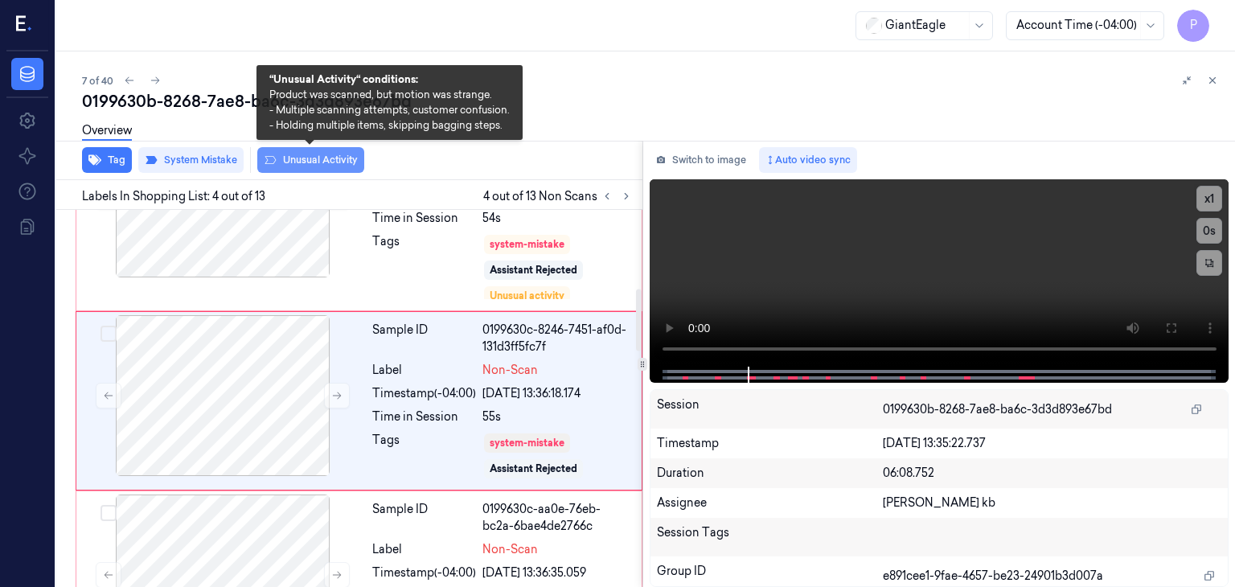
click at [333, 162] on button "Unusual Activity" at bounding box center [310, 160] width 107 height 26
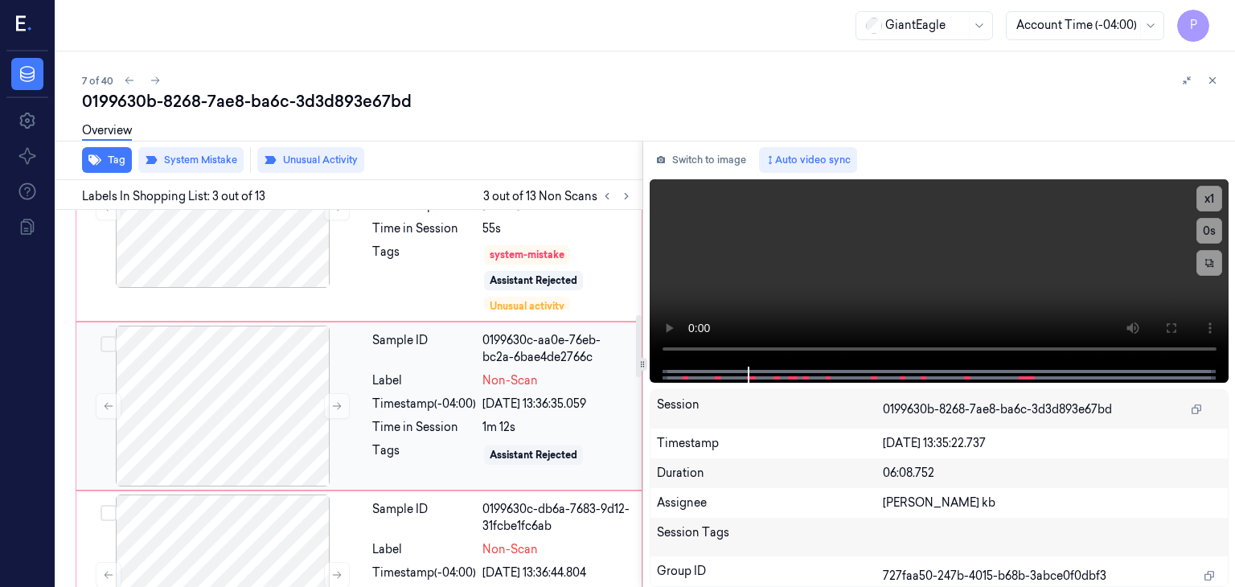
scroll to position [688, 0]
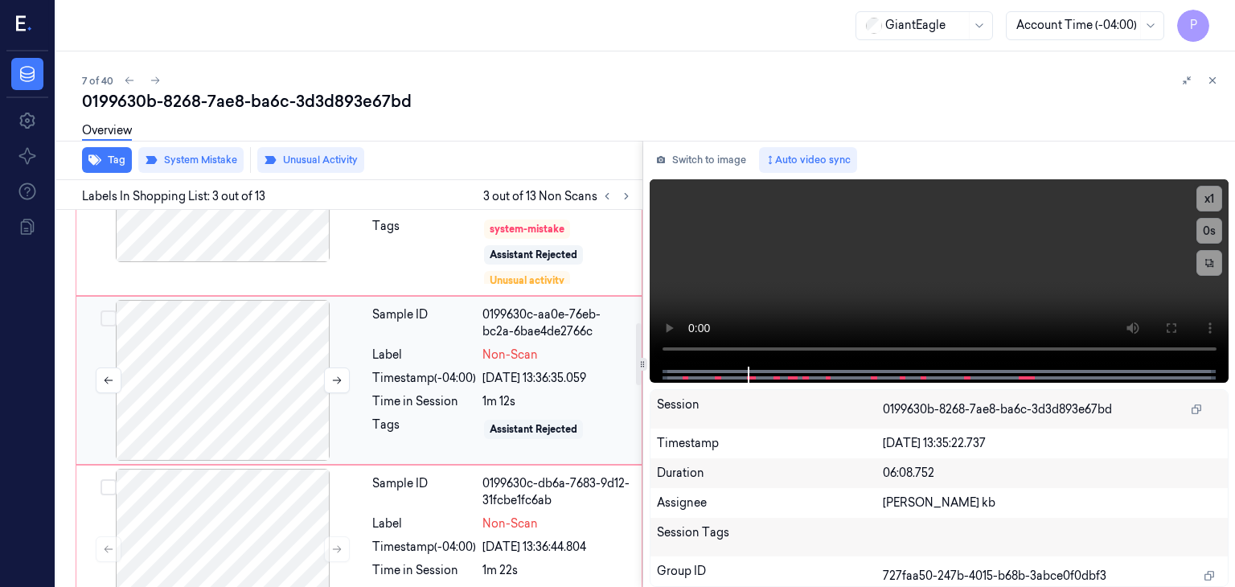
click at [279, 380] on div at bounding box center [223, 380] width 286 height 161
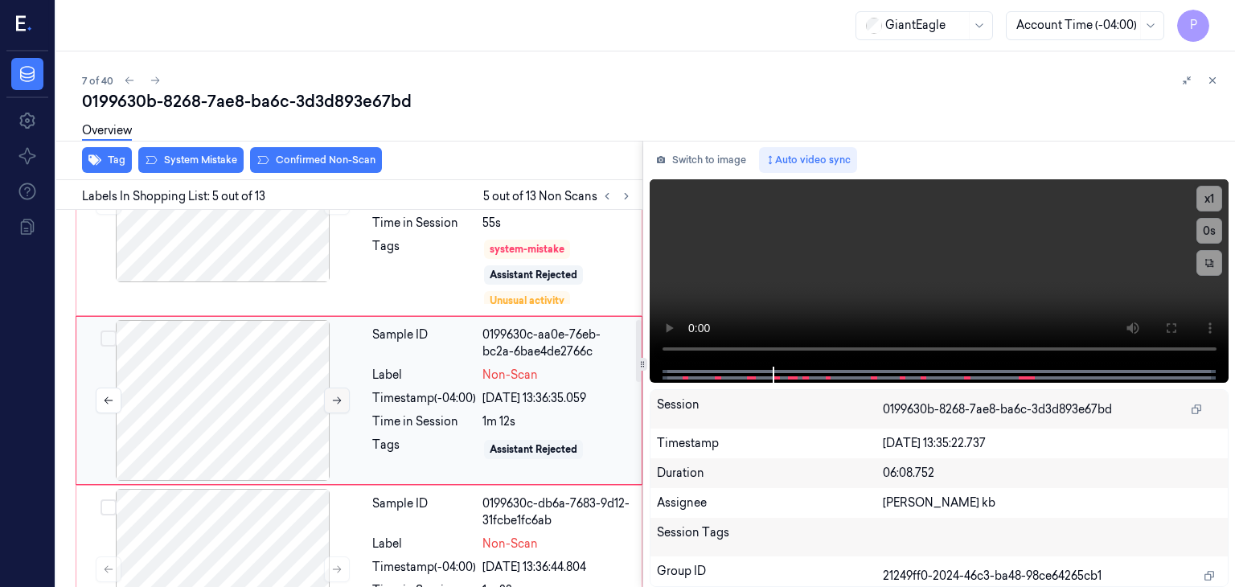
click at [331, 398] on icon at bounding box center [336, 400] width 11 height 11
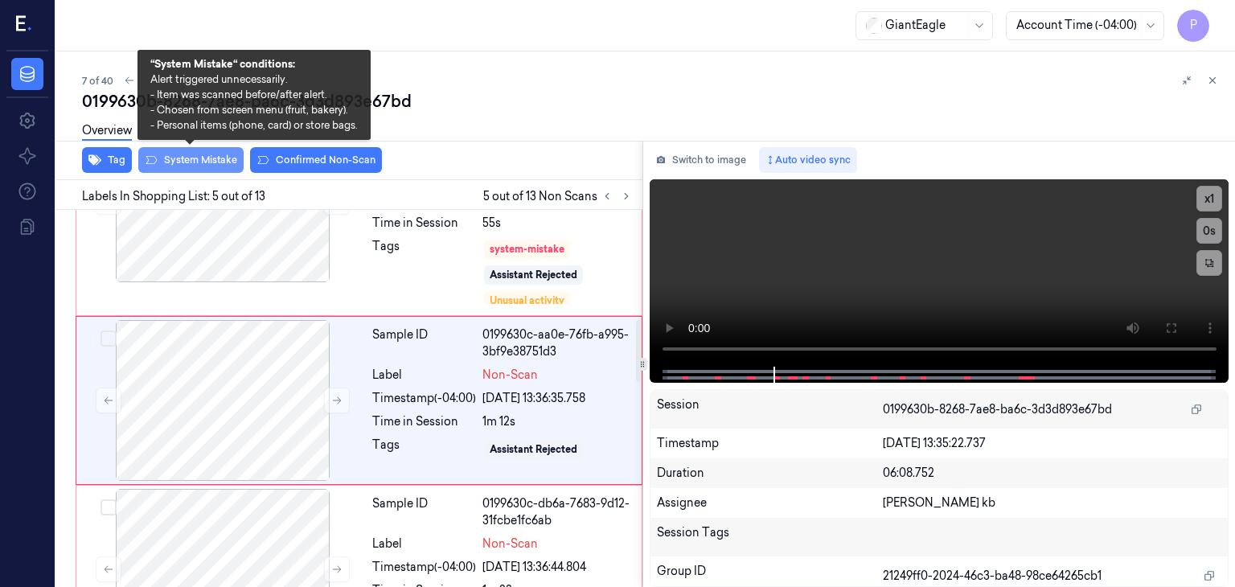
click at [217, 159] on button "System Mistake" at bounding box center [190, 160] width 105 height 26
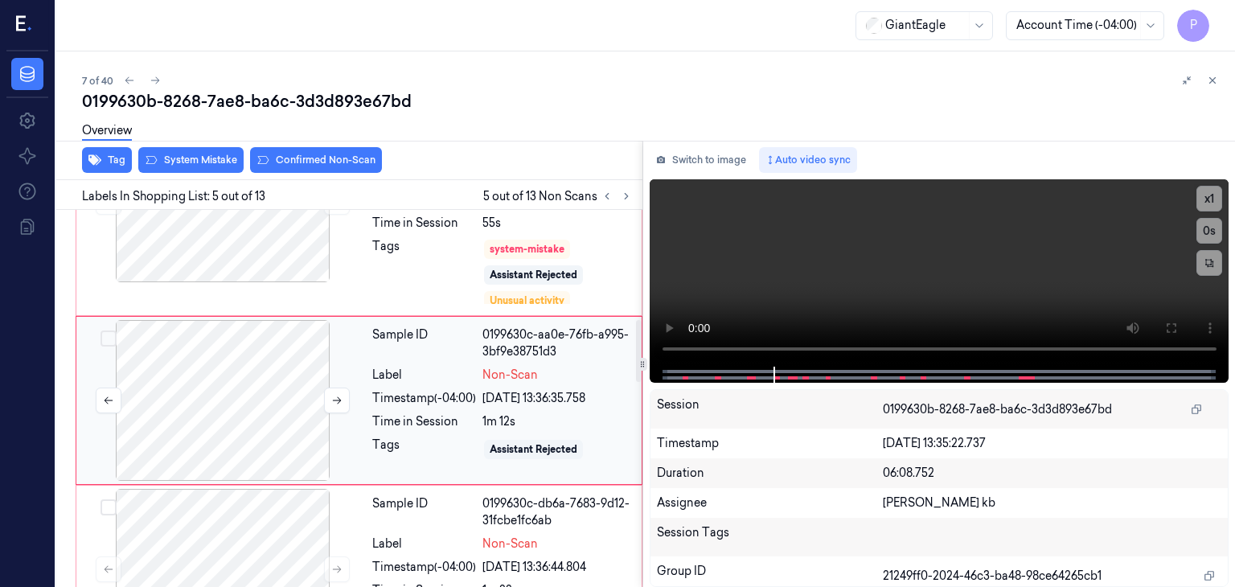
scroll to position [672, 0]
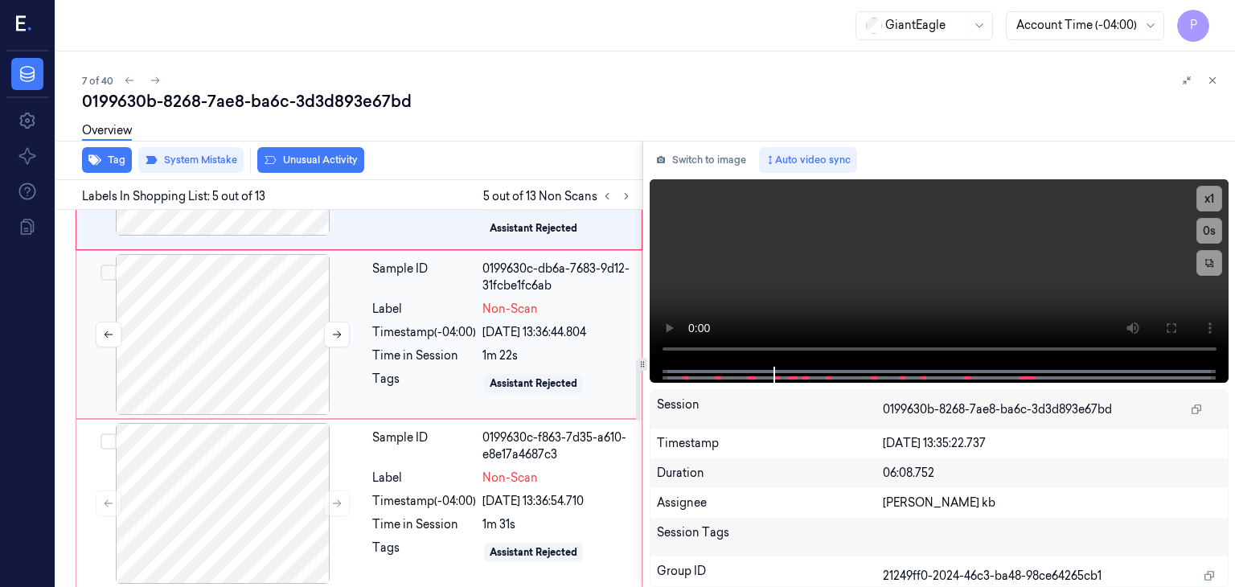
click at [277, 343] on div at bounding box center [223, 334] width 286 height 161
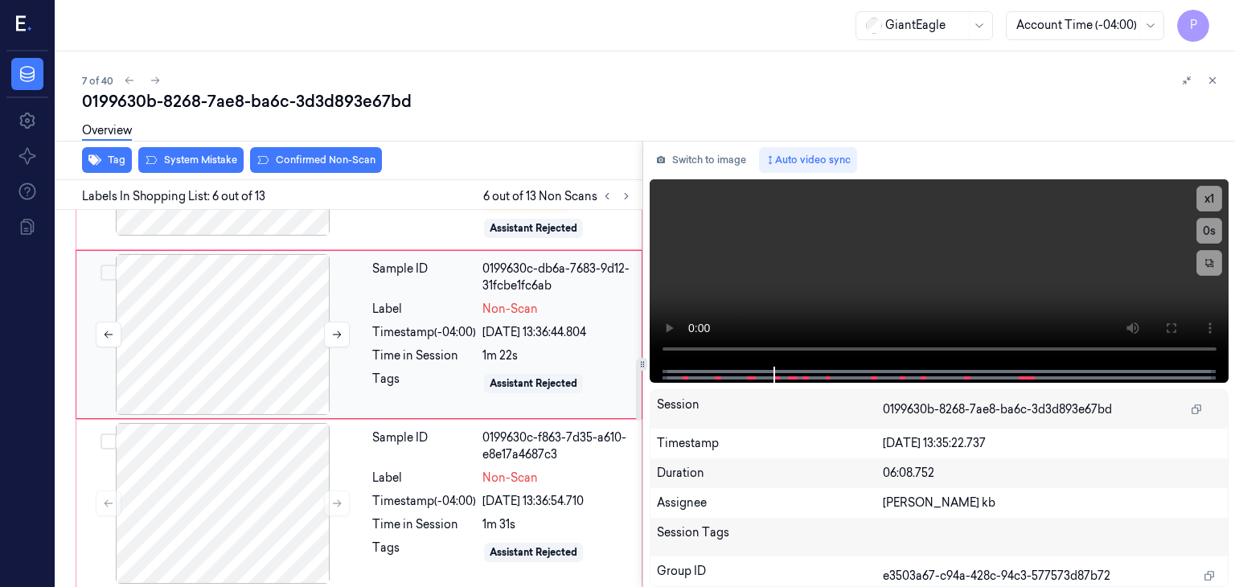
scroll to position [846, 0]
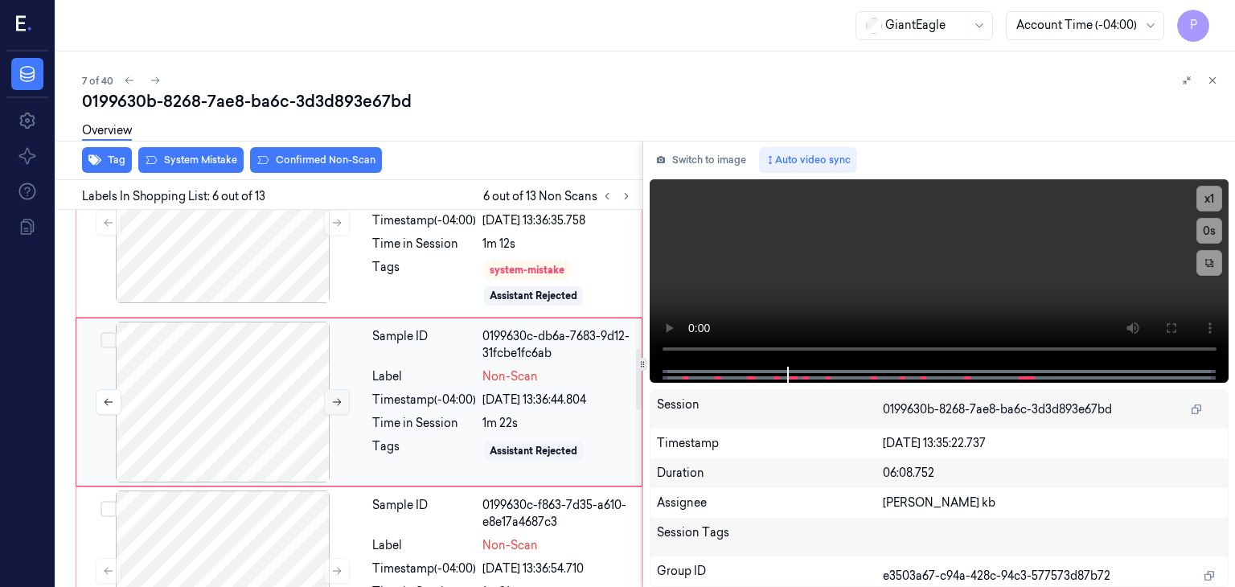
click at [344, 396] on button at bounding box center [337, 402] width 26 height 26
click at [339, 403] on icon at bounding box center [336, 401] width 11 height 11
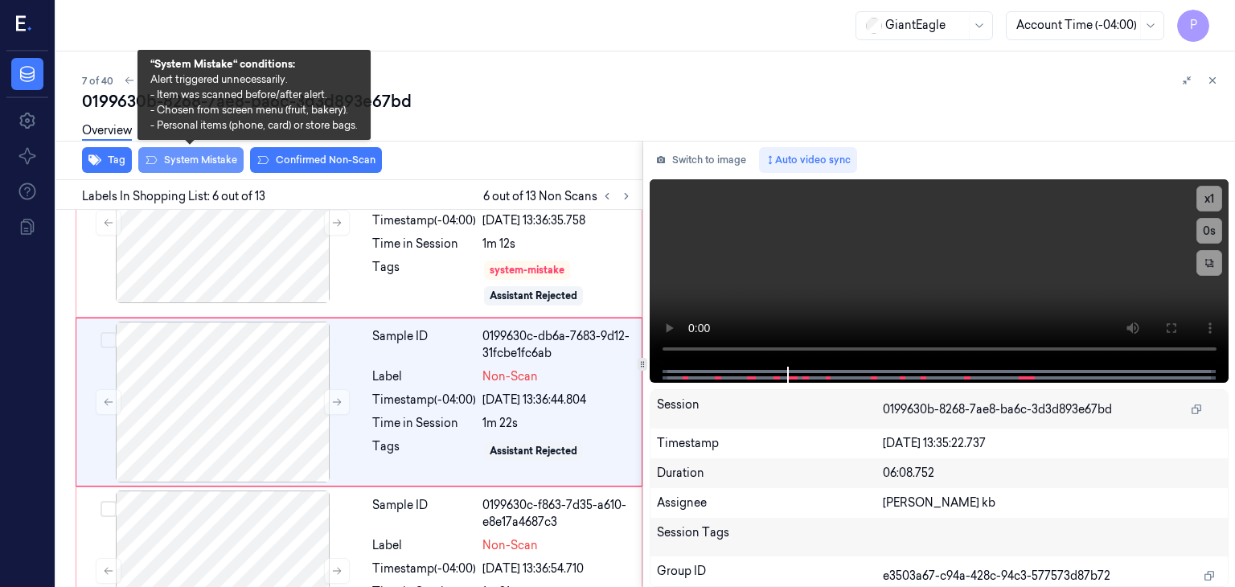
click at [216, 158] on button "System Mistake" at bounding box center [190, 160] width 105 height 26
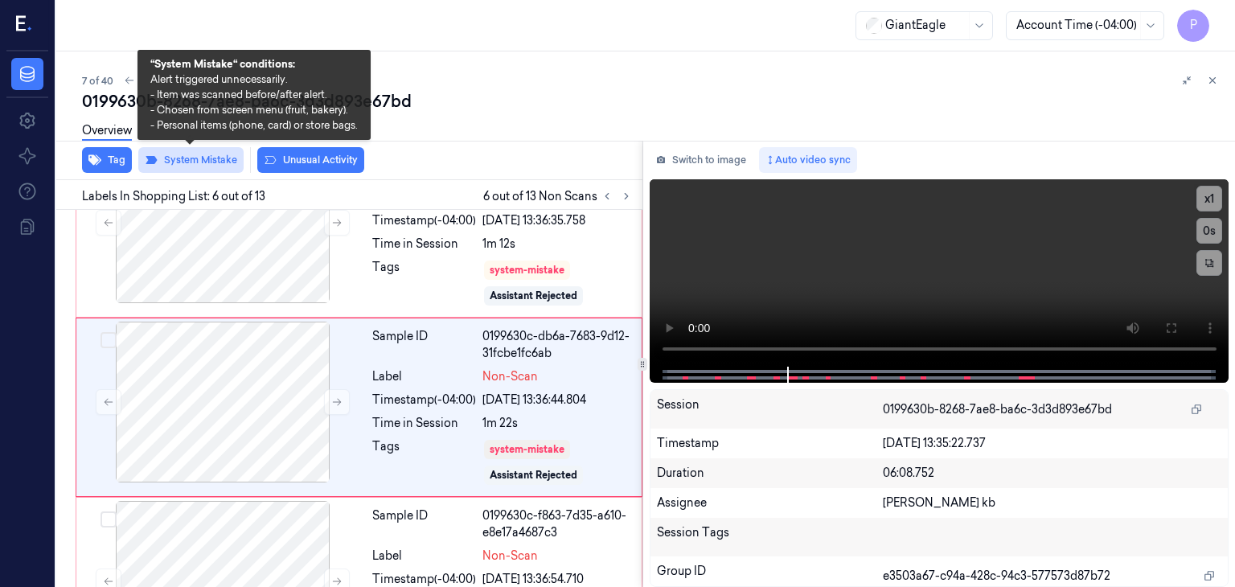
scroll to position [852, 0]
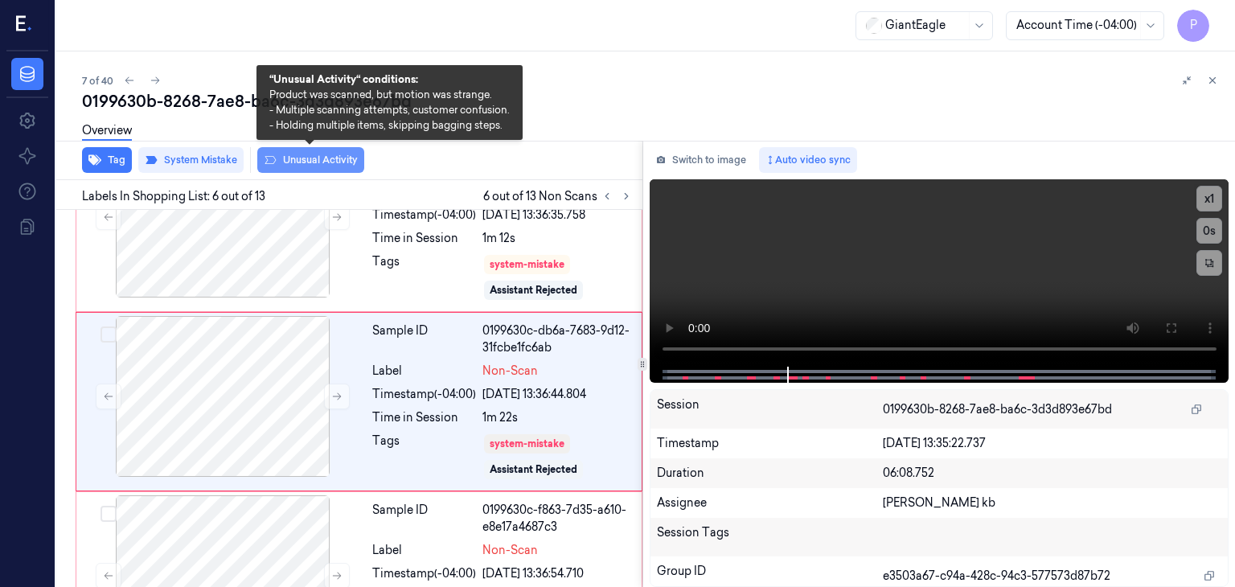
click at [310, 162] on button "Unusual Activity" at bounding box center [310, 160] width 107 height 26
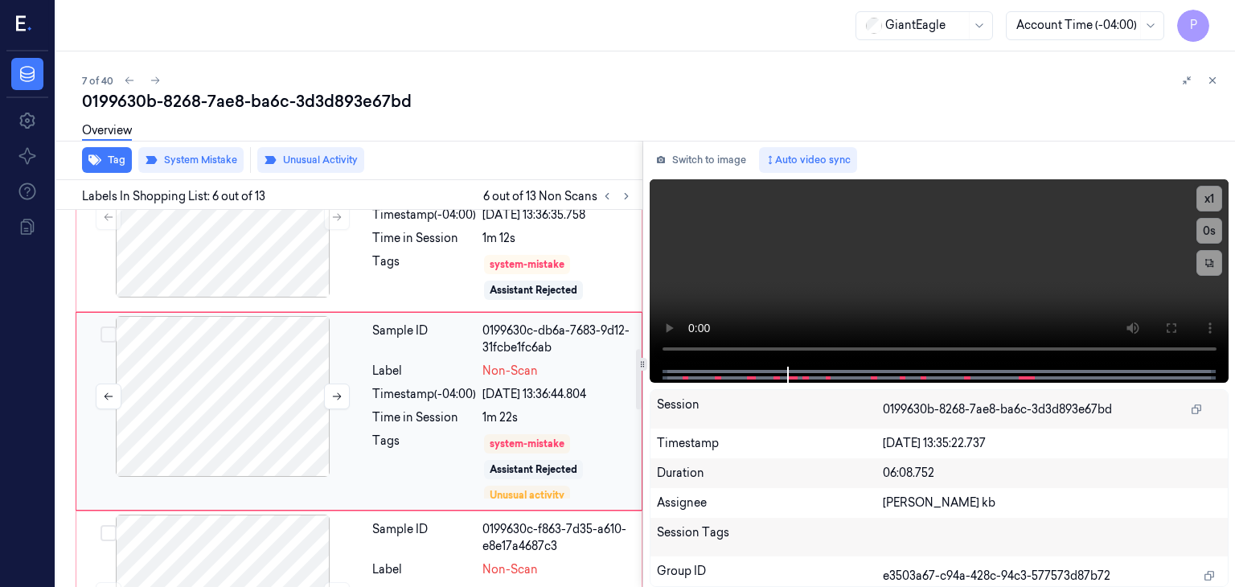
scroll to position [861, 0]
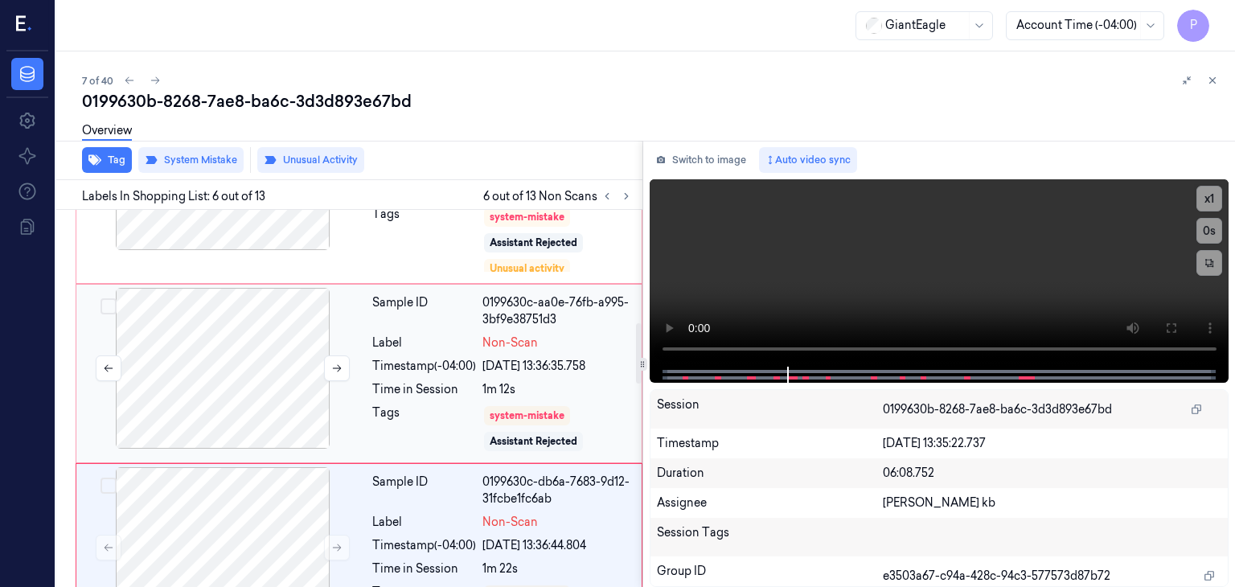
click at [273, 353] on div at bounding box center [223, 368] width 286 height 161
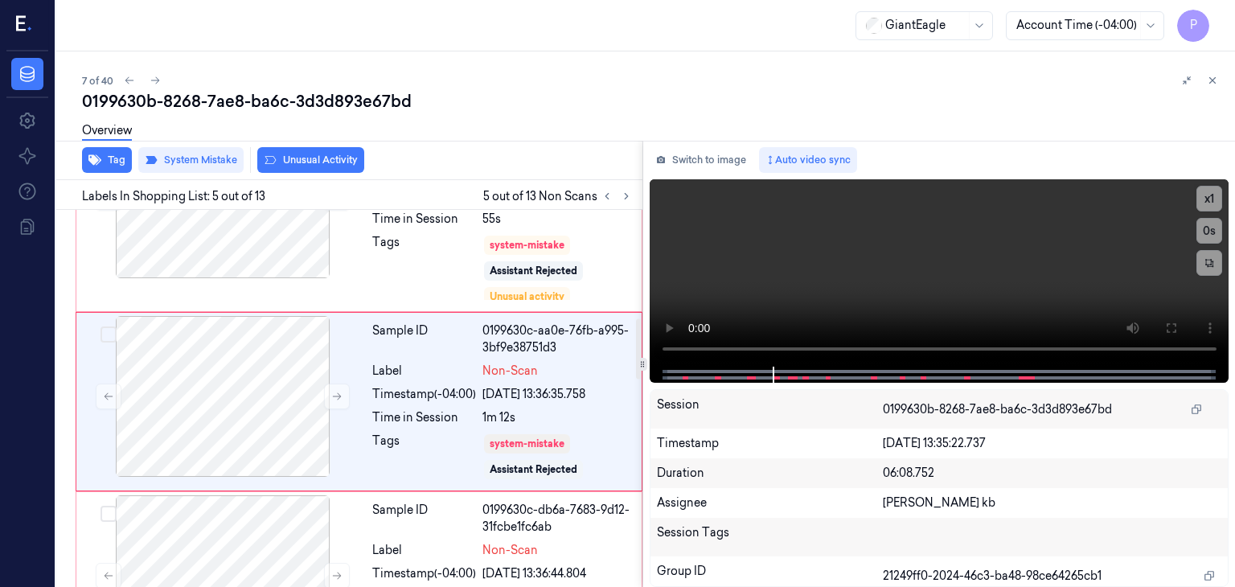
click at [308, 152] on div "Overview" at bounding box center [652, 133] width 1140 height 41
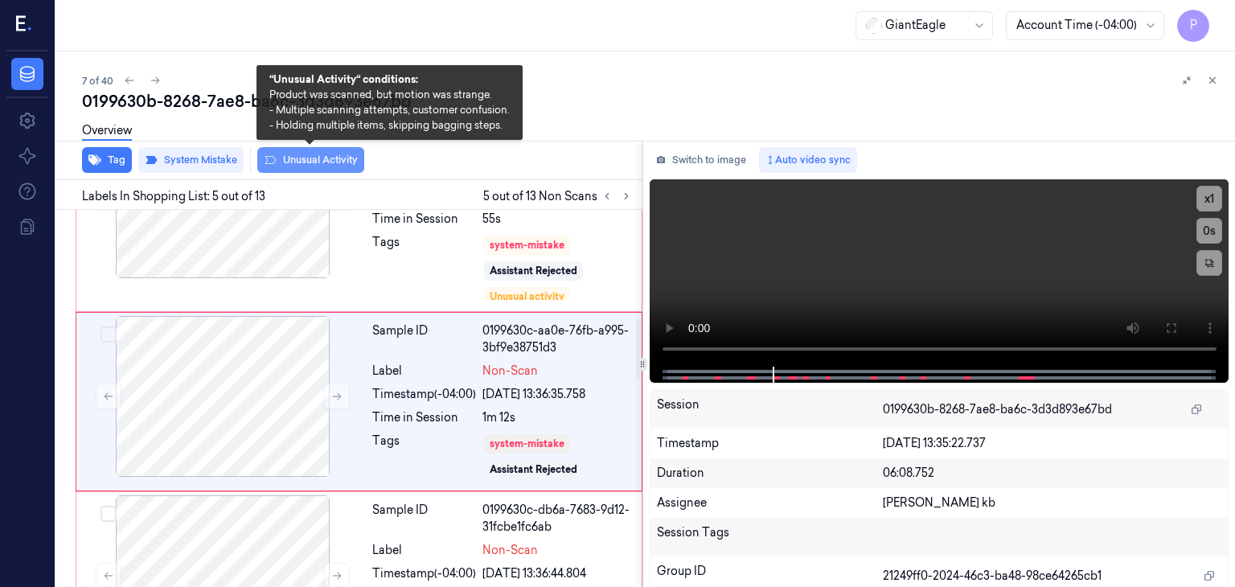
click at [292, 160] on button "Unusual Activity" at bounding box center [310, 160] width 107 height 26
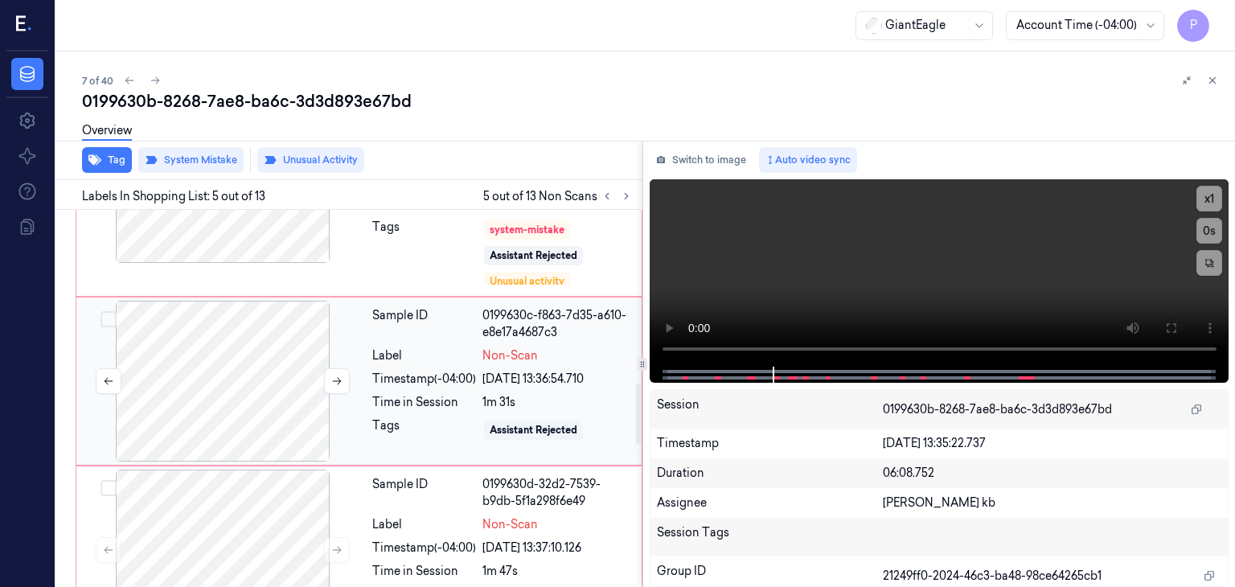
click at [296, 380] on div at bounding box center [223, 381] width 286 height 161
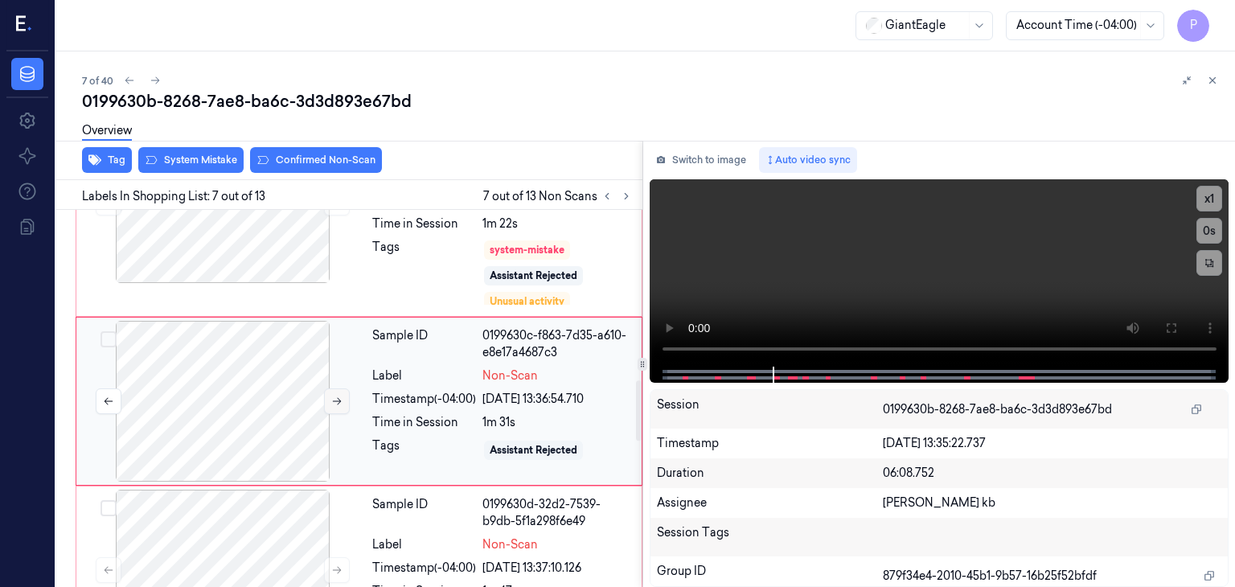
click at [341, 401] on icon at bounding box center [336, 401] width 11 height 11
click at [341, 400] on icon at bounding box center [336, 401] width 11 height 11
click at [339, 399] on icon at bounding box center [337, 401] width 9 height 7
click at [315, 364] on div at bounding box center [223, 401] width 286 height 161
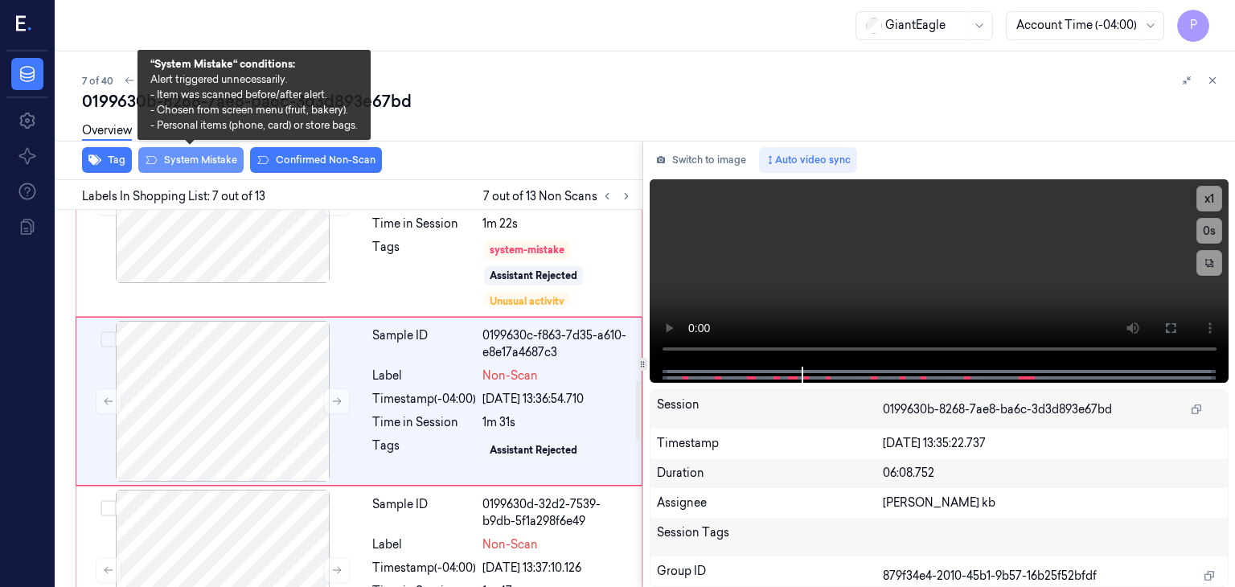
click at [228, 161] on button "System Mistake" at bounding box center [190, 160] width 105 height 26
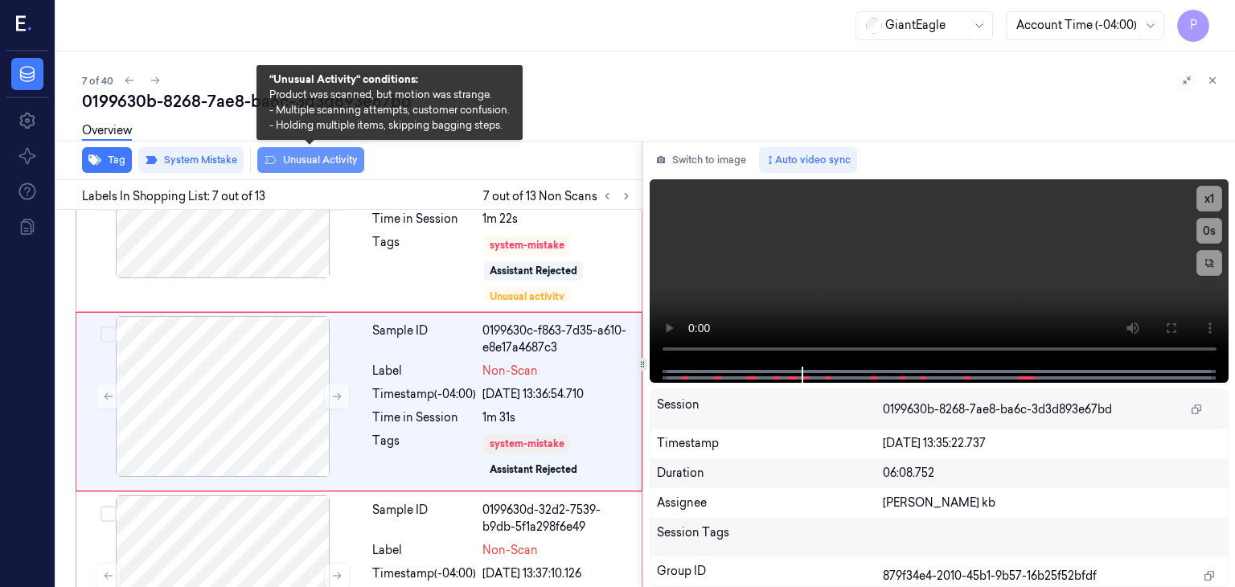
click at [303, 161] on button "Unusual Activity" at bounding box center [310, 160] width 107 height 26
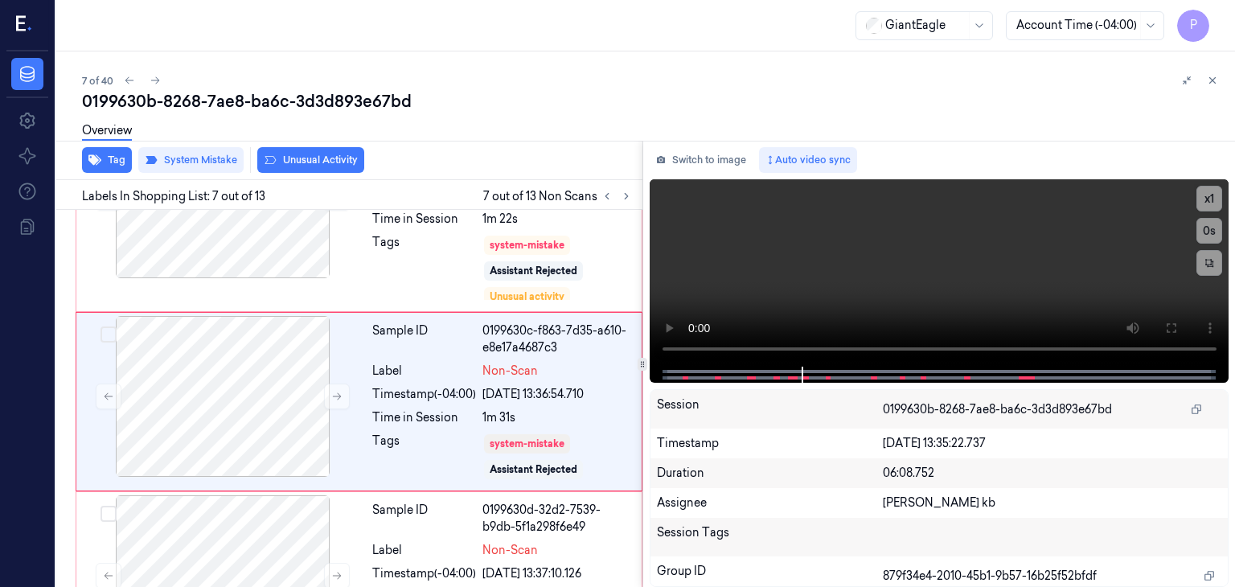
scroll to position [1079, 0]
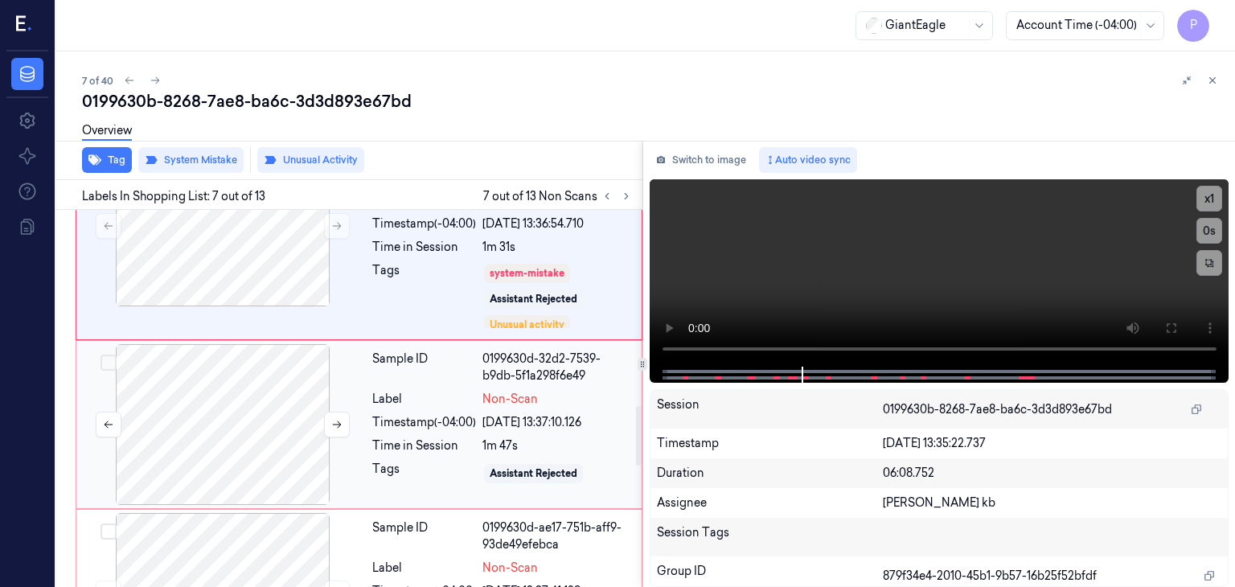
click at [268, 413] on div at bounding box center [223, 424] width 286 height 161
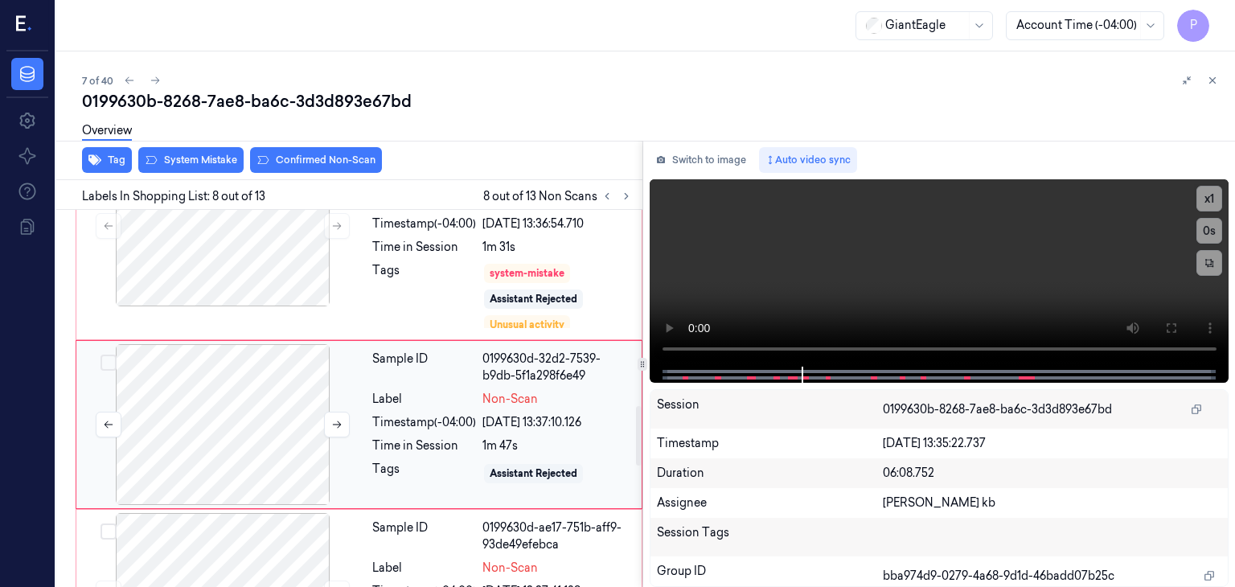
scroll to position [1263, 0]
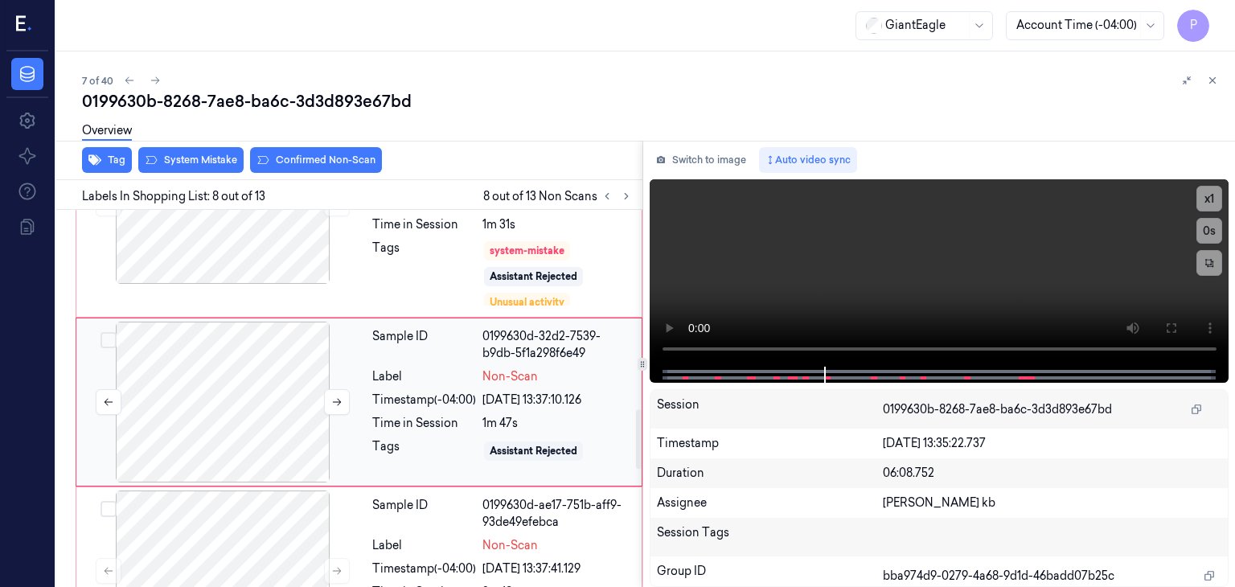
click at [268, 399] on div at bounding box center [223, 402] width 286 height 161
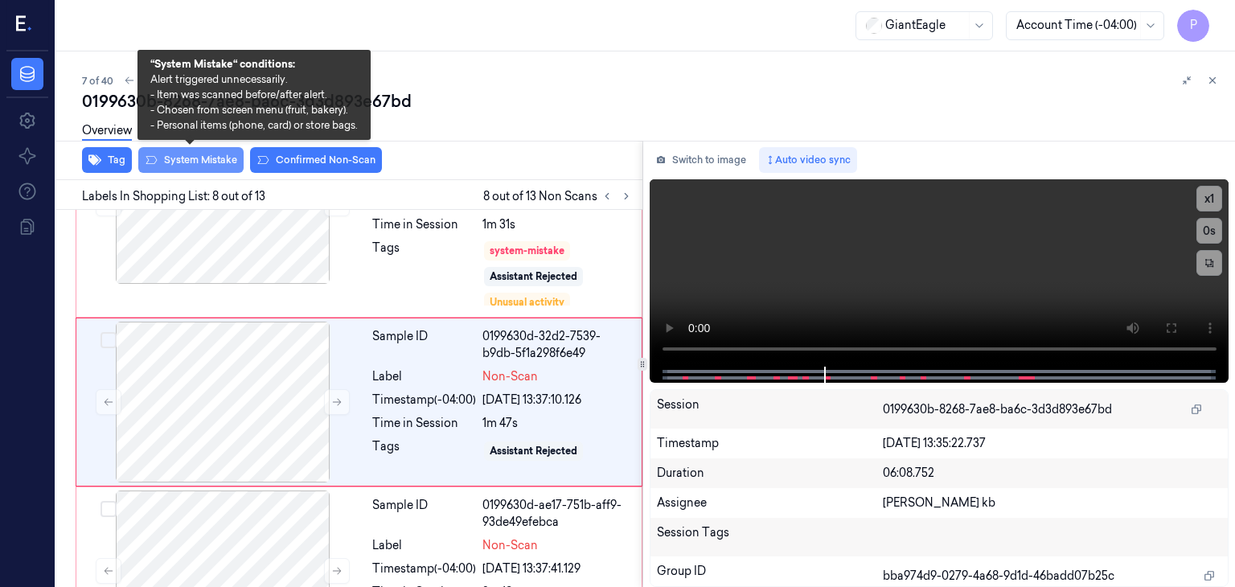
click at [222, 158] on button "System Mistake" at bounding box center [190, 160] width 105 height 26
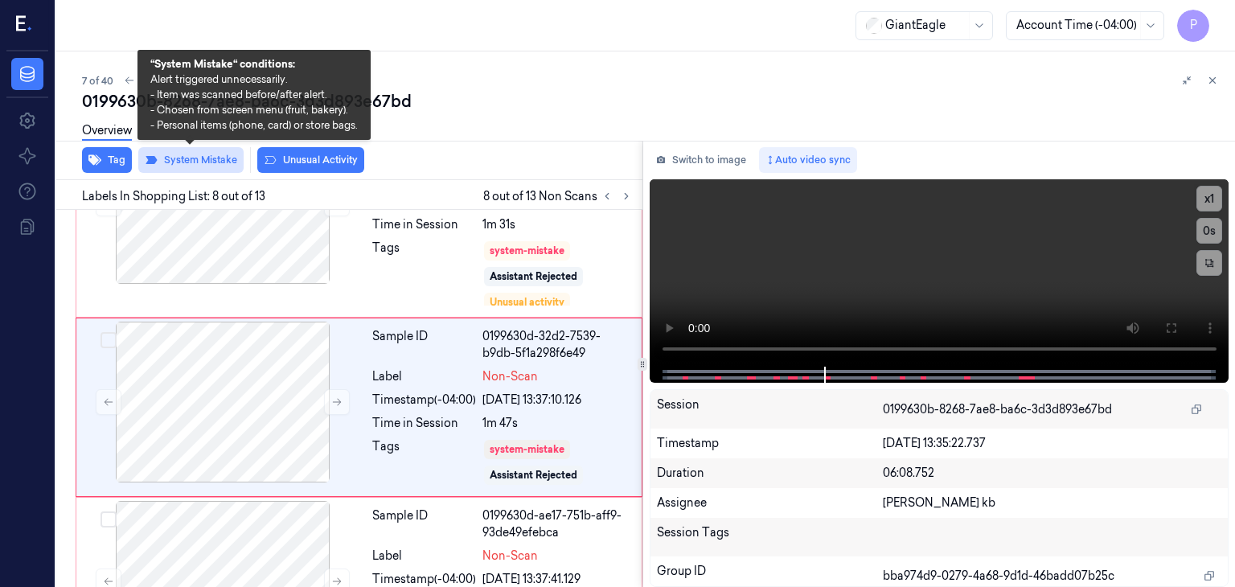
scroll to position [1267, 0]
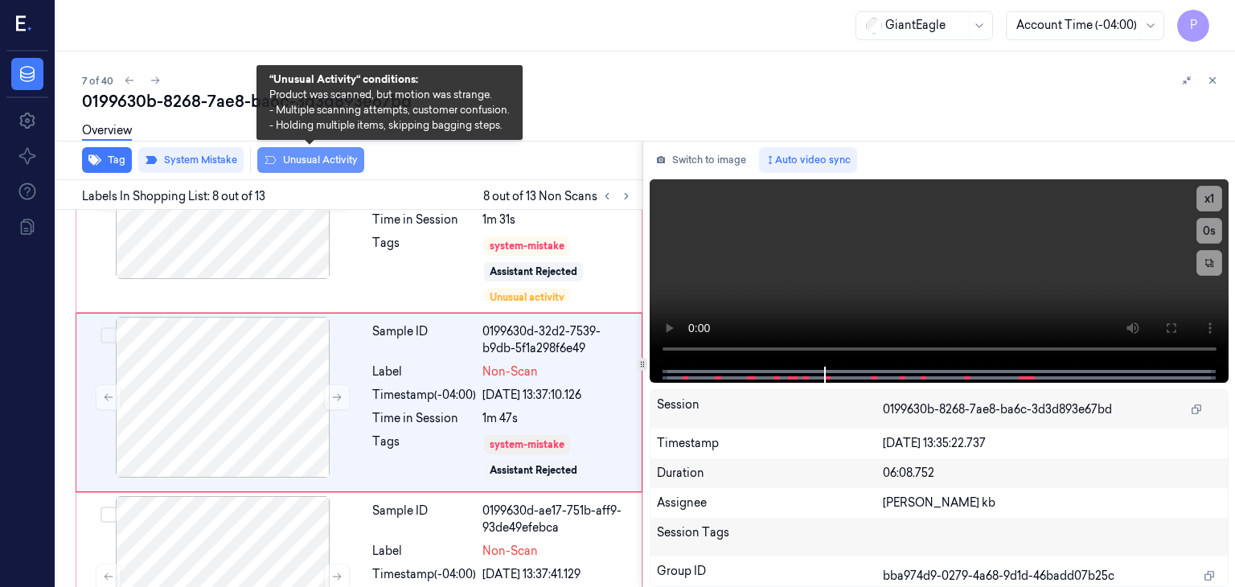
click at [306, 160] on button "Unusual Activity" at bounding box center [310, 160] width 107 height 26
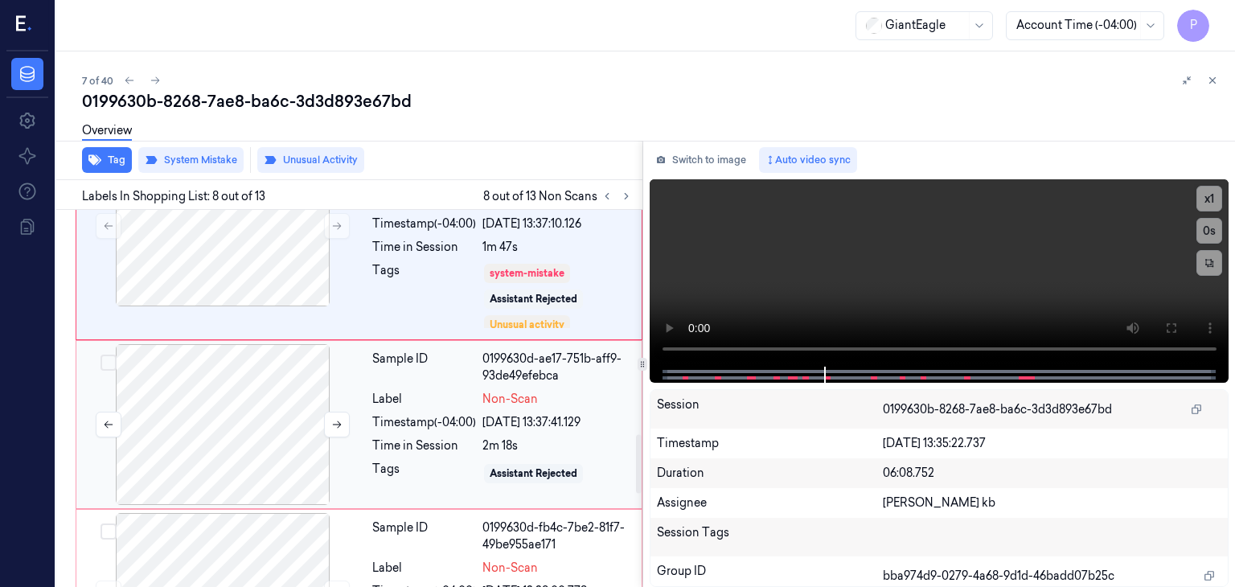
click at [264, 403] on div at bounding box center [223, 424] width 286 height 161
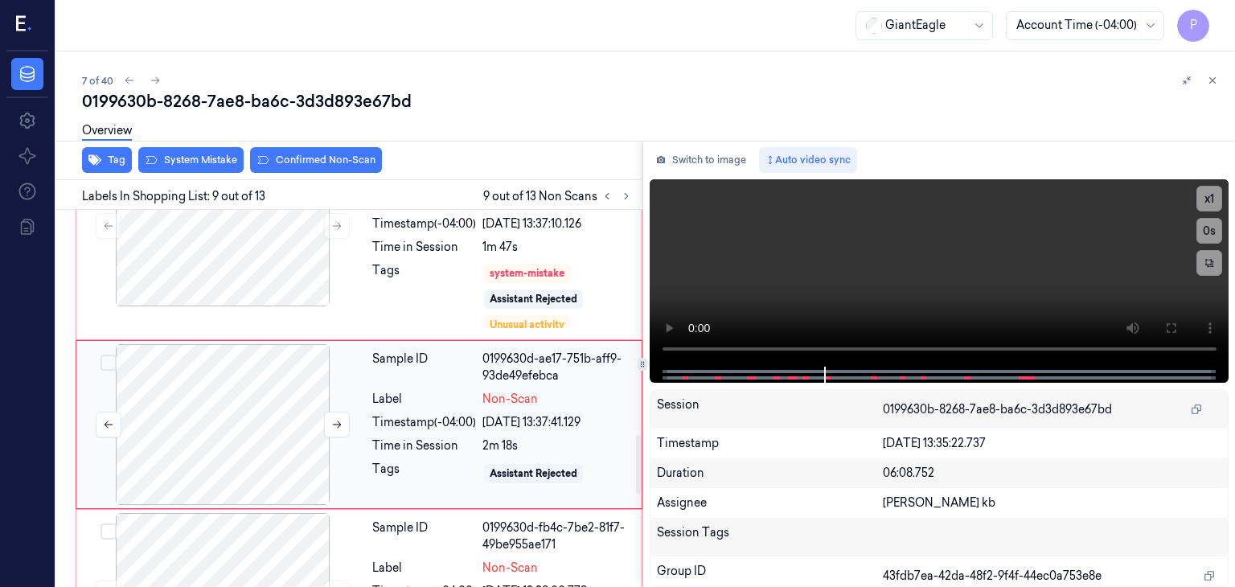
scroll to position [1461, 0]
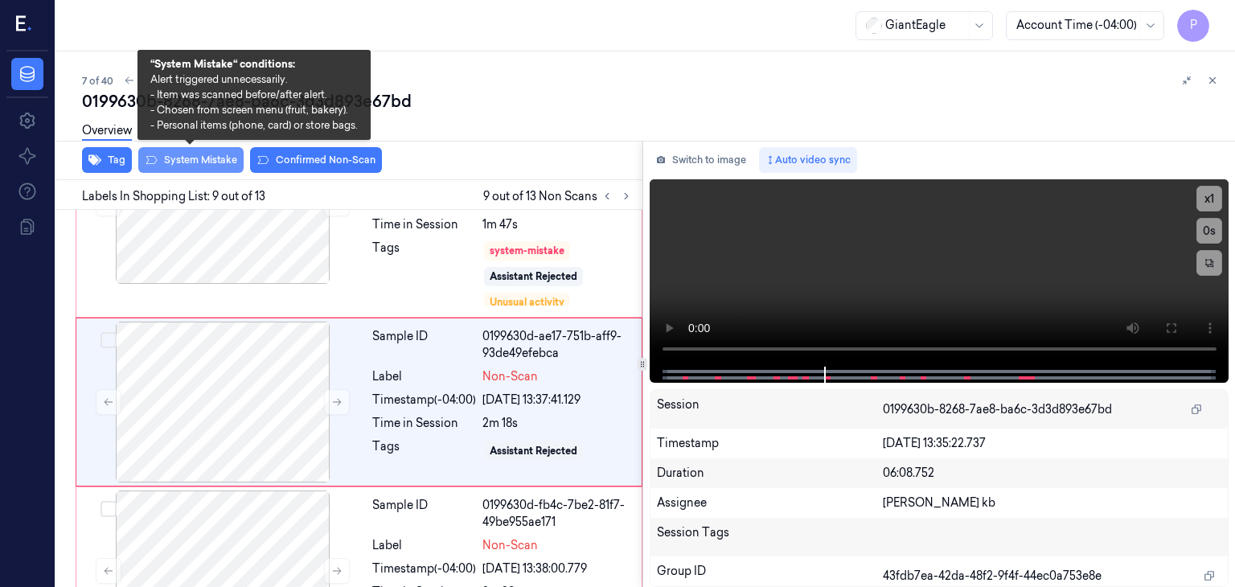
click at [217, 161] on button "System Mistake" at bounding box center [190, 160] width 105 height 26
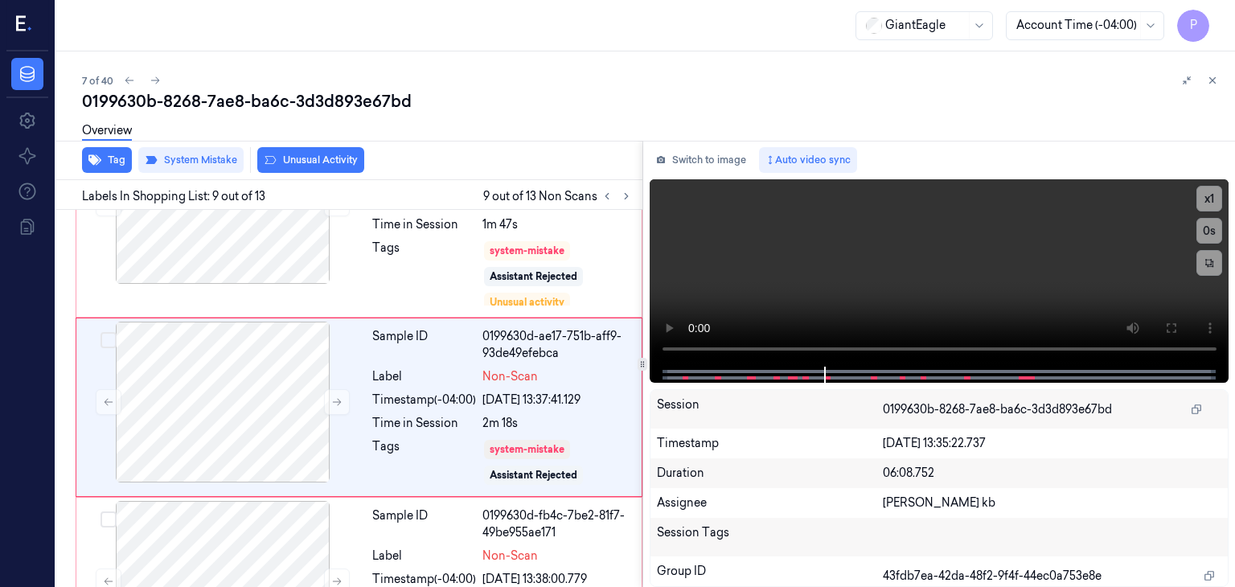
scroll to position [1466, 0]
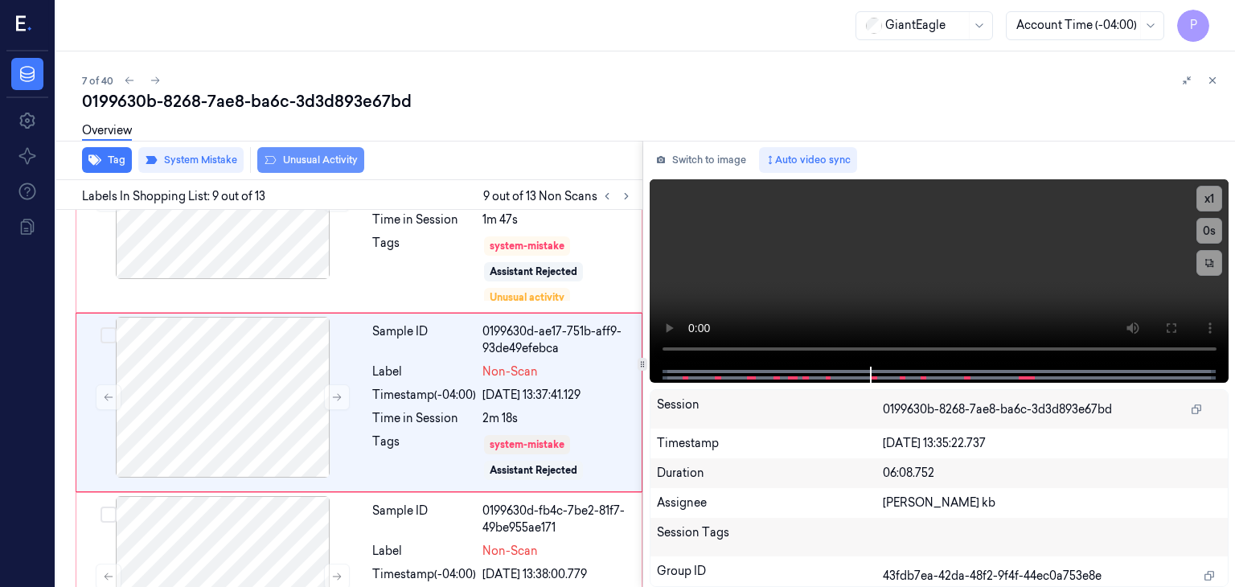
click at [320, 163] on button "Unusual Activity" at bounding box center [310, 160] width 107 height 26
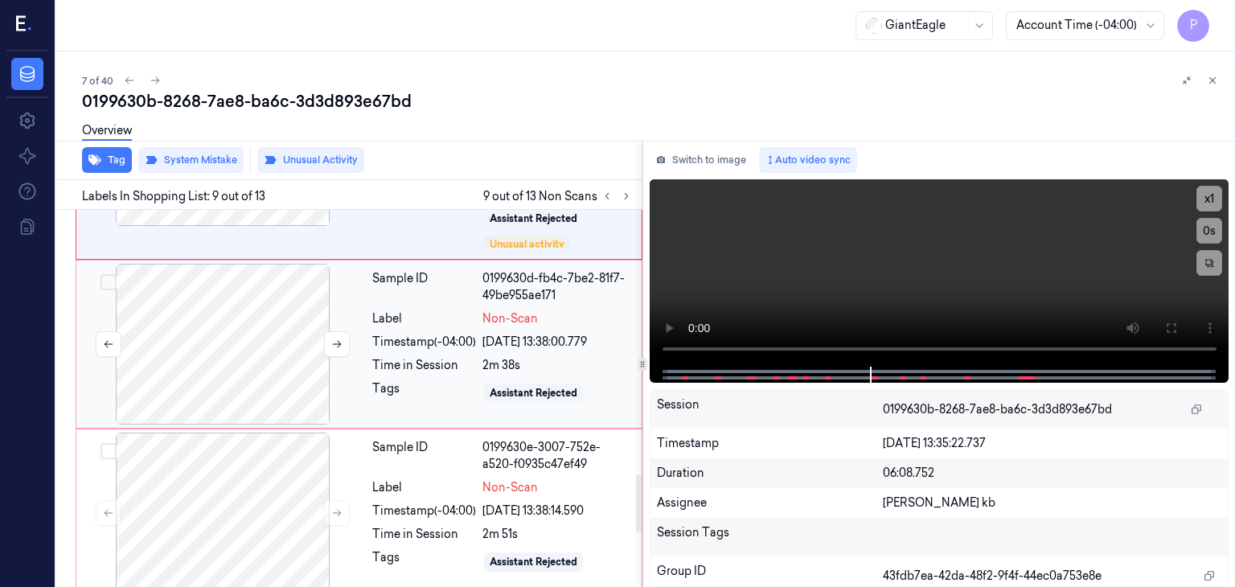
click at [243, 364] on div at bounding box center [223, 344] width 286 height 161
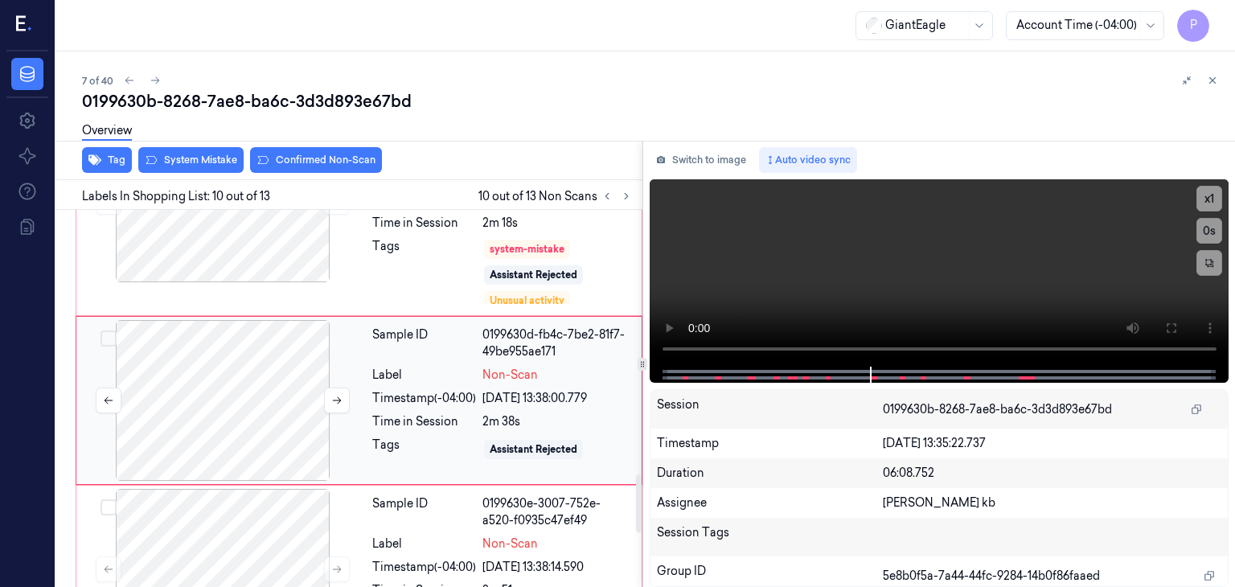
scroll to position [1660, 0]
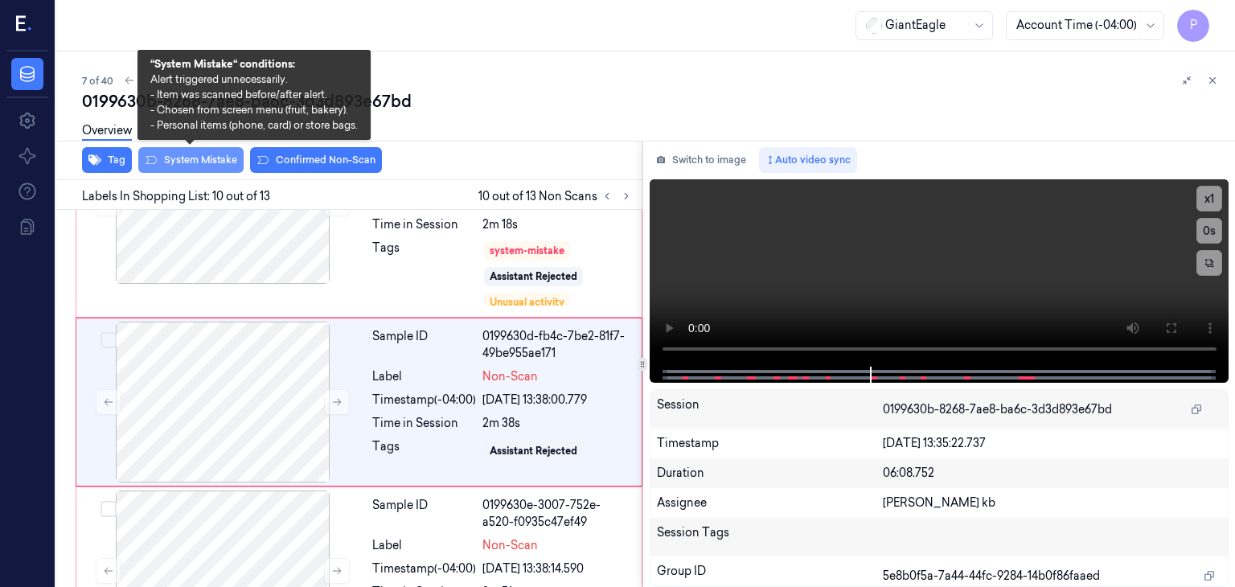
click at [211, 159] on button "System Mistake" at bounding box center [190, 160] width 105 height 26
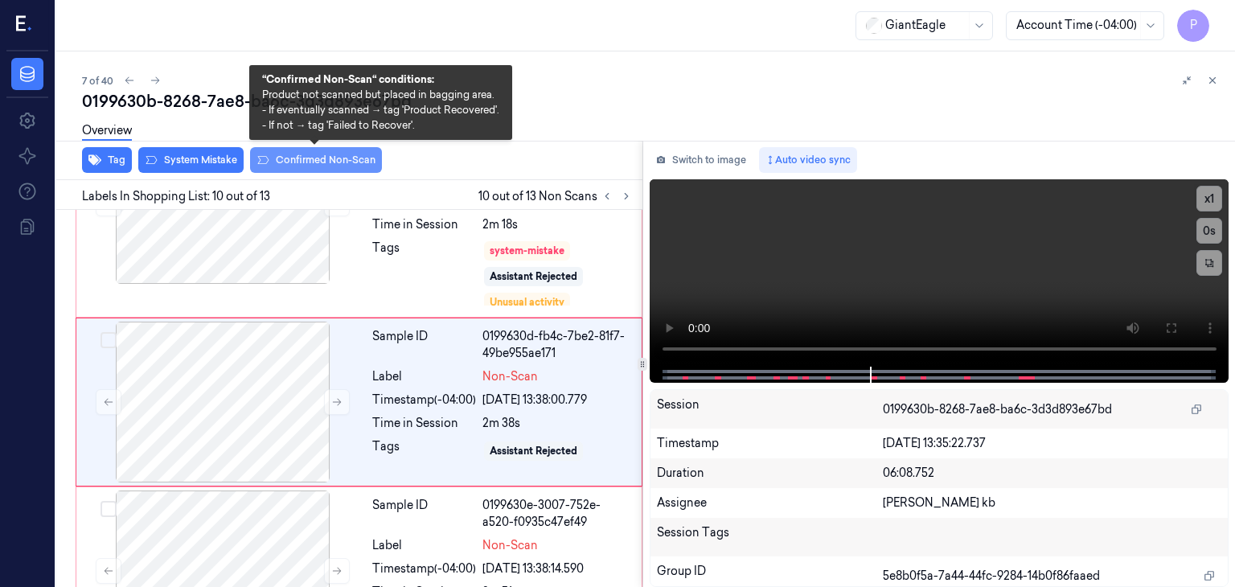
scroll to position [1665, 0]
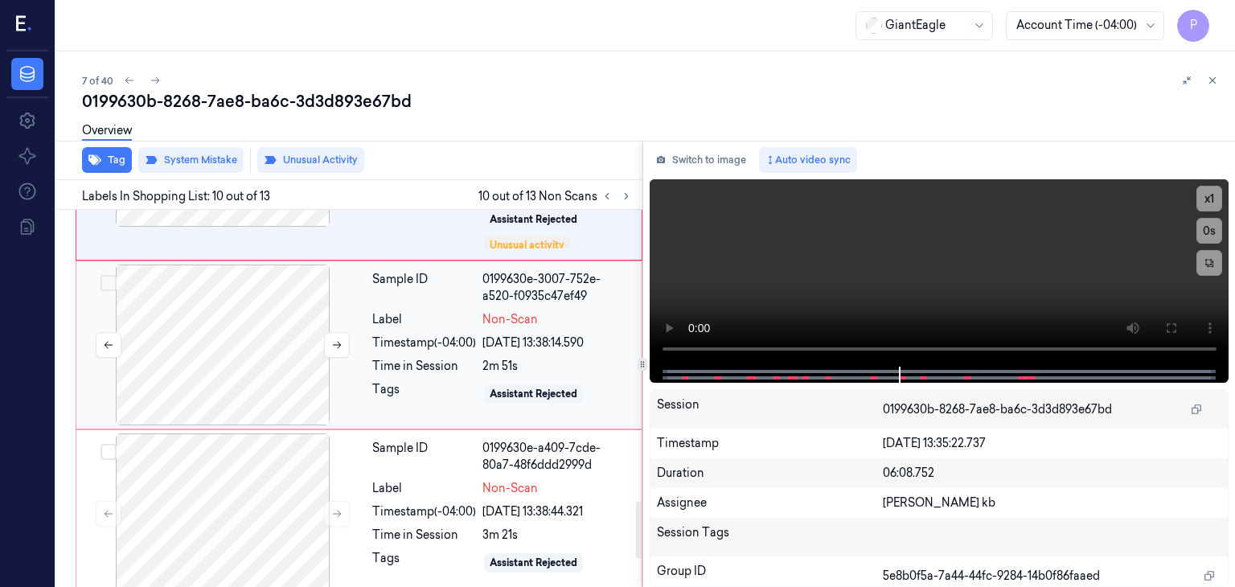
click at [228, 364] on div at bounding box center [223, 345] width 286 height 161
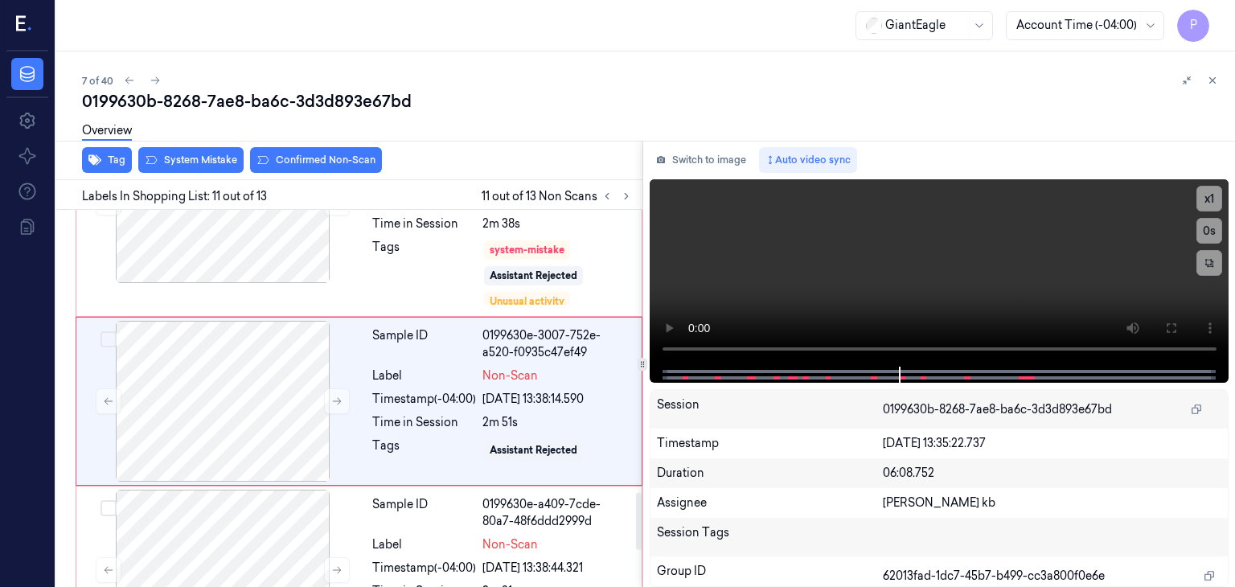
scroll to position [1858, 0]
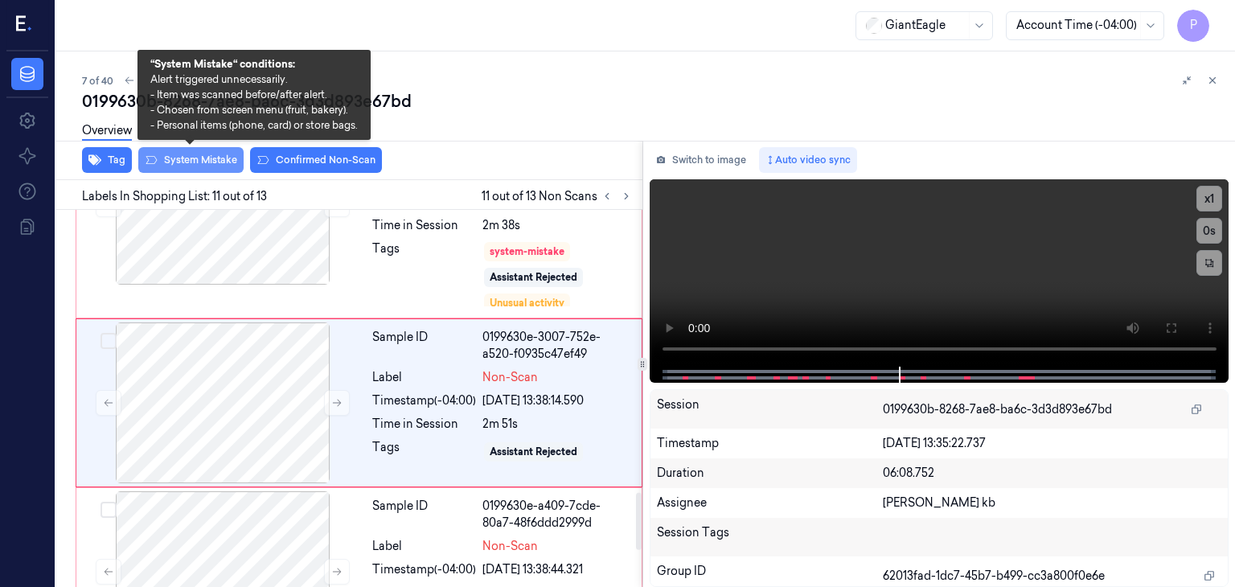
click at [222, 165] on button "System Mistake" at bounding box center [190, 160] width 105 height 26
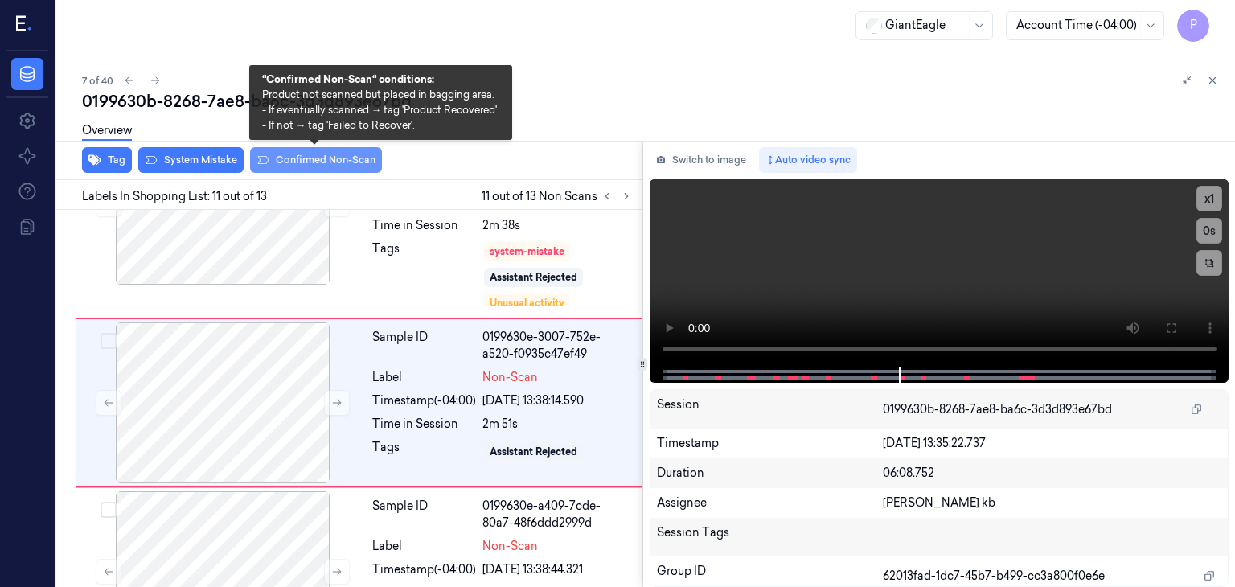
scroll to position [1863, 0]
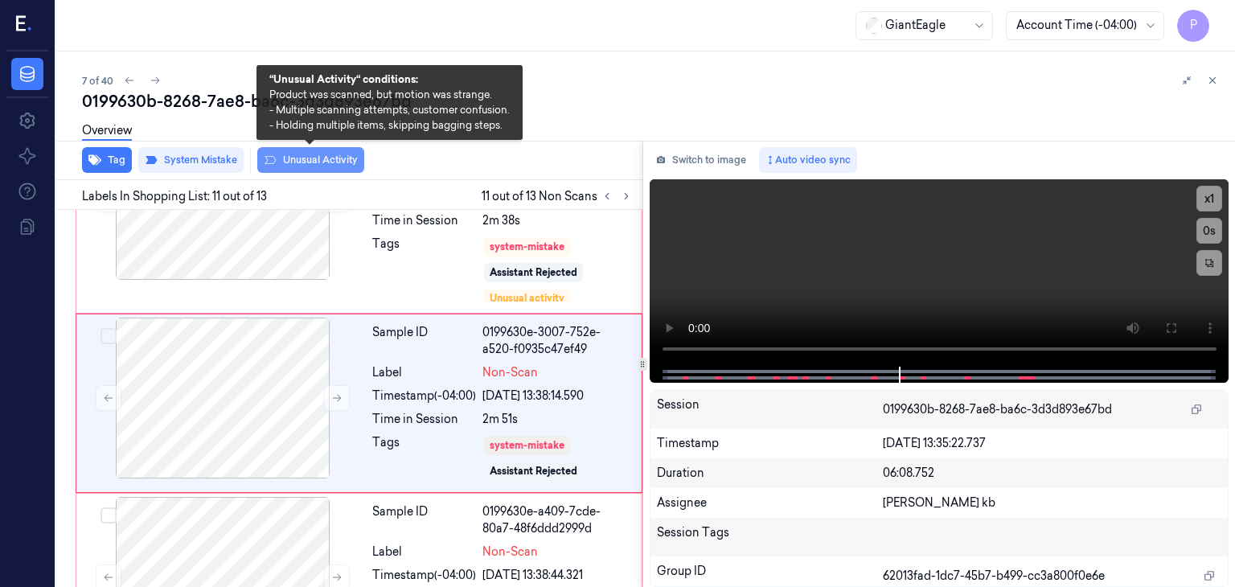
click at [297, 158] on button "Unusual Activity" at bounding box center [310, 160] width 107 height 26
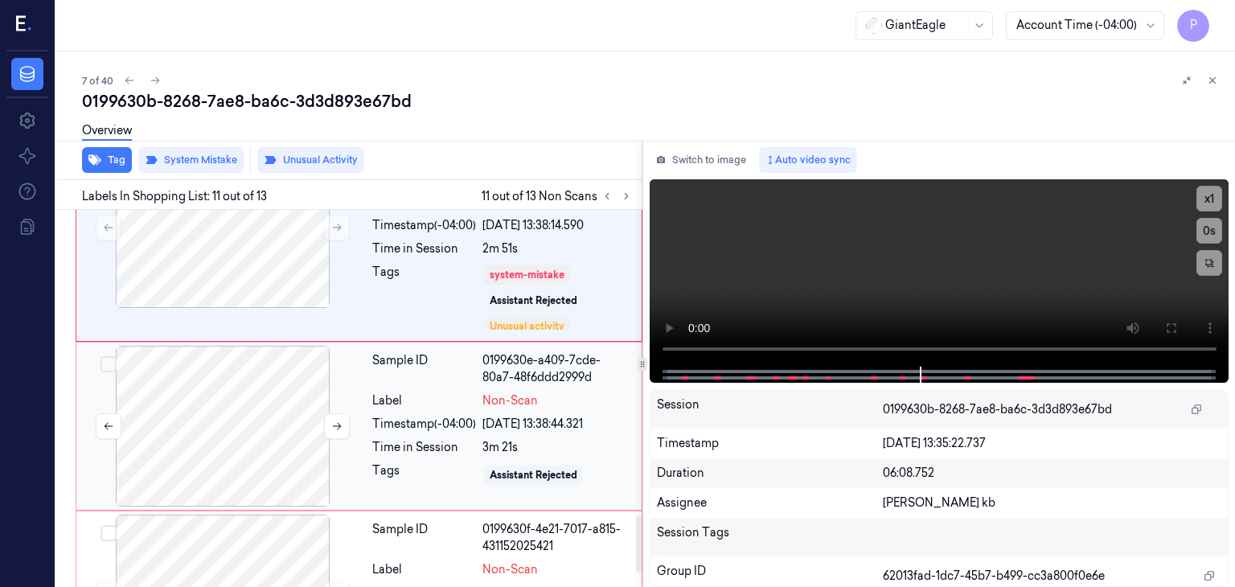
click at [224, 430] on div at bounding box center [223, 426] width 286 height 161
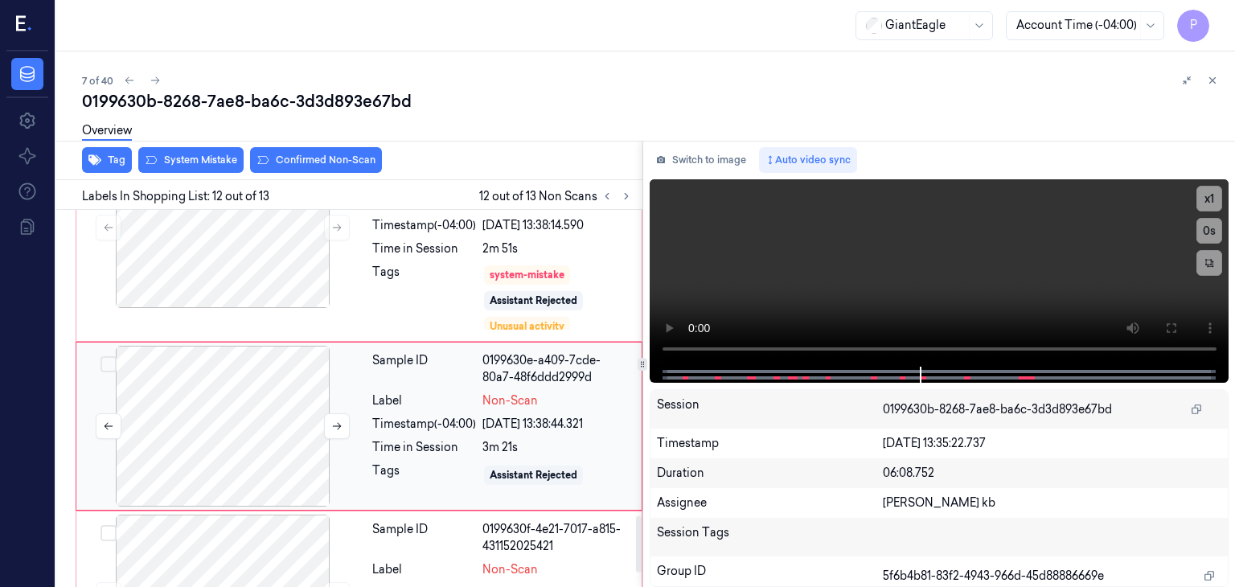
scroll to position [2056, 0]
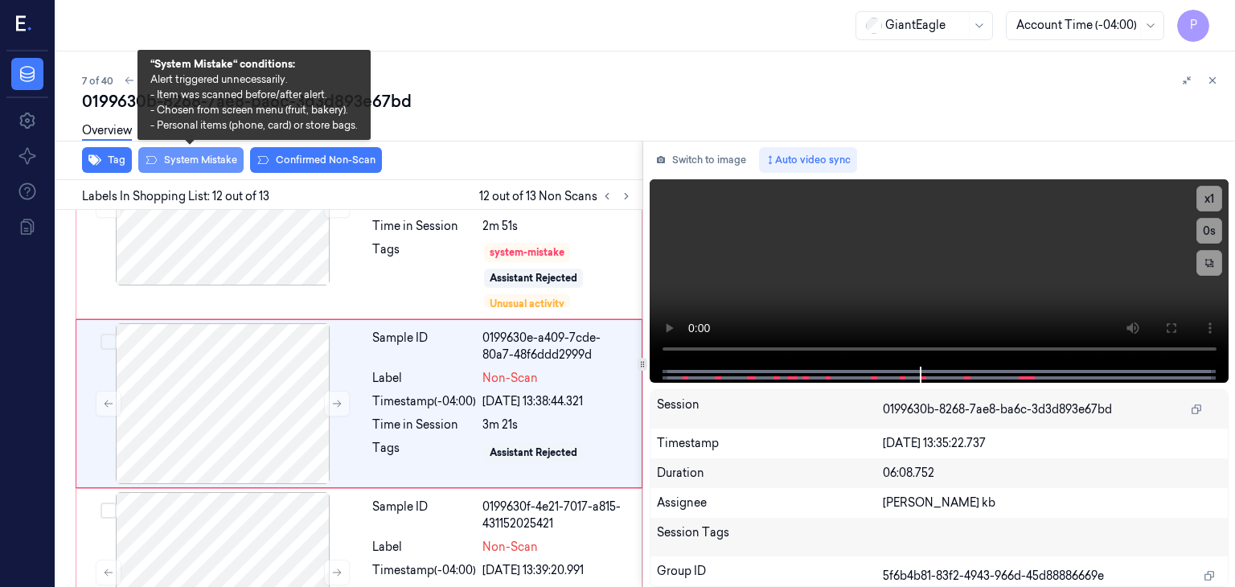
click at [218, 156] on button "System Mistake" at bounding box center [190, 160] width 105 height 26
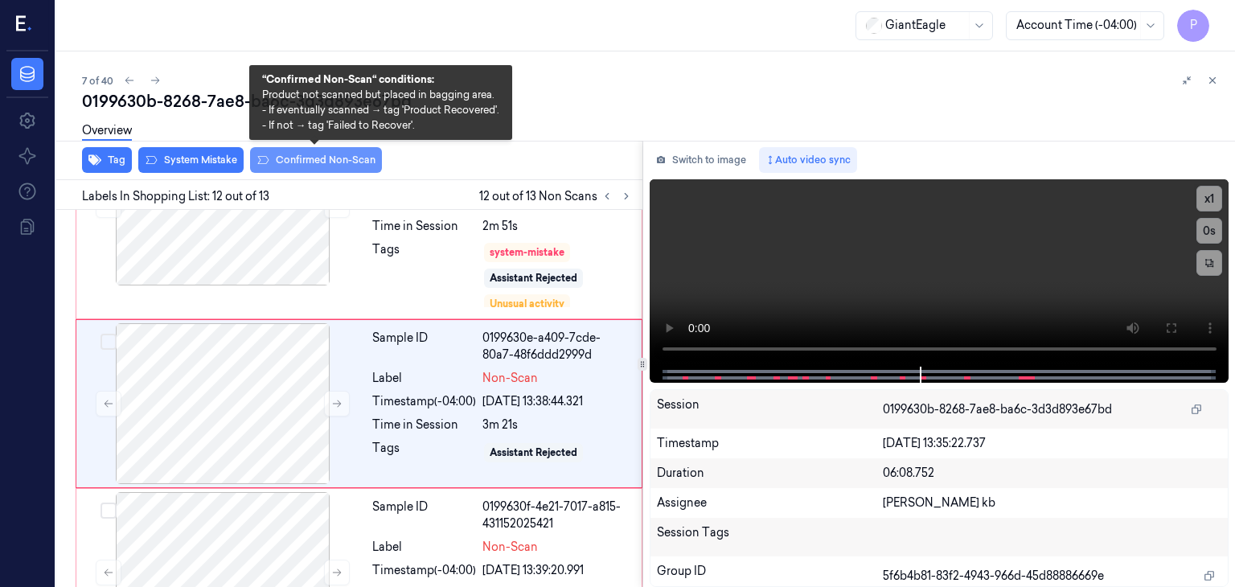
scroll to position [2061, 0]
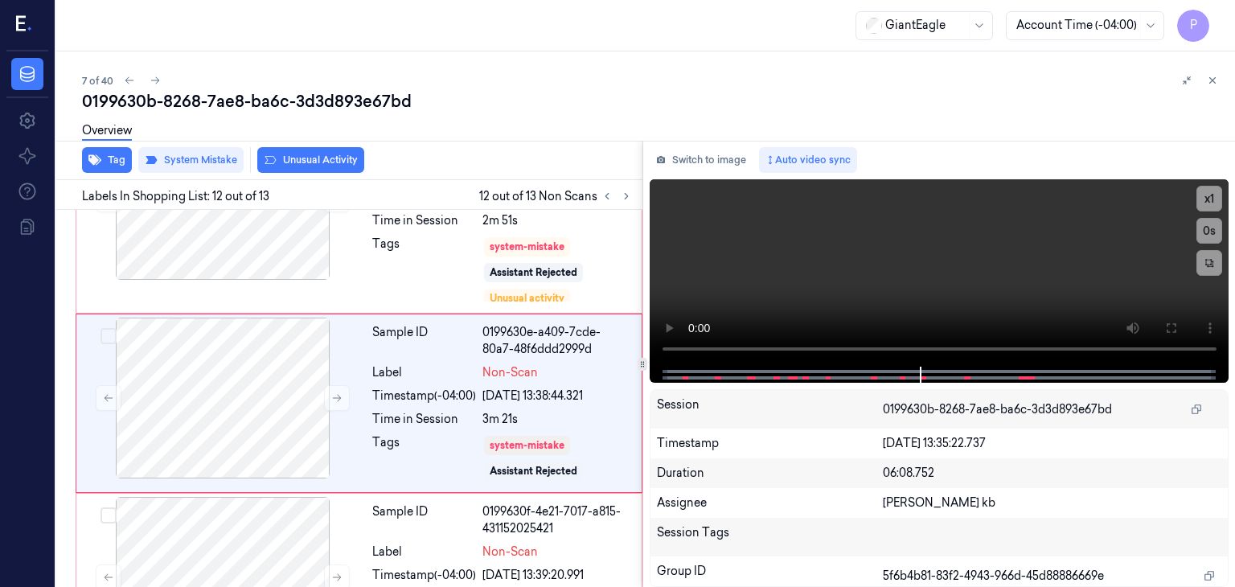
click at [308, 161] on button "Unusual Activity" at bounding box center [310, 160] width 107 height 26
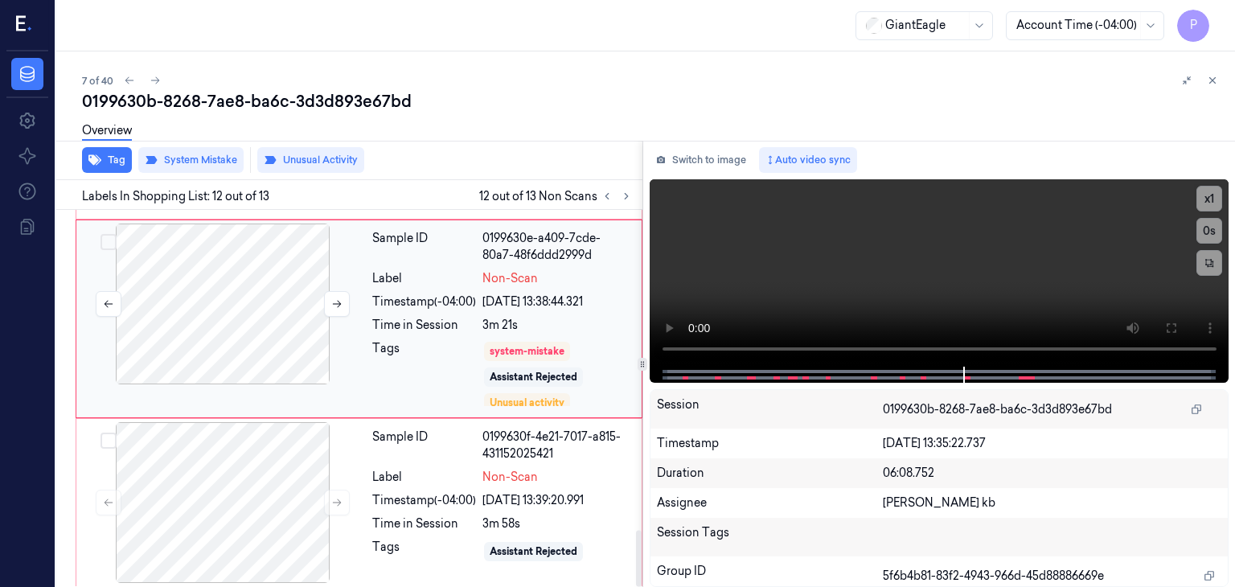
scroll to position [2155, 0]
click at [260, 464] on div at bounding box center [223, 502] width 286 height 161
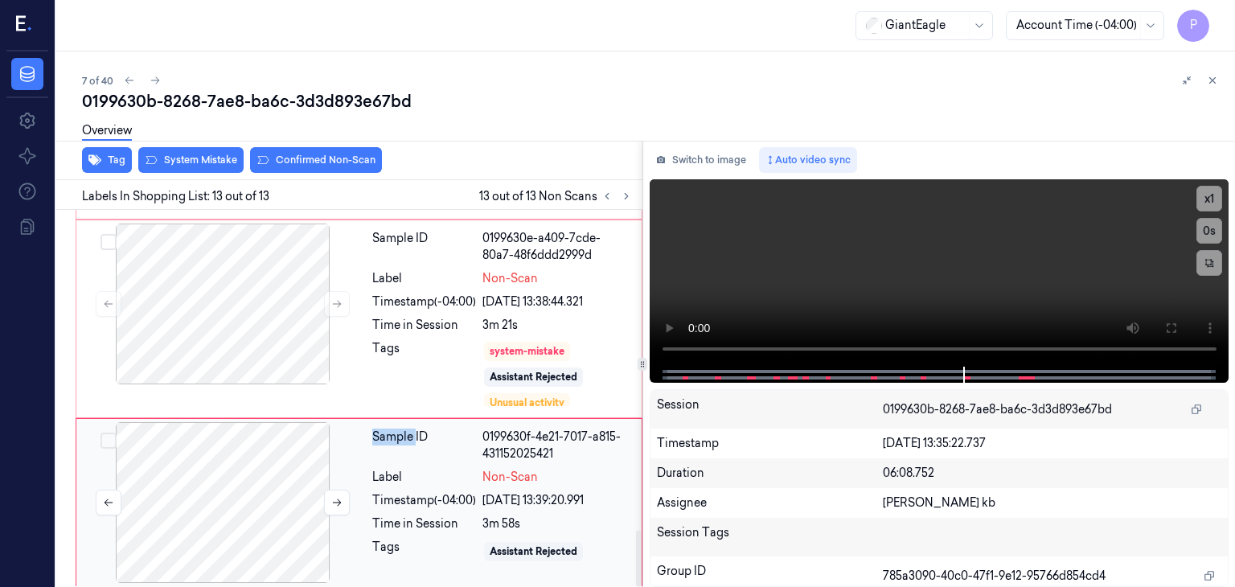
click at [261, 463] on div at bounding box center [223, 502] width 286 height 161
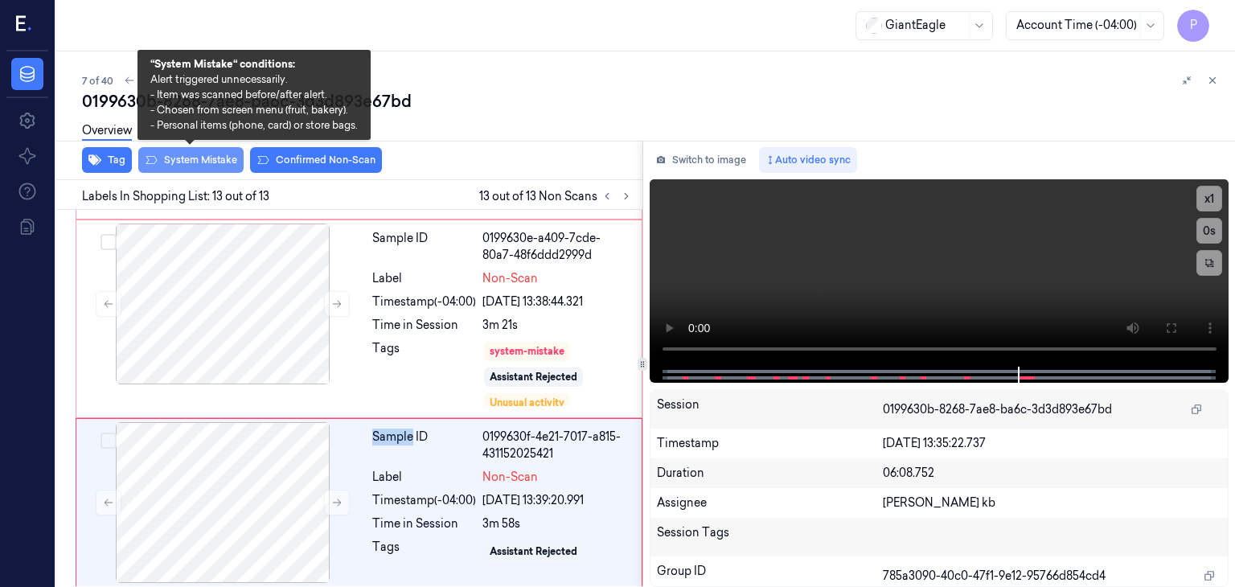
click at [174, 154] on button "System Mistake" at bounding box center [190, 160] width 105 height 26
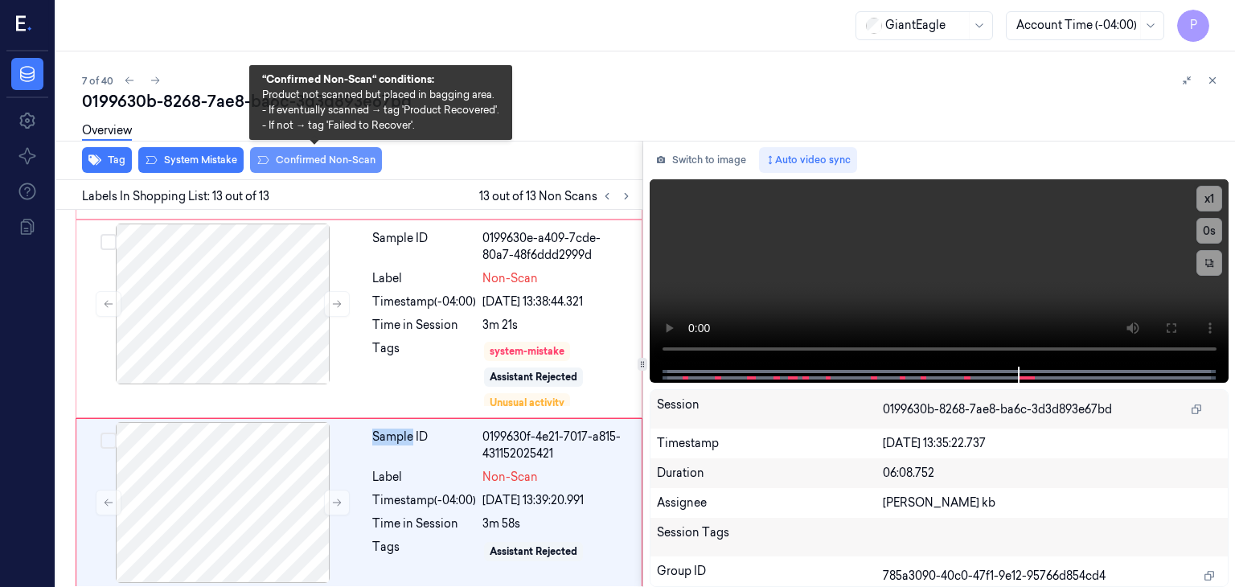
scroll to position [2165, 0]
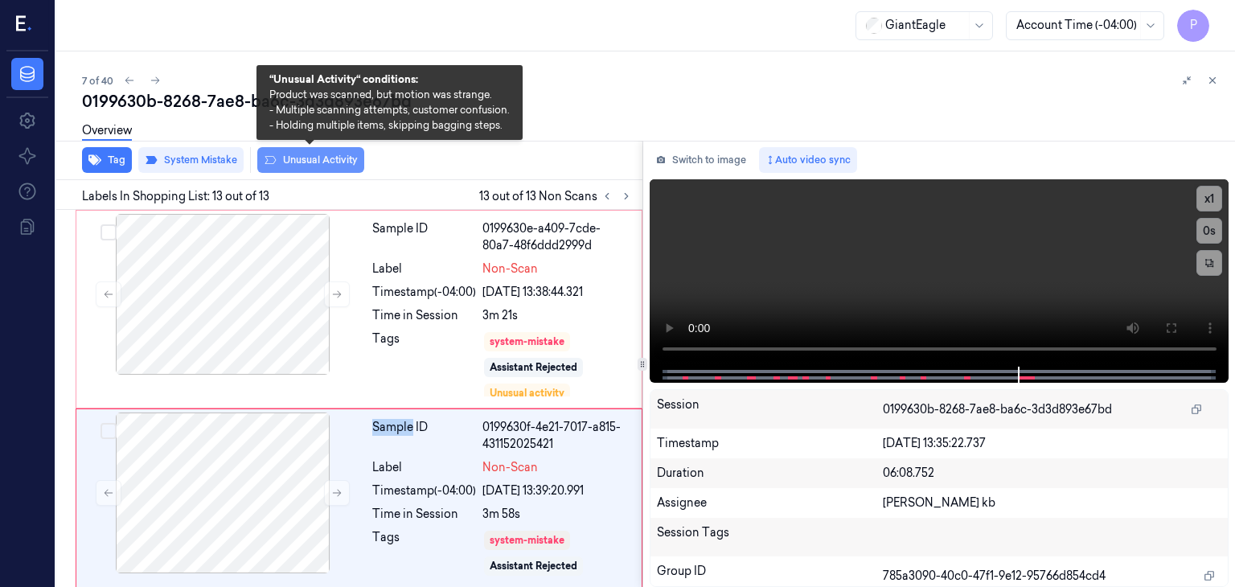
click at [296, 162] on button "Unusual Activity" at bounding box center [310, 160] width 107 height 26
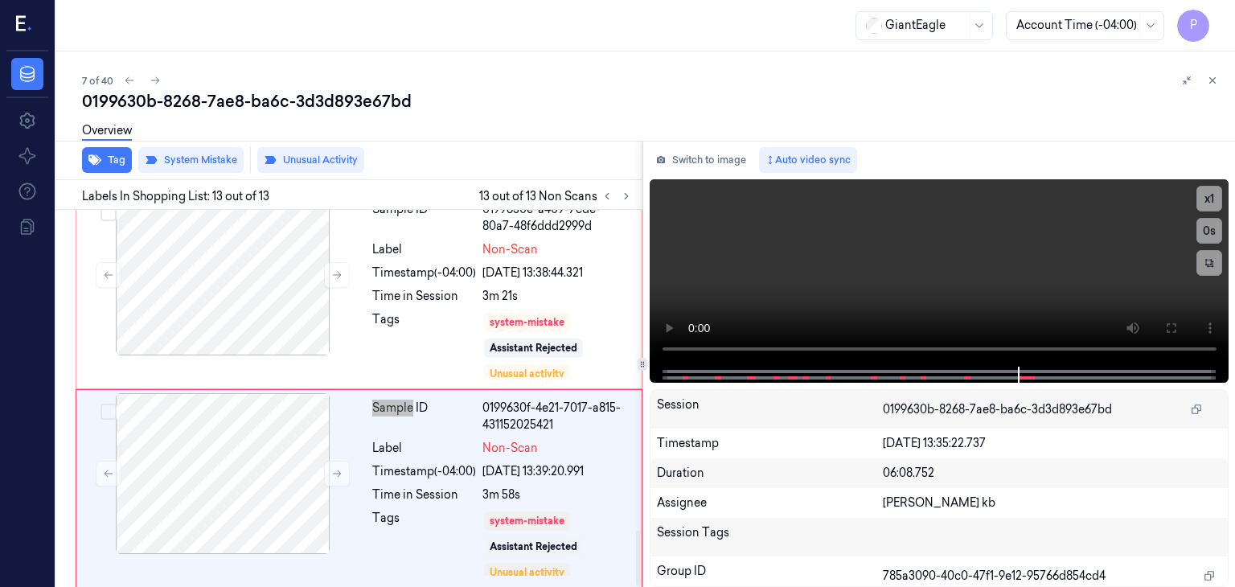
scroll to position [2185, 0]
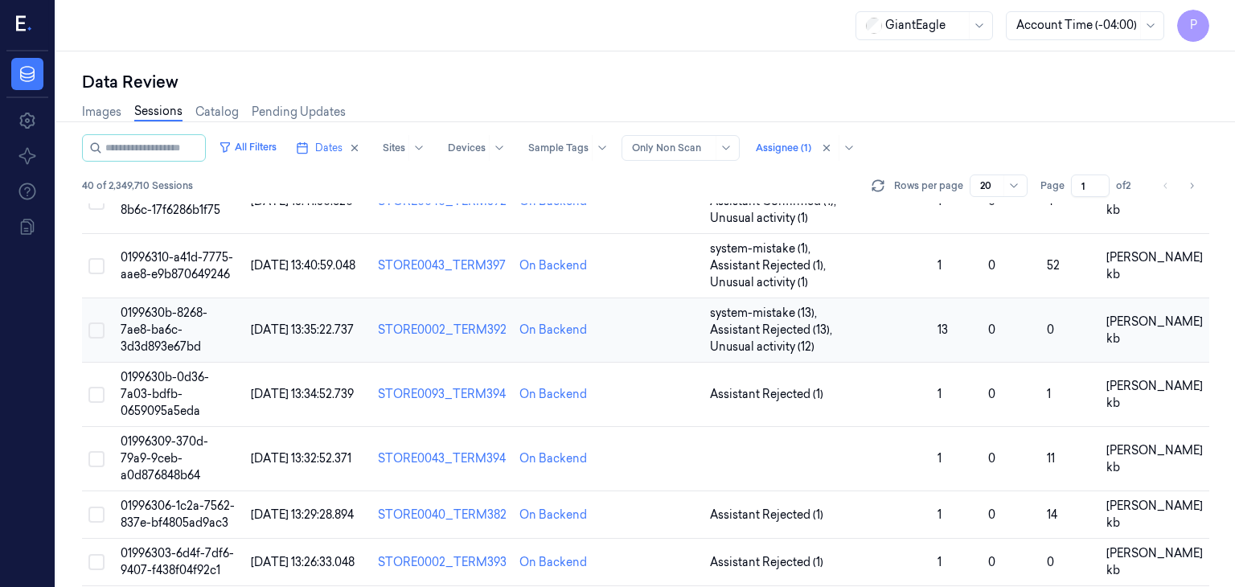
scroll to position [322, 0]
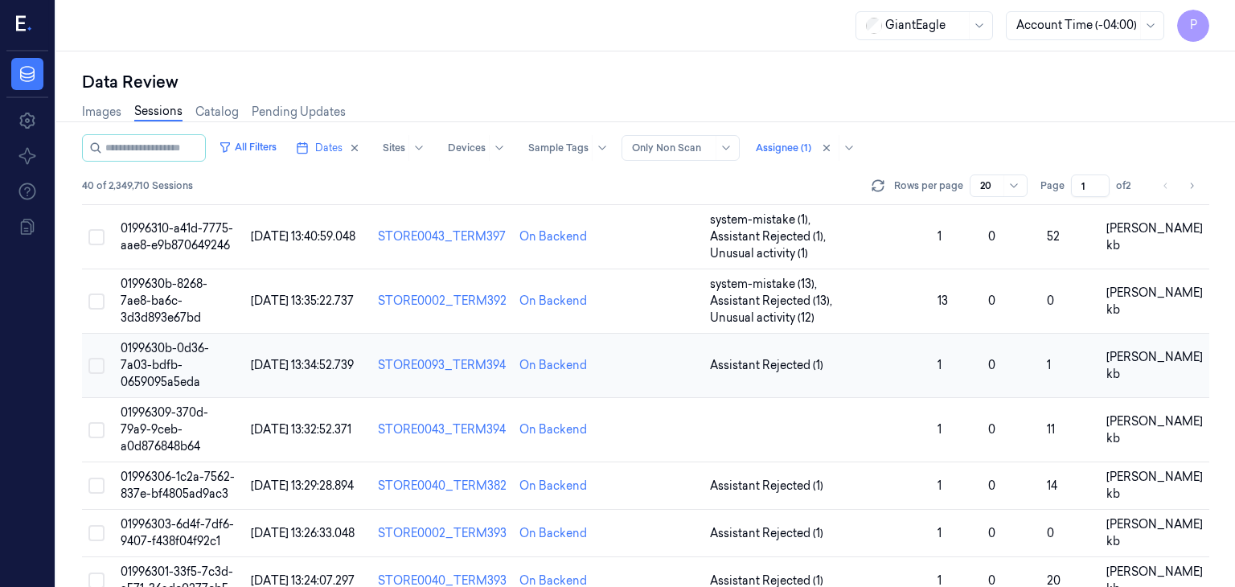
click at [160, 341] on span "0199630b-0d36-7a03-bdfb-0659095a5eda" at bounding box center [165, 365] width 88 height 48
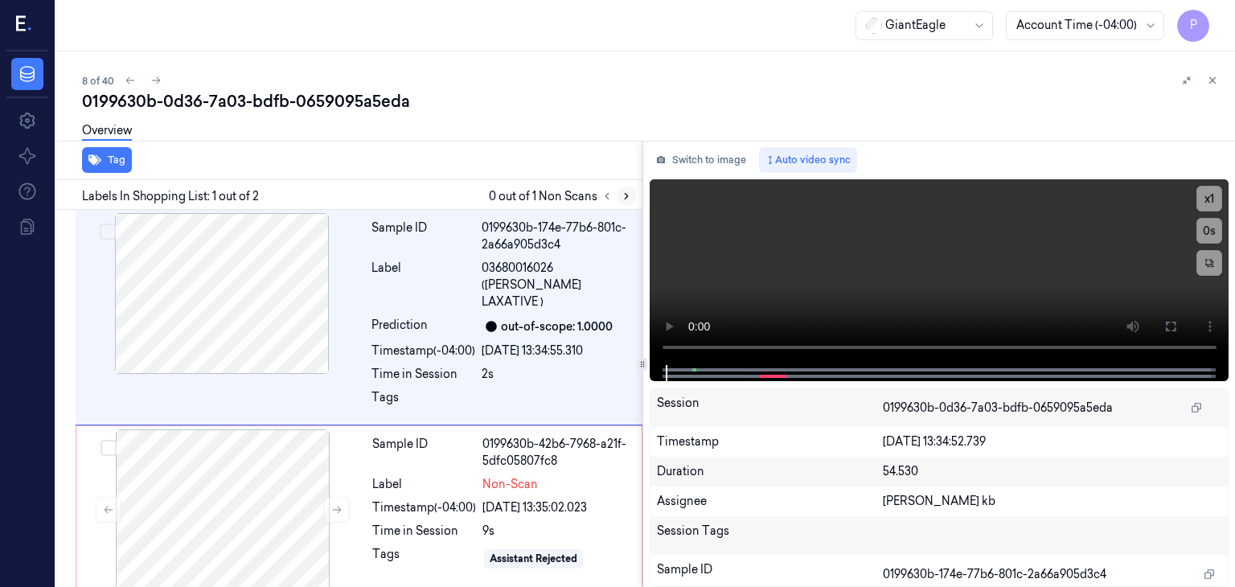
click at [628, 195] on icon at bounding box center [626, 196] width 11 height 11
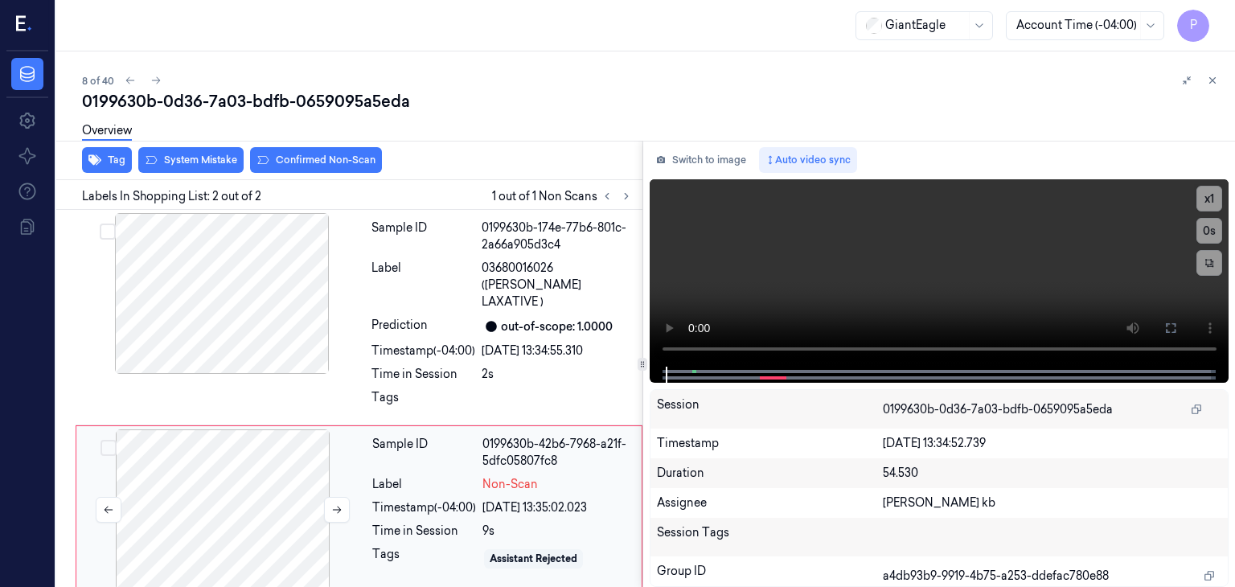
click at [248, 475] on div at bounding box center [223, 509] width 286 height 161
click at [428, 277] on div "Label" at bounding box center [424, 285] width 104 height 51
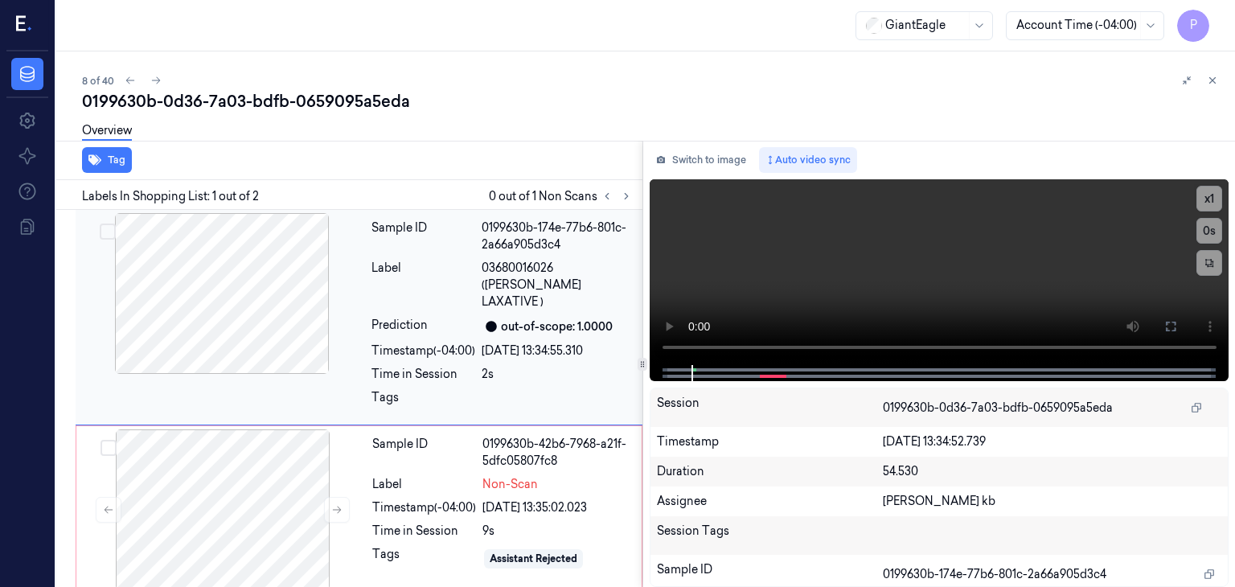
click at [248, 273] on div at bounding box center [222, 293] width 286 height 161
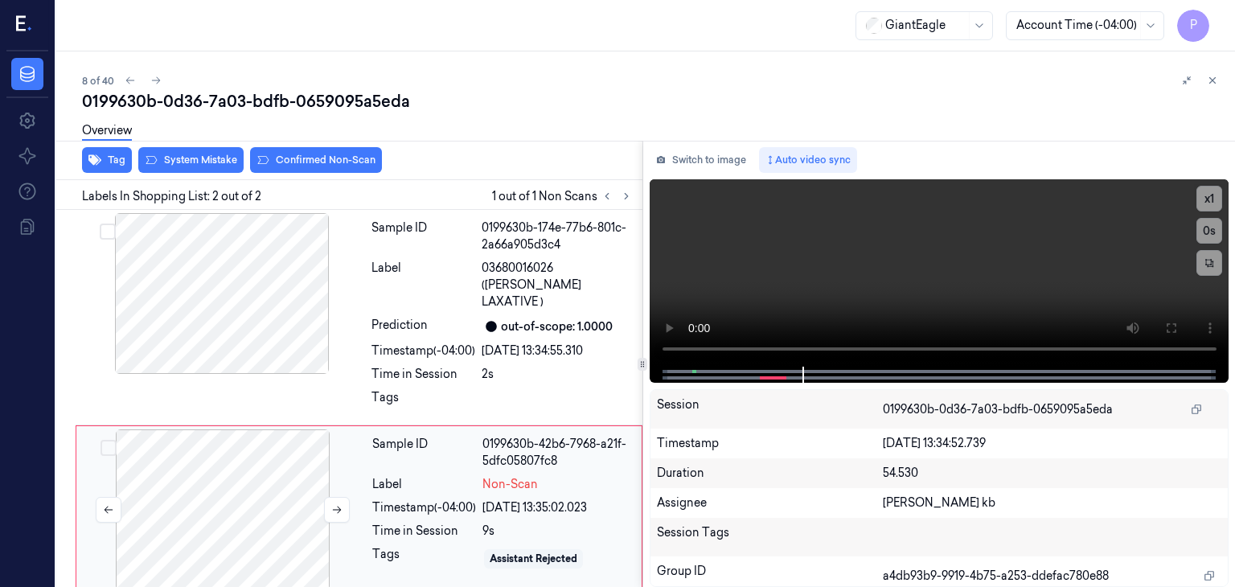
click at [284, 474] on div at bounding box center [223, 509] width 286 height 161
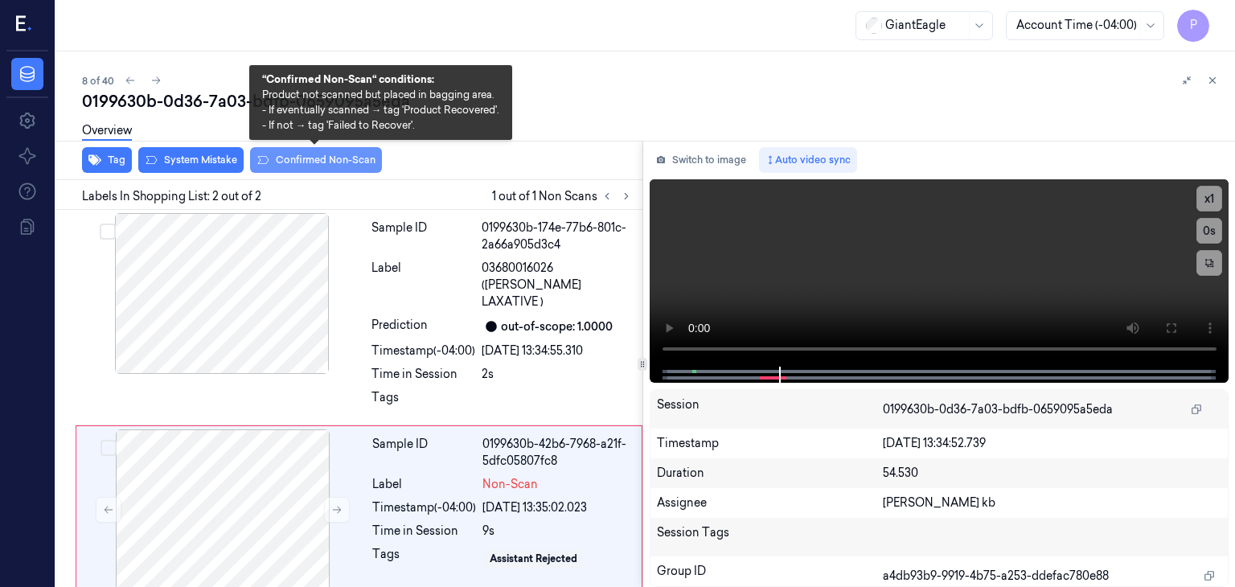
click at [303, 158] on button "Confirmed Non-Scan" at bounding box center [316, 160] width 132 height 26
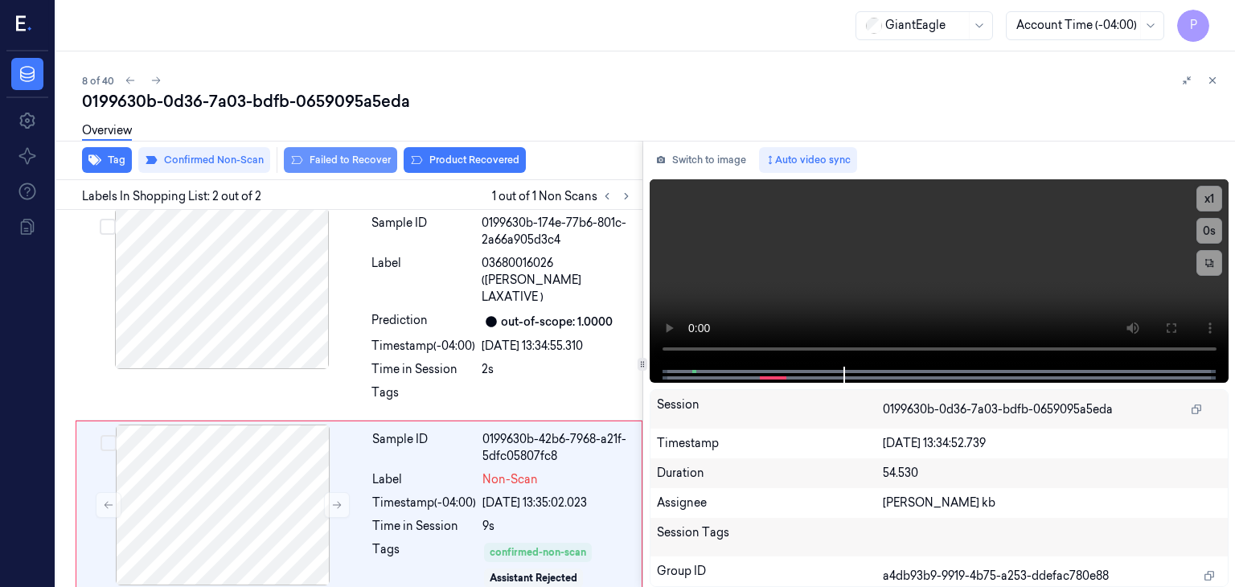
click at [329, 162] on button "Failed to Recover" at bounding box center [340, 160] width 113 height 26
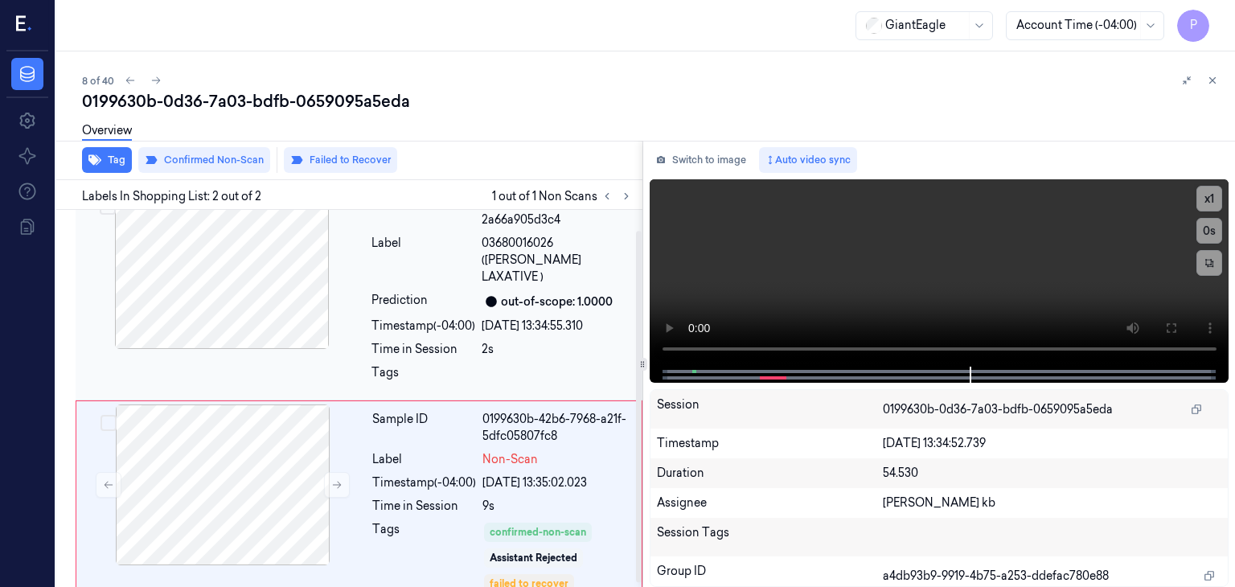
scroll to position [0, 0]
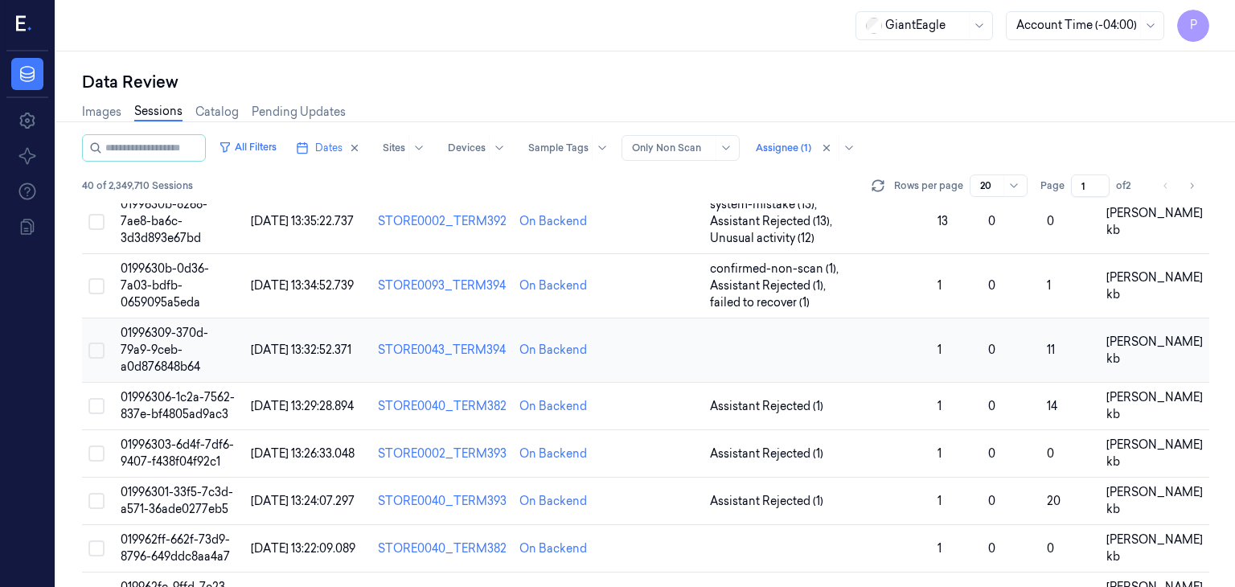
scroll to position [402, 0]
click at [153, 325] on span "01996309-370d-79a9-9ceb-a0d876848b64" at bounding box center [165, 349] width 88 height 48
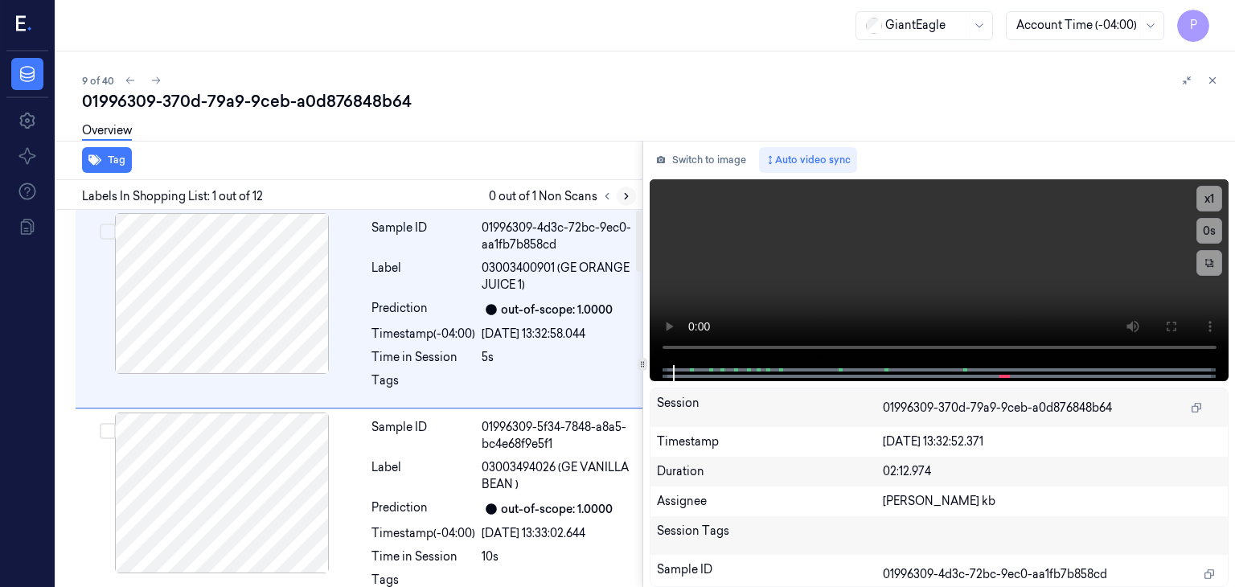
click at [627, 199] on icon at bounding box center [626, 196] width 11 height 11
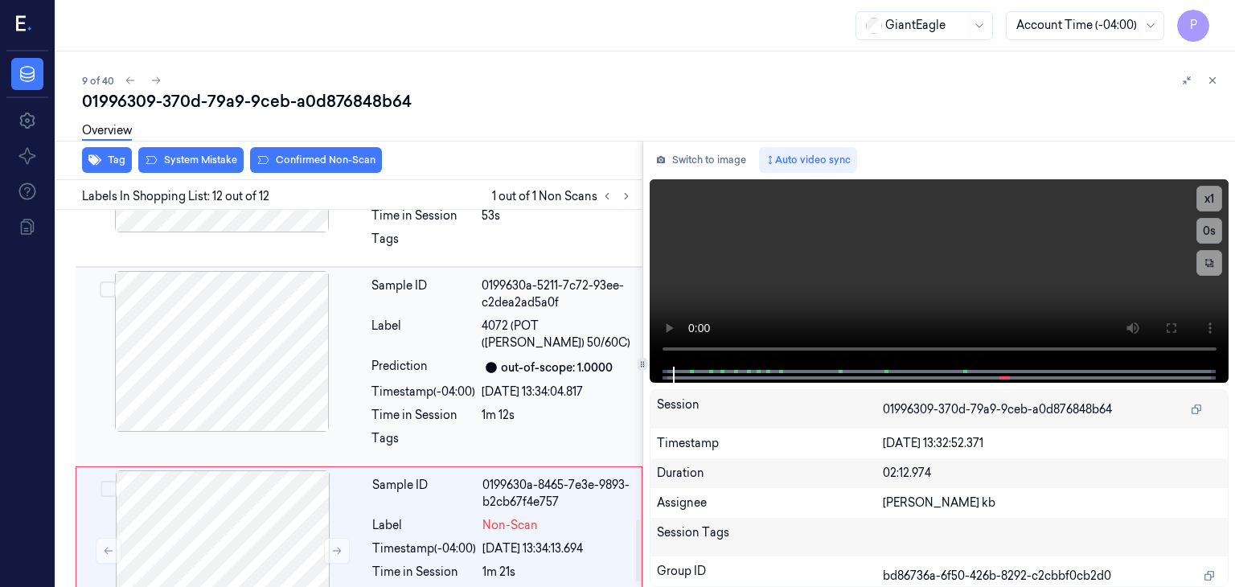
scroll to position [1953, 0]
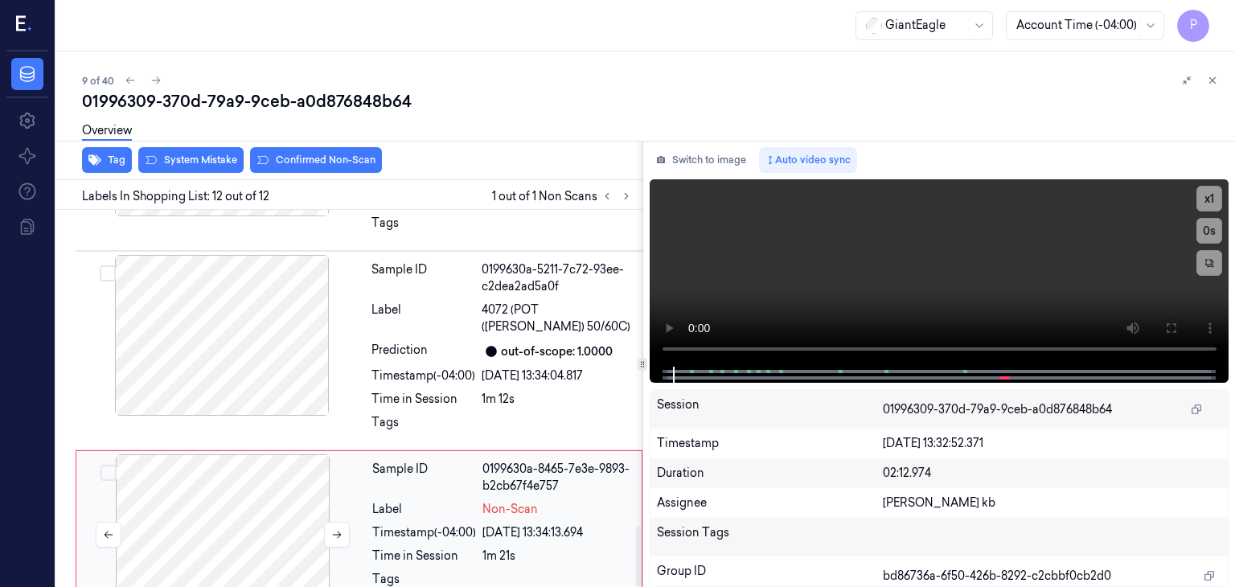
click at [267, 469] on div at bounding box center [223, 534] width 286 height 161
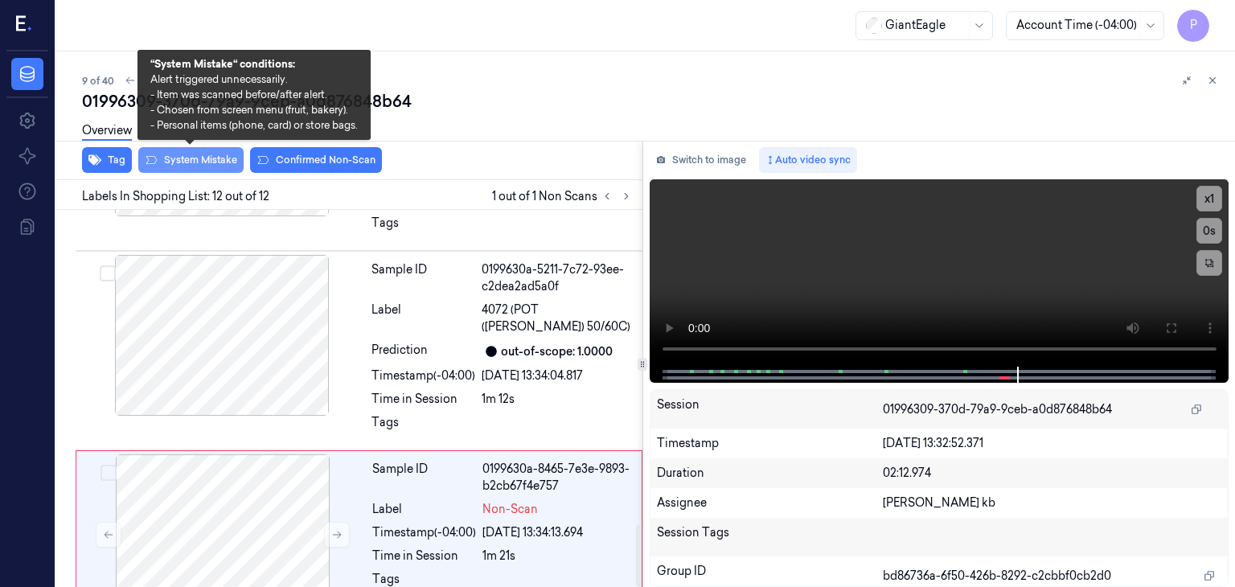
click at [187, 168] on button "System Mistake" at bounding box center [190, 160] width 105 height 26
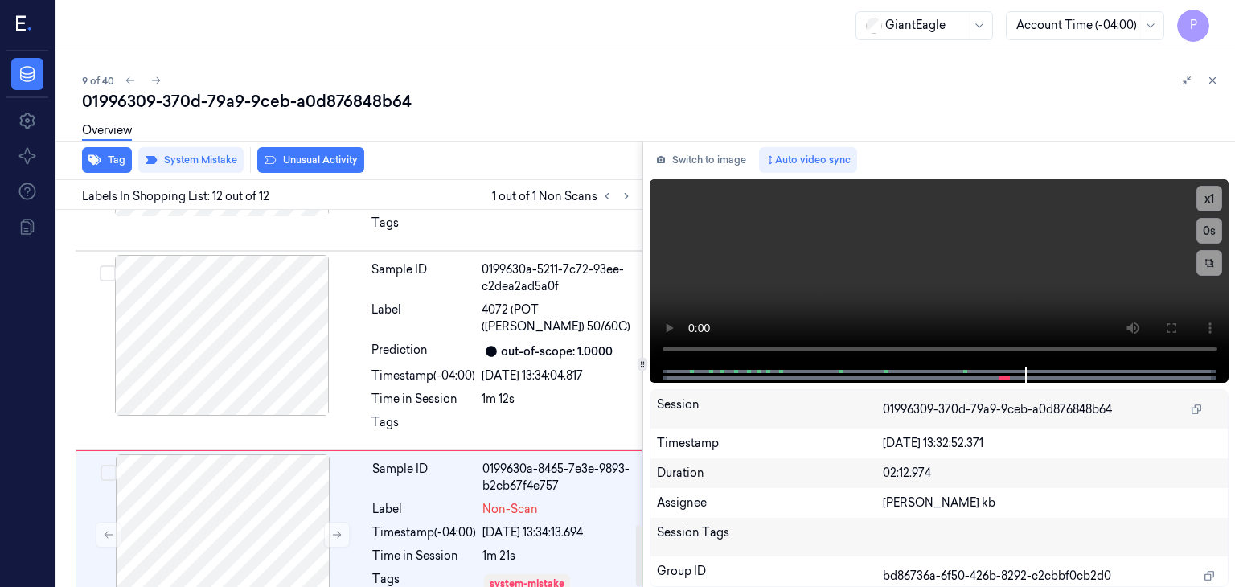
click at [334, 152] on div "Overview" at bounding box center [652, 133] width 1140 height 41
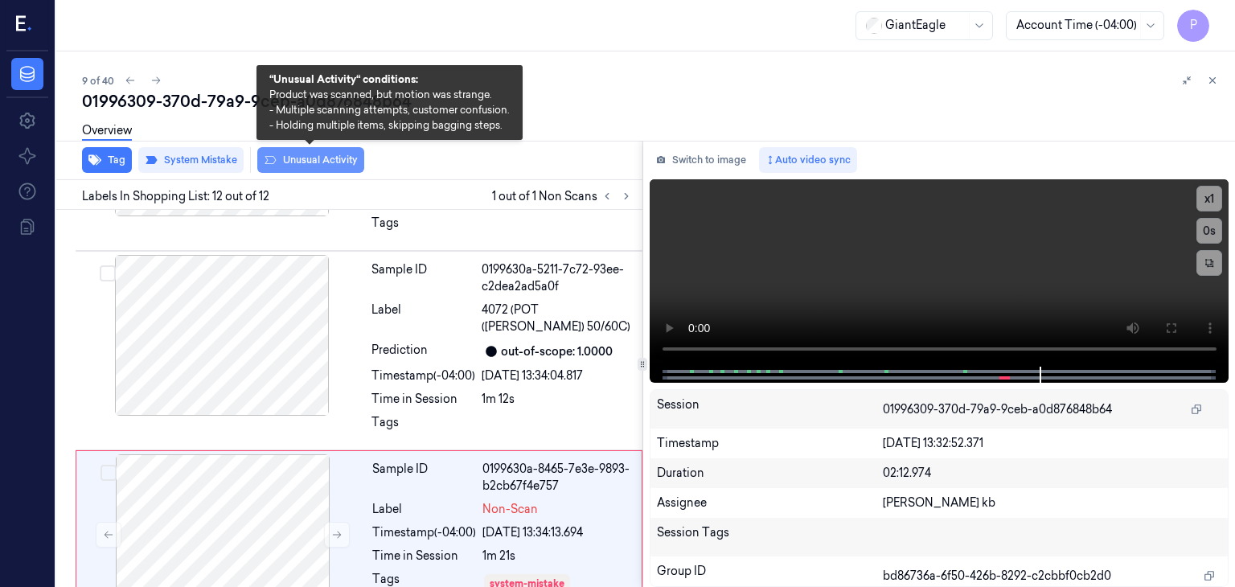
click at [322, 156] on button "Unusual Activity" at bounding box center [310, 160] width 107 height 26
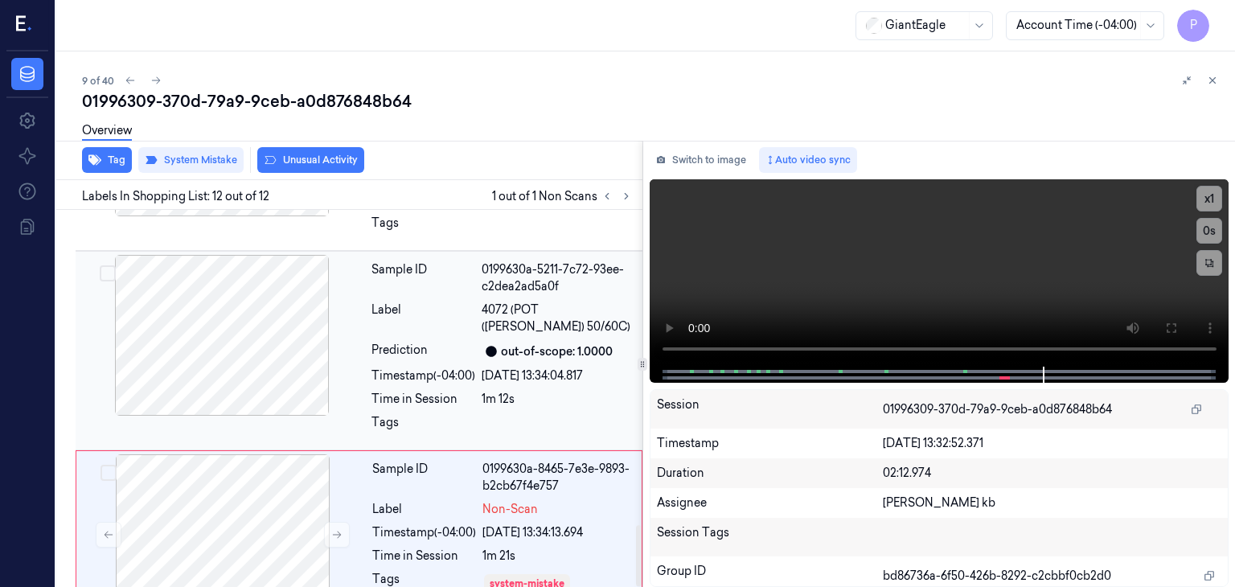
scroll to position [1962, 0]
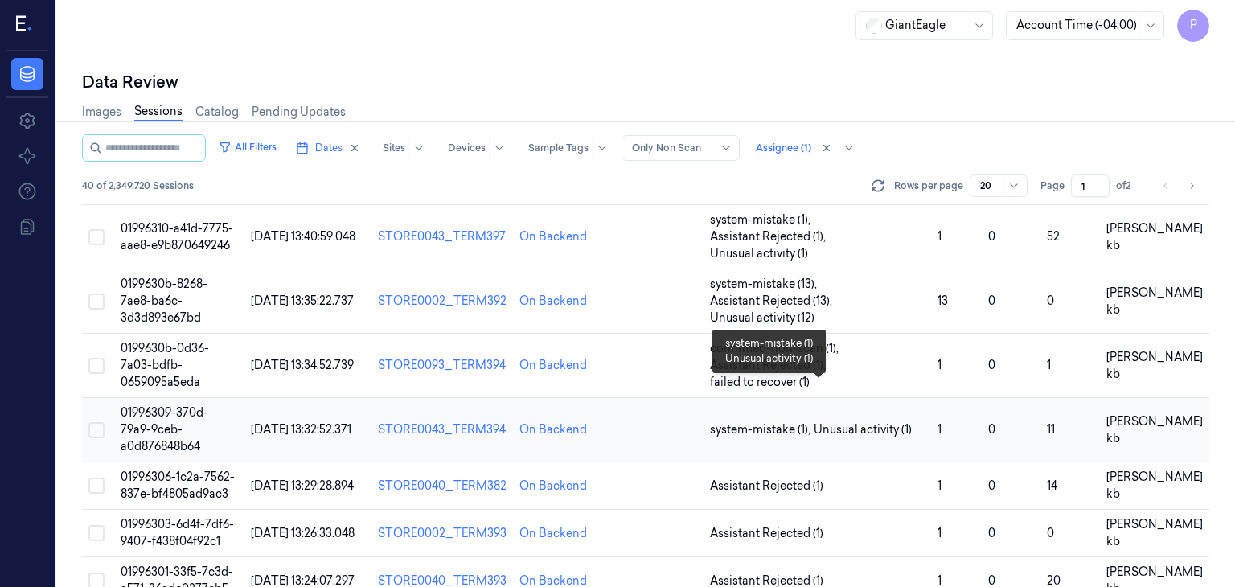
scroll to position [402, 0]
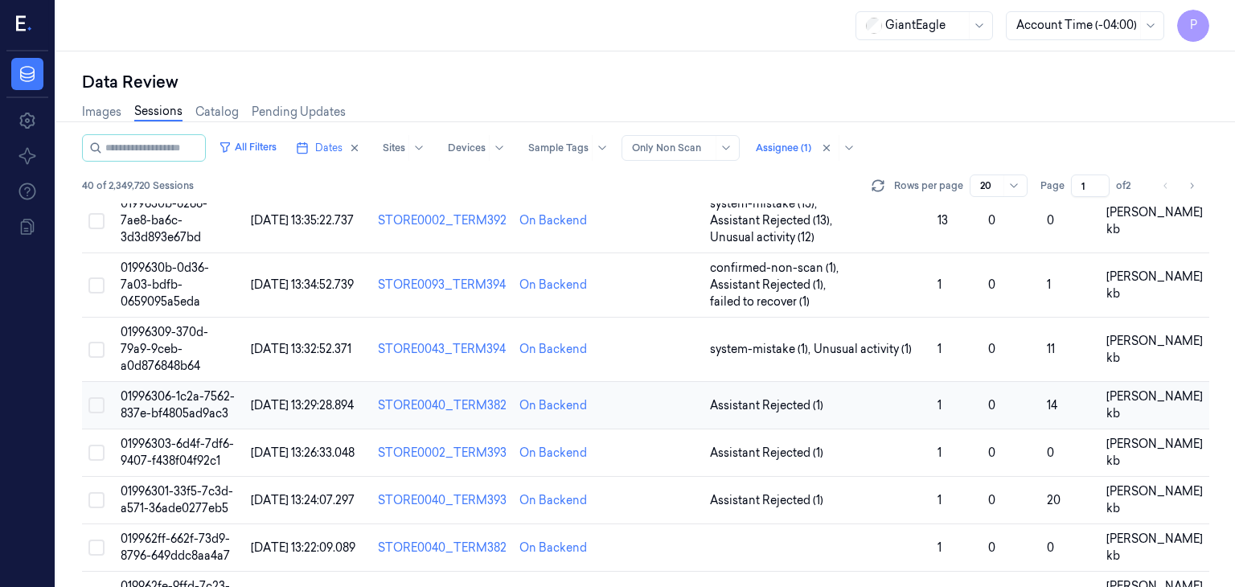
click at [180, 389] on span "01996306-1c2a-7562-837e-bf4805ad9ac3" at bounding box center [178, 404] width 114 height 31
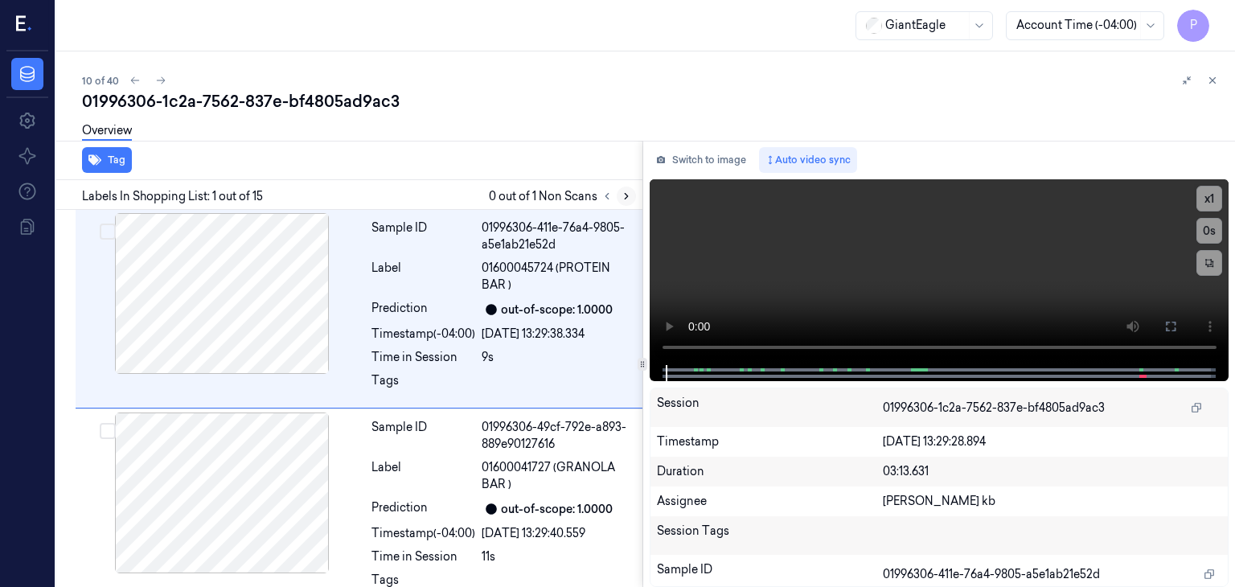
click at [627, 199] on icon at bounding box center [626, 196] width 11 height 11
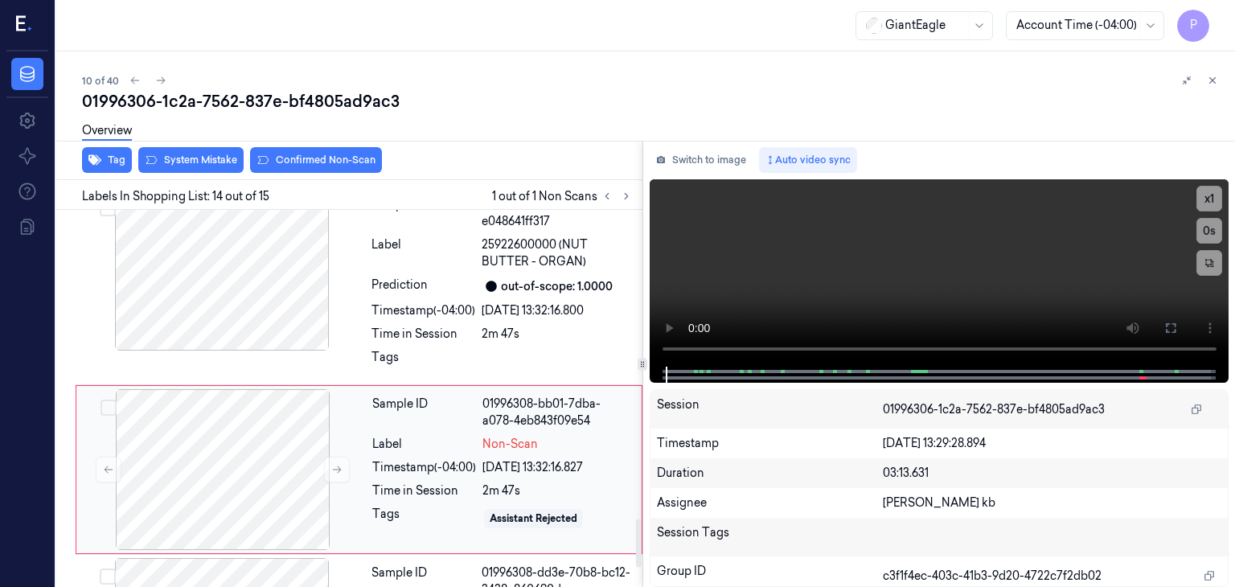
scroll to position [2467, 0]
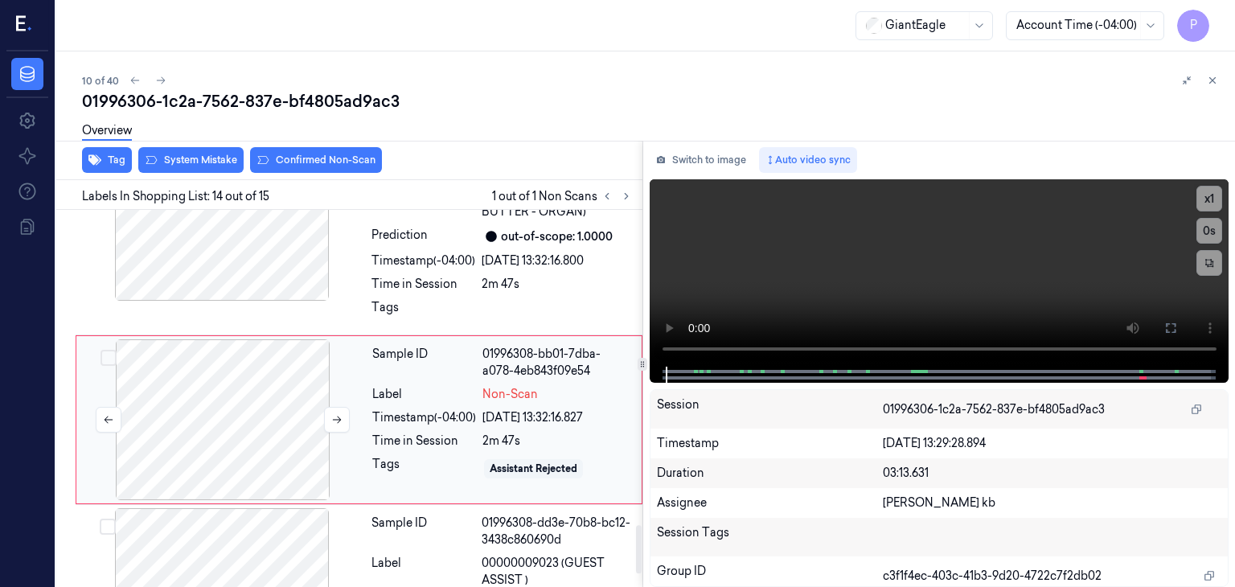
click at [294, 391] on div at bounding box center [223, 419] width 286 height 161
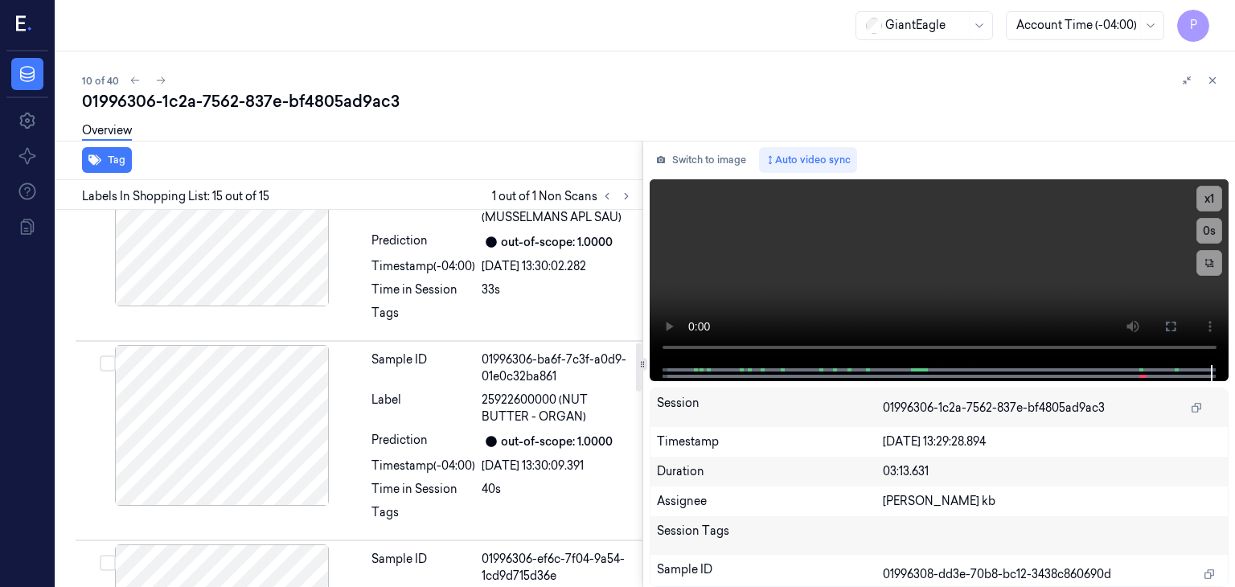
scroll to position [1039, 0]
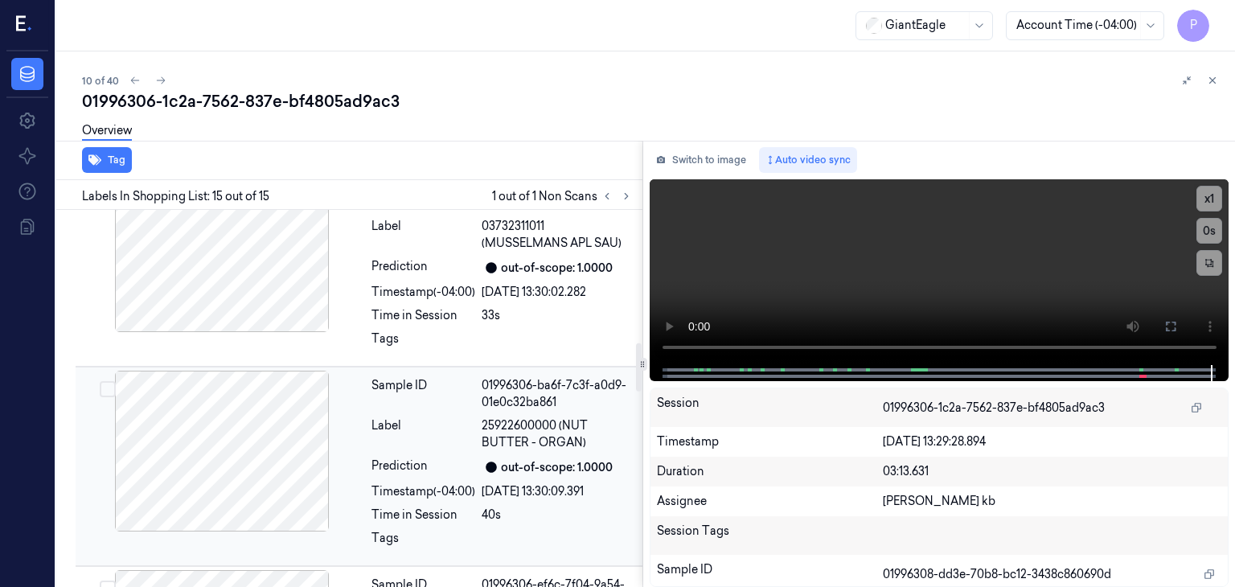
click at [219, 431] on div at bounding box center [222, 451] width 286 height 161
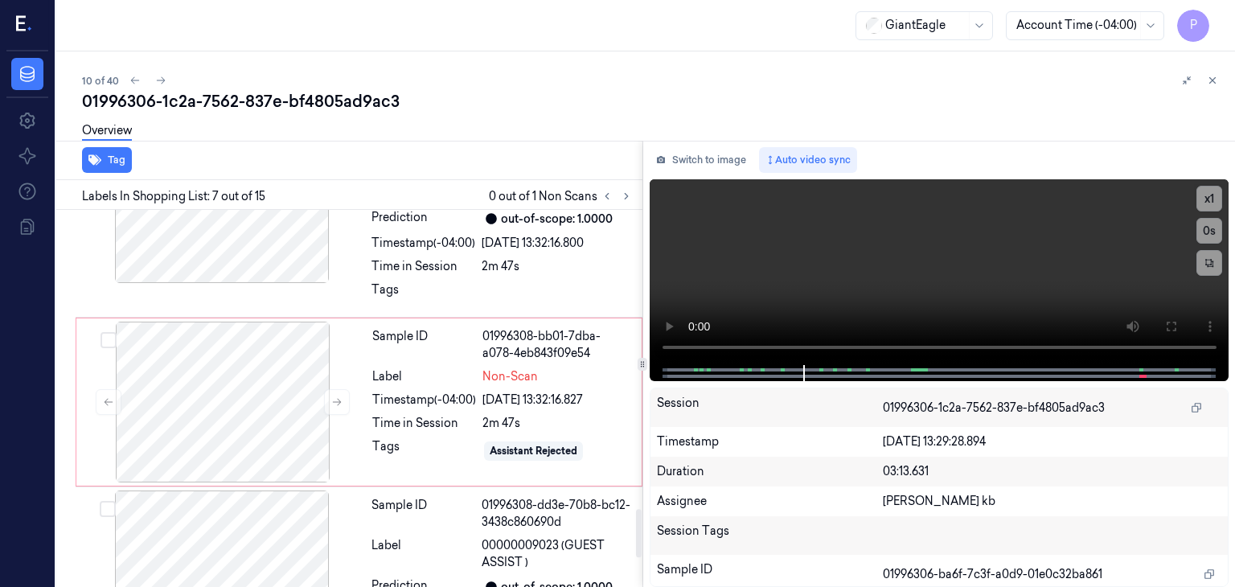
scroll to position [2567, 0]
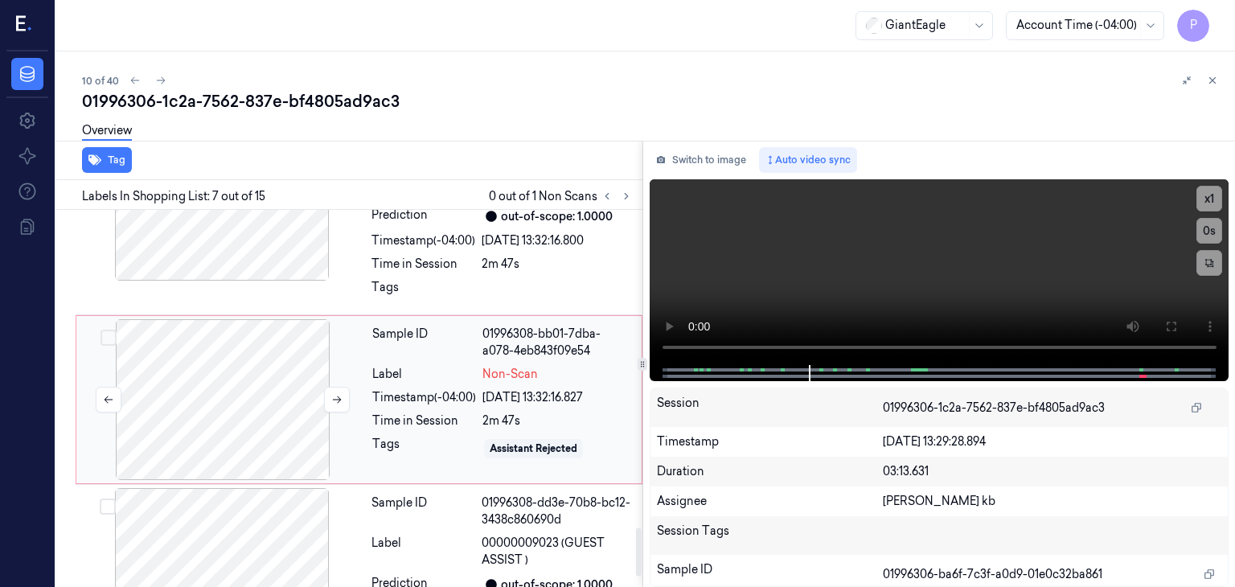
click at [232, 376] on div at bounding box center [223, 399] width 286 height 161
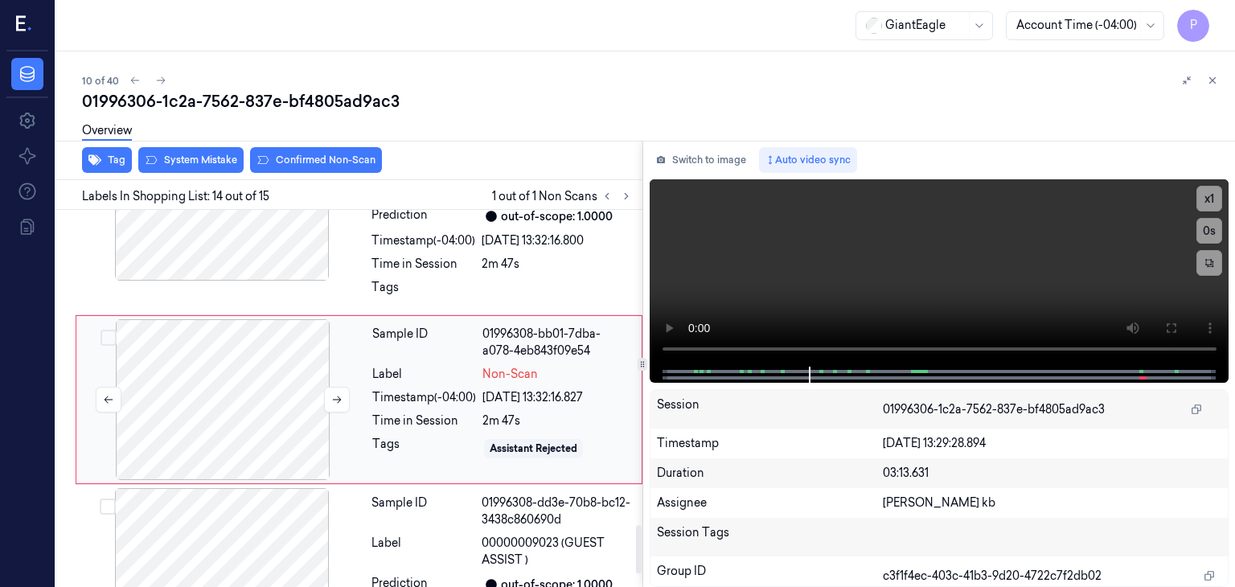
scroll to position [2467, 0]
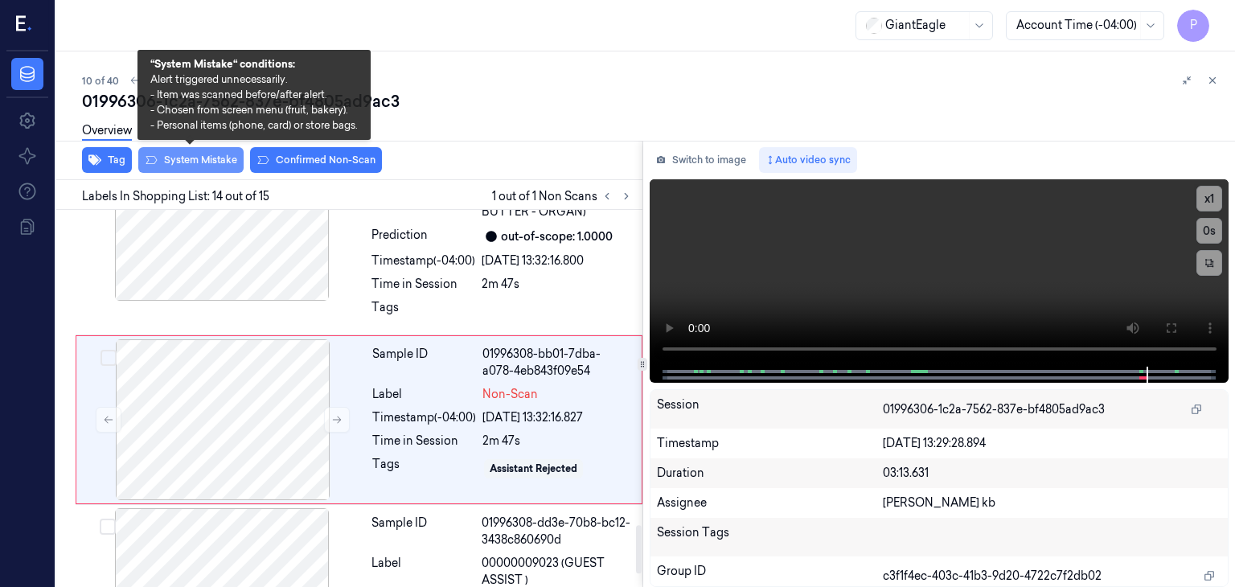
click at [213, 158] on button "System Mistake" at bounding box center [190, 160] width 105 height 26
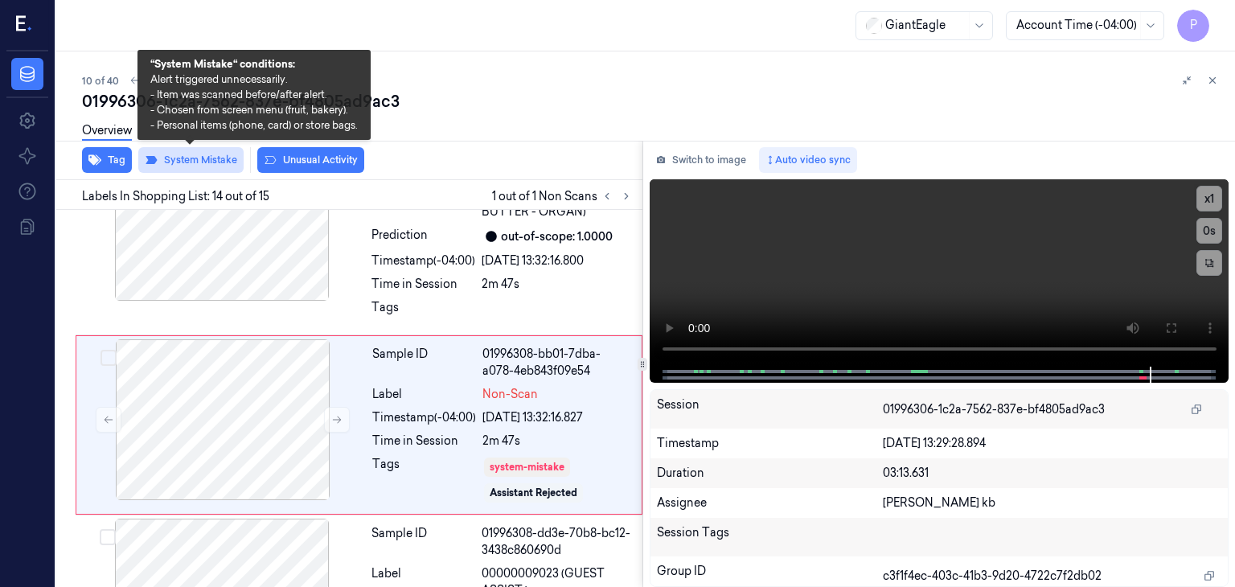
scroll to position [2471, 0]
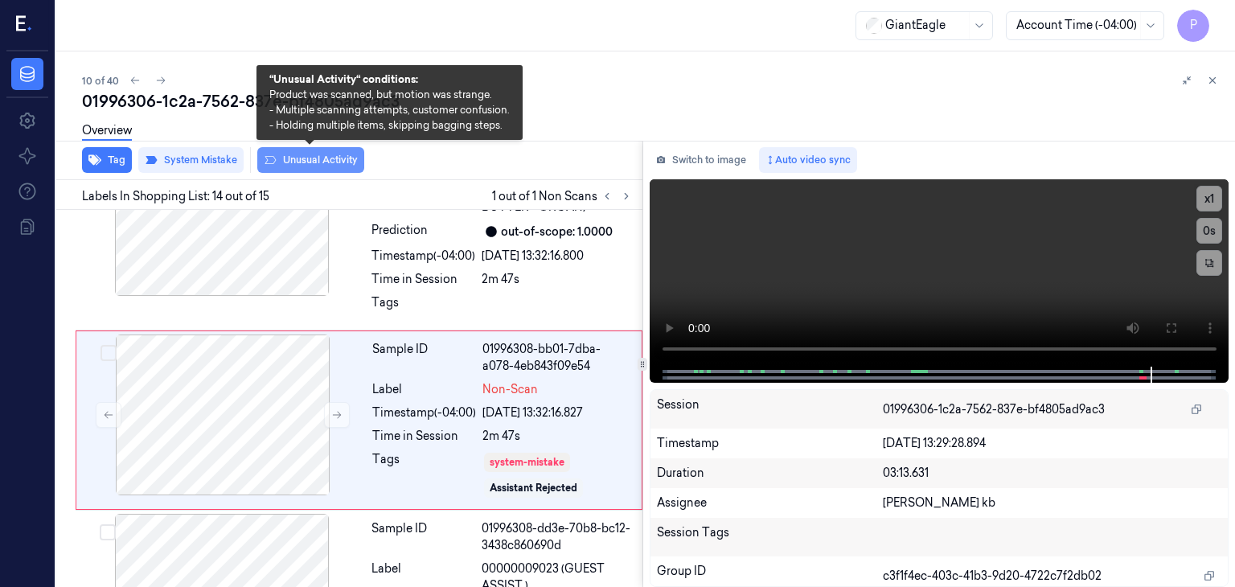
click at [291, 160] on button "Unusual Activity" at bounding box center [310, 160] width 107 height 26
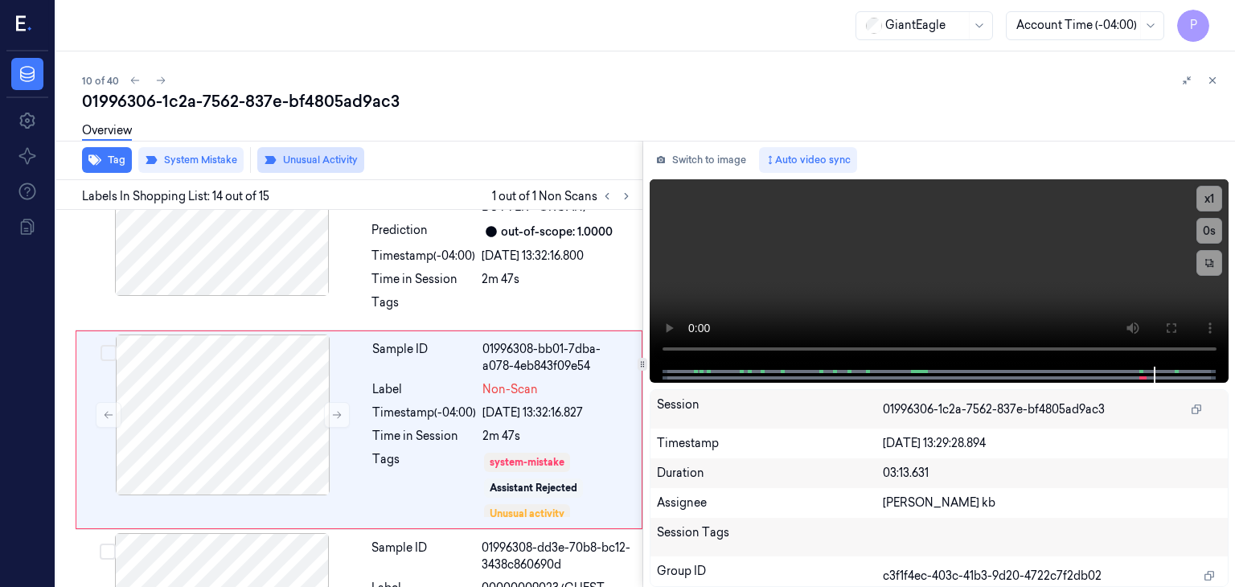
scroll to position [2481, 0]
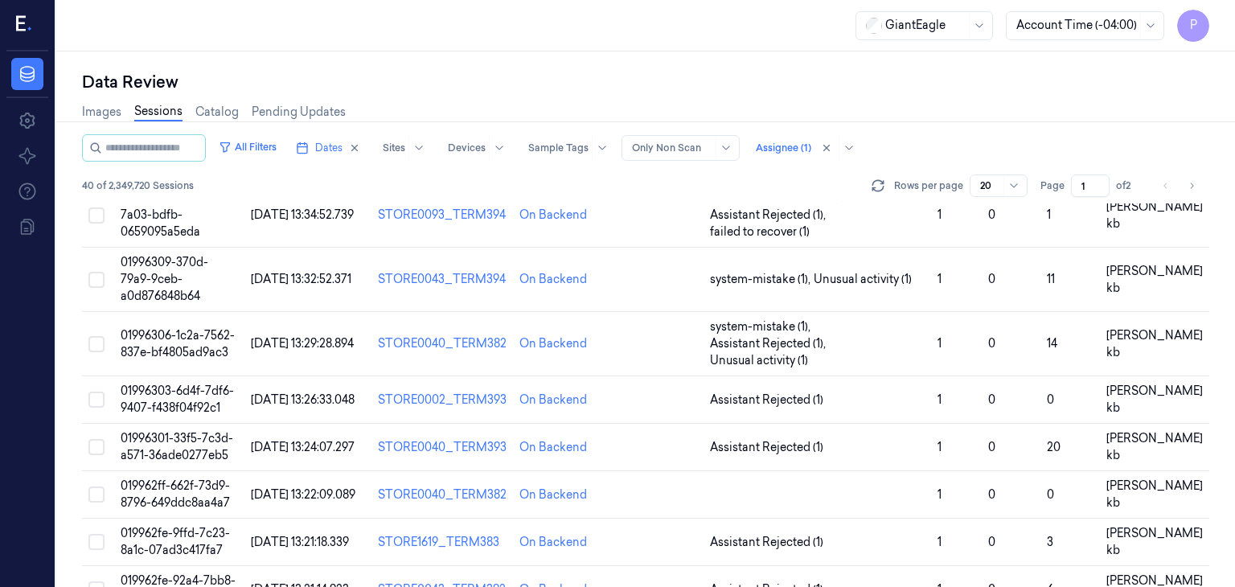
scroll to position [483, 0]
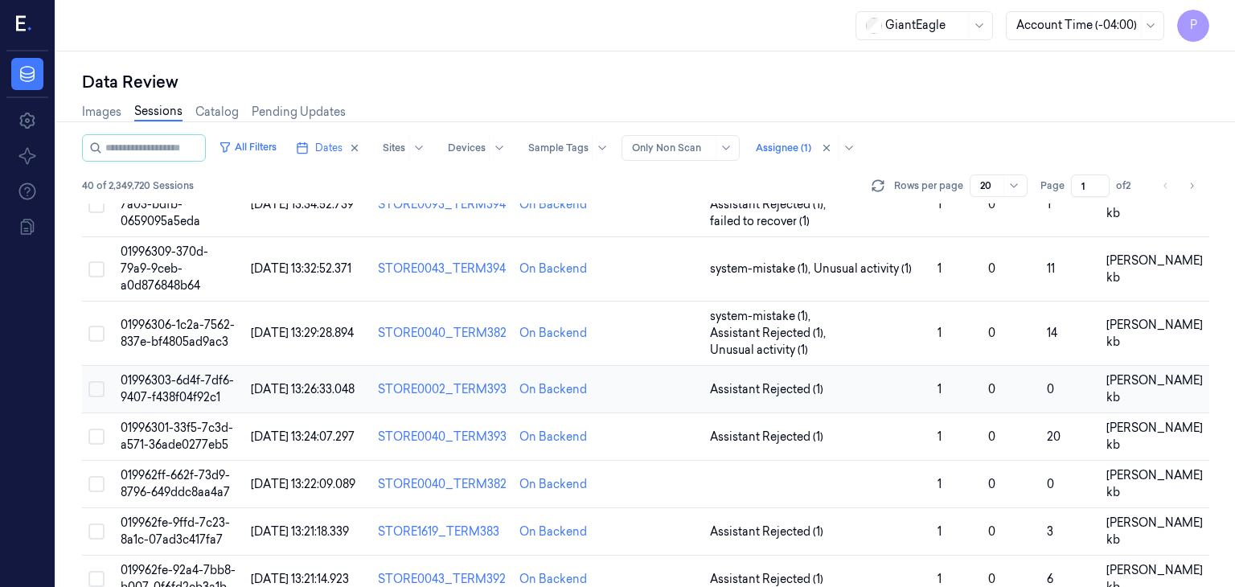
click at [180, 373] on span "01996303-6d4f-7df6-9407-f438f04f92c1" at bounding box center [177, 388] width 113 height 31
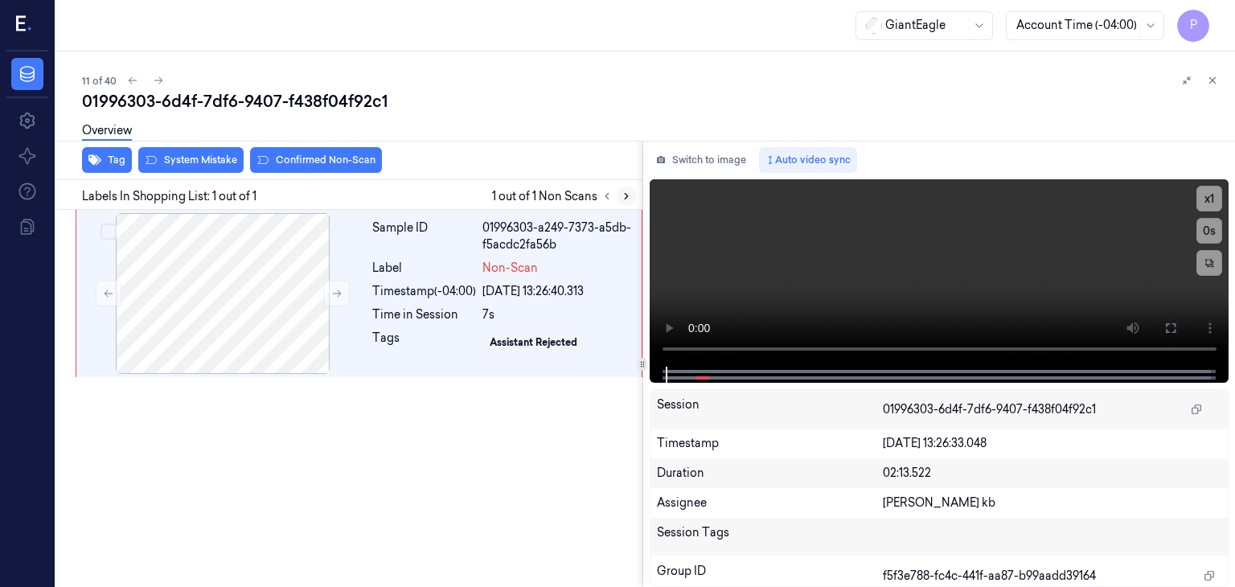
click at [628, 191] on icon at bounding box center [626, 196] width 11 height 11
click at [300, 278] on div at bounding box center [223, 293] width 286 height 161
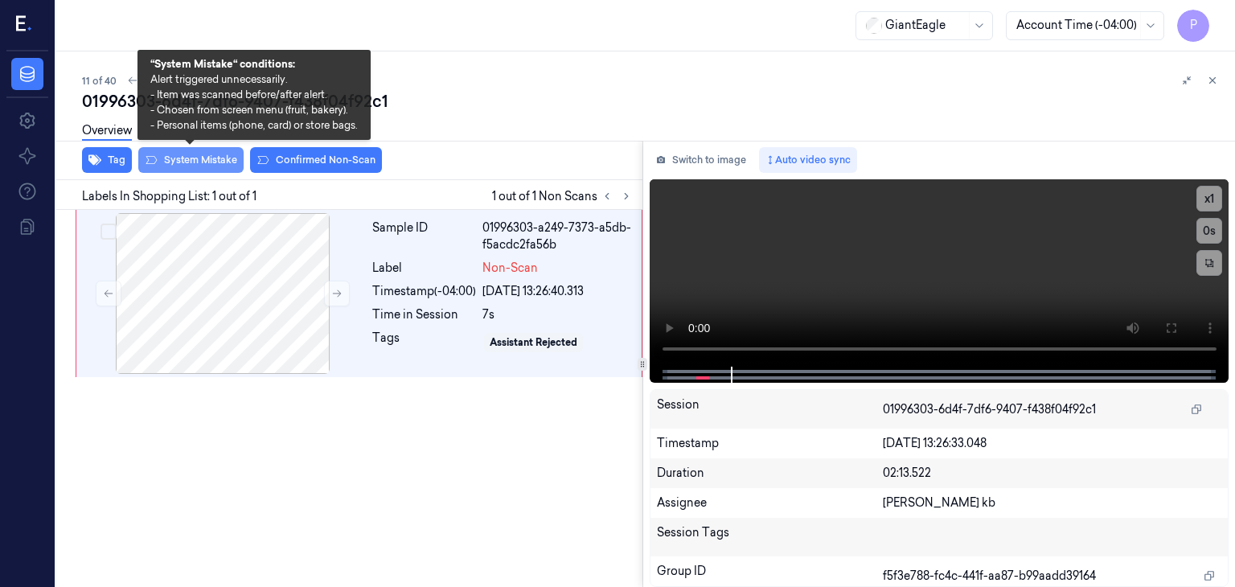
click at [212, 154] on button "System Mistake" at bounding box center [190, 160] width 105 height 26
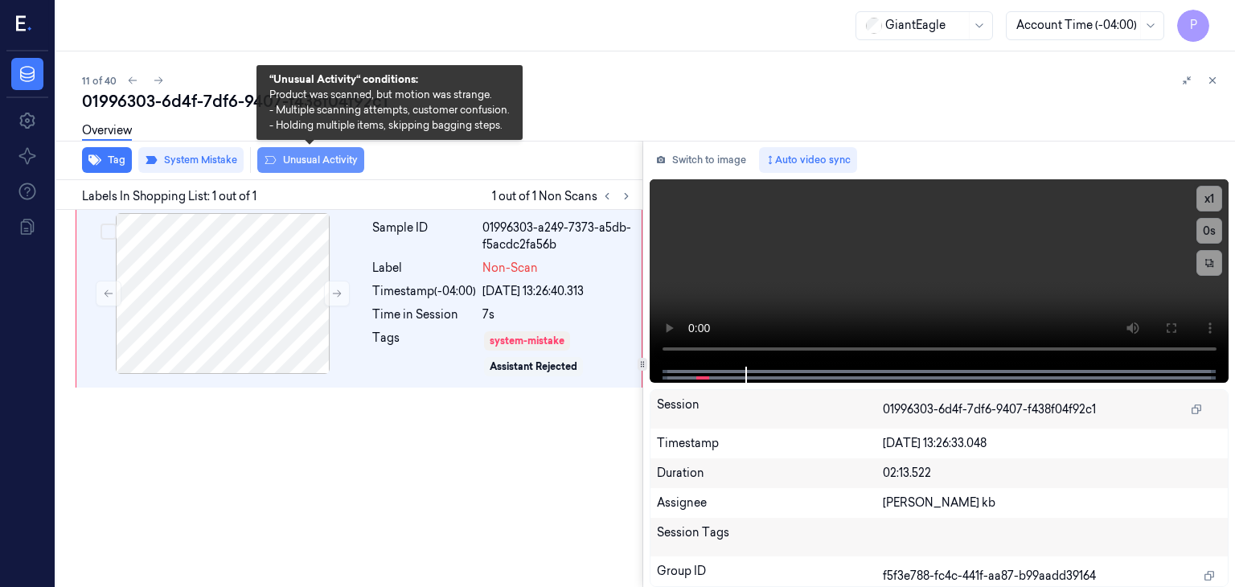
click at [305, 159] on button "Unusual Activity" at bounding box center [310, 160] width 107 height 26
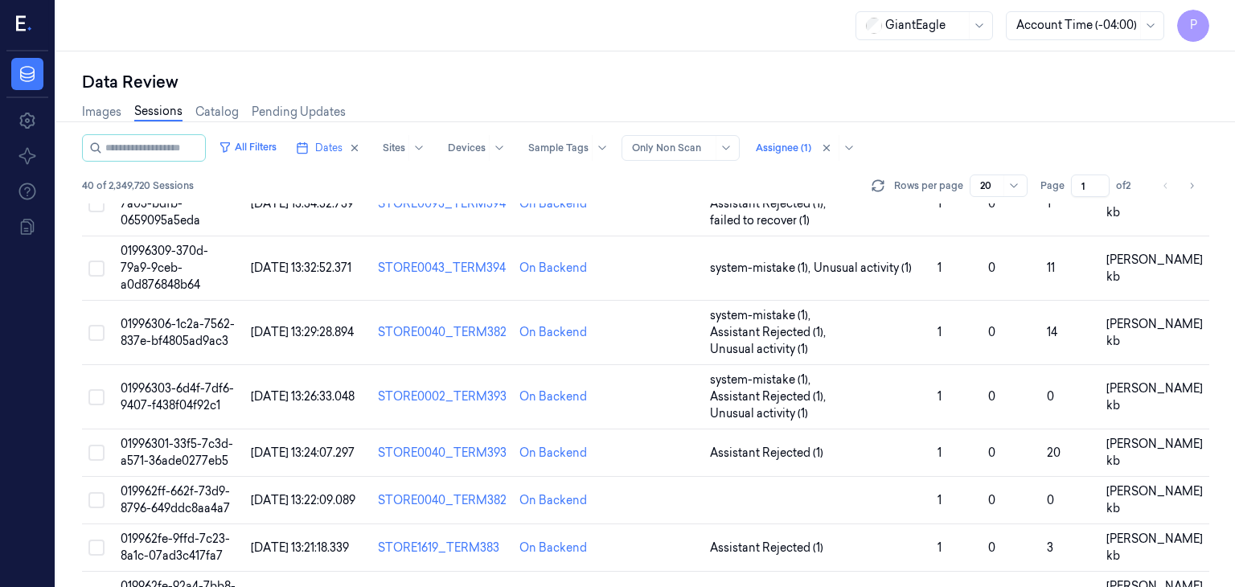
scroll to position [563, 0]
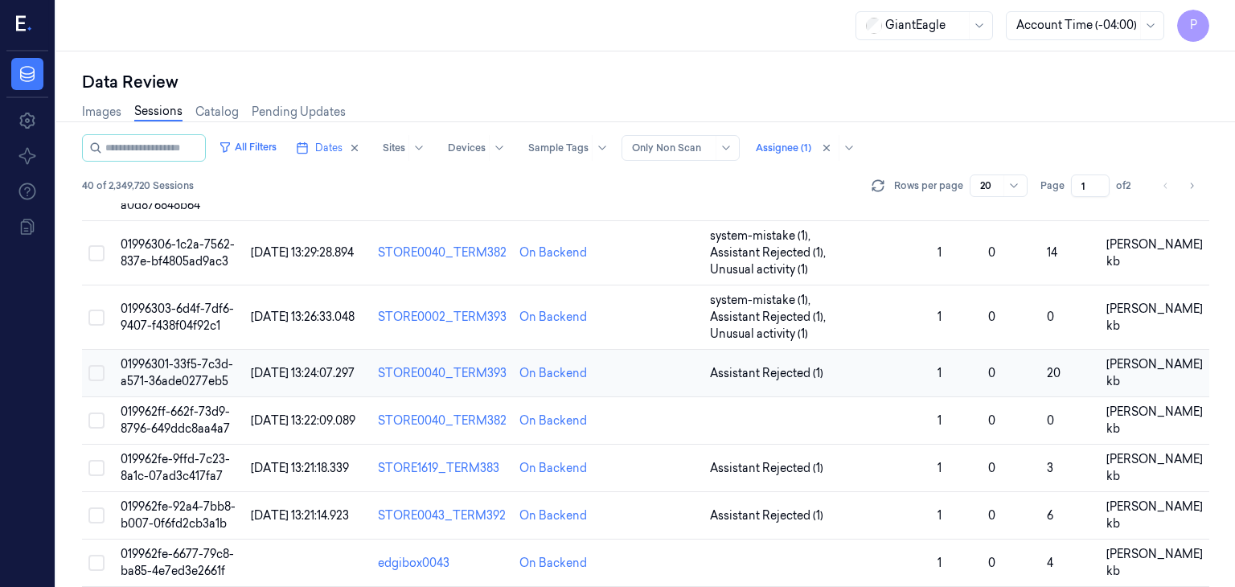
click at [186, 357] on span "01996301-33f5-7c3d-a571-36ade0277eb5" at bounding box center [177, 372] width 113 height 31
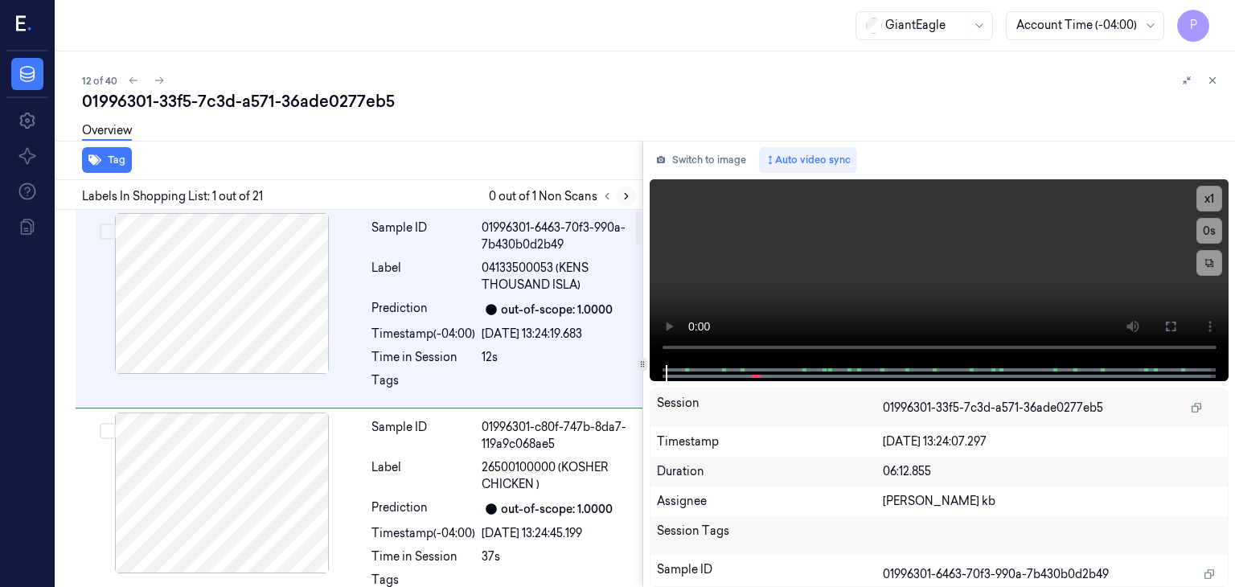
click at [631, 194] on icon at bounding box center [626, 196] width 11 height 11
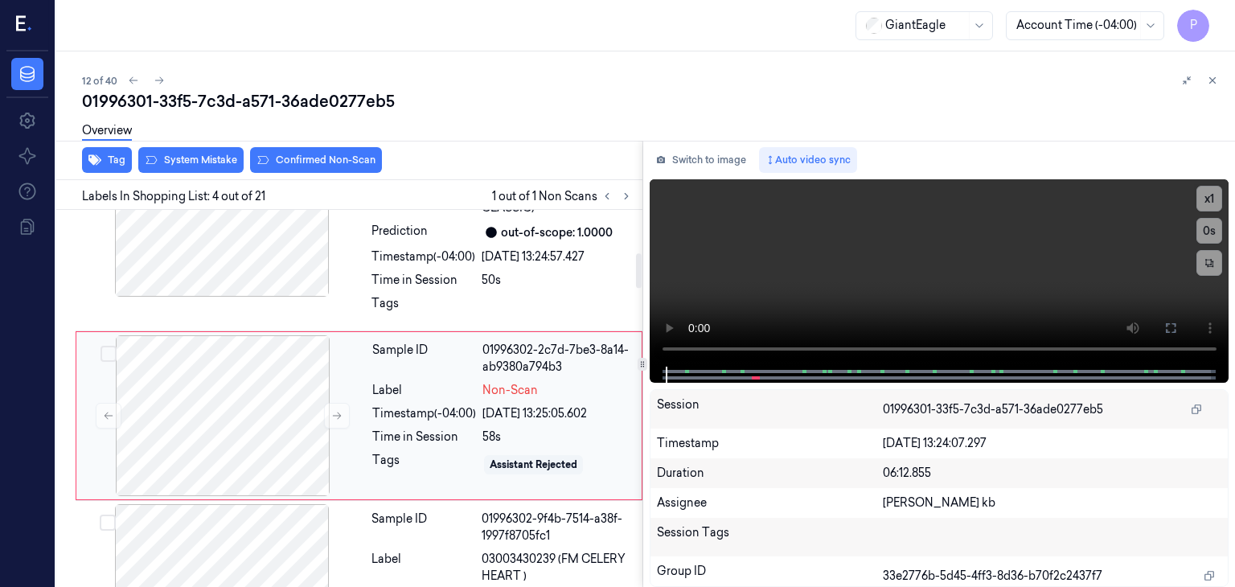
scroll to position [492, 0]
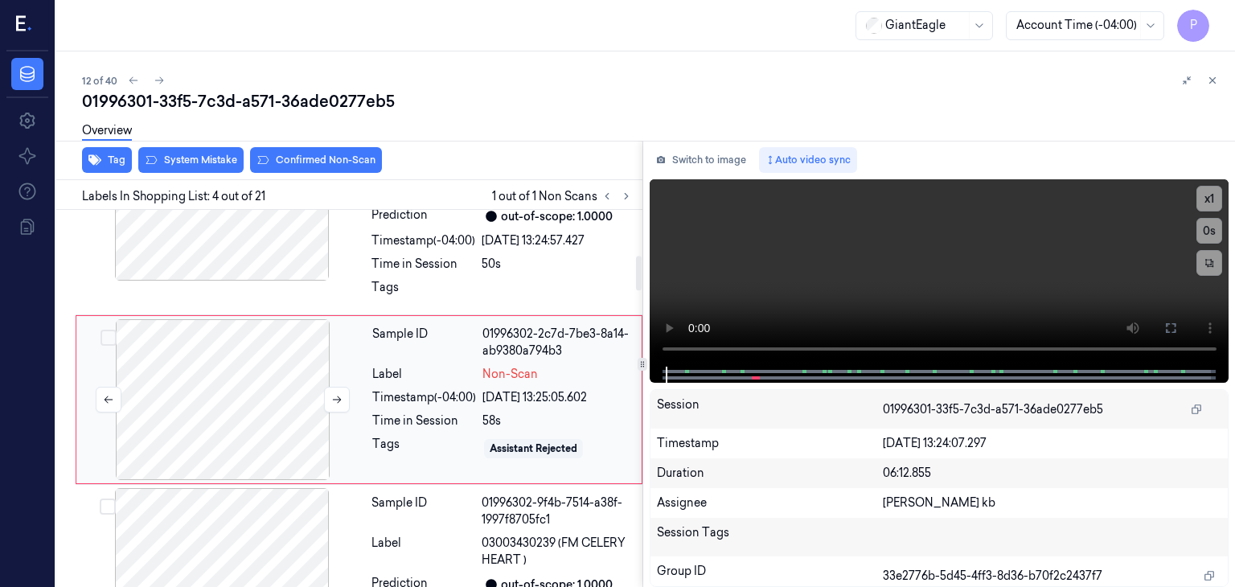
click at [274, 384] on div at bounding box center [223, 399] width 286 height 161
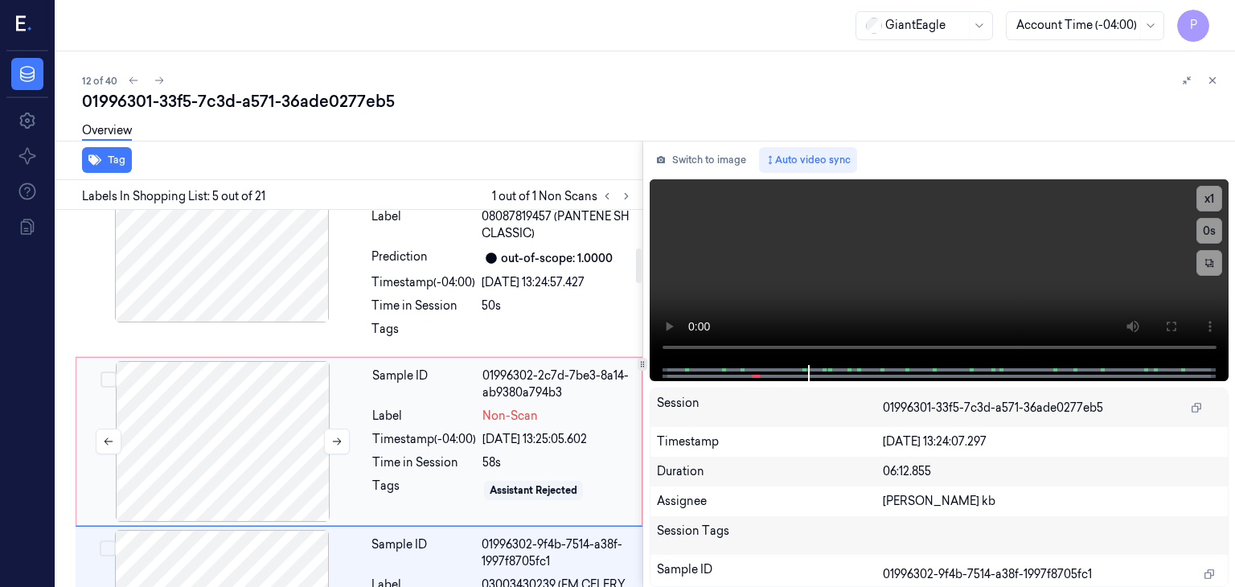
scroll to position [354, 0]
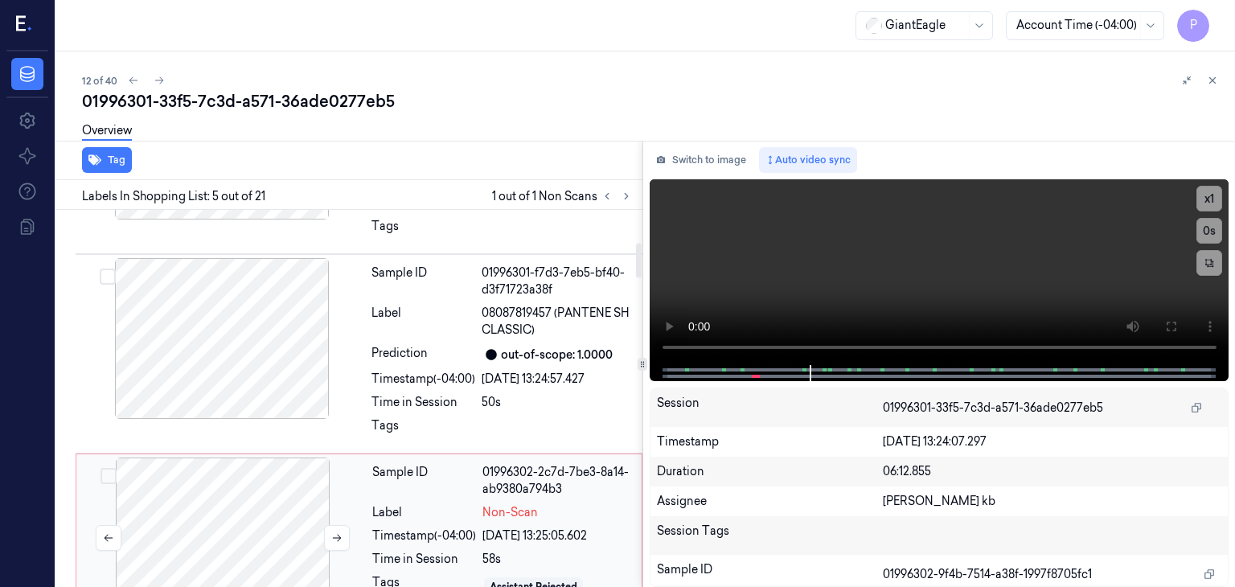
click at [268, 489] on div at bounding box center [223, 538] width 286 height 161
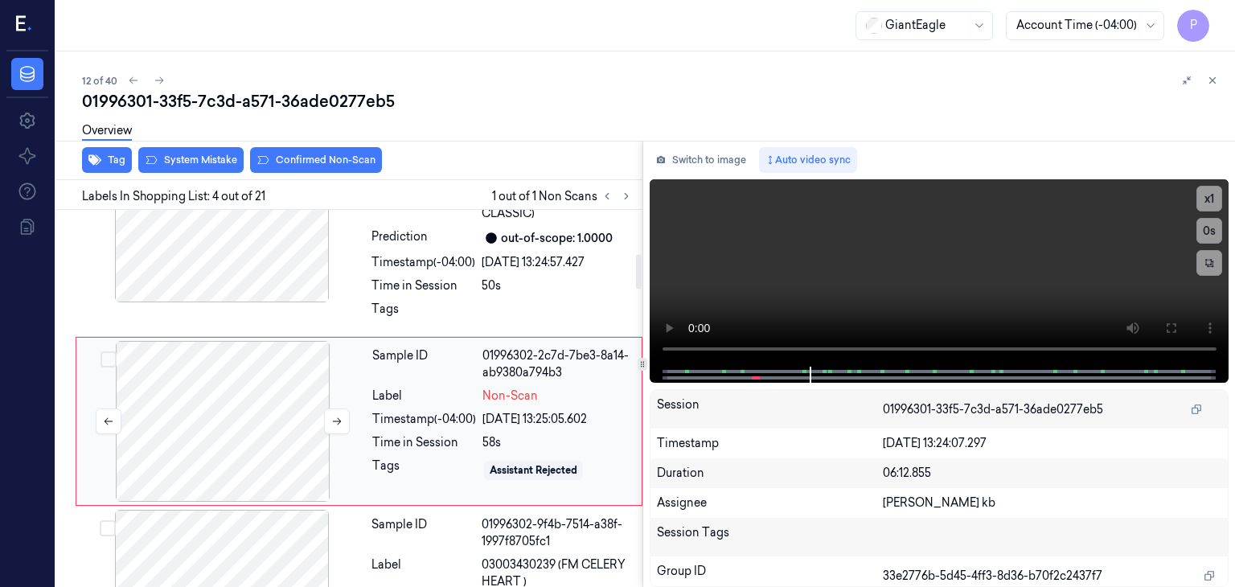
scroll to position [492, 0]
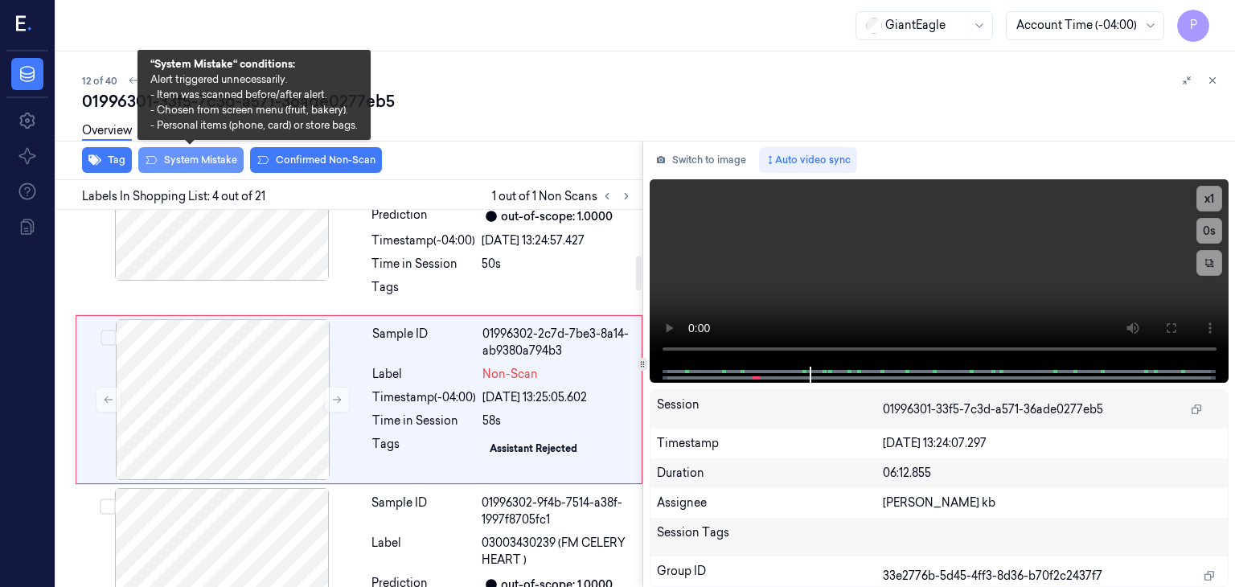
click at [216, 158] on button "System Mistake" at bounding box center [190, 160] width 105 height 26
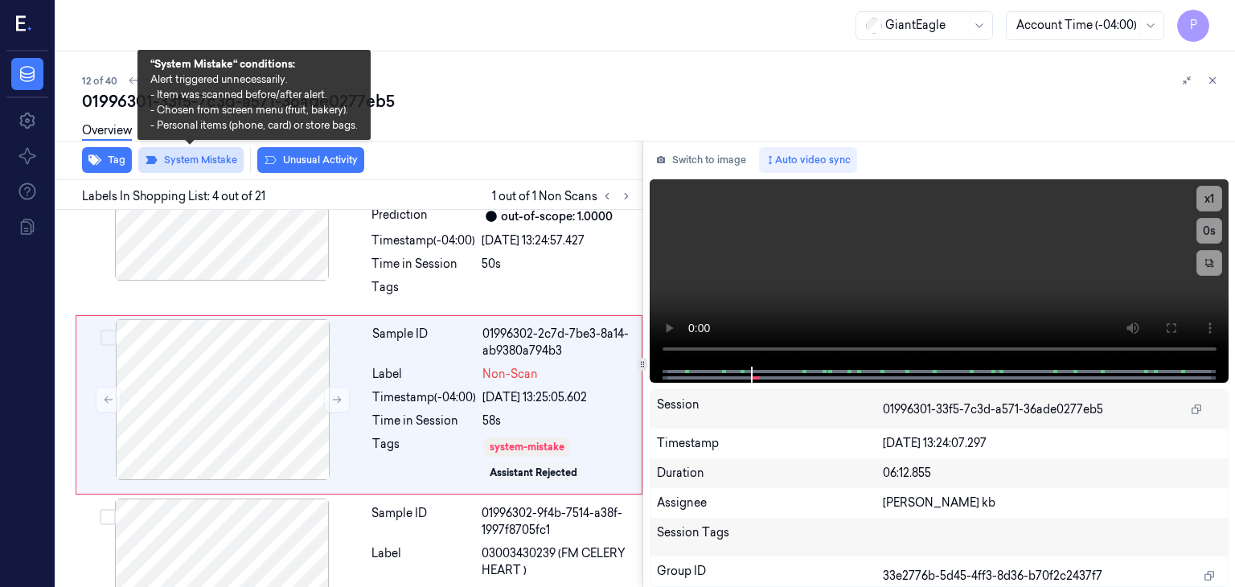
scroll to position [497, 0]
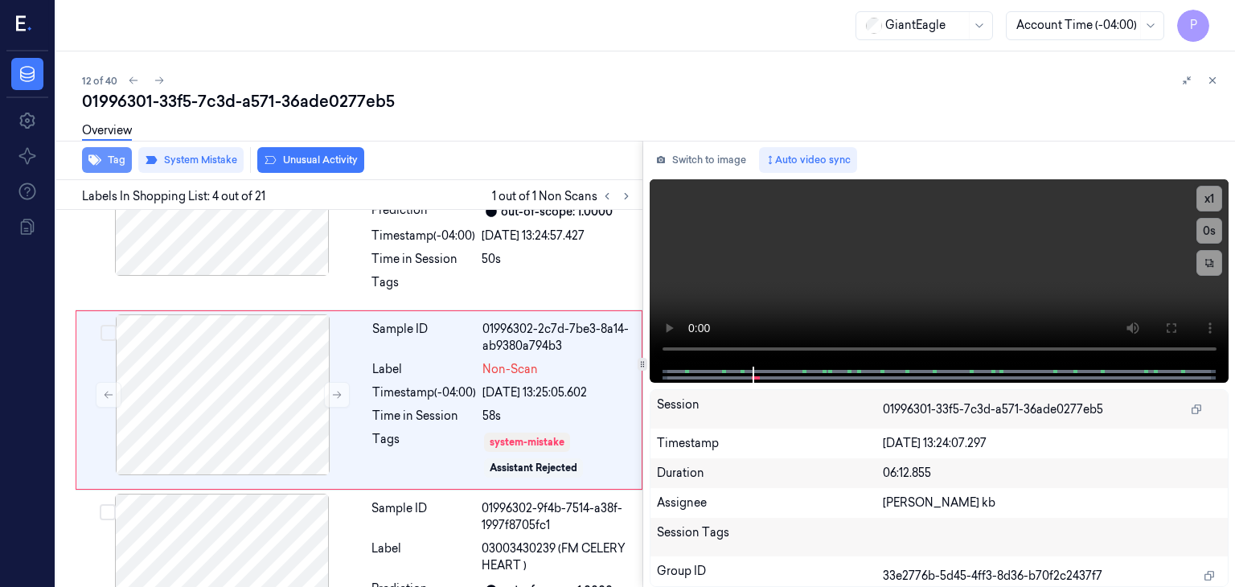
click at [112, 157] on button "Tag" at bounding box center [107, 160] width 50 height 26
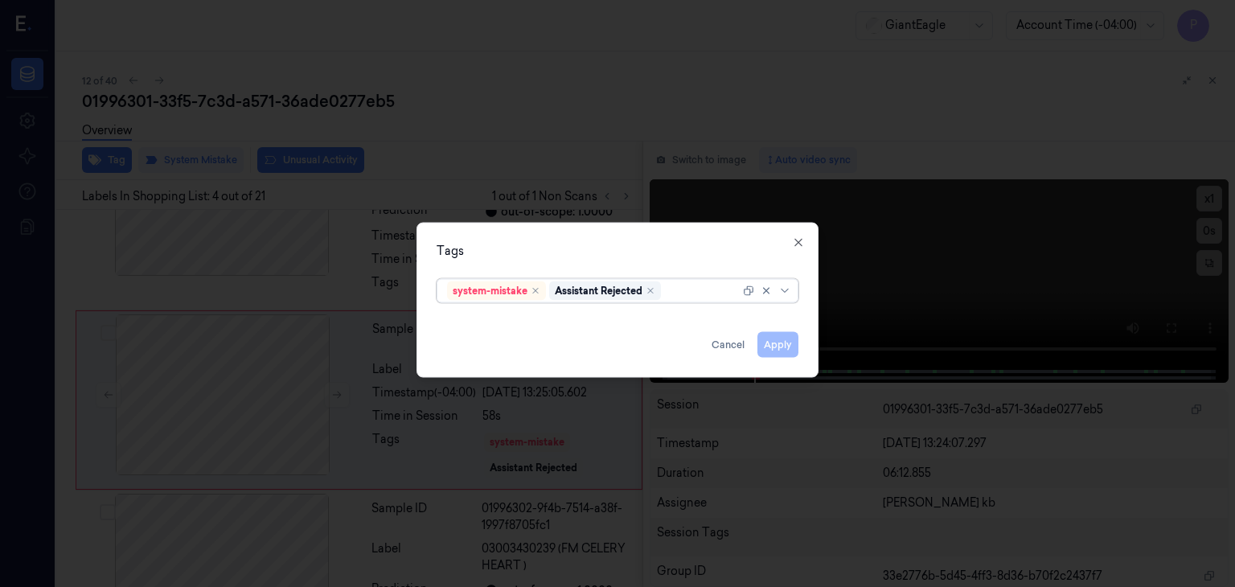
click at [695, 289] on div at bounding box center [702, 290] width 76 height 17
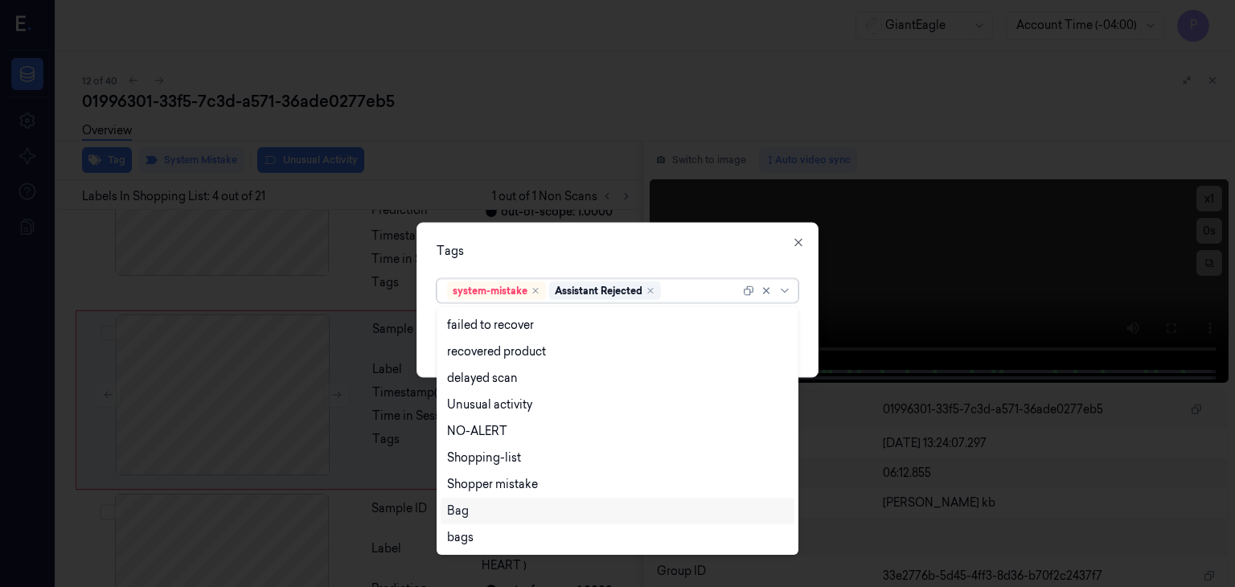
click at [463, 516] on div "Bag" at bounding box center [458, 511] width 22 height 17
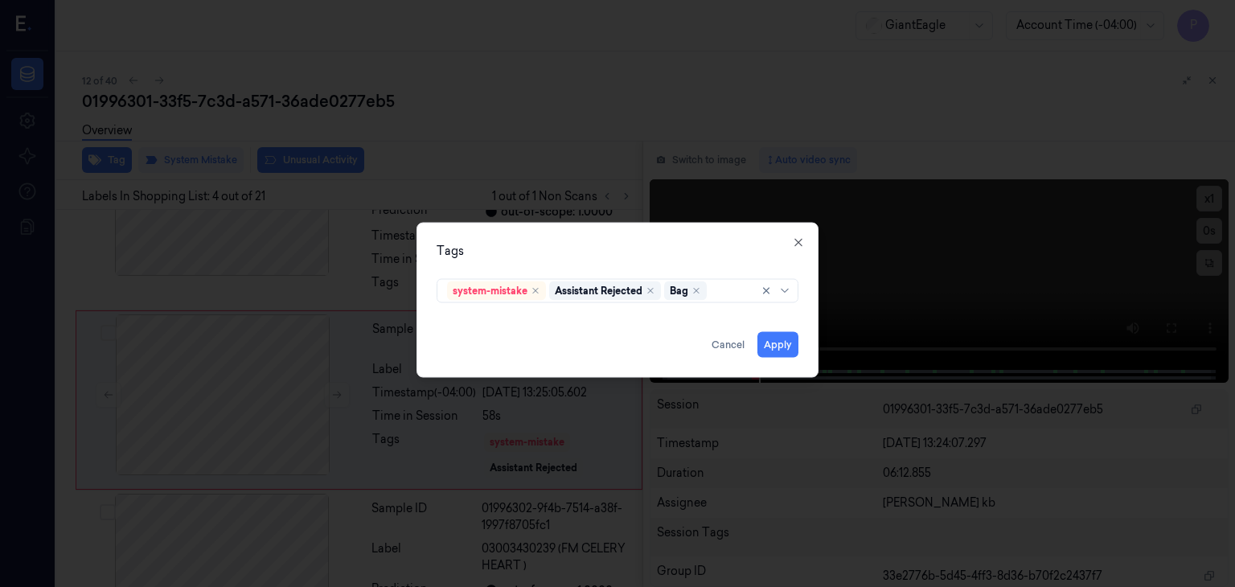
click at [720, 247] on div "Tags" at bounding box center [618, 251] width 362 height 17
click at [783, 346] on button "Apply" at bounding box center [778, 345] width 41 height 26
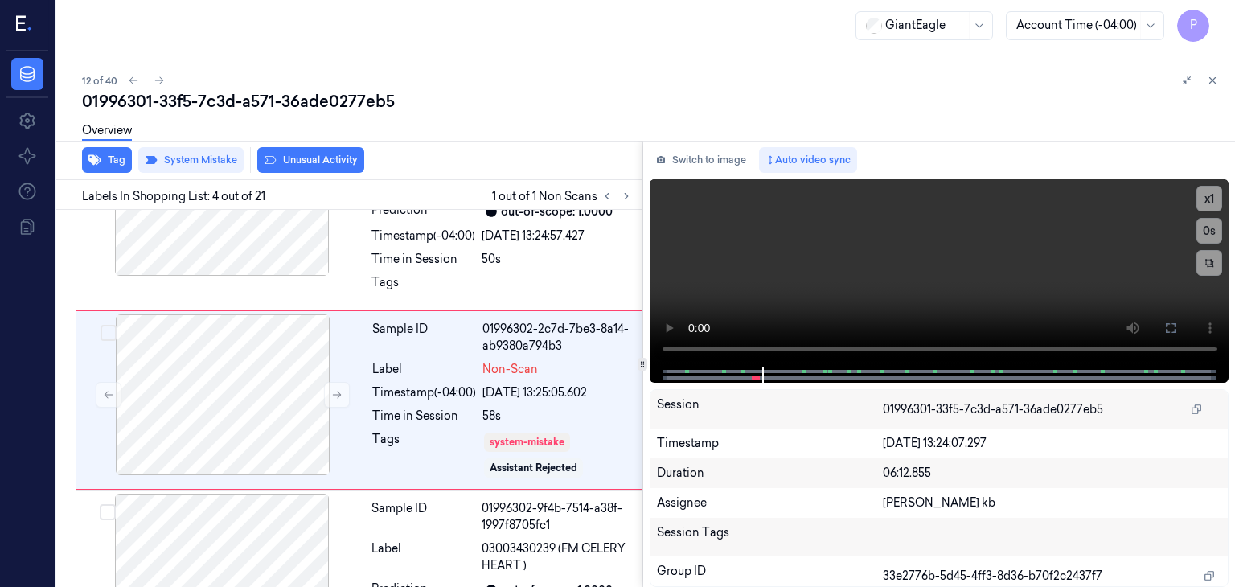
scroll to position [507, 0]
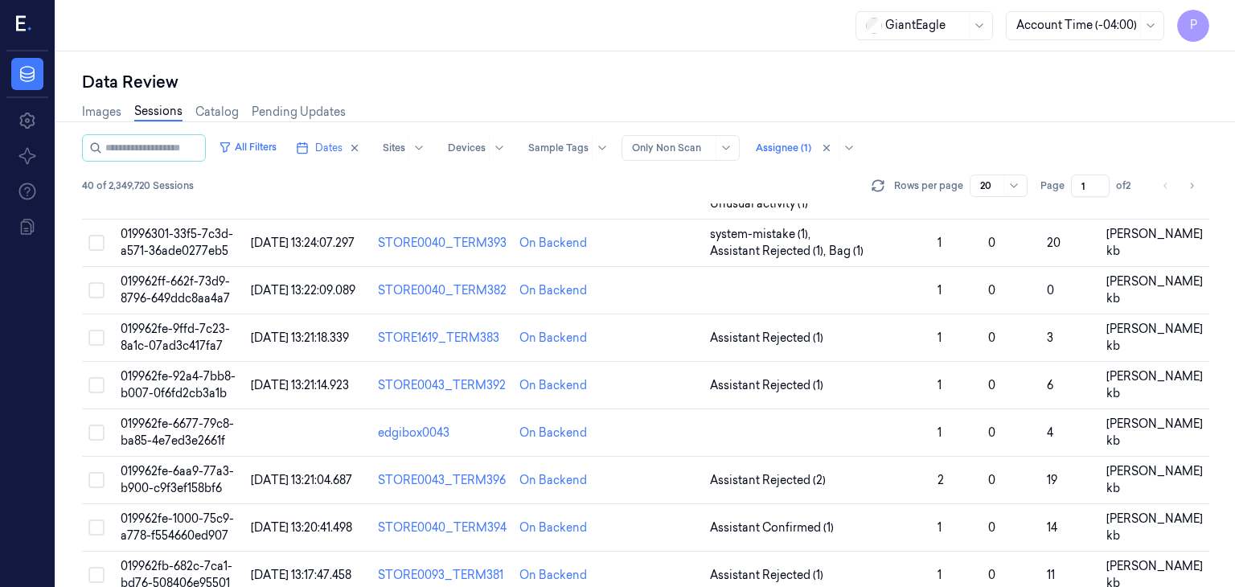
scroll to position [533, 0]
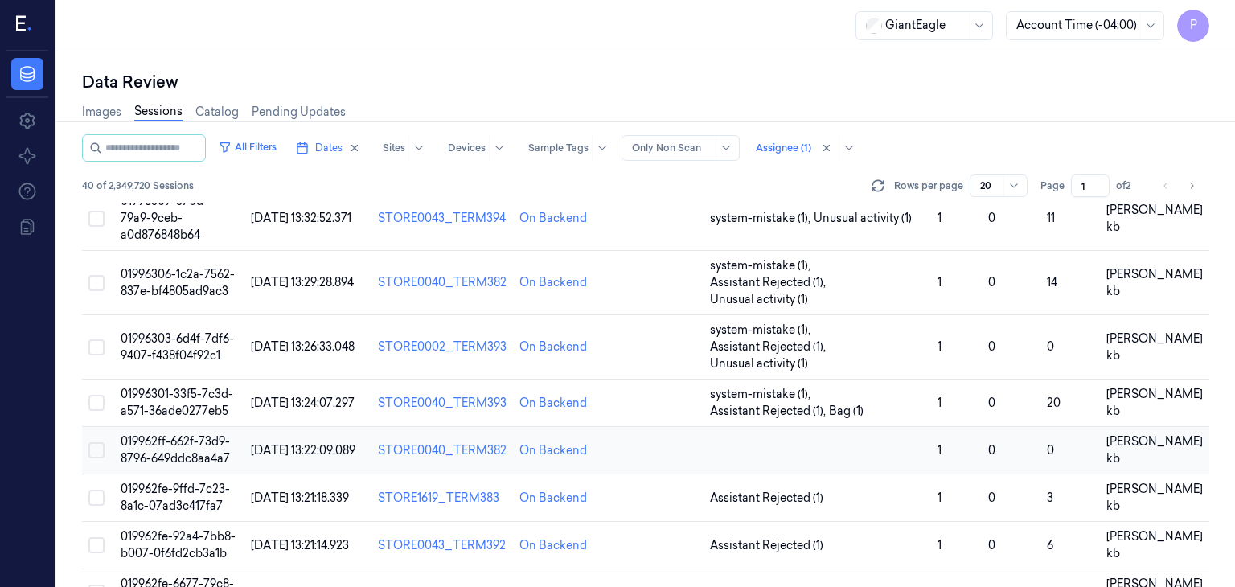
click at [176, 434] on span "019962ff-662f-73d9-8796-649ddc8aa4a7" at bounding box center [175, 449] width 109 height 31
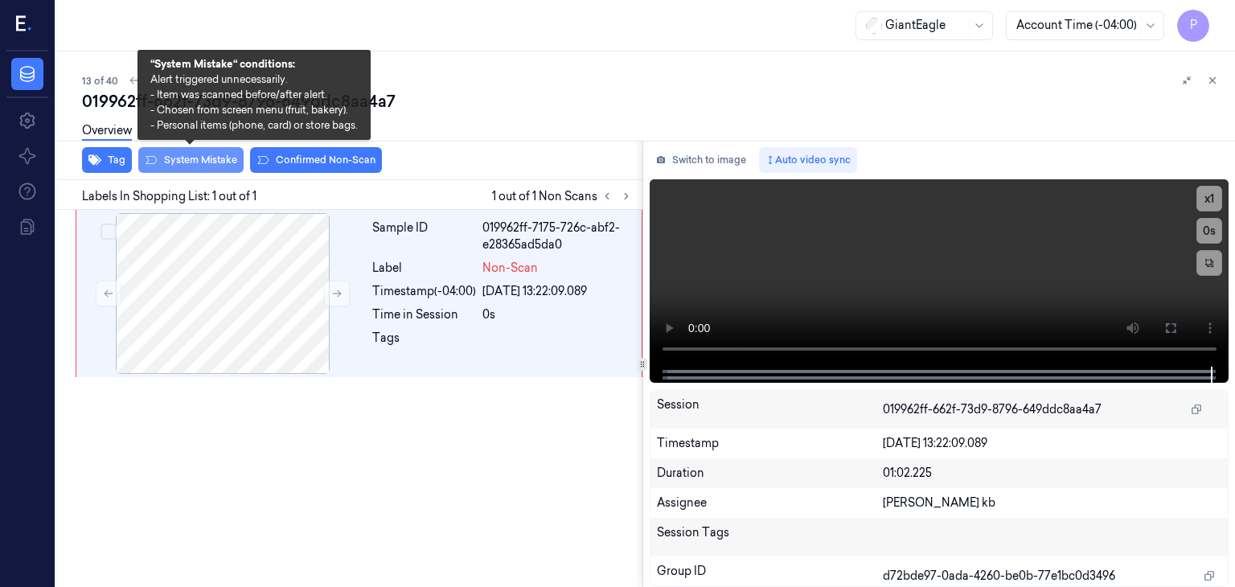
click at [212, 161] on button "System Mistake" at bounding box center [190, 160] width 105 height 26
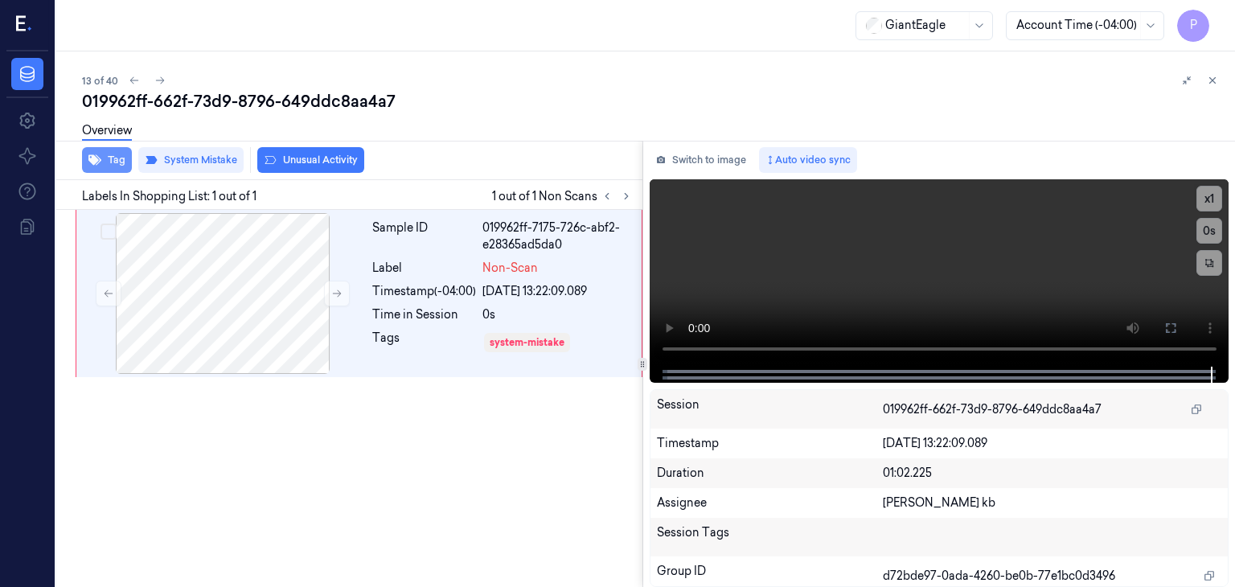
click at [114, 157] on button "Tag" at bounding box center [107, 160] width 50 height 26
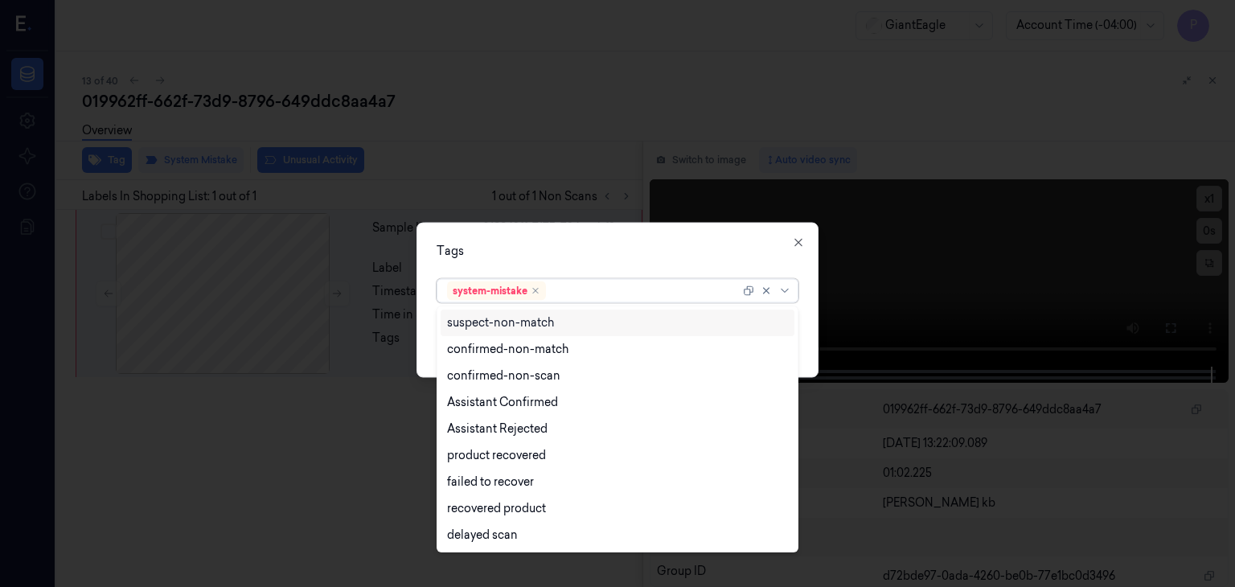
click at [596, 289] on div at bounding box center [644, 290] width 191 height 17
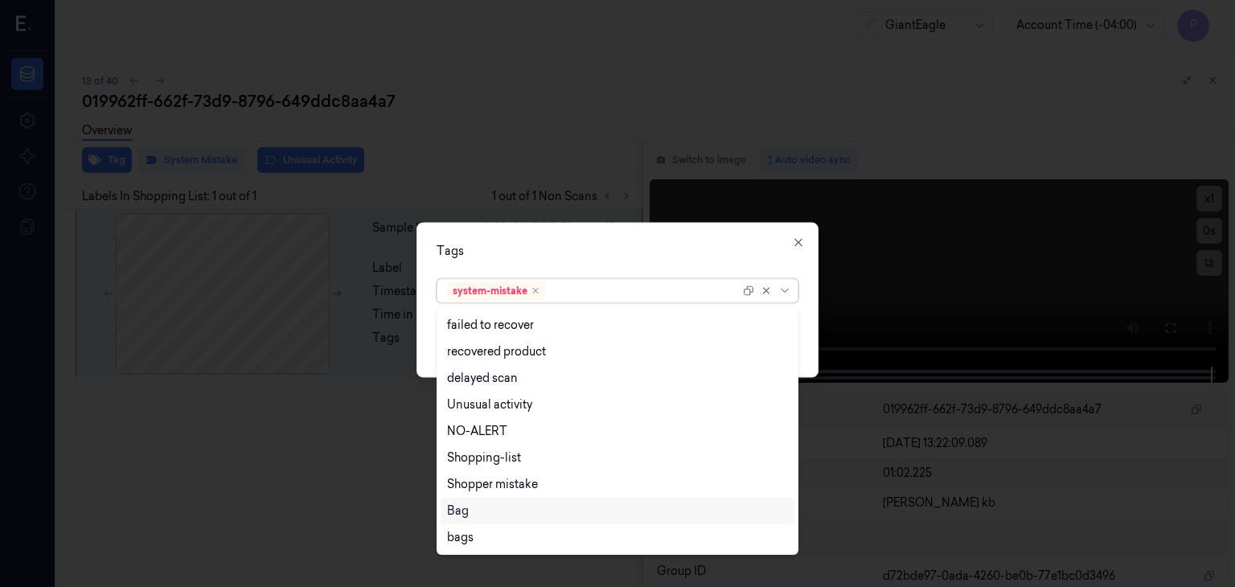
click at [463, 514] on div "Bag" at bounding box center [458, 511] width 22 height 17
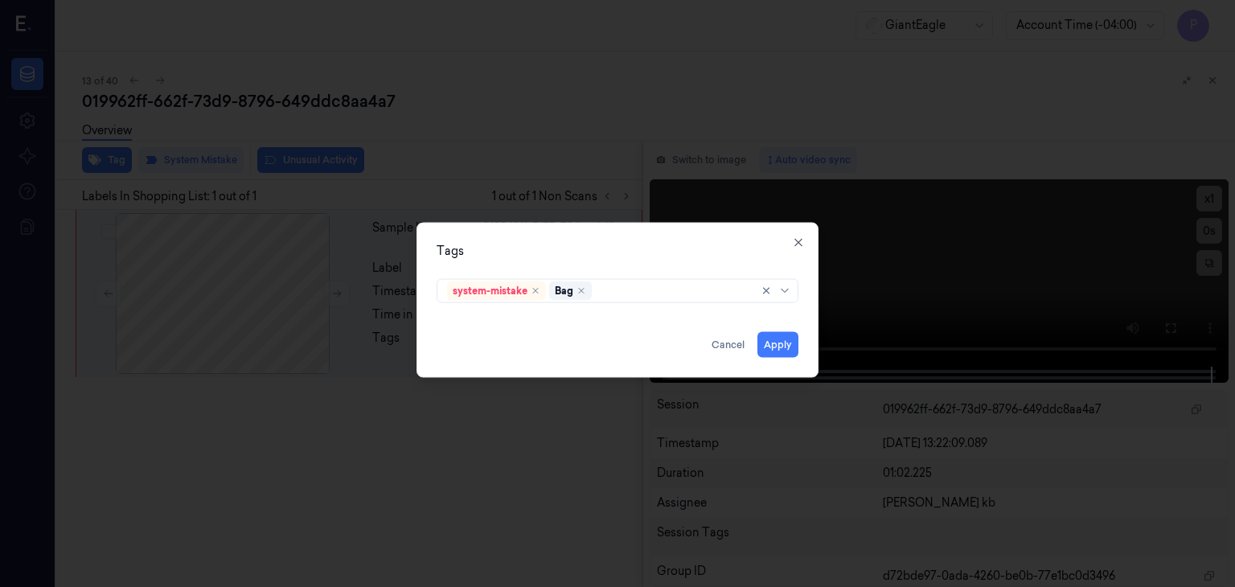
click at [705, 243] on div "Tags" at bounding box center [618, 251] width 362 height 17
click at [781, 345] on button "Apply" at bounding box center [778, 345] width 41 height 26
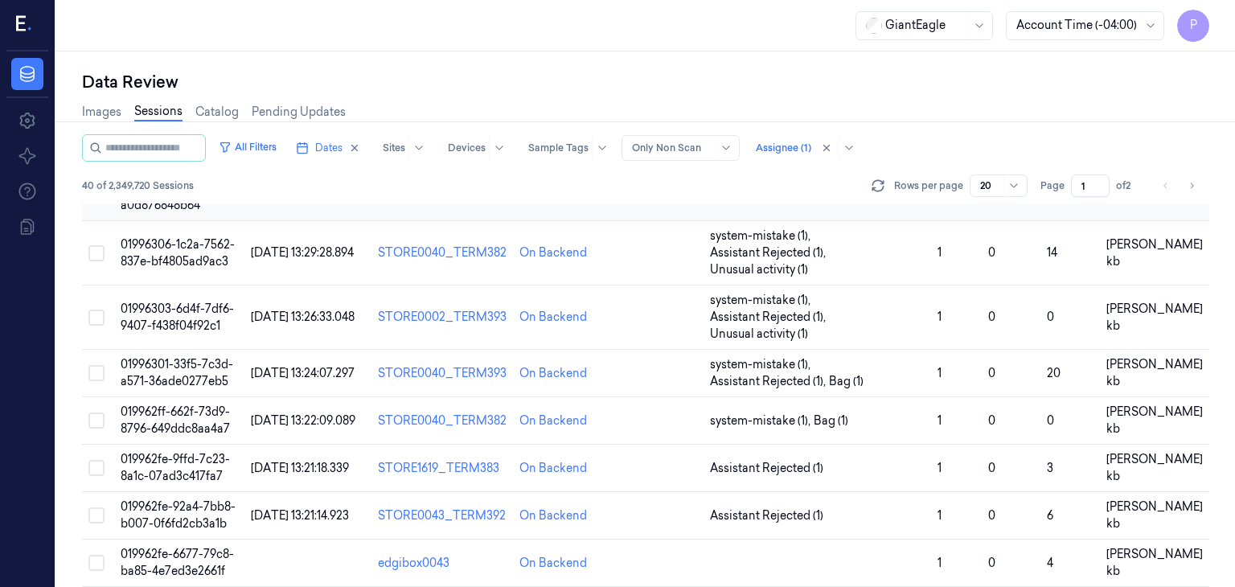
scroll to position [643, 0]
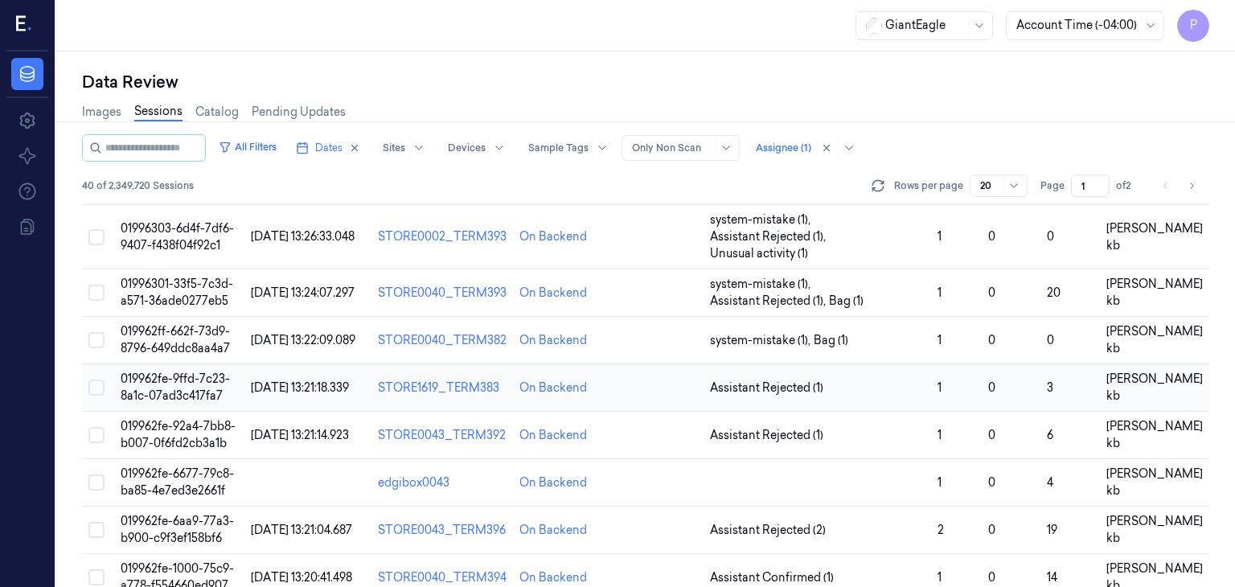
click at [195, 372] on span "019962fe-9ffd-7c23-8a1c-07ad3c417fa7" at bounding box center [175, 387] width 109 height 31
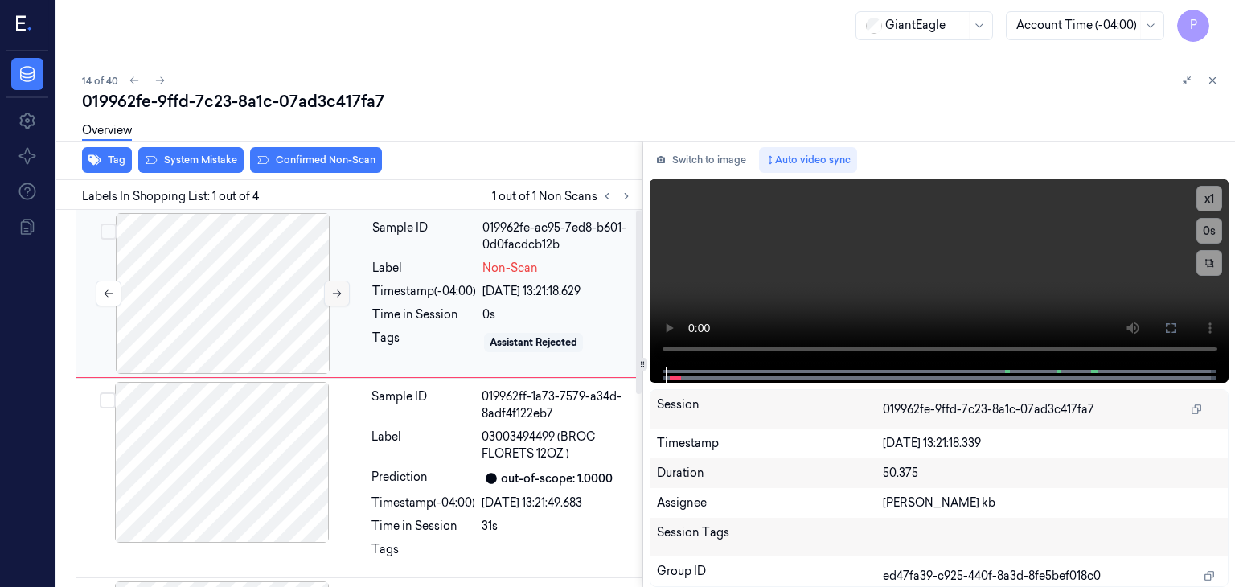
click at [337, 294] on icon at bounding box center [336, 293] width 11 height 11
click at [261, 297] on div at bounding box center [223, 293] width 286 height 161
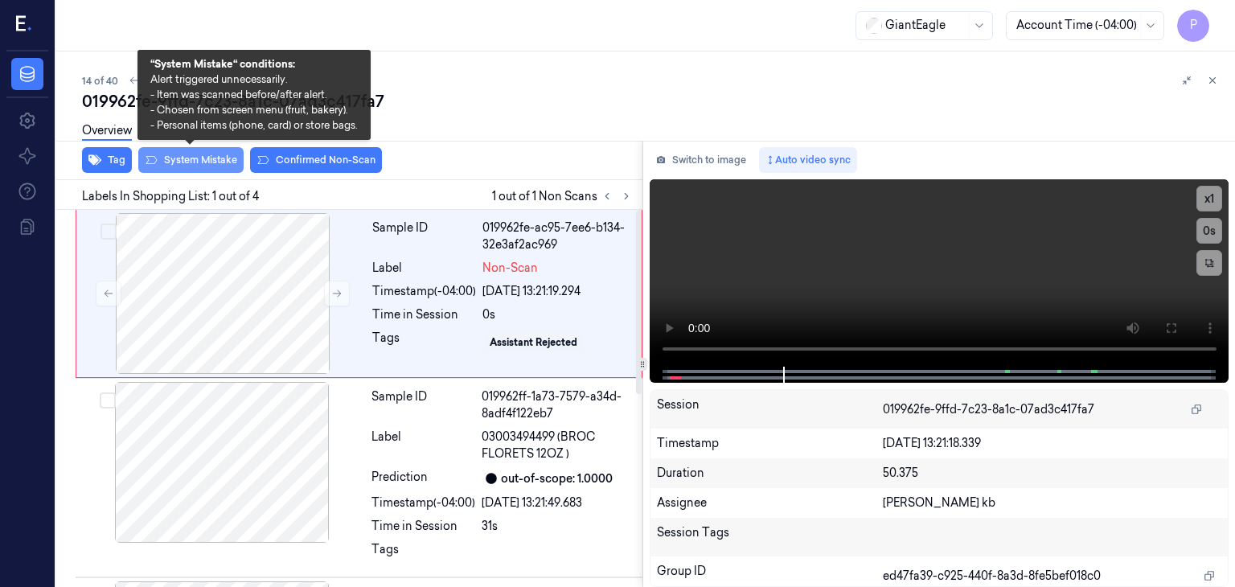
click at [215, 160] on button "System Mistake" at bounding box center [190, 160] width 105 height 26
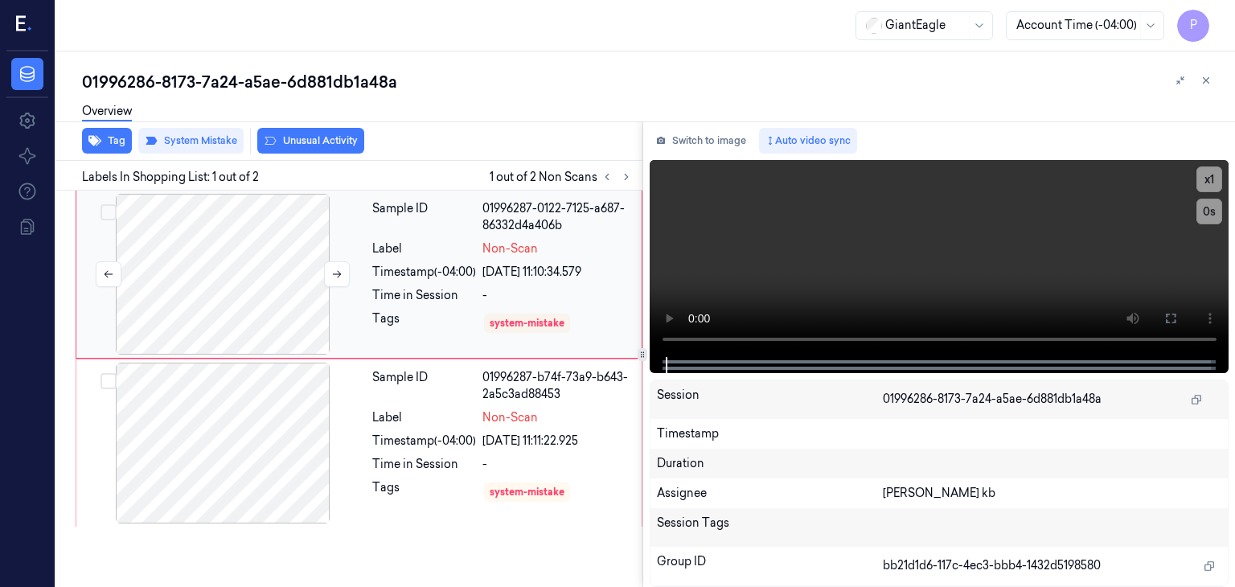
click at [267, 295] on div at bounding box center [223, 274] width 286 height 161
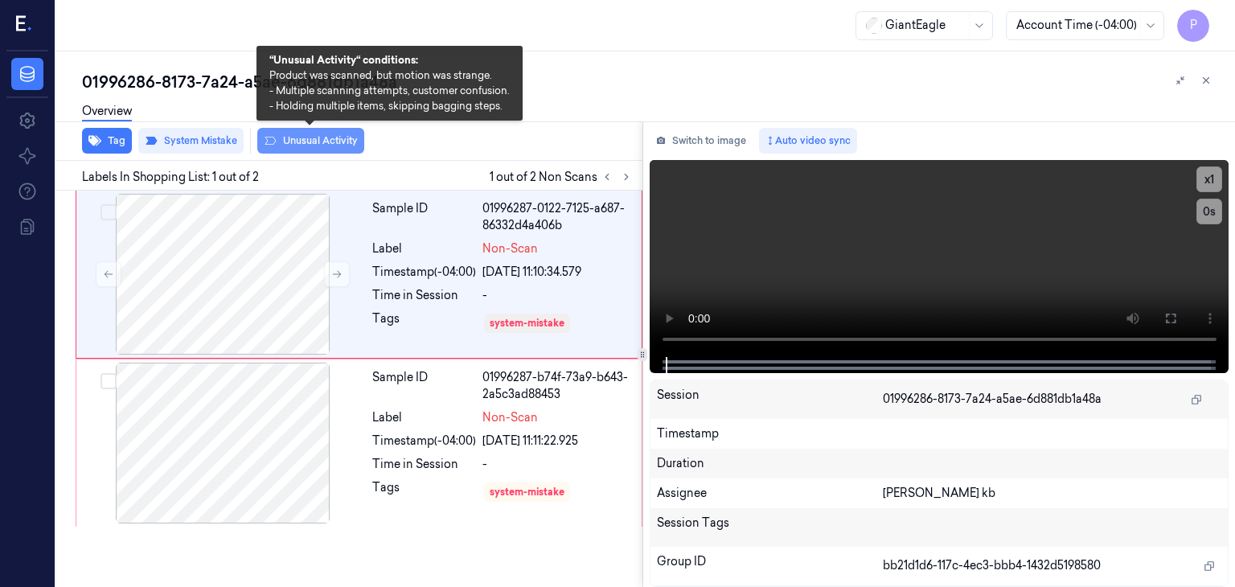
click at [315, 148] on button "Unusual Activity" at bounding box center [310, 141] width 107 height 26
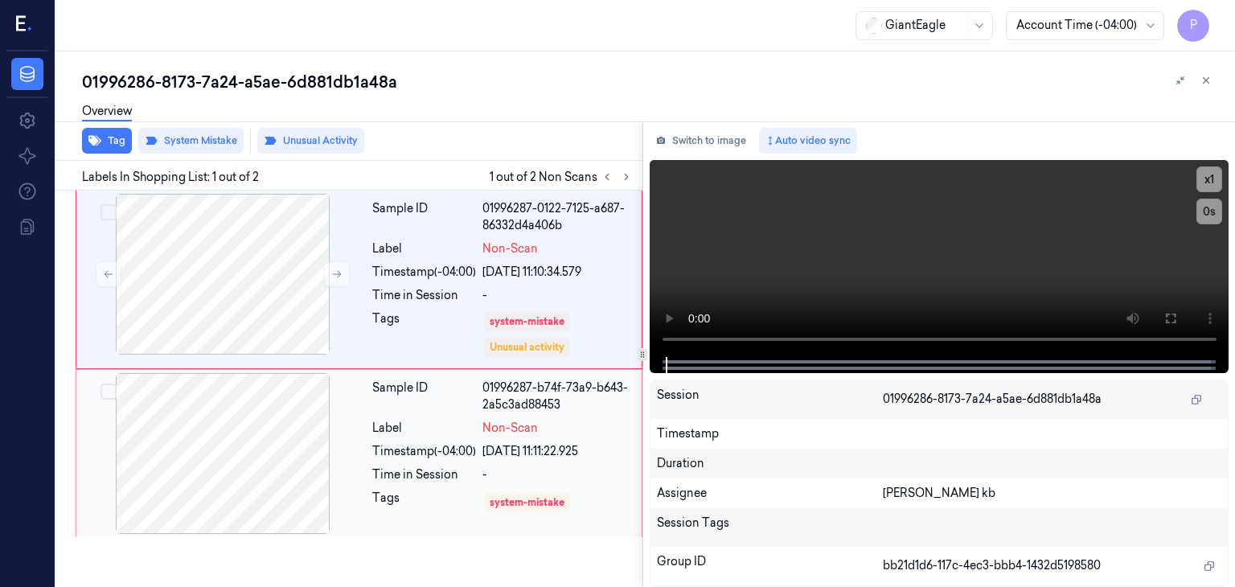
click at [235, 454] on div at bounding box center [223, 453] width 286 height 161
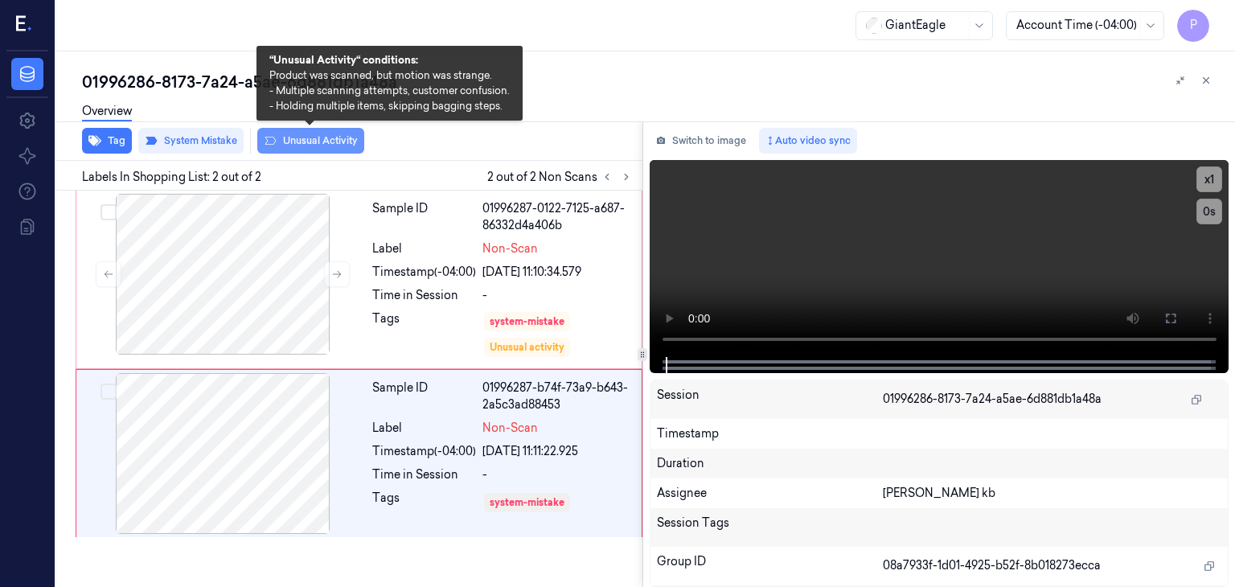
click at [315, 142] on button "Unusual Activity" at bounding box center [310, 141] width 107 height 26
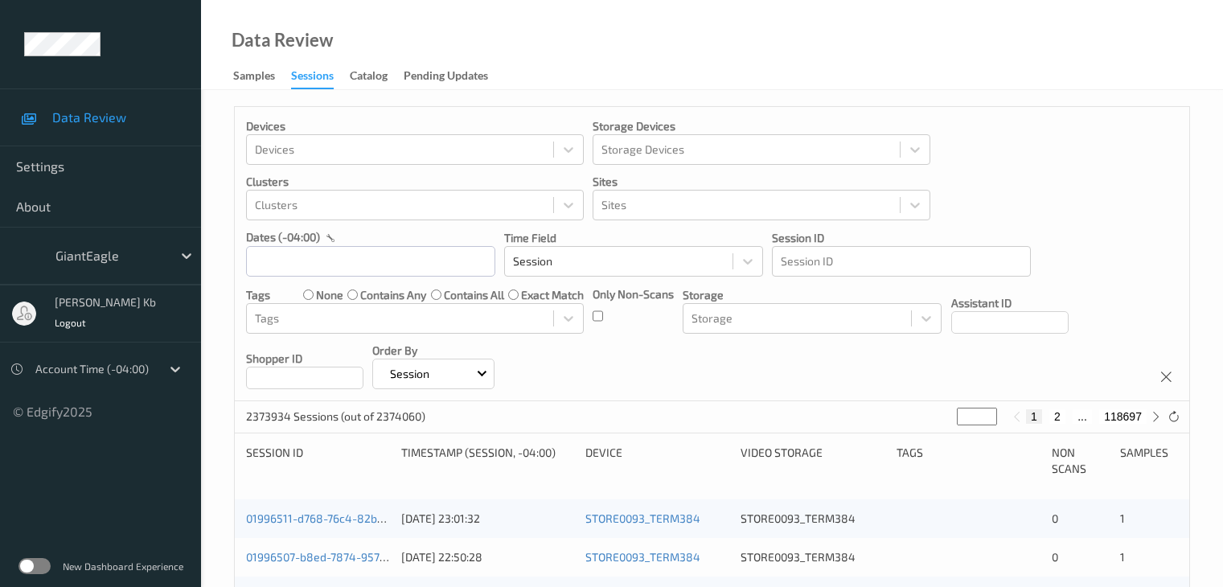
scroll to position [402, 0]
